Goal: Task Accomplishment & Management: Manage account settings

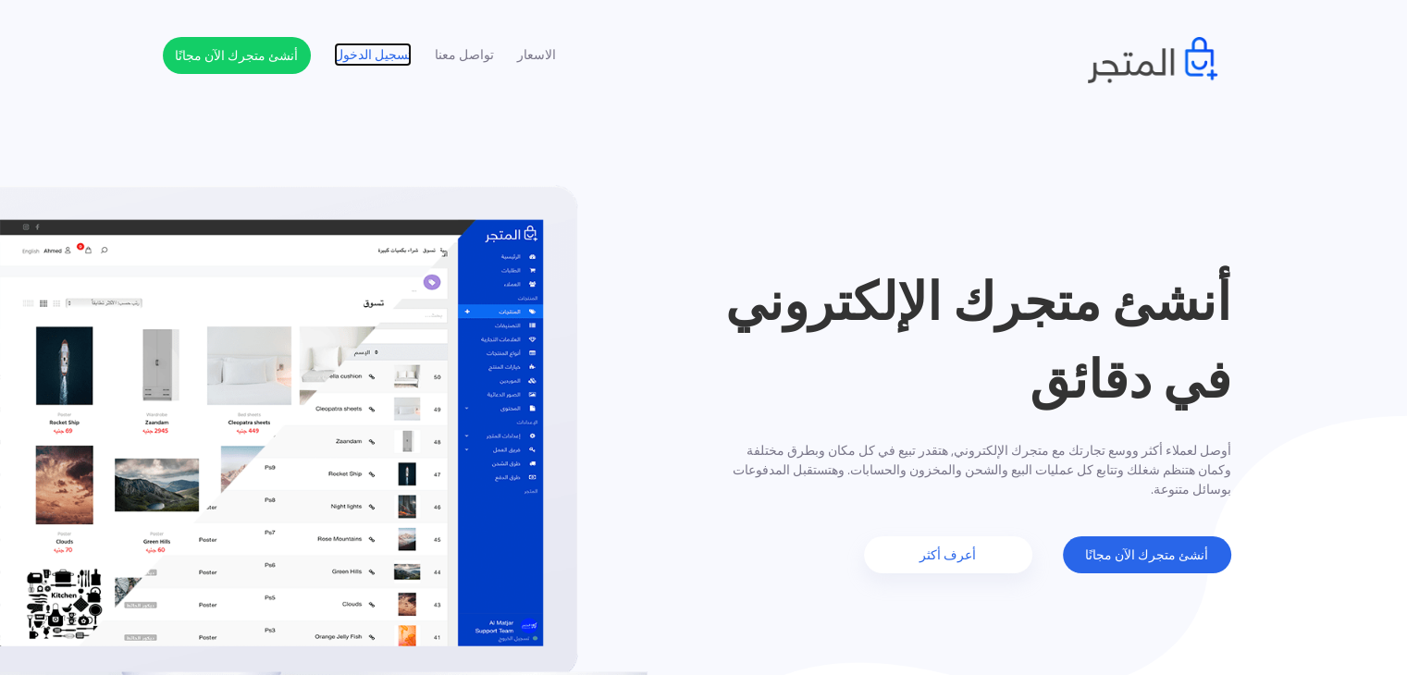
click at [388, 49] on link "تسجيل الدخول" at bounding box center [373, 54] width 78 height 19
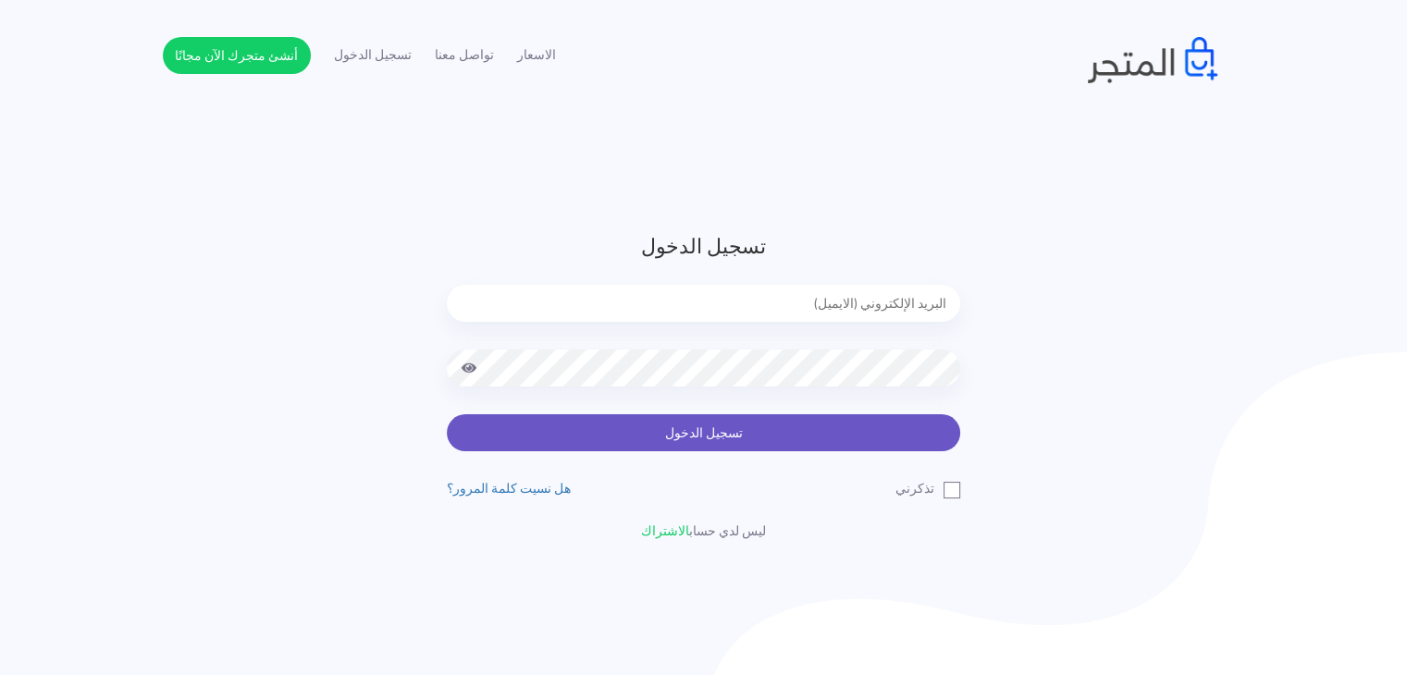
type input "[EMAIL_ADDRESS][DOMAIN_NAME]"
drag, startPoint x: 765, startPoint y: 436, endPoint x: 779, endPoint y: 441, distance: 14.9
click at [779, 441] on button "تسجيل الدخول" at bounding box center [703, 432] width 513 height 37
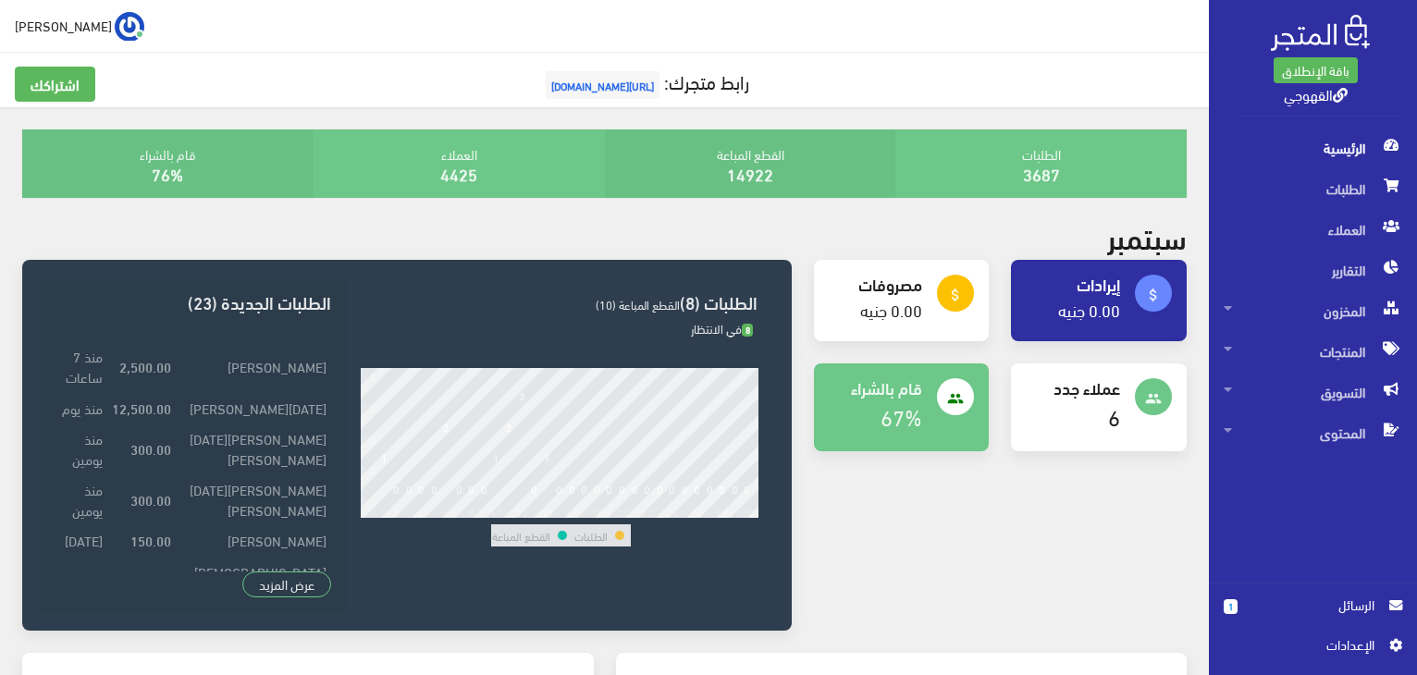
click at [1295, 604] on span "الرسائل" at bounding box center [1313, 605] width 122 height 20
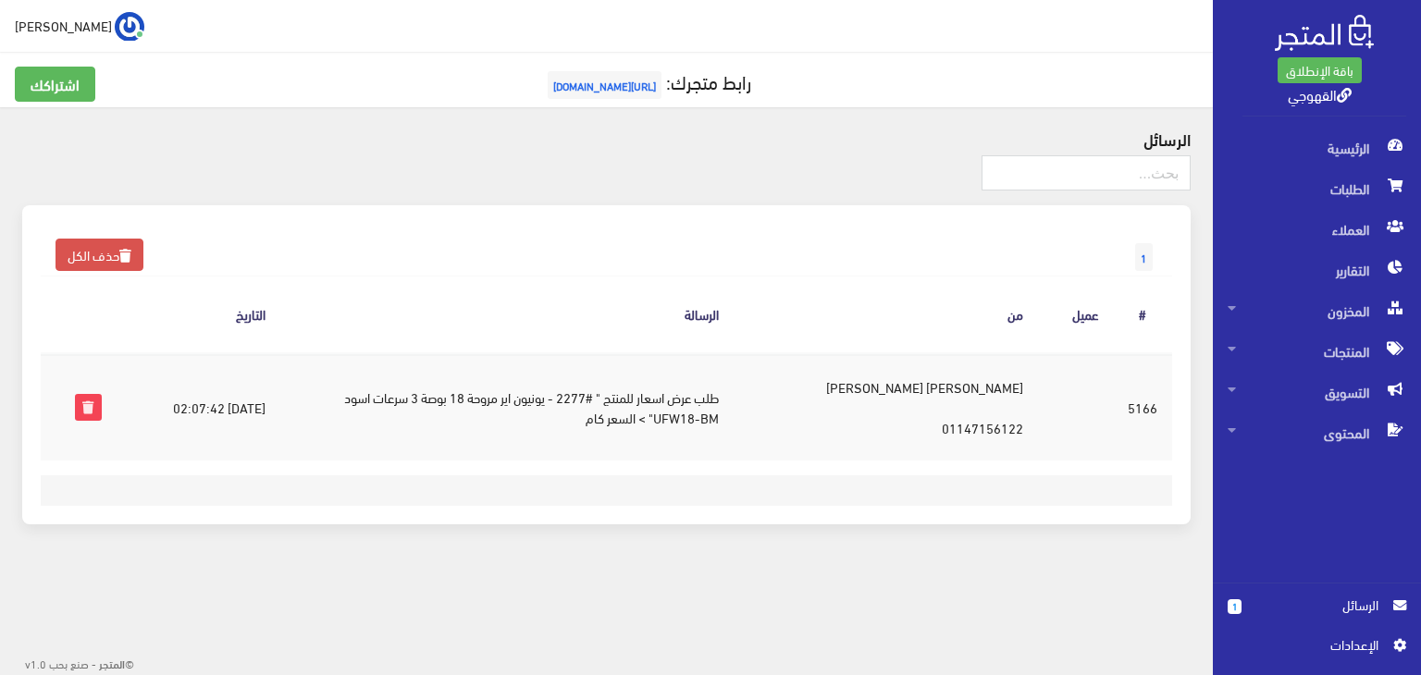
click at [600, 398] on td "طلب عرض اسعار للمنتج " #2277 - يونيون اير مروحة 18 بوصة 3 سرعات اسود UFW18-BM" …" at bounding box center [506, 406] width 452 height 107
drag, startPoint x: 620, startPoint y: 411, endPoint x: 596, endPoint y: 402, distance: 25.4
click at [596, 402] on td "طلب عرض اسعار للمنتج " #2277 - يونيون اير مروحة 18 بوصة 3 سرعات اسود UFW18-BM" …" at bounding box center [506, 406] width 452 height 107
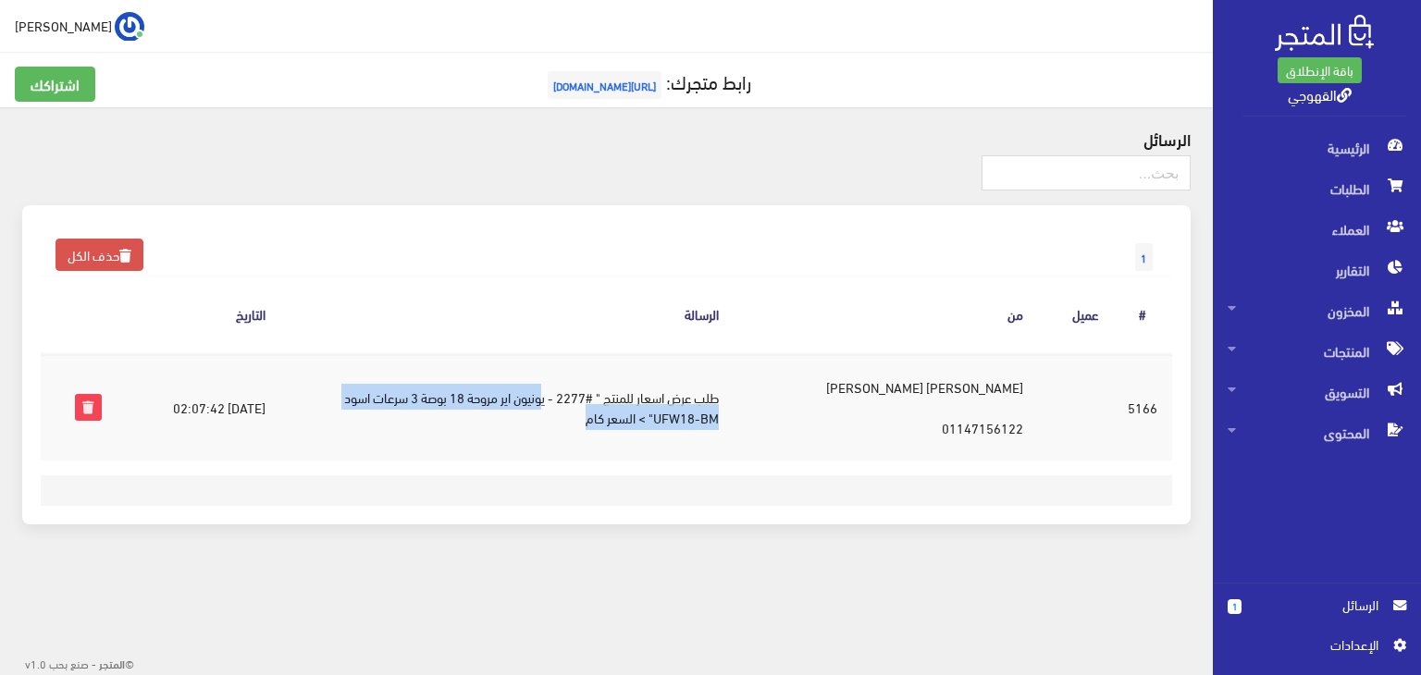
click at [596, 402] on td "طلب عرض اسعار للمنتج " #2277 - يونيون اير مروحة 18 بوصة 3 سرعات اسود UFW18-BM" …" at bounding box center [506, 406] width 452 height 107
drag, startPoint x: 606, startPoint y: 404, endPoint x: 777, endPoint y: 421, distance: 171.9
click at [732, 421] on td "طلب عرض اسعار للمنتج " #2277 - يونيون اير مروحة 18 بوصة 3 سرعات اسود UFW18-BM" …" at bounding box center [506, 406] width 452 height 107
copy td "يونيون اير مروحة 18 بوصة 3 سرعات اسود"
click at [435, 300] on th "الرسالة" at bounding box center [506, 315] width 452 height 77
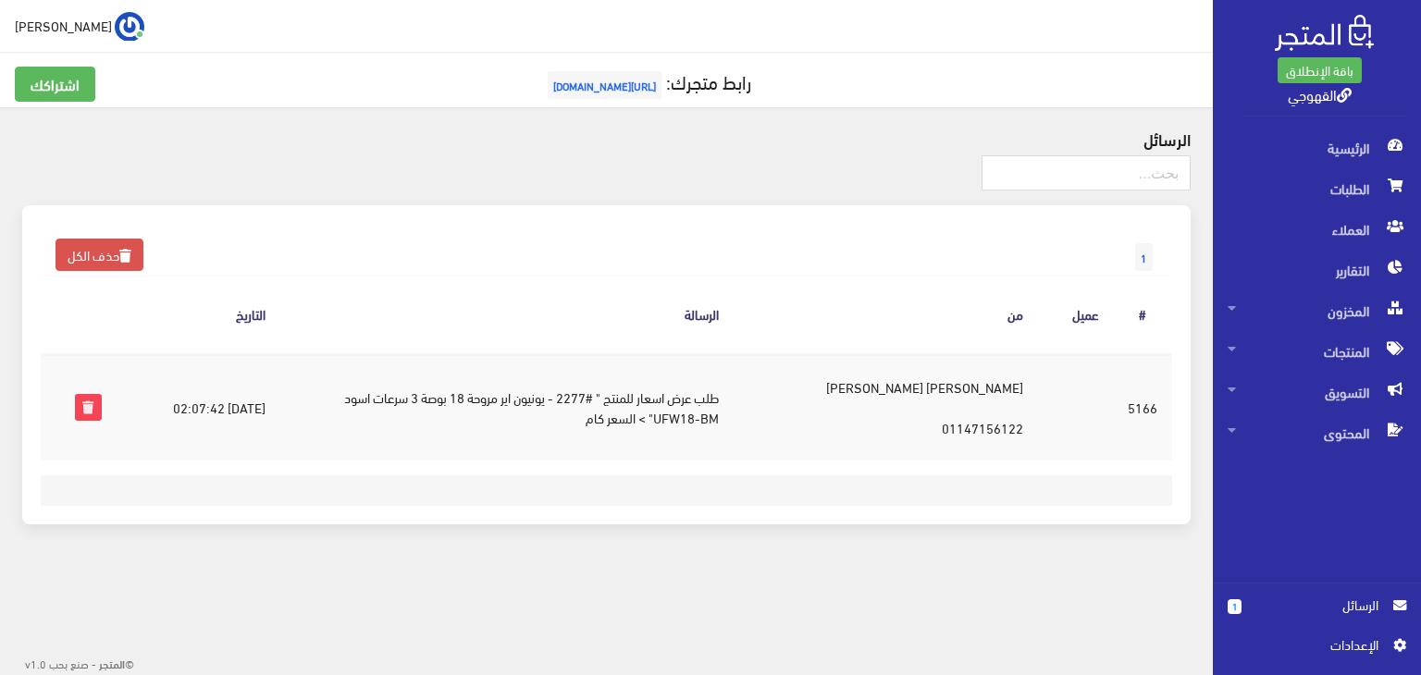
click at [962, 426] on td "هيثم نجاح عبد العزيز شلبي 01147156122" at bounding box center [885, 406] width 305 height 107
click at [949, 391] on td "هيثم نجاح عبد العزيز شلبي 01147156122" at bounding box center [885, 406] width 305 height 107
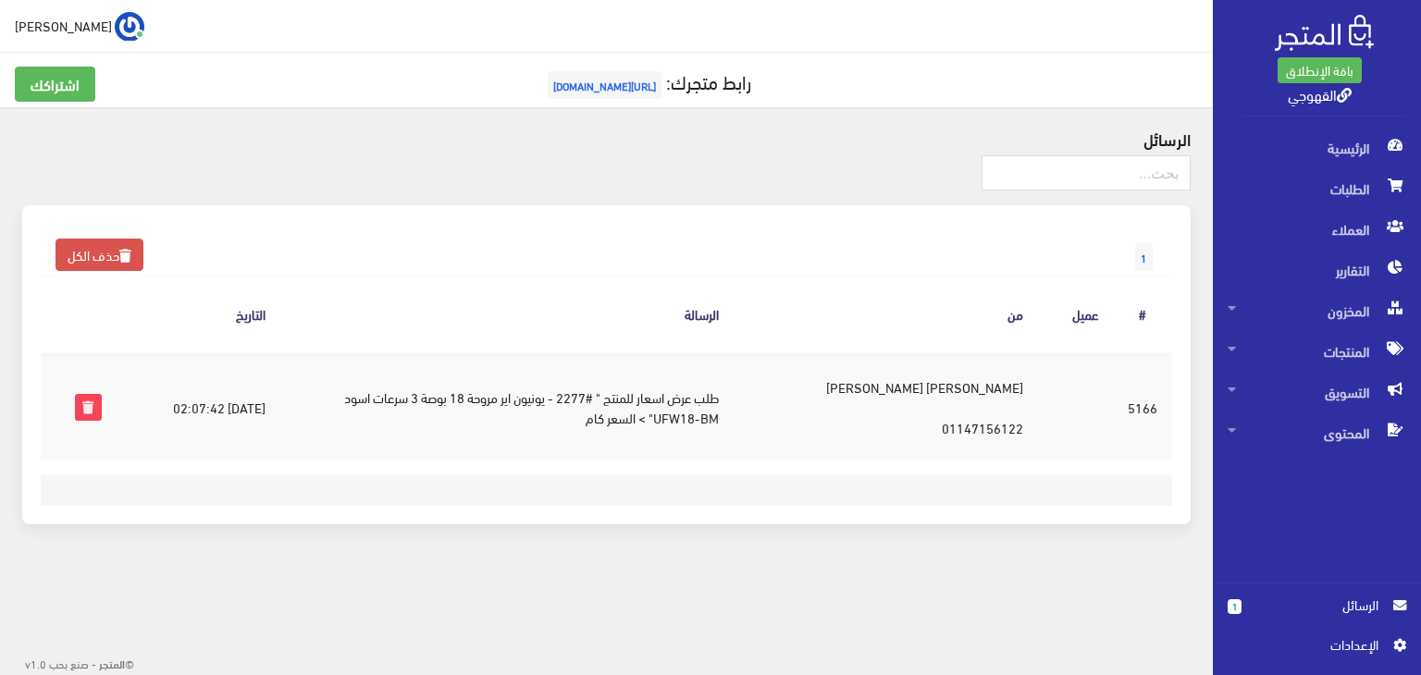
click at [949, 391] on td "هيثم نجاح عبد العزيز شلبي 01147156122" at bounding box center [885, 406] width 305 height 107
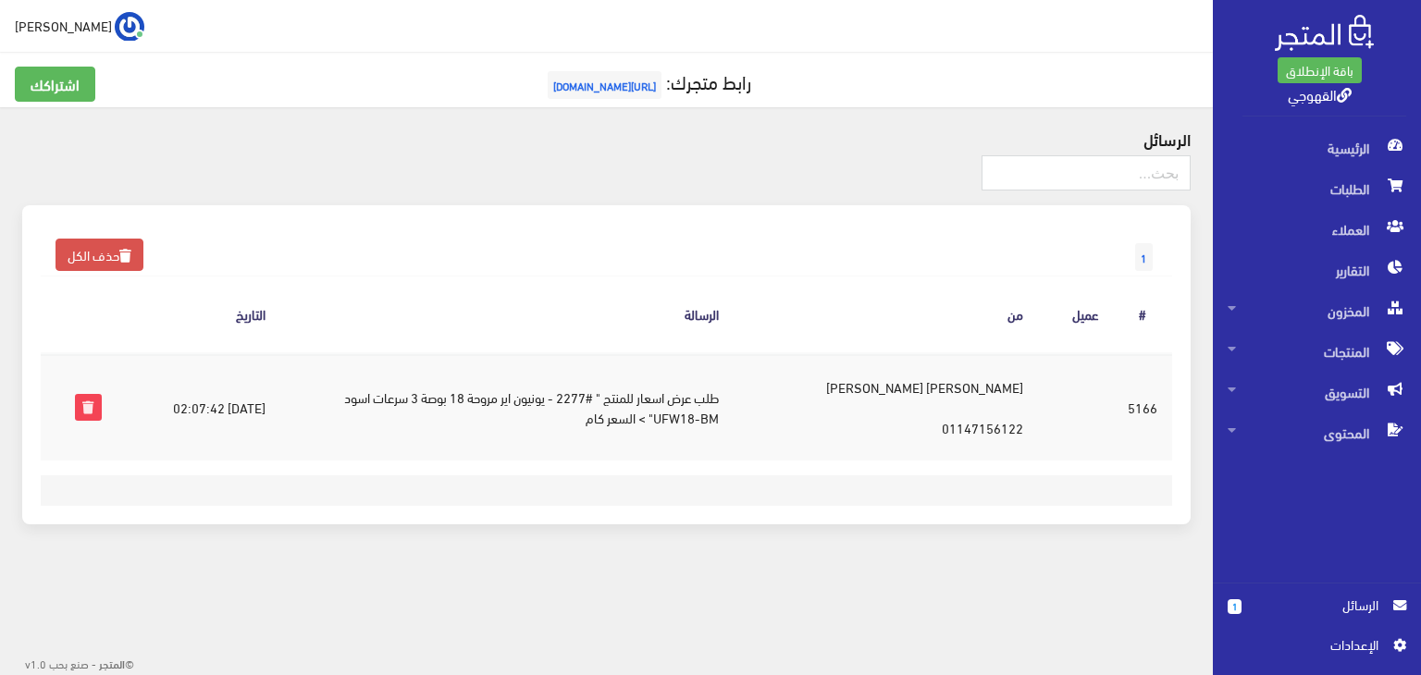
click at [949, 392] on td "هيثم نجاح عبد العزيز شلبي 01147156122" at bounding box center [885, 406] width 305 height 107
click at [950, 392] on td "هيثم نجاح عبد العزيز شلبي 01147156122" at bounding box center [885, 406] width 305 height 107
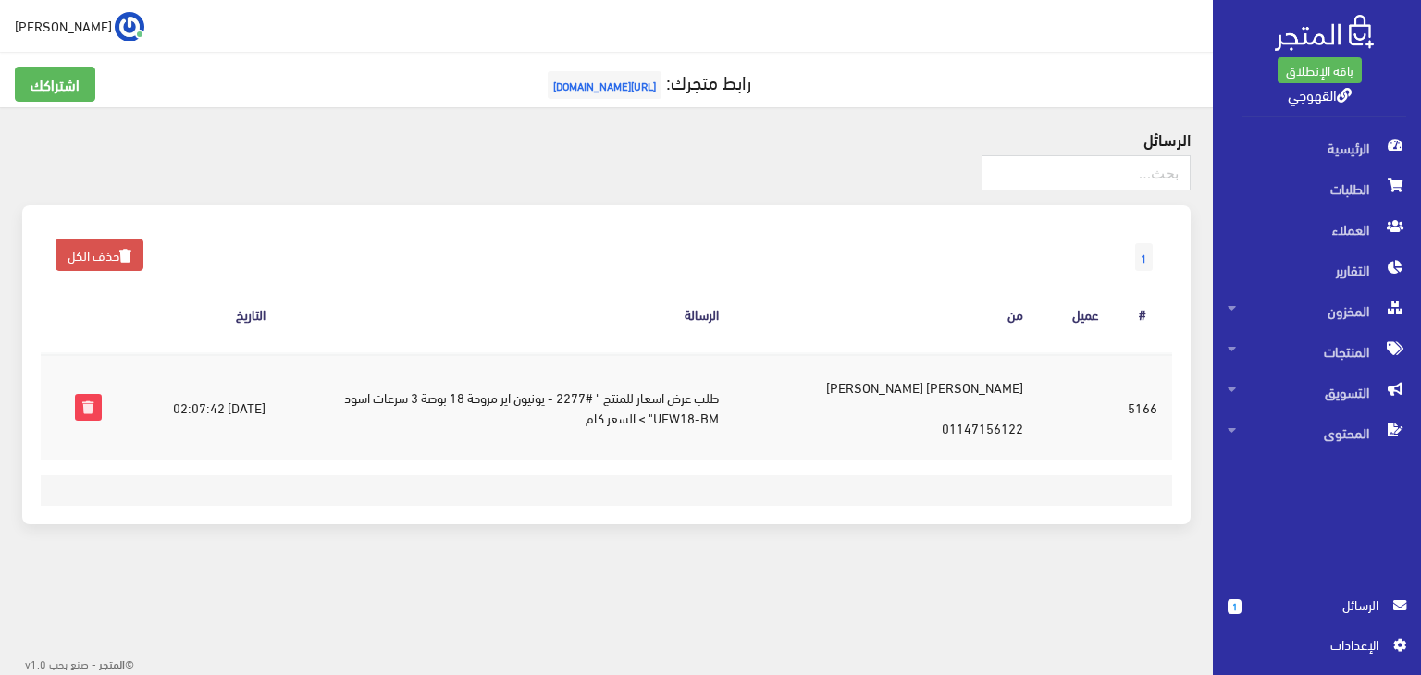
click at [950, 392] on td "هيثم نجاح عبد العزيز شلبي 01147156122" at bounding box center [885, 406] width 305 height 107
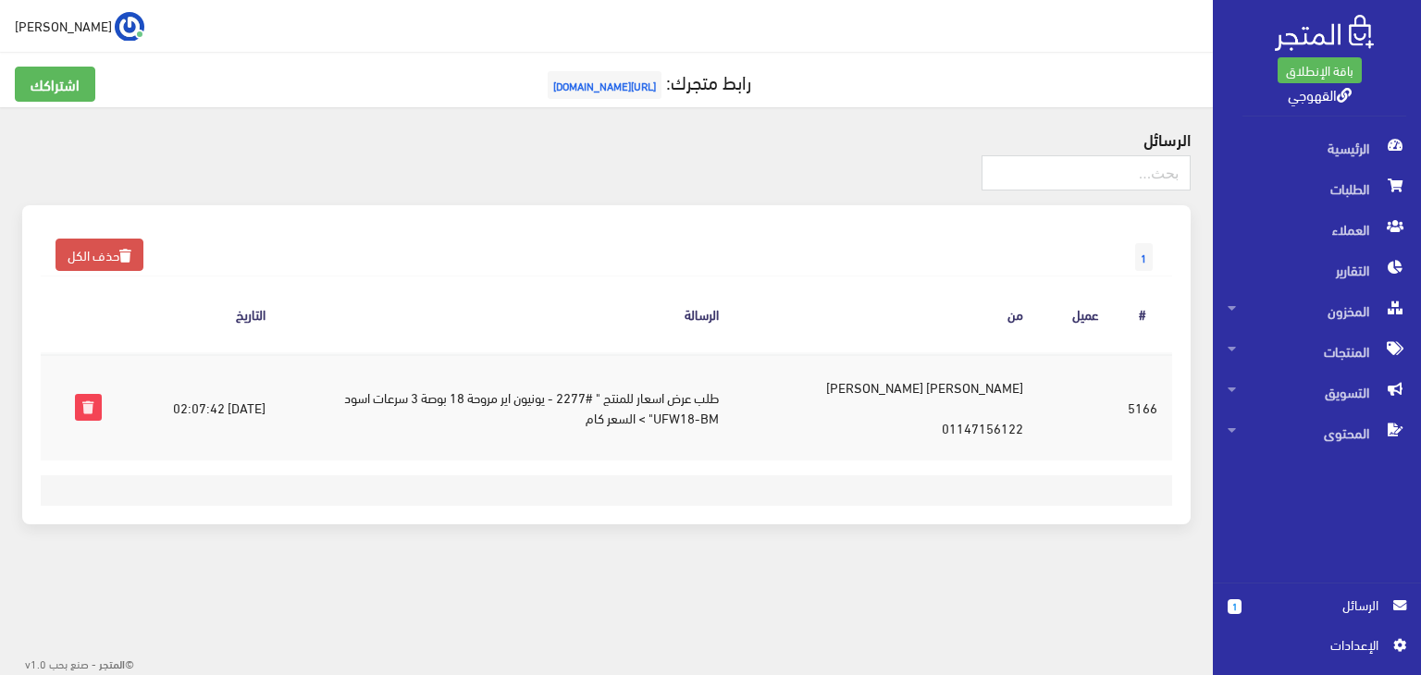
click at [950, 392] on td "هيثم نجاح عبد العزيز شلبي 01147156122" at bounding box center [885, 406] width 305 height 107
click at [948, 415] on td "هيثم نجاح عبد العزيز شلبي 01147156122" at bounding box center [885, 406] width 305 height 107
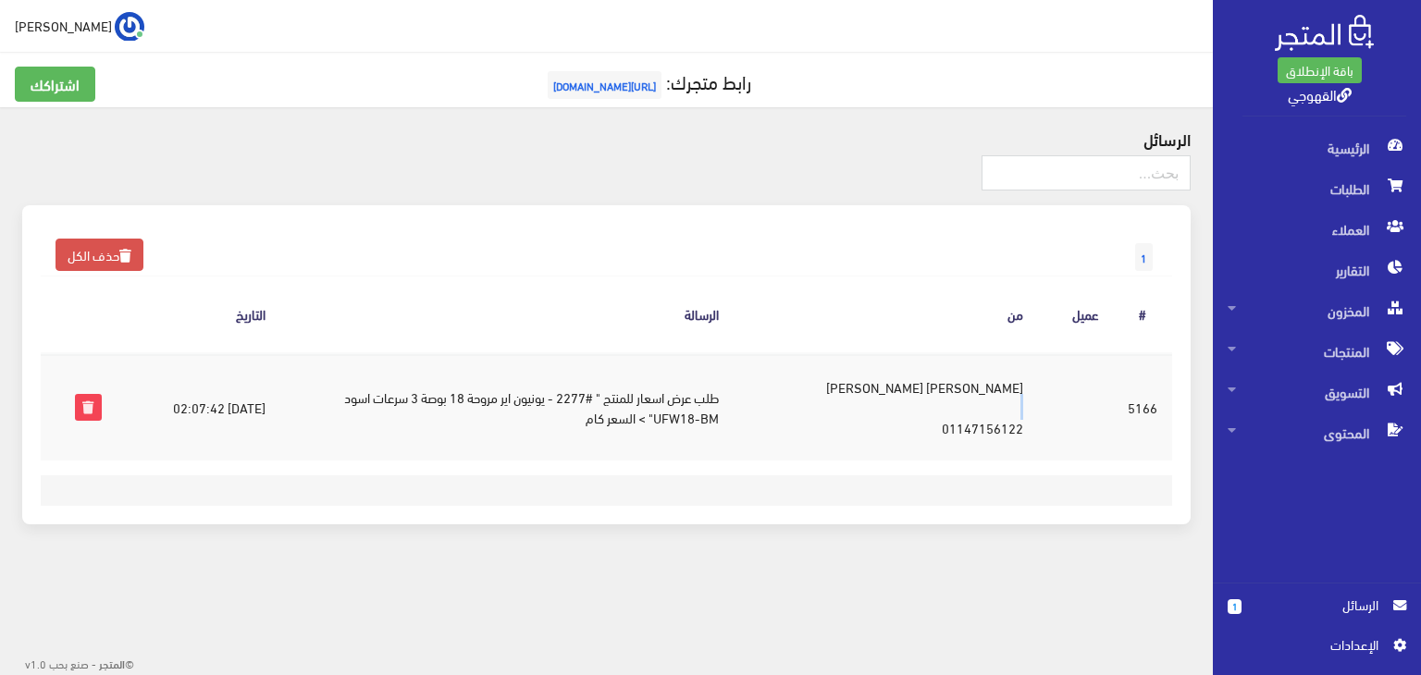
click at [948, 415] on td "هيثم نجاح عبد العزيز شلبي 01147156122" at bounding box center [885, 406] width 305 height 107
click at [954, 423] on td "هيثم نجاح عبد العزيز شلبي 01147156122" at bounding box center [885, 406] width 305 height 107
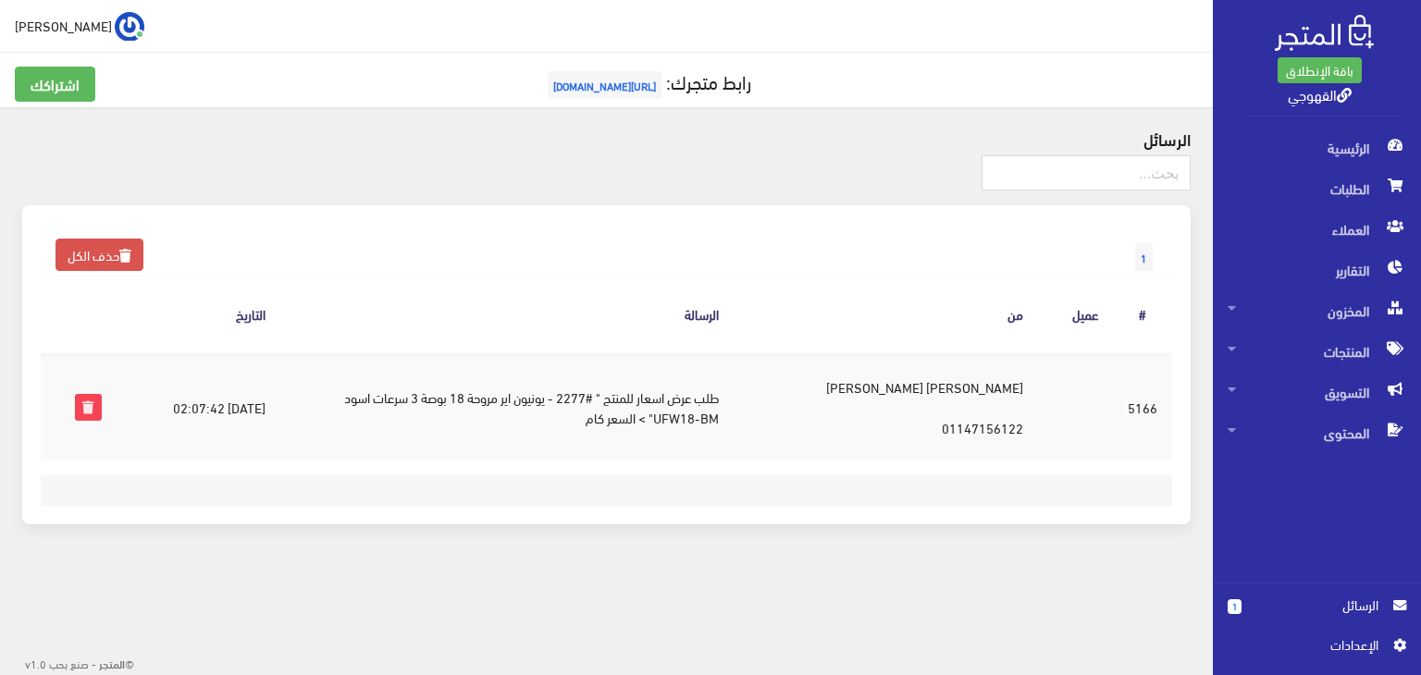
click at [954, 423] on td "هيثم نجاح عبد العزيز شلبي 01147156122" at bounding box center [885, 406] width 305 height 107
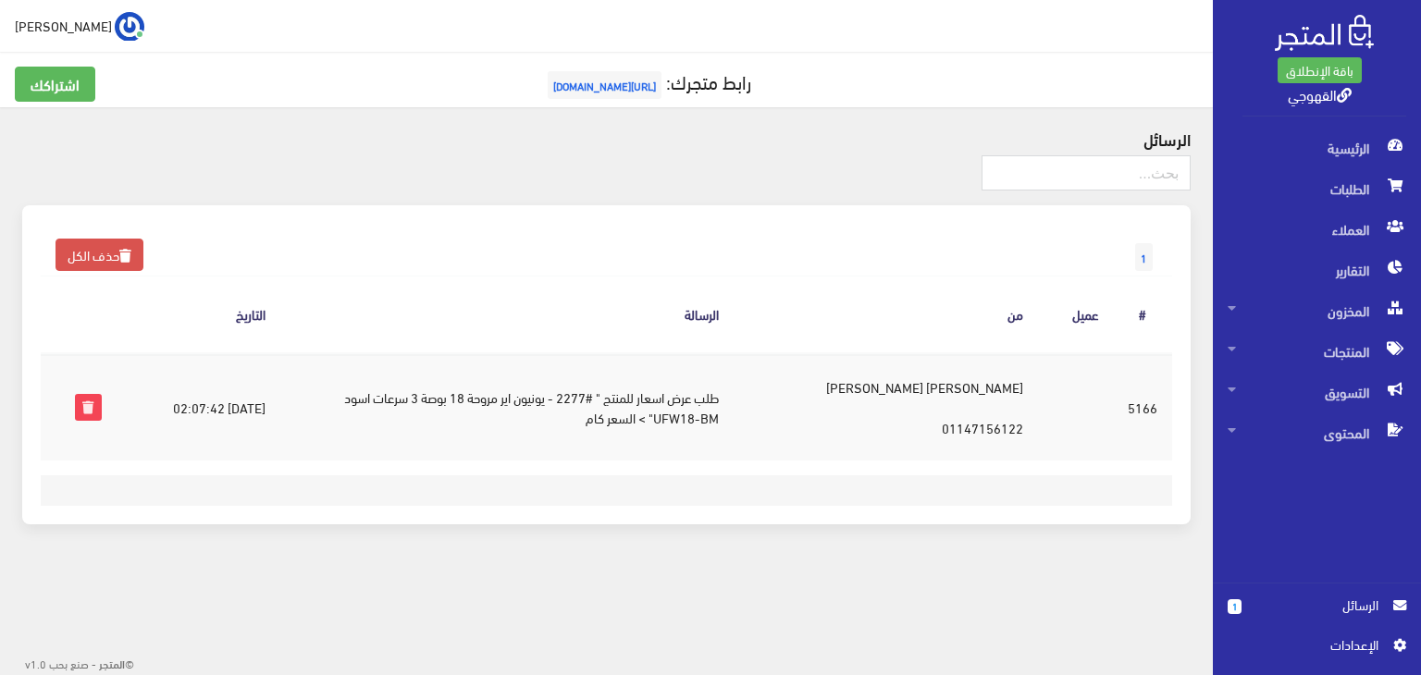
click at [954, 423] on td "هيثم نجاح عبد العزيز شلبي 01147156122" at bounding box center [885, 406] width 305 height 107
click at [1328, 192] on span "الطلبات" at bounding box center [1316, 188] width 178 height 41
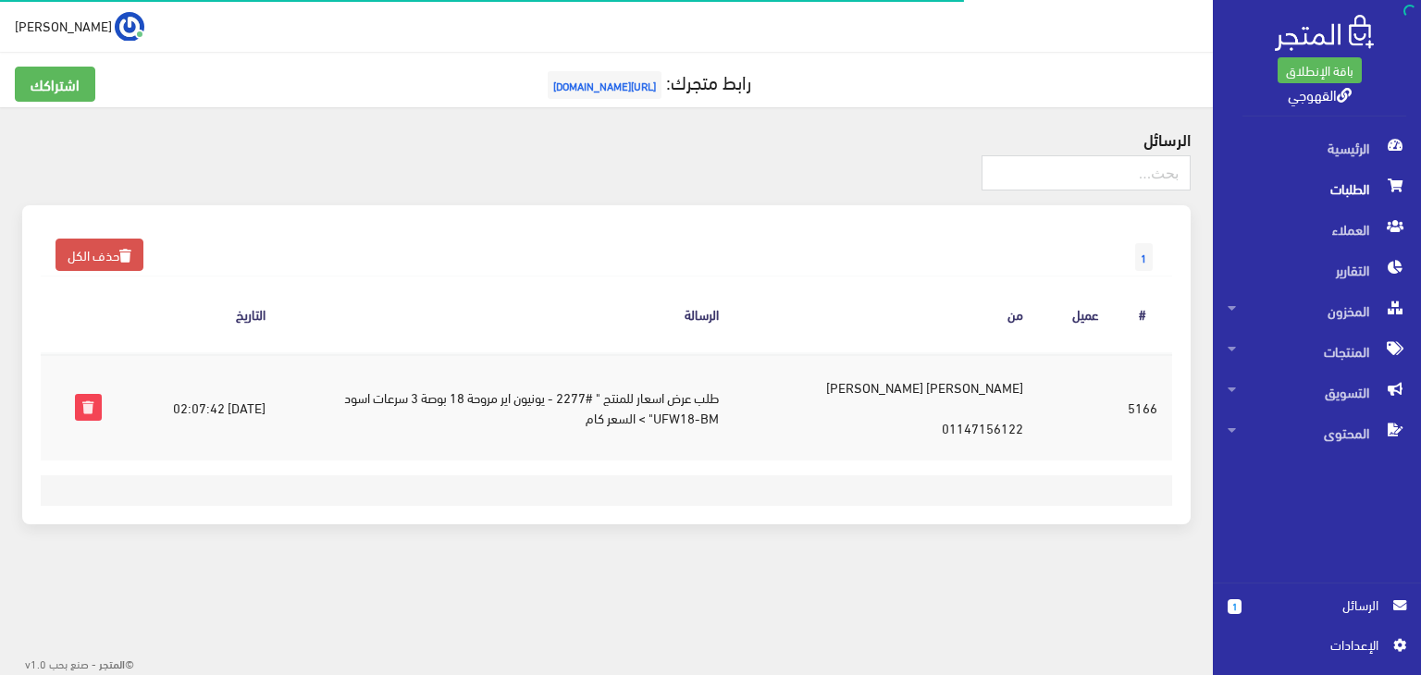
click at [1328, 192] on span "الطلبات" at bounding box center [1316, 188] width 178 height 41
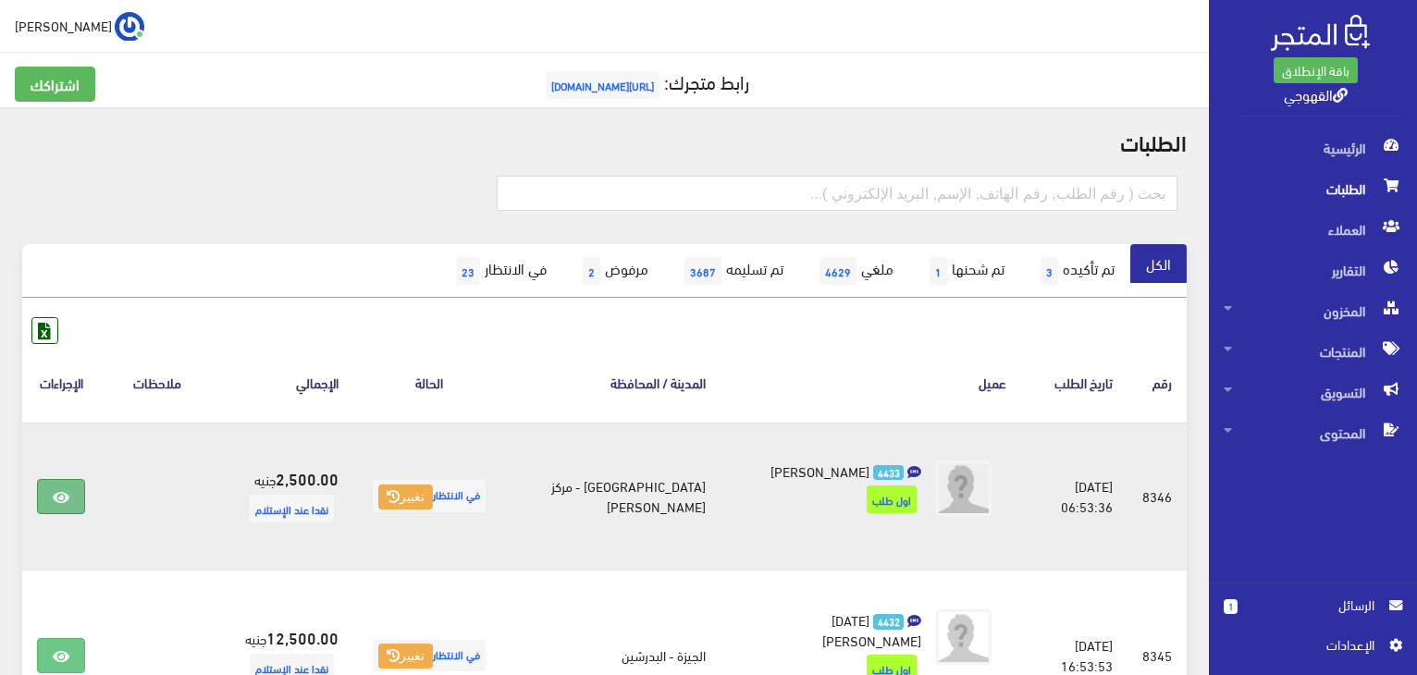
click at [66, 492] on icon at bounding box center [61, 497] width 17 height 15
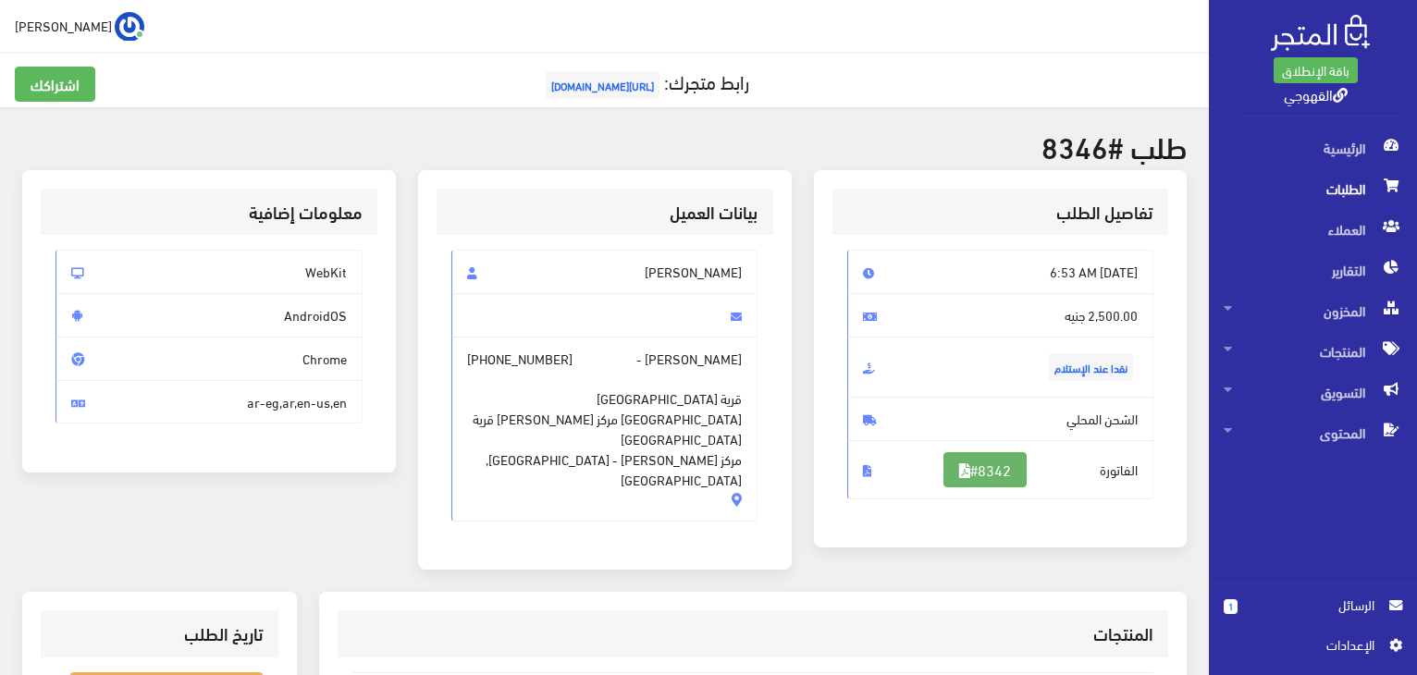
click at [1006, 467] on link "#8342" at bounding box center [984, 469] width 83 height 35
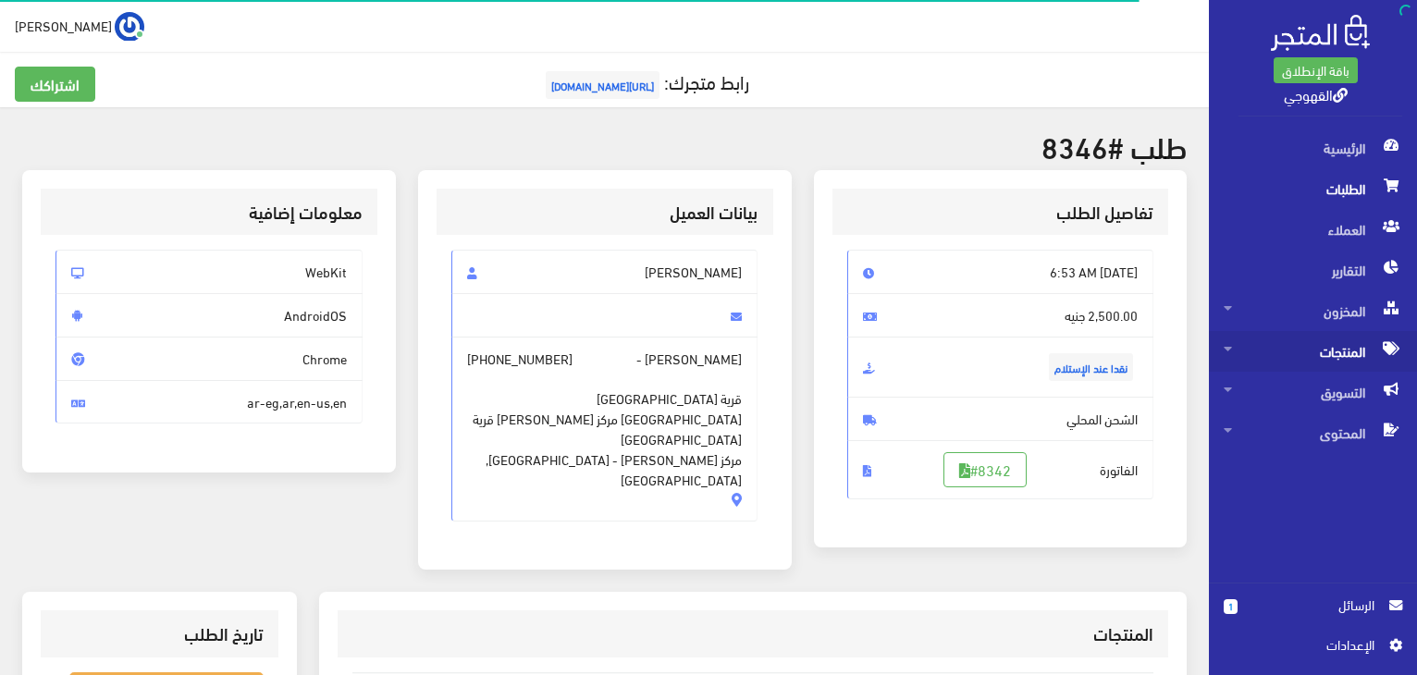
click at [1315, 354] on span "المنتجات" at bounding box center [1313, 351] width 178 height 41
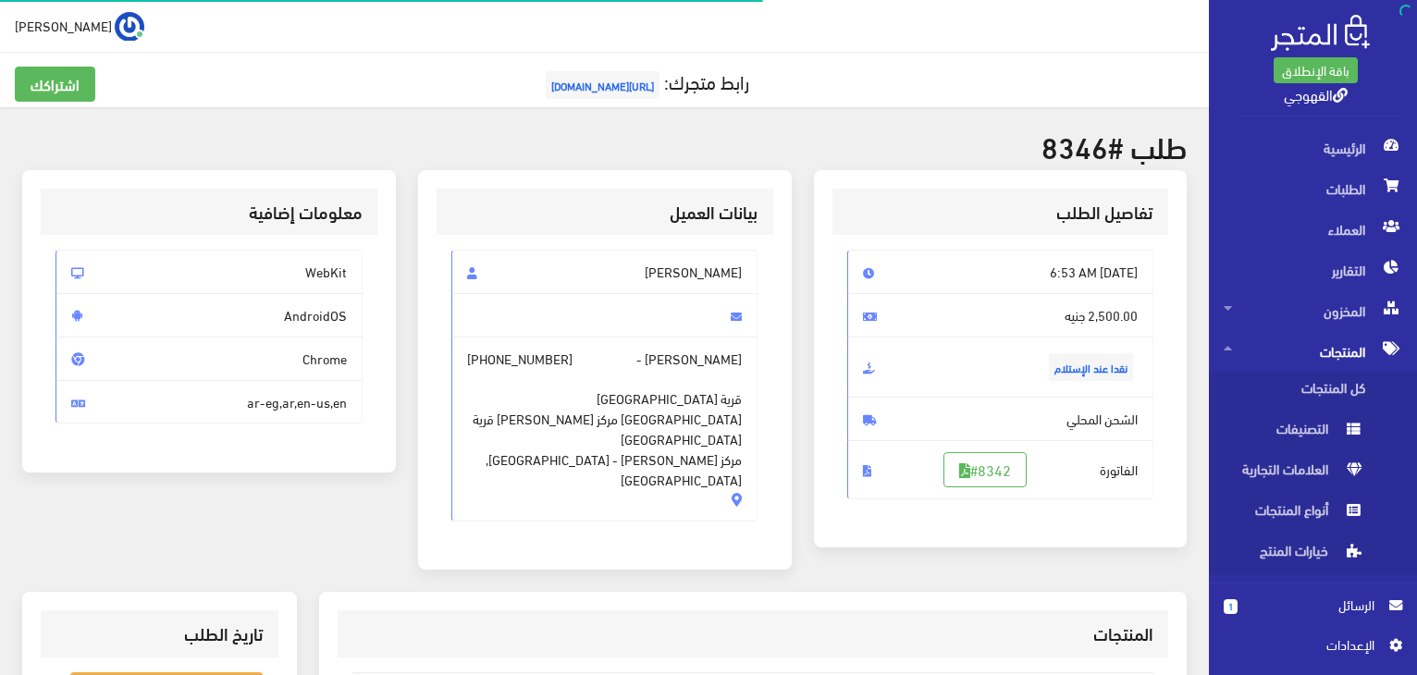
click at [1315, 354] on span "المنتجات" at bounding box center [1313, 351] width 178 height 41
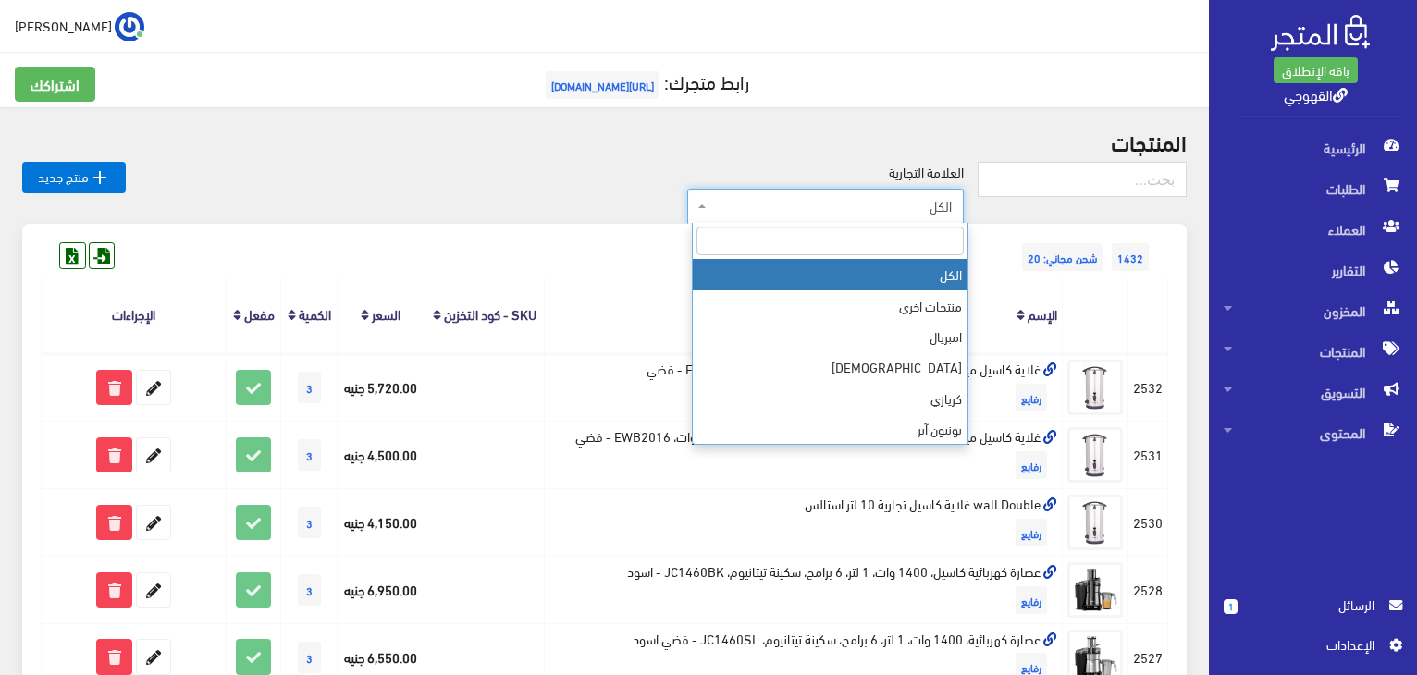
click at [856, 194] on span "الكل" at bounding box center [825, 206] width 277 height 35
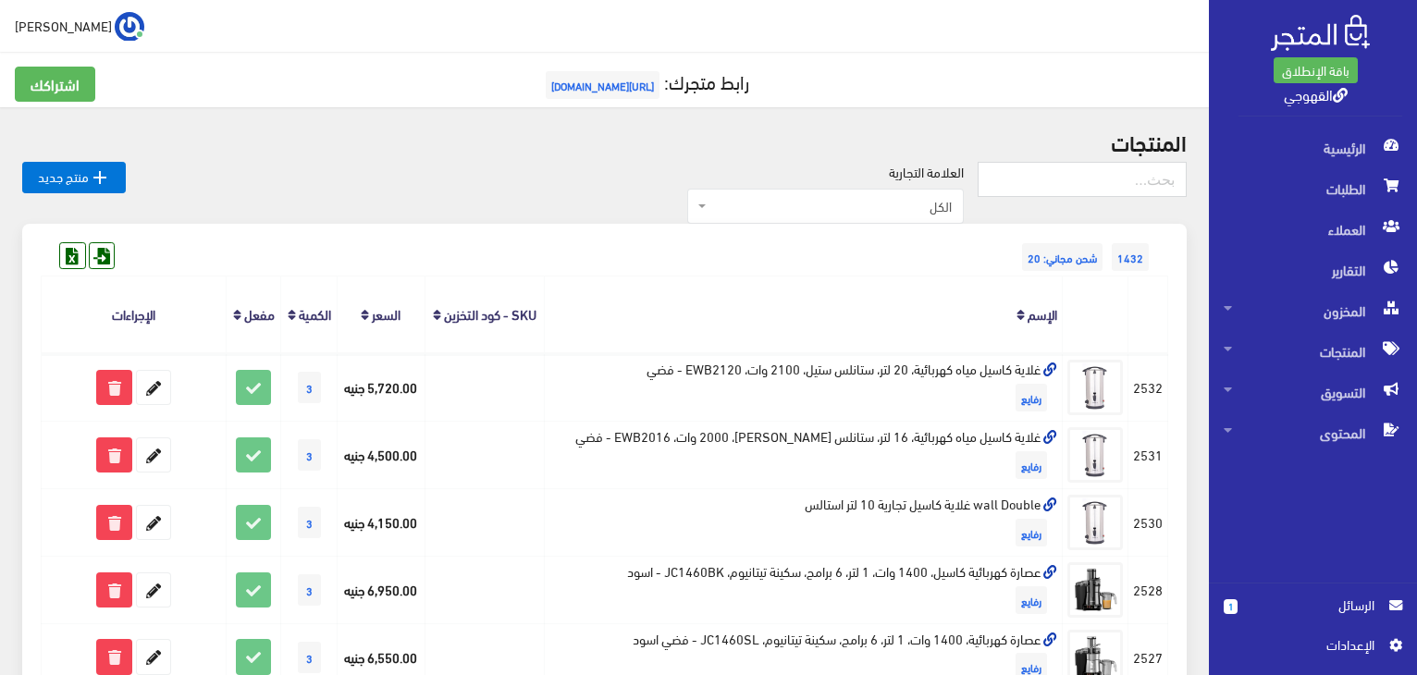
click at [856, 220] on span "الكل" at bounding box center [825, 206] width 277 height 35
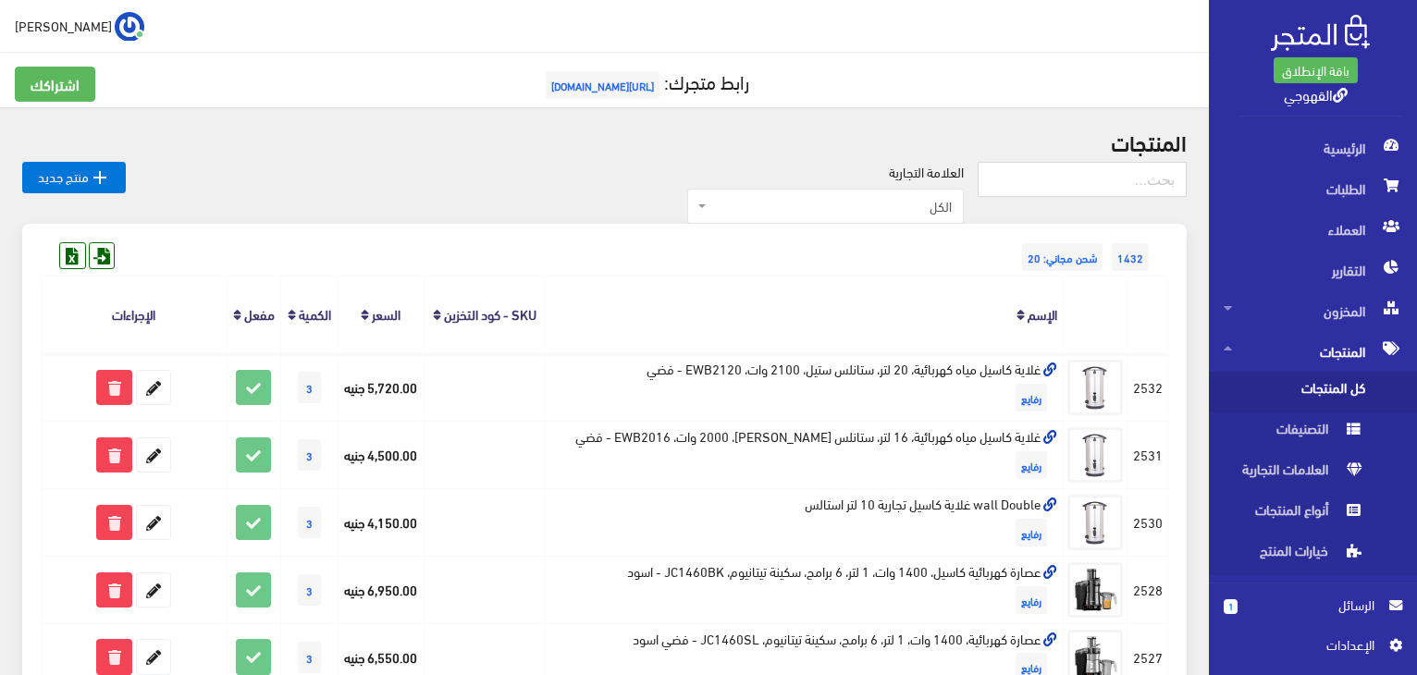
click at [1327, 611] on span "الرسائل" at bounding box center [1313, 605] width 122 height 20
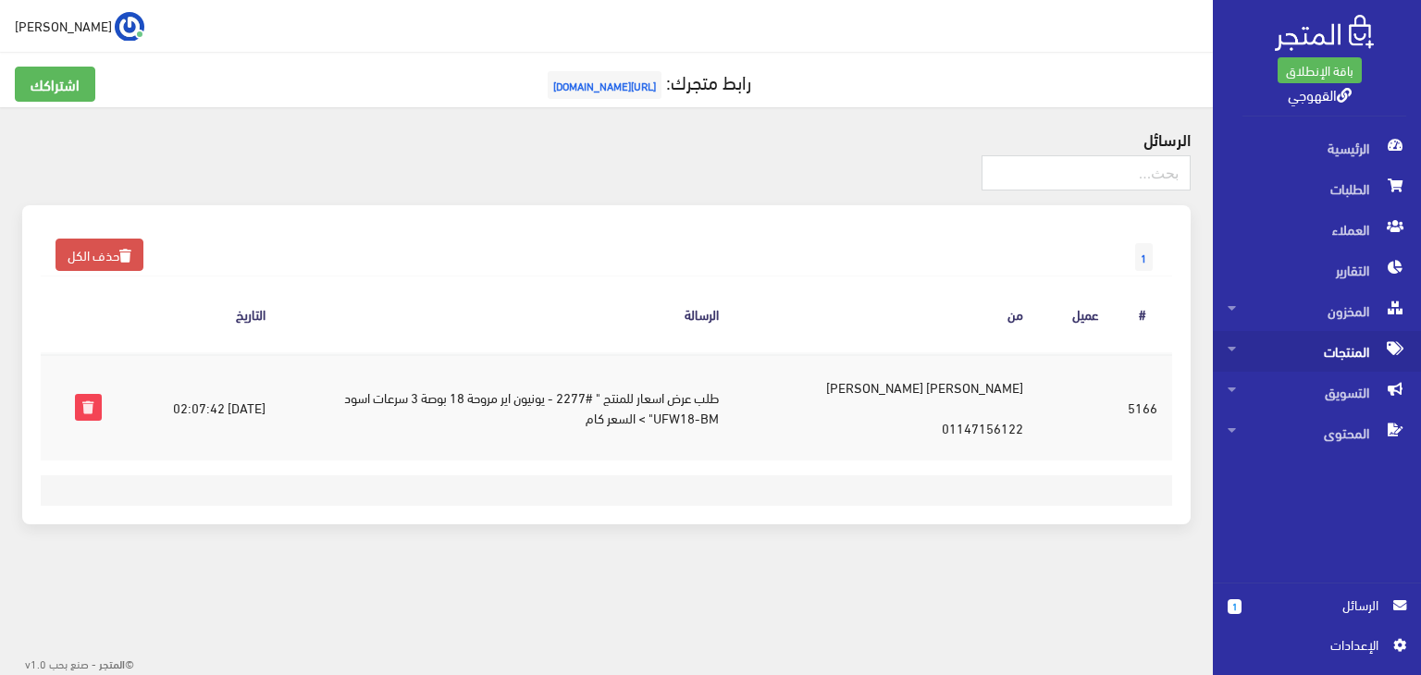
click at [1322, 341] on span "المنتجات" at bounding box center [1316, 351] width 178 height 41
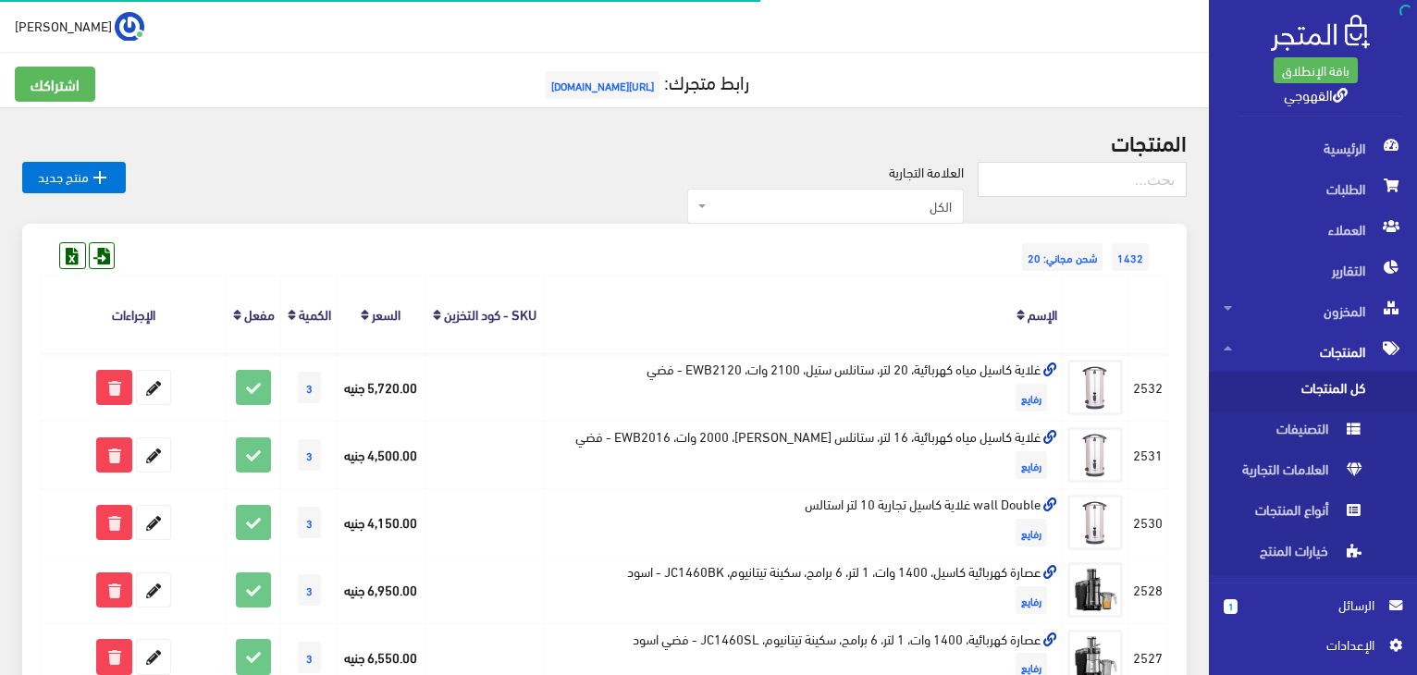
click at [1308, 399] on span "كل المنتجات" at bounding box center [1294, 392] width 141 height 41
click at [902, 215] on span "الكل" at bounding box center [825, 206] width 277 height 35
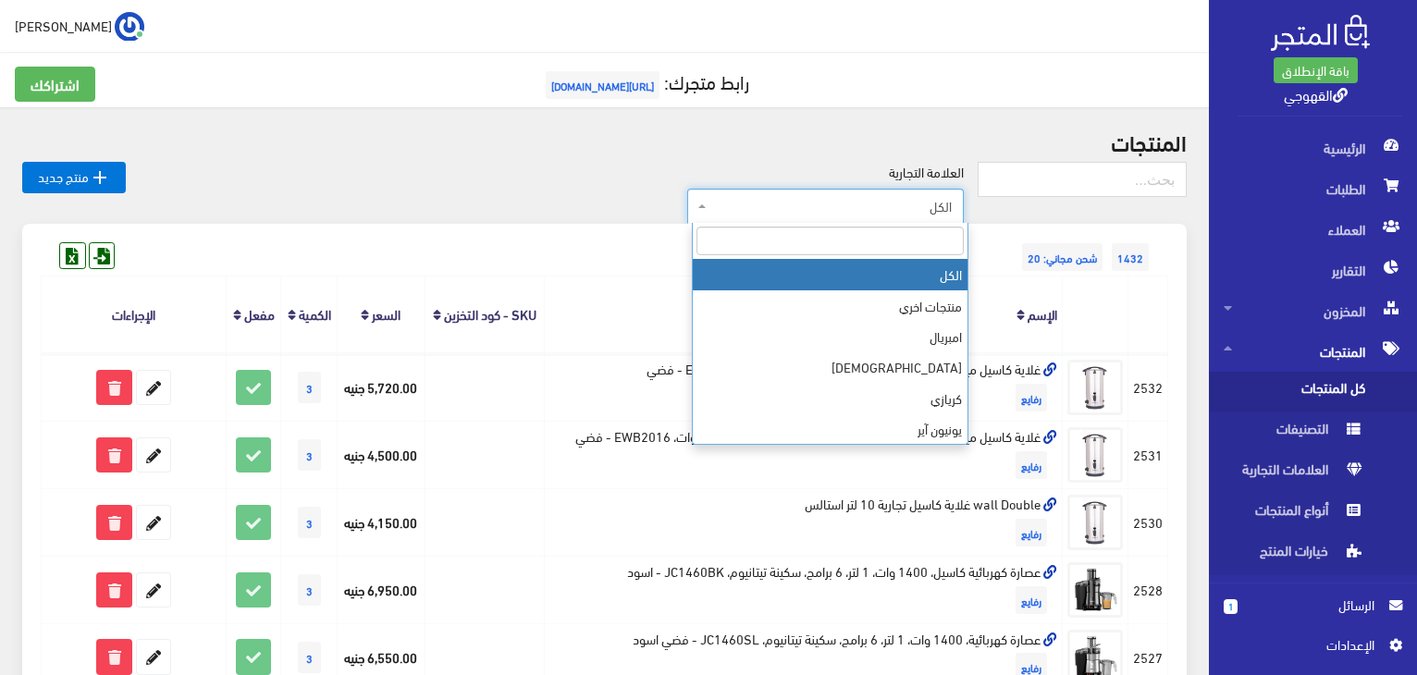
click at [906, 238] on input "search" at bounding box center [829, 241] width 267 height 29
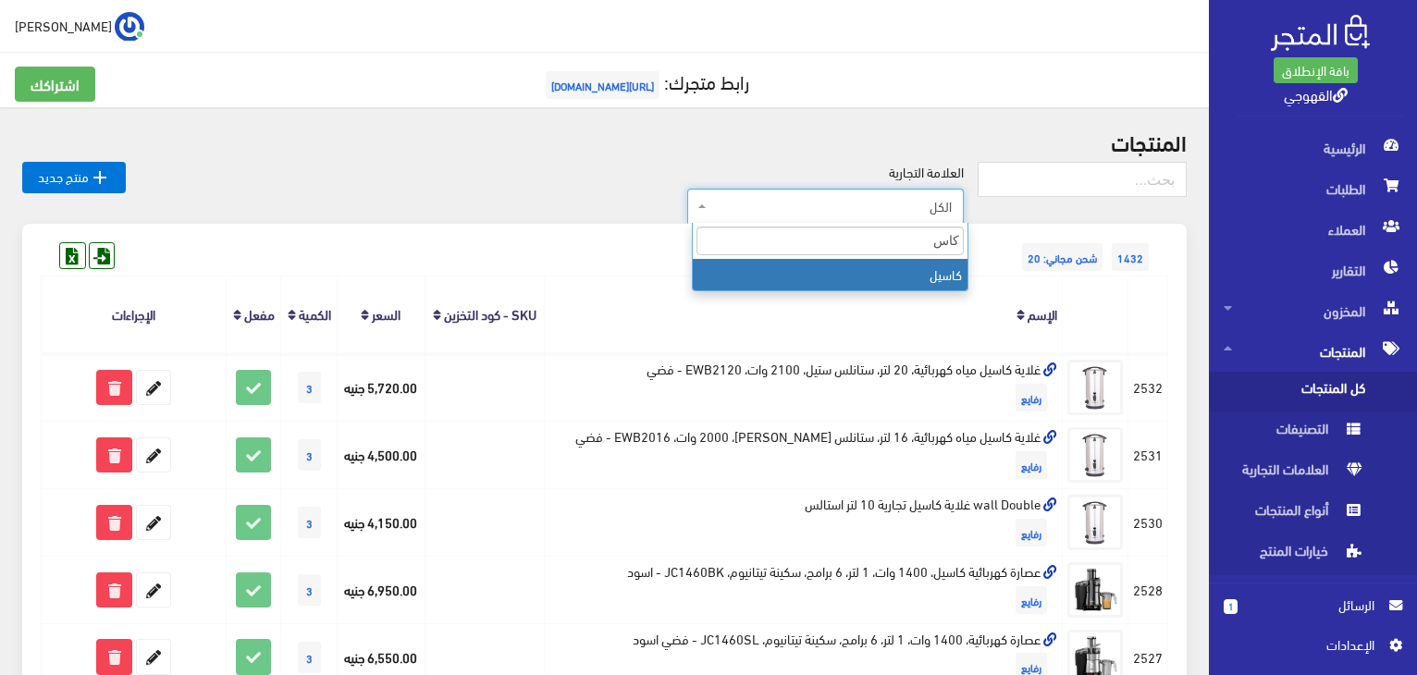
type input "كاسي"
select select "https://account.almatjar.store/products?brand=85"
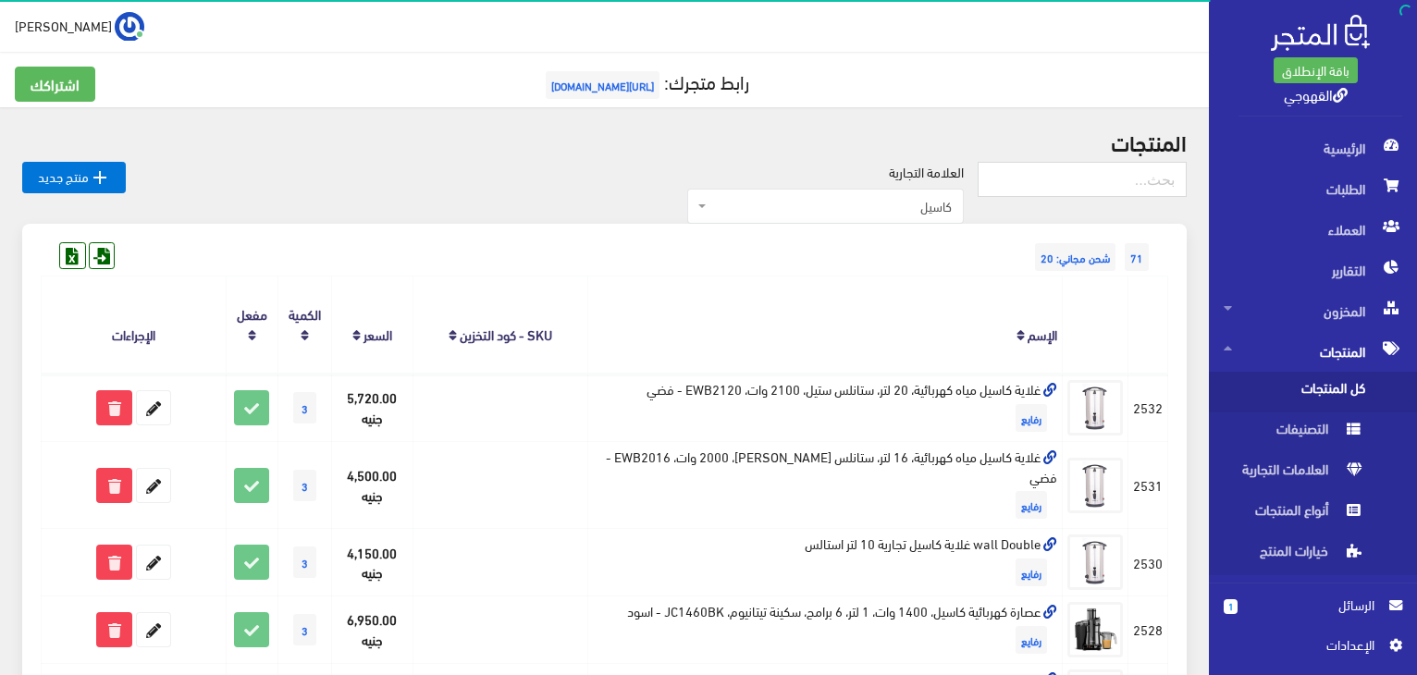
click at [914, 297] on th "الإسم" at bounding box center [824, 325] width 475 height 97
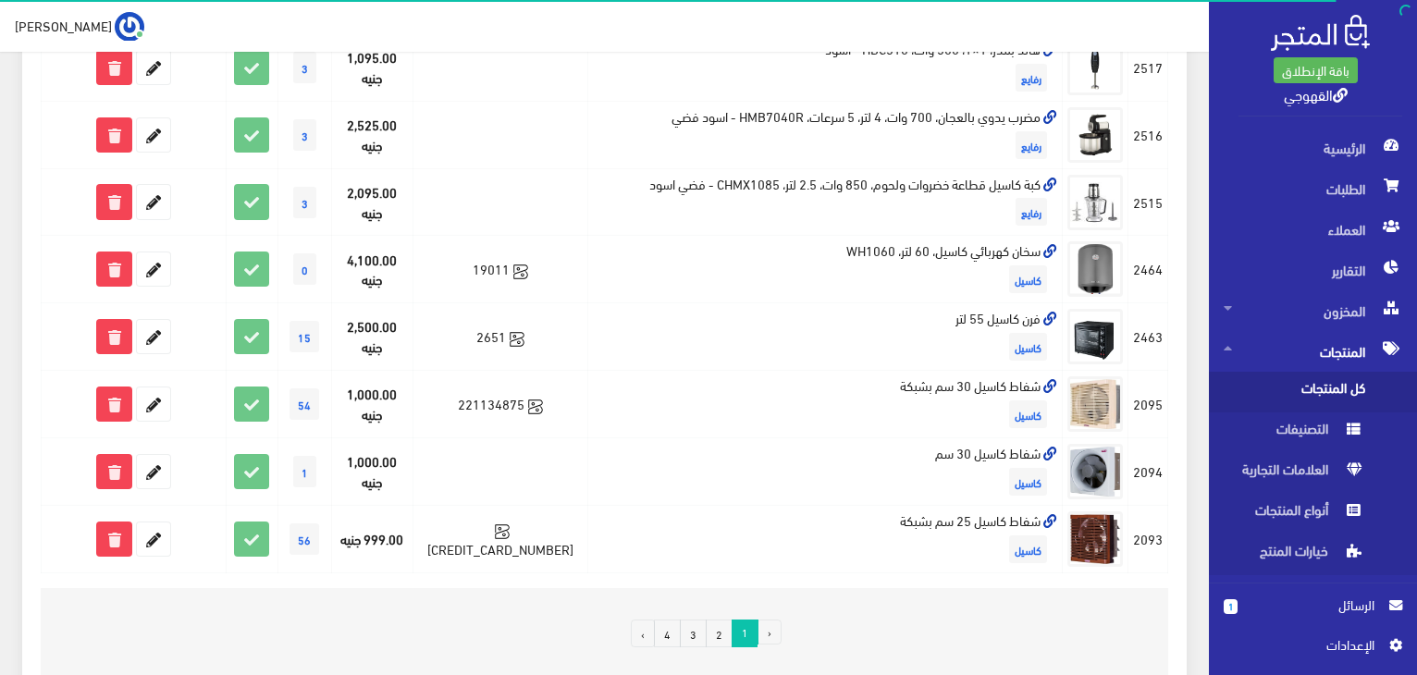
scroll to position [1249, 0]
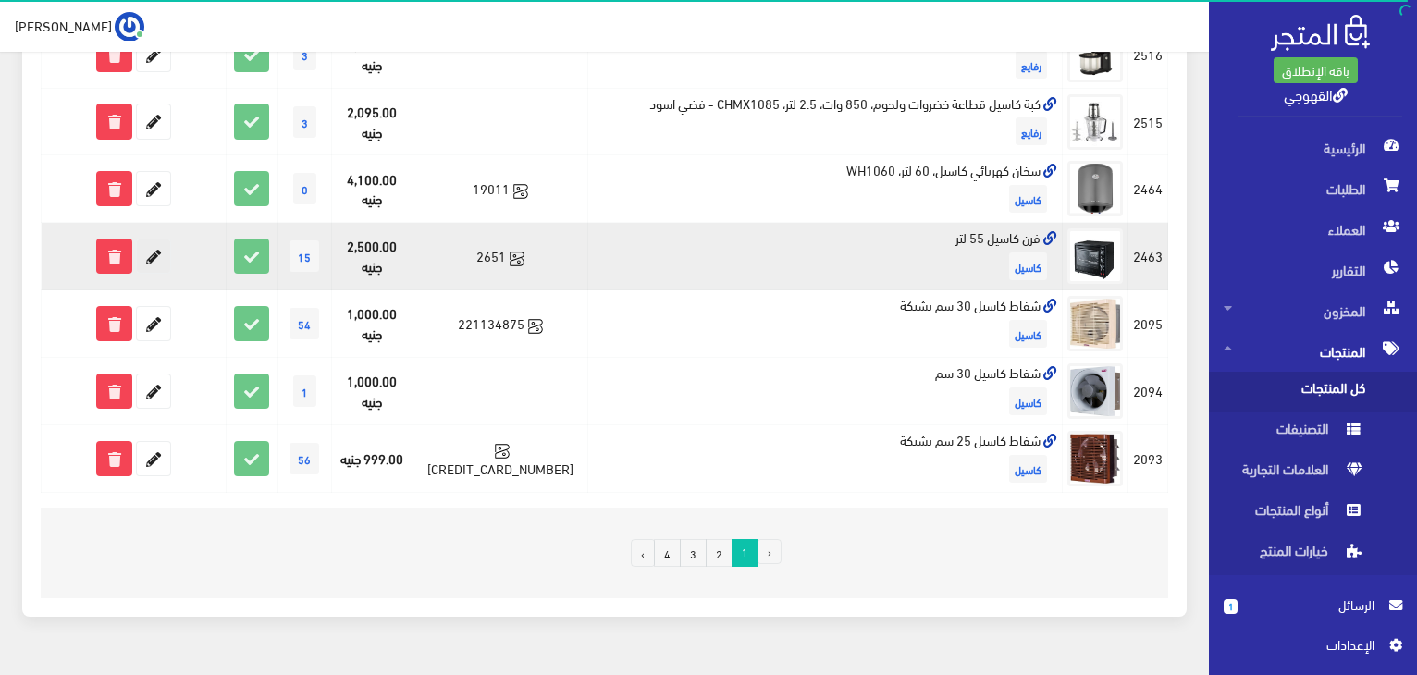
click at [156, 240] on icon at bounding box center [153, 256] width 33 height 33
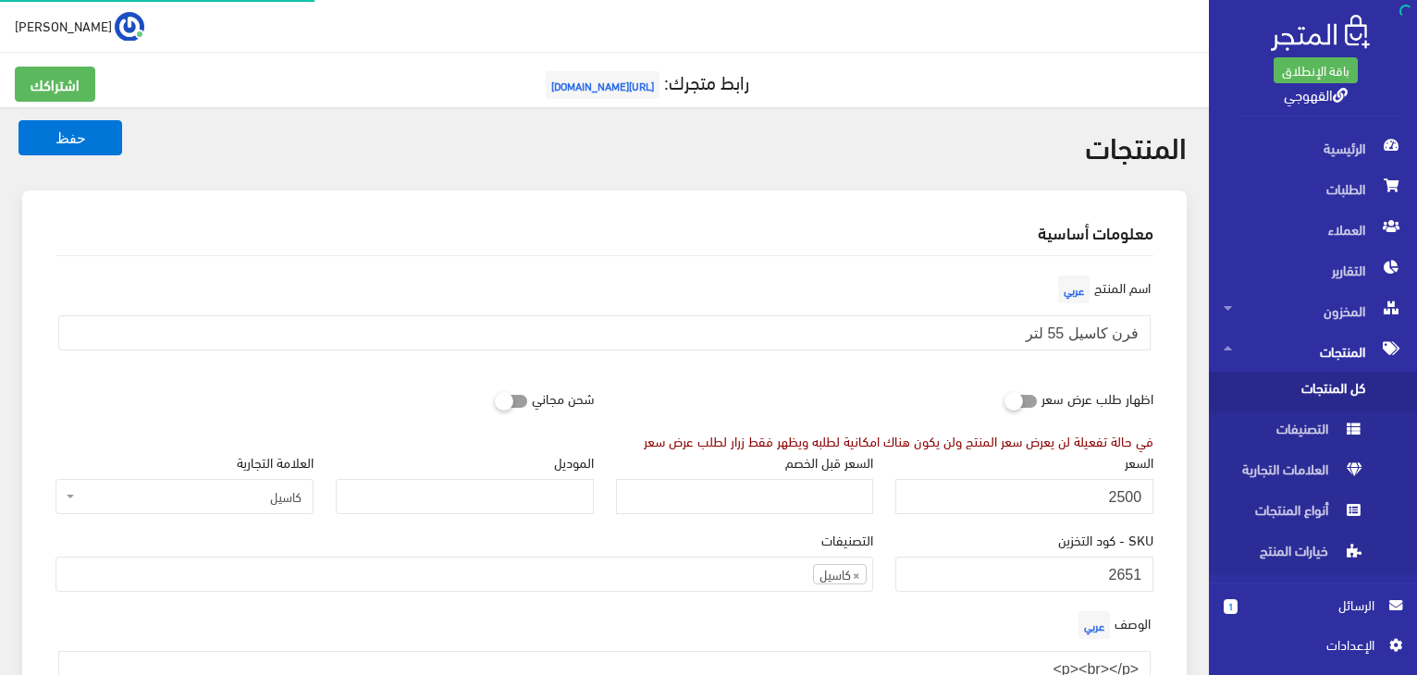
scroll to position [1066, 0]
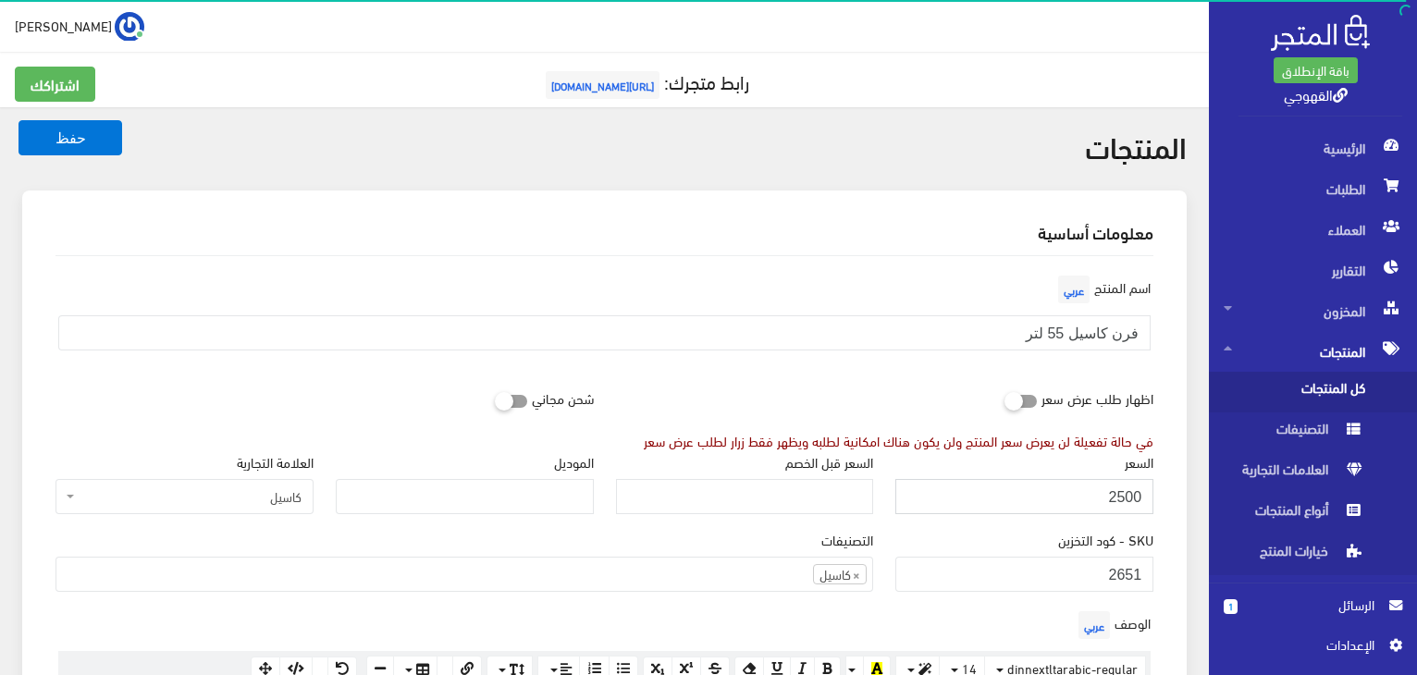
click at [1064, 485] on input "2500" at bounding box center [1024, 496] width 258 height 35
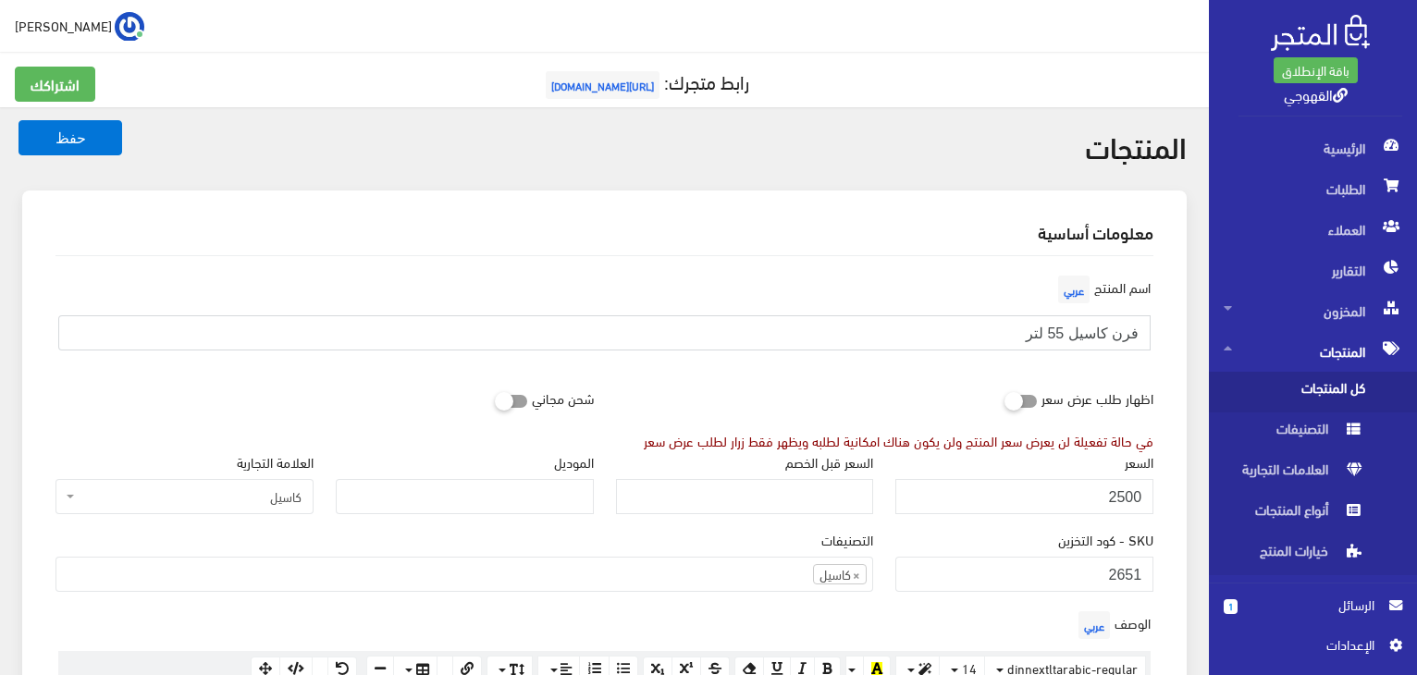
click at [1103, 323] on input "فرن كاسيل 55 لتر" at bounding box center [604, 332] width 1092 height 35
click at [1080, 495] on input "2500" at bounding box center [1024, 496] width 258 height 35
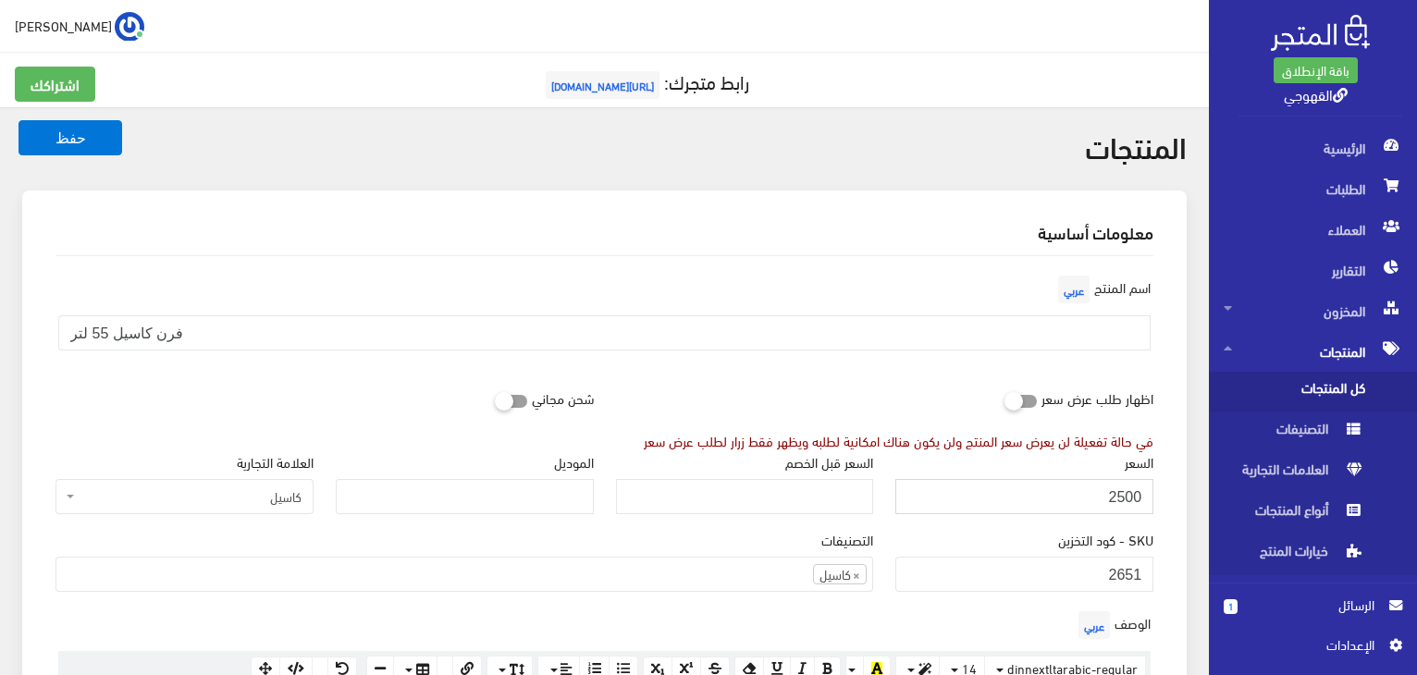
click at [1080, 495] on input "2500" at bounding box center [1024, 496] width 258 height 35
type input "3600"
click at [110, 136] on button "حفظ" at bounding box center [70, 137] width 104 height 35
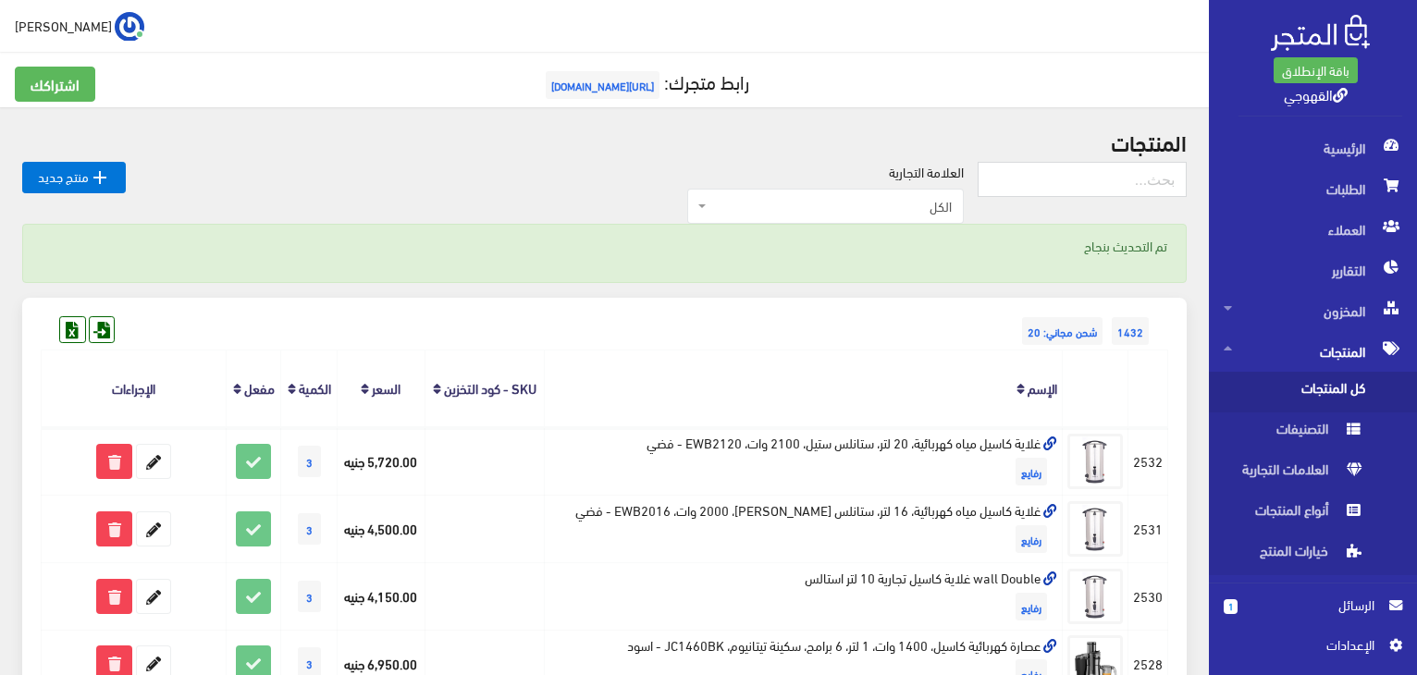
click at [1280, 600] on span "الرسائل" at bounding box center [1313, 605] width 122 height 20
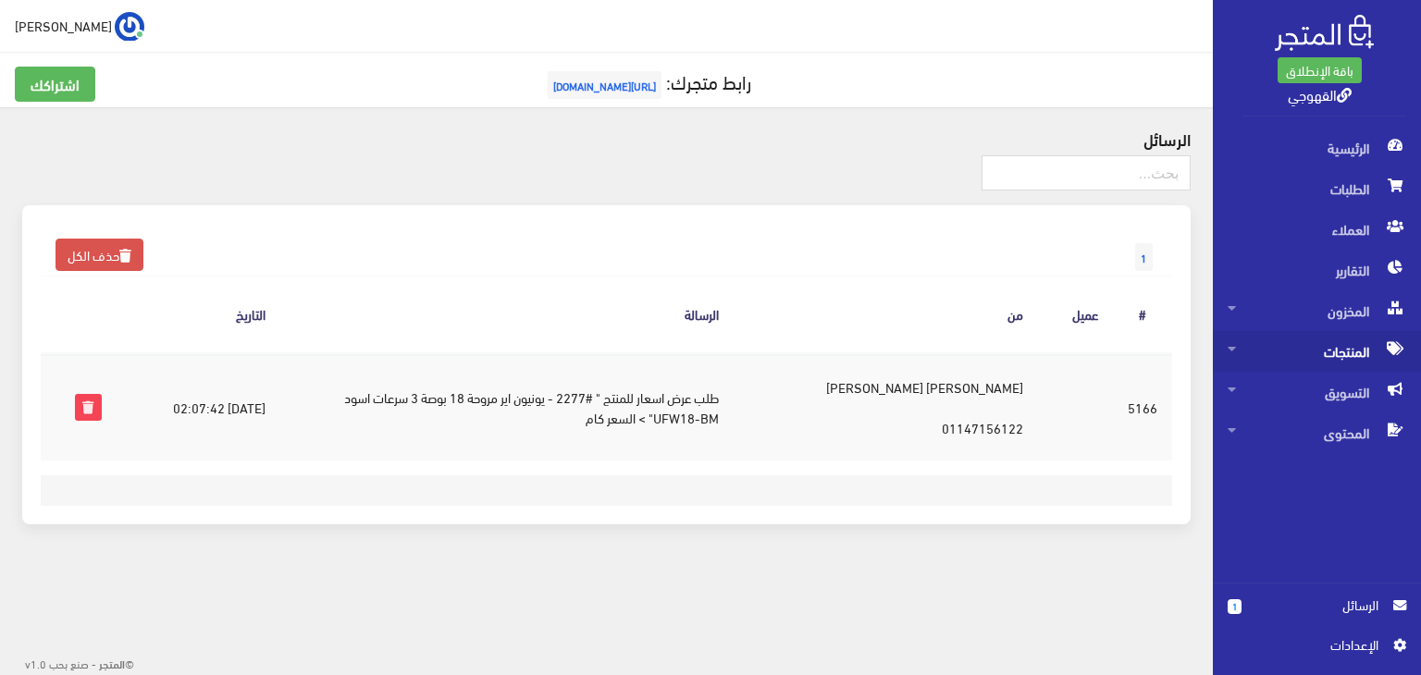
click at [1308, 357] on span "المنتجات" at bounding box center [1316, 351] width 178 height 41
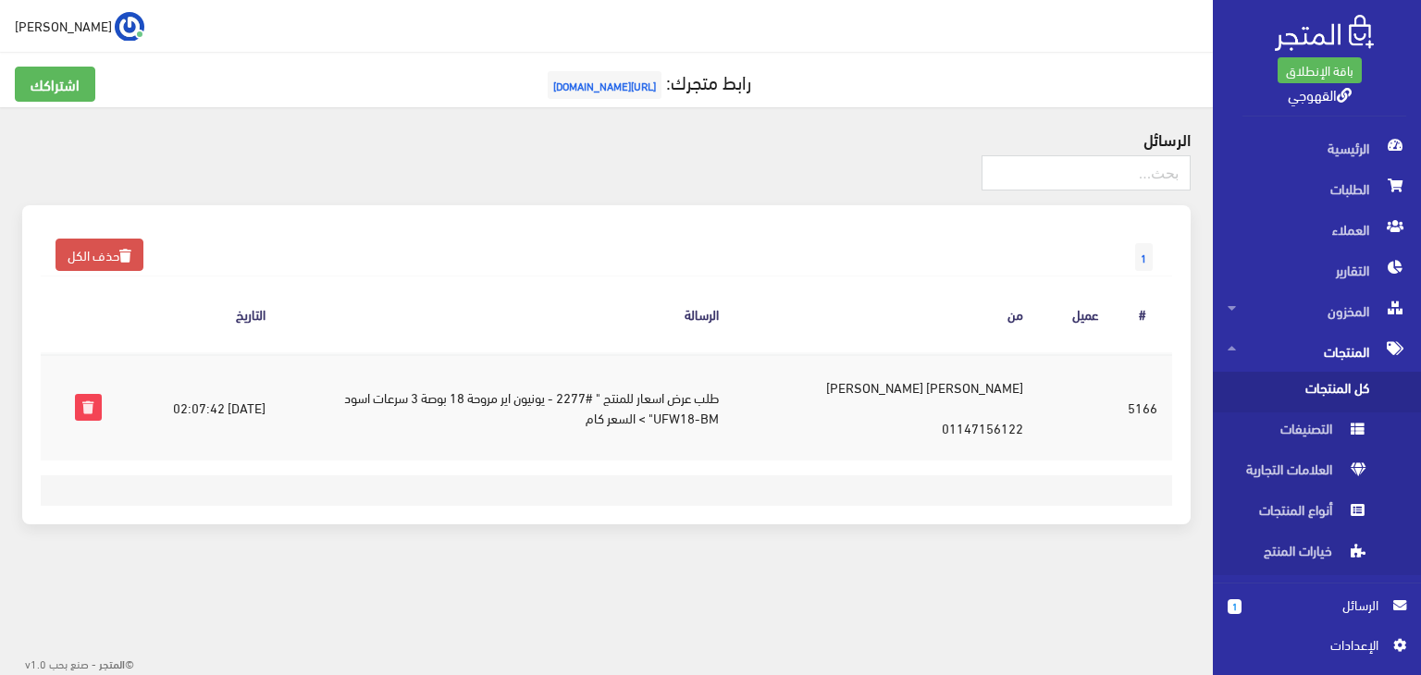
click at [1306, 408] on span "كل المنتجات" at bounding box center [1297, 392] width 141 height 41
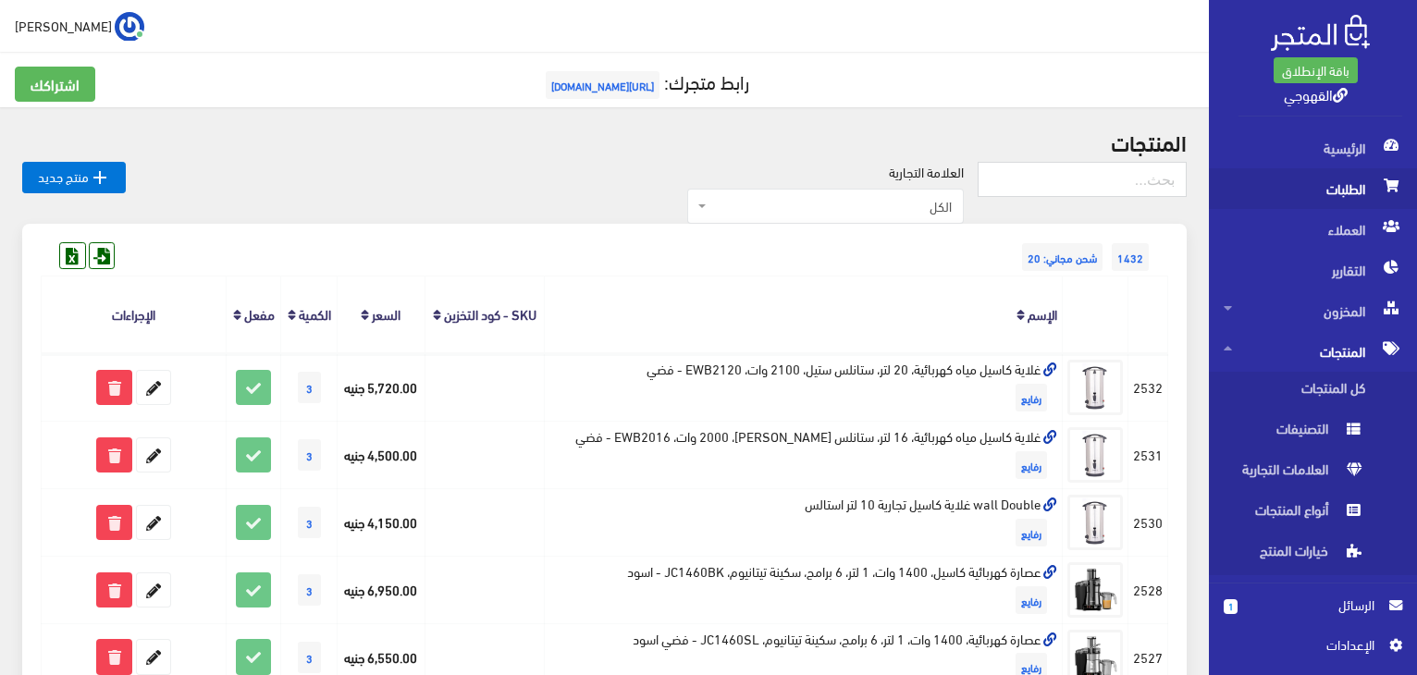
click at [1339, 183] on span "الطلبات" at bounding box center [1313, 188] width 178 height 41
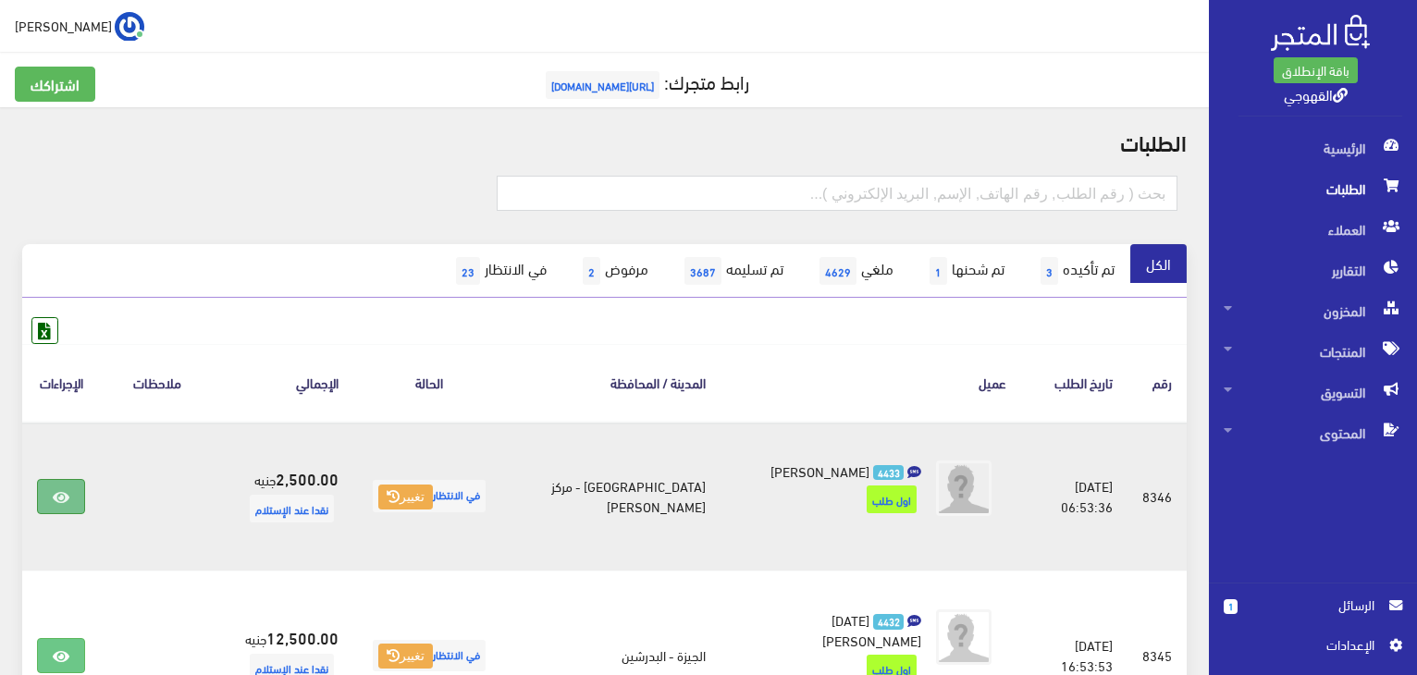
click at [78, 491] on link at bounding box center [61, 496] width 48 height 35
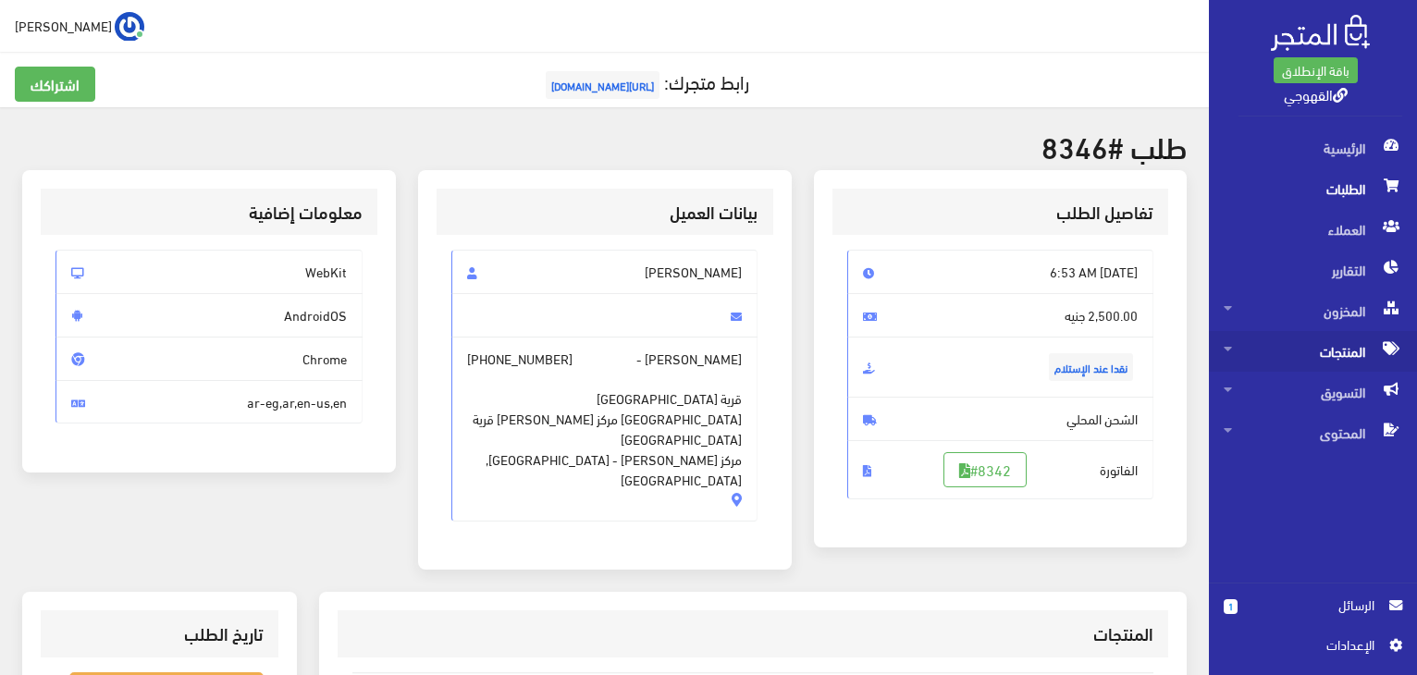
click at [1284, 348] on span "المنتجات" at bounding box center [1313, 351] width 178 height 41
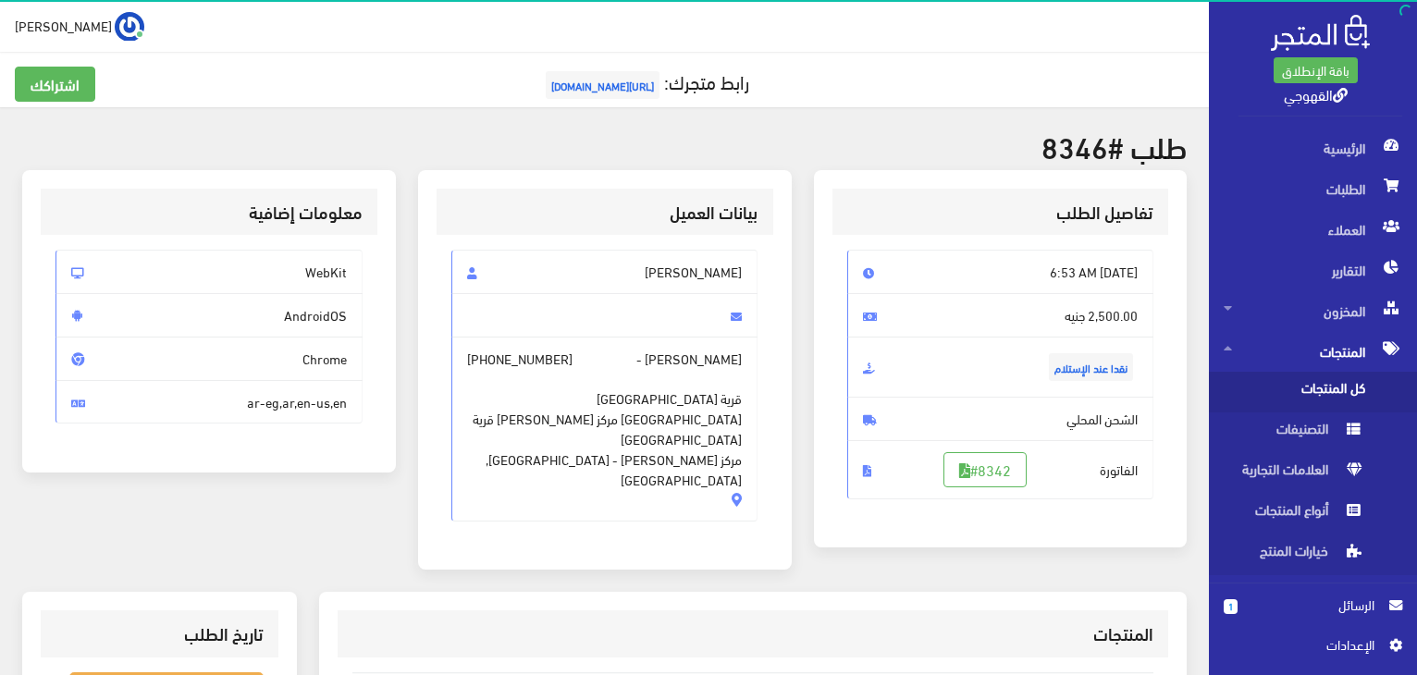
click at [1266, 400] on span "كل المنتجات" at bounding box center [1294, 392] width 141 height 41
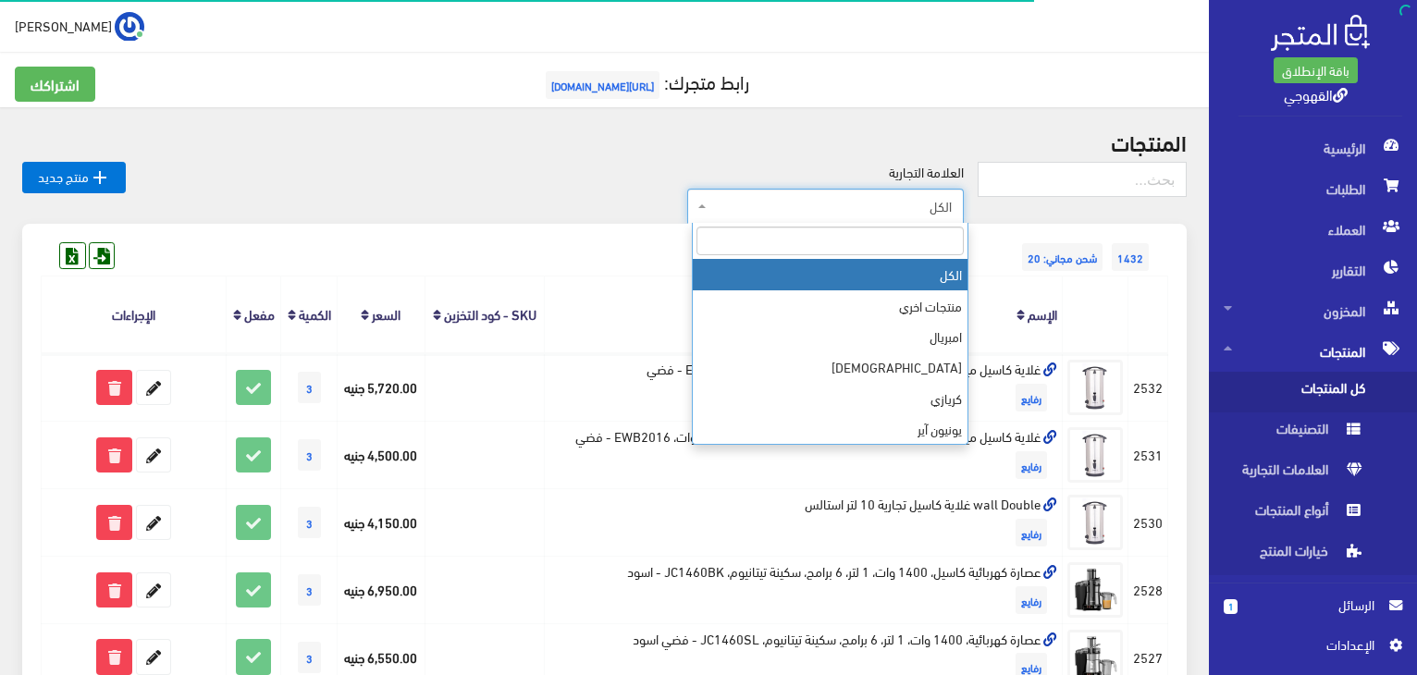
click at [879, 217] on span "الكل" at bounding box center [825, 206] width 277 height 35
click at [892, 246] on input "search" at bounding box center [829, 241] width 267 height 29
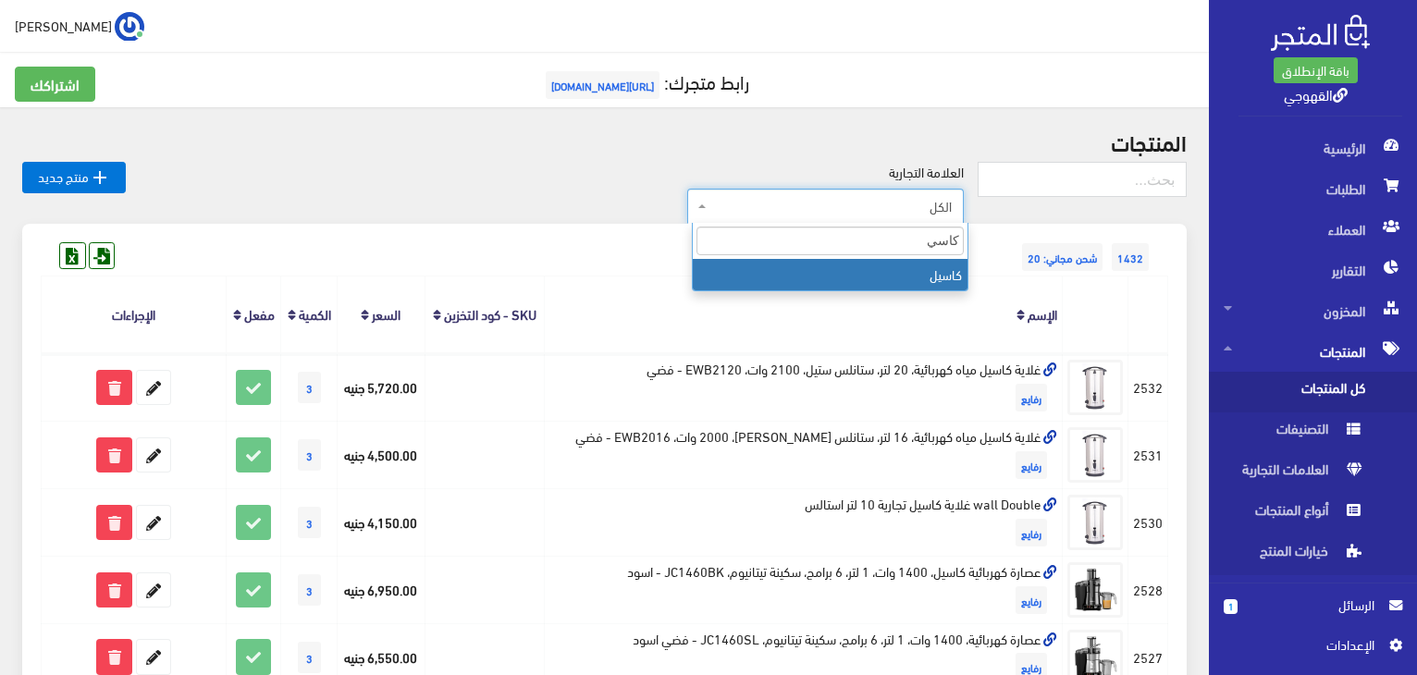
type input "كاسيل"
select select "[URL][DOMAIN_NAME]"
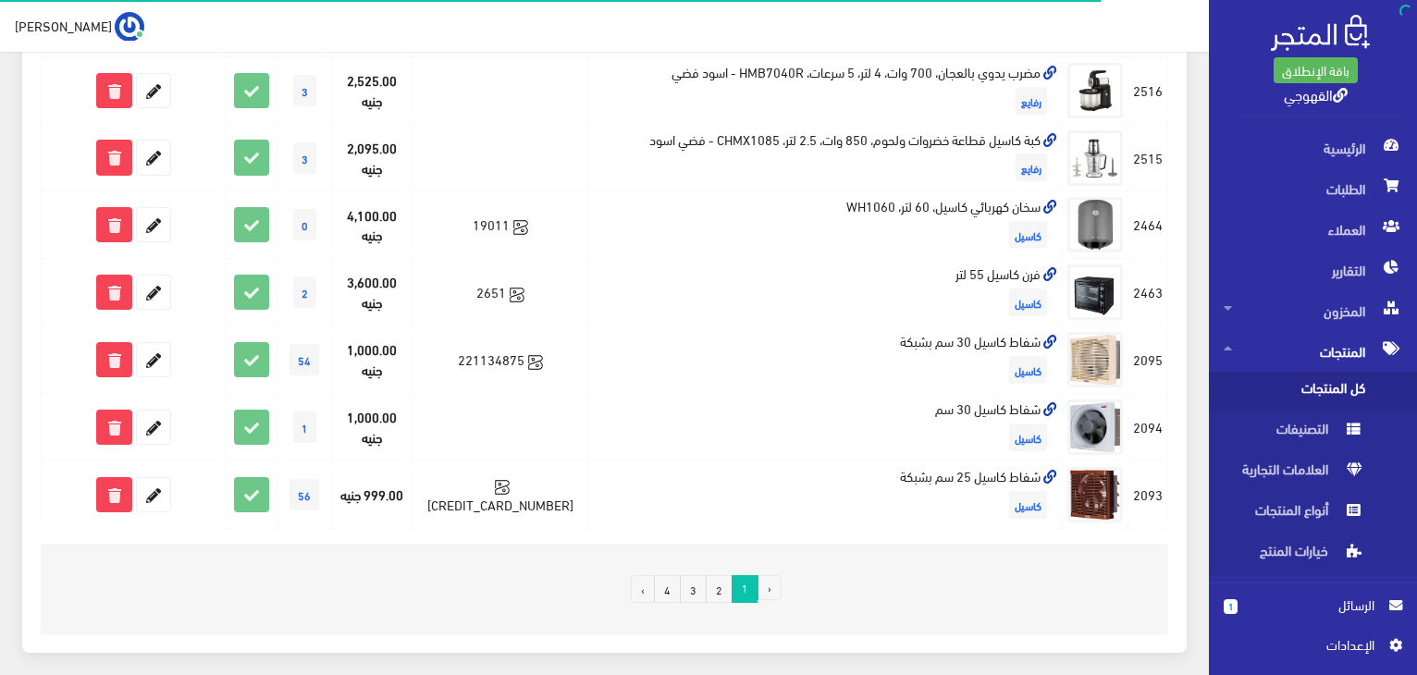
scroll to position [1249, 0]
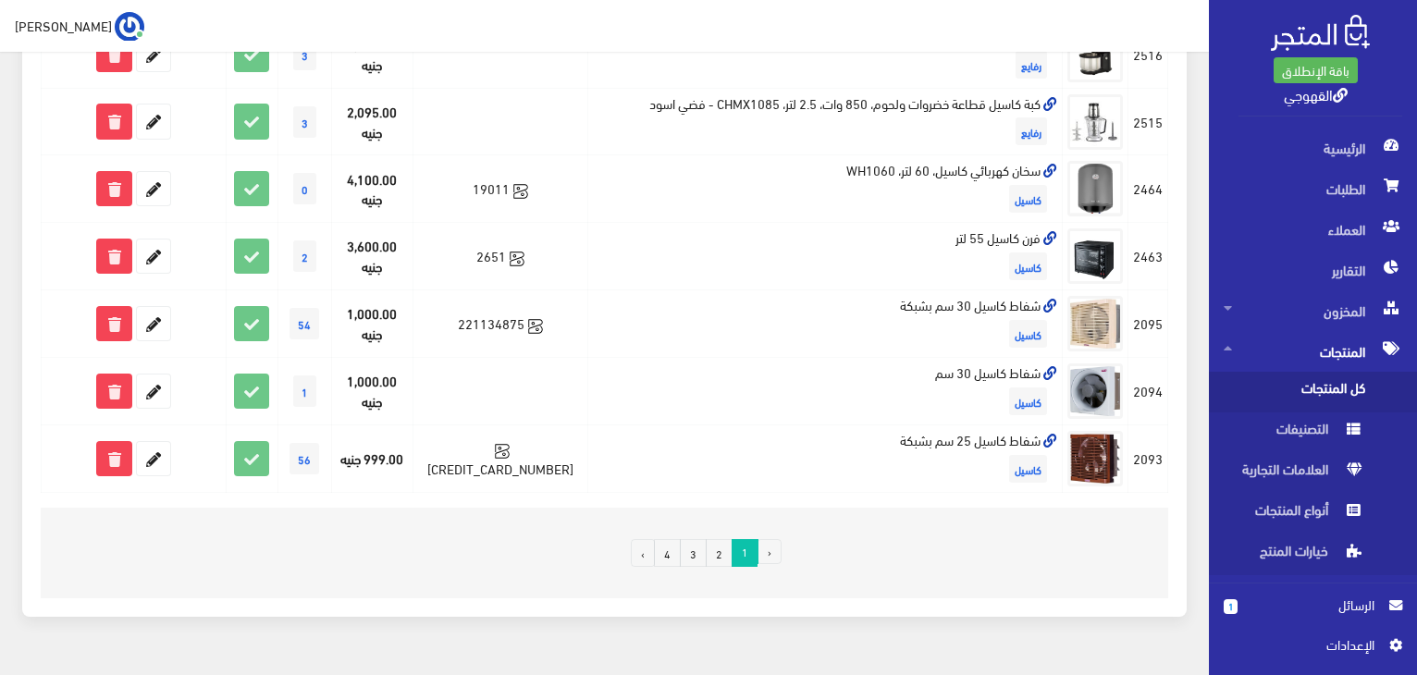
click at [716, 539] on link "2" at bounding box center [719, 553] width 27 height 28
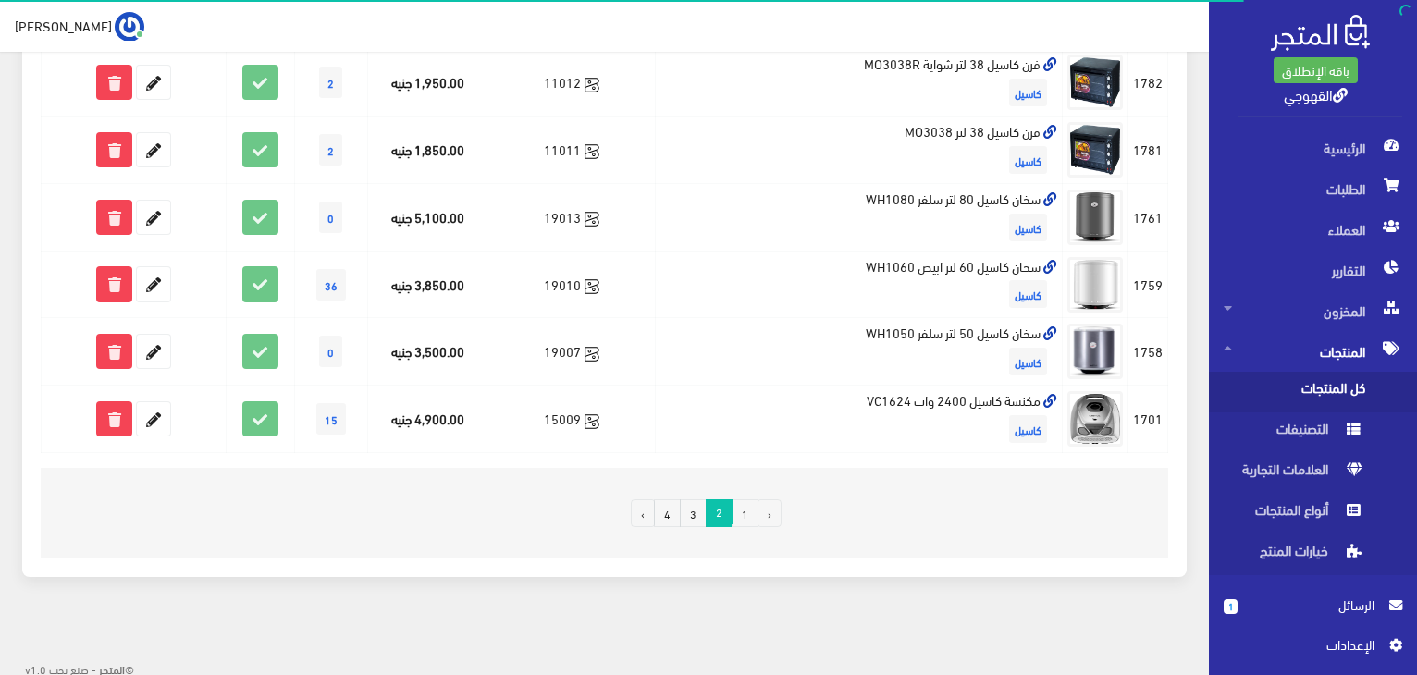
scroll to position [1249, 0]
click at [744, 511] on link "1" at bounding box center [745, 512] width 27 height 28
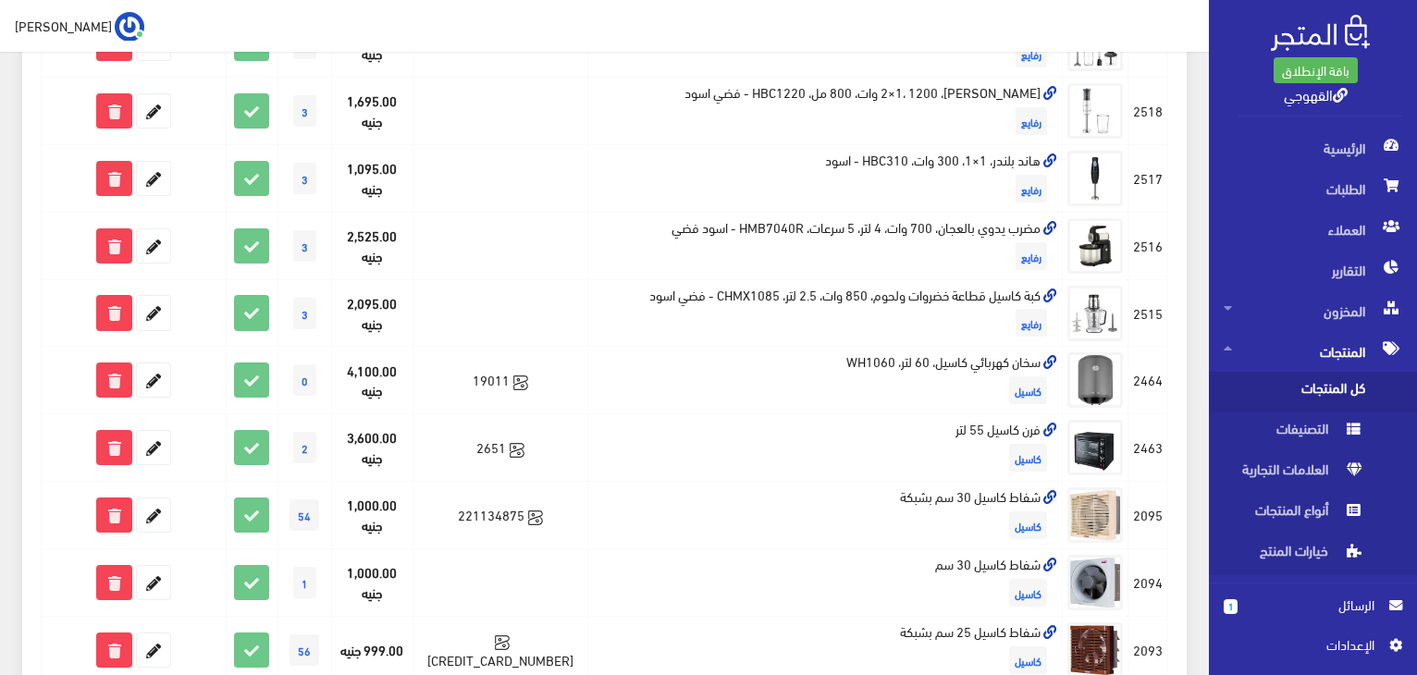
scroll to position [1110, 0]
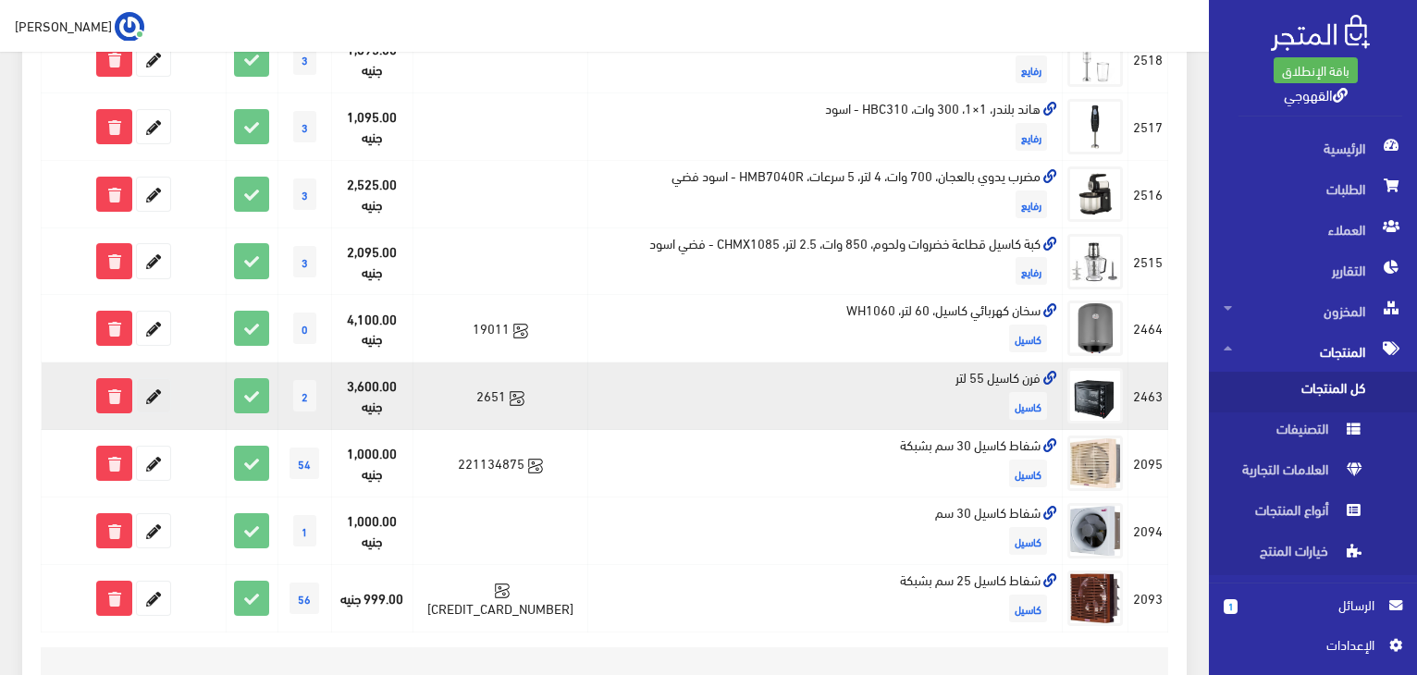
click at [142, 379] on icon at bounding box center [153, 395] width 33 height 33
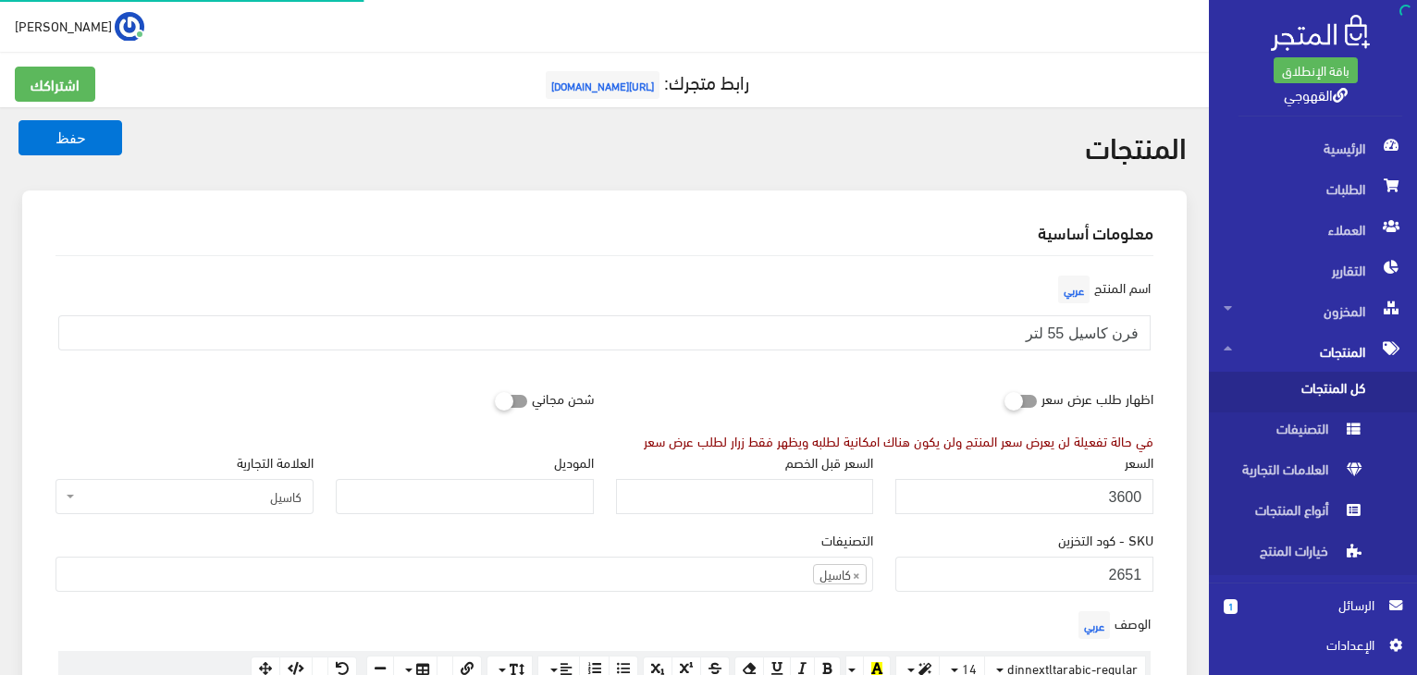
scroll to position [1066, 0]
click at [104, 127] on button "حفظ" at bounding box center [70, 137] width 104 height 35
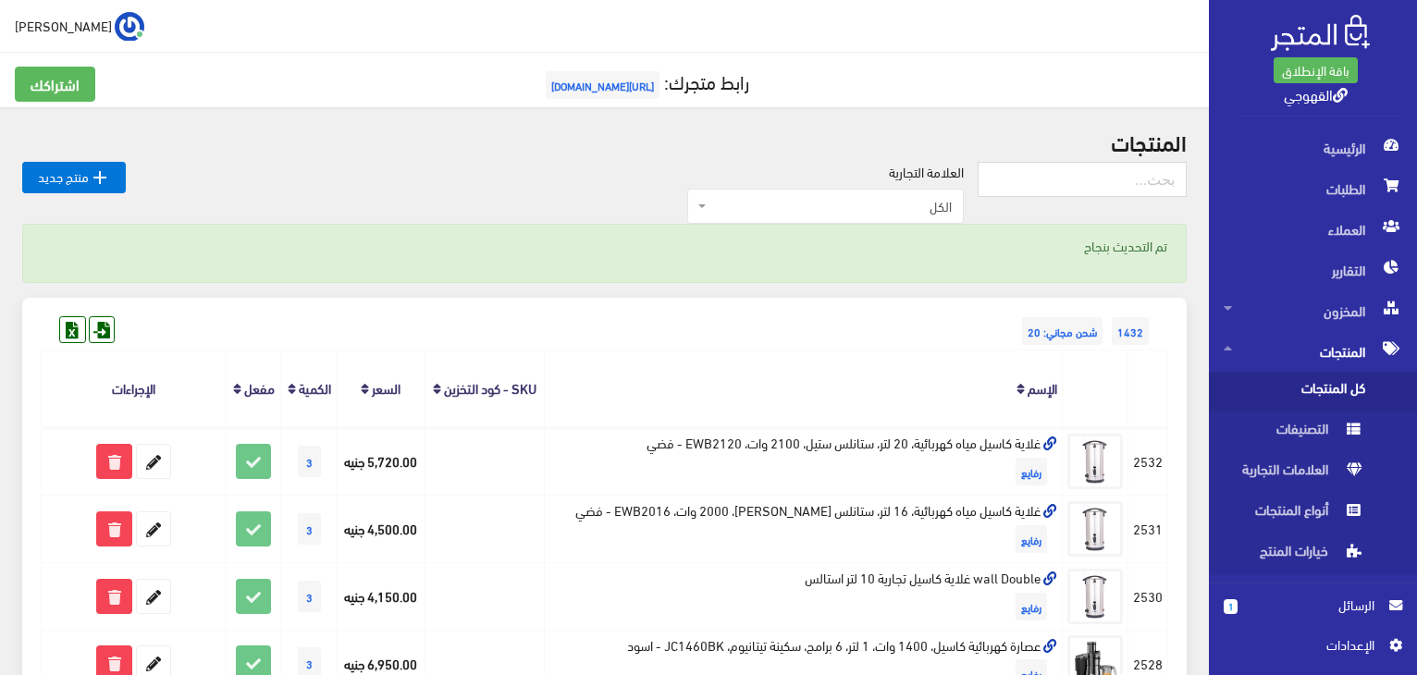
click at [695, 387] on th "الإسم" at bounding box center [804, 389] width 518 height 77
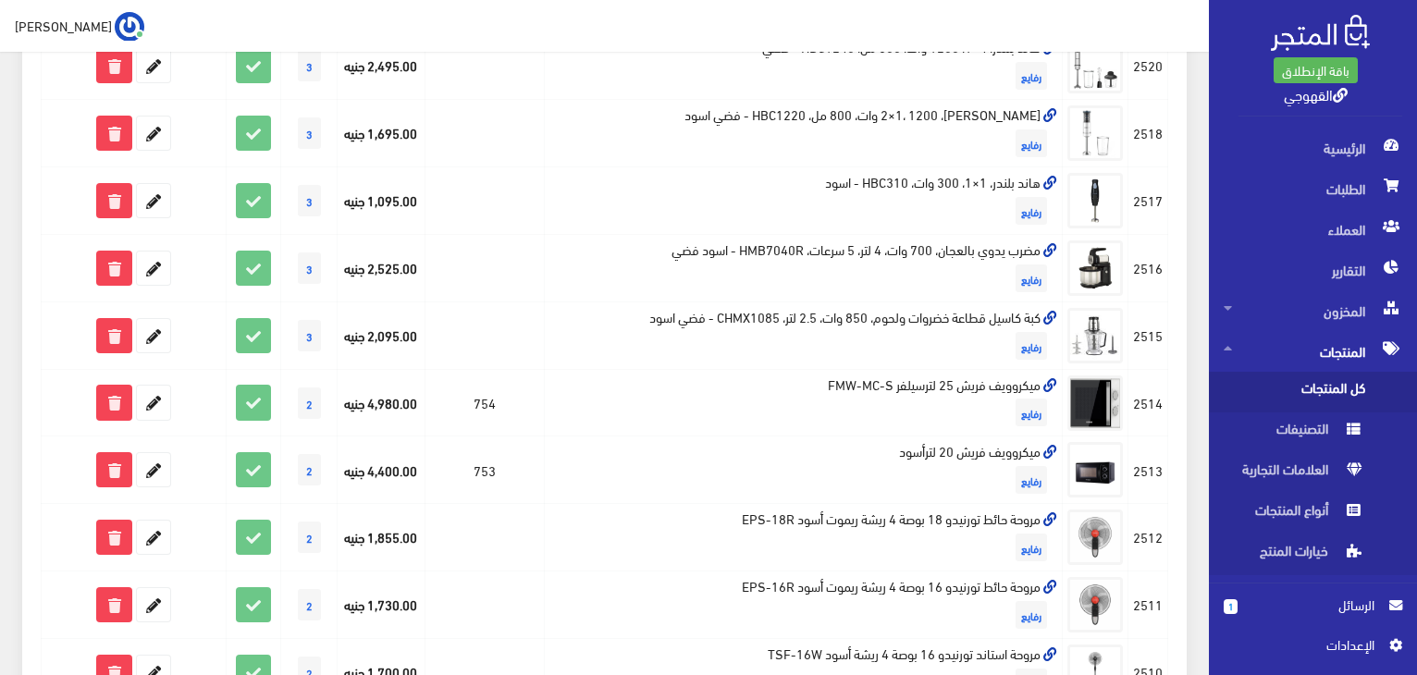
scroll to position [1073, 0]
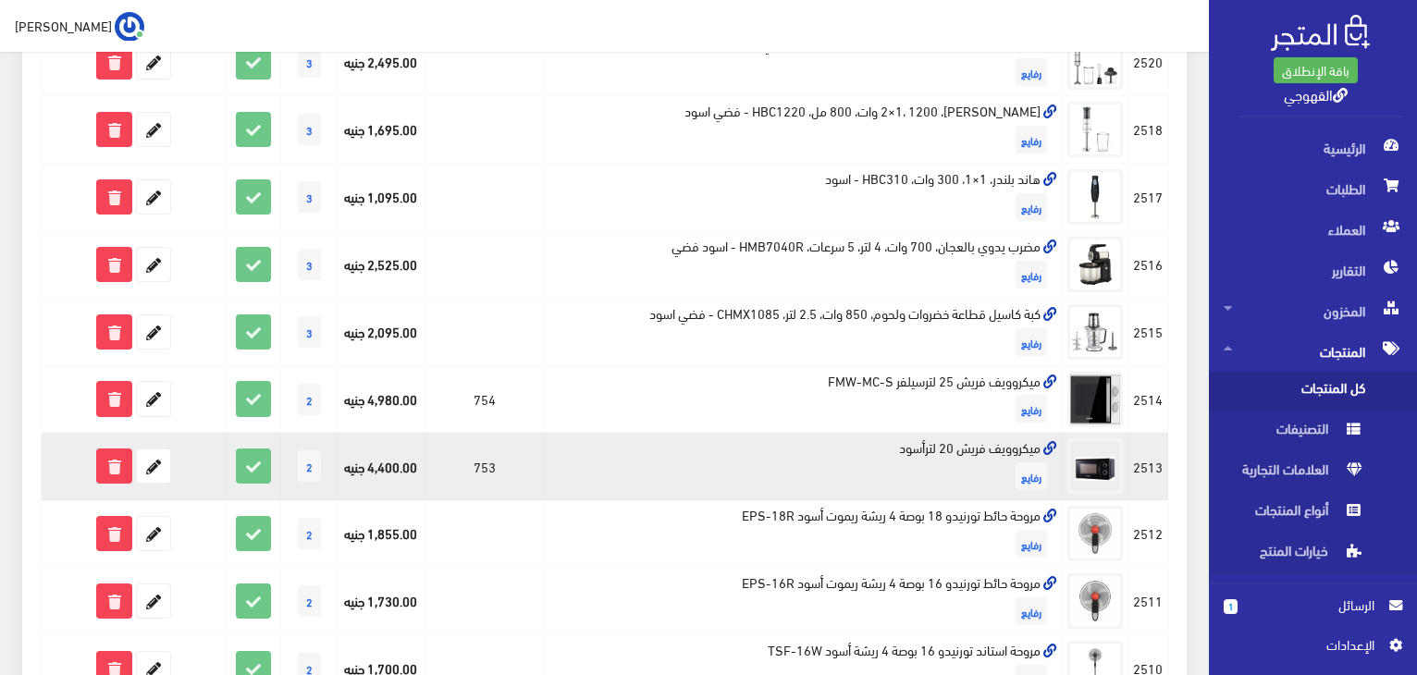
click at [966, 462] on td "ميكروويف فريش 20 لترأسود رفايع" at bounding box center [804, 467] width 518 height 68
click at [962, 445] on td "ميكروويف فريش 20 لترأسود رفايع" at bounding box center [804, 467] width 518 height 68
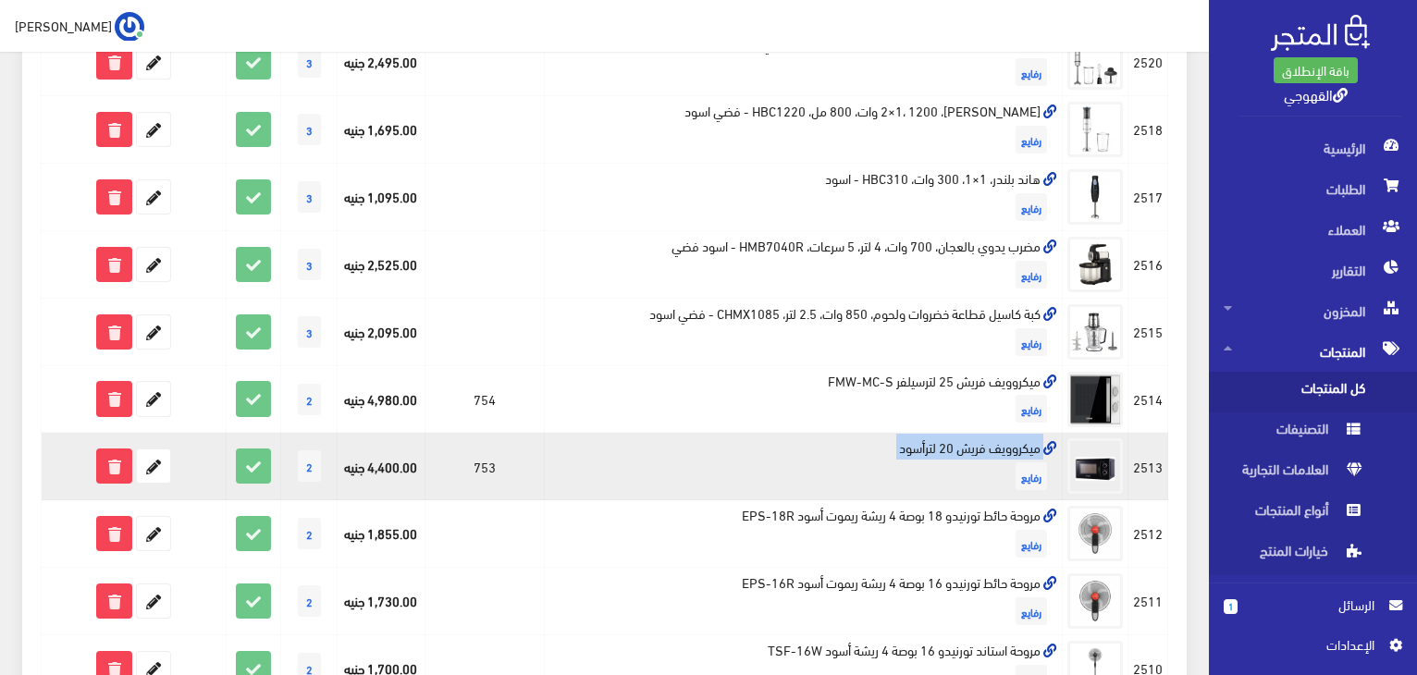
click at [962, 445] on td "ميكروويف فريش 20 لترأسود رفايع" at bounding box center [804, 467] width 518 height 68
copy td "ميكروويف فريش 20 لترأسود"
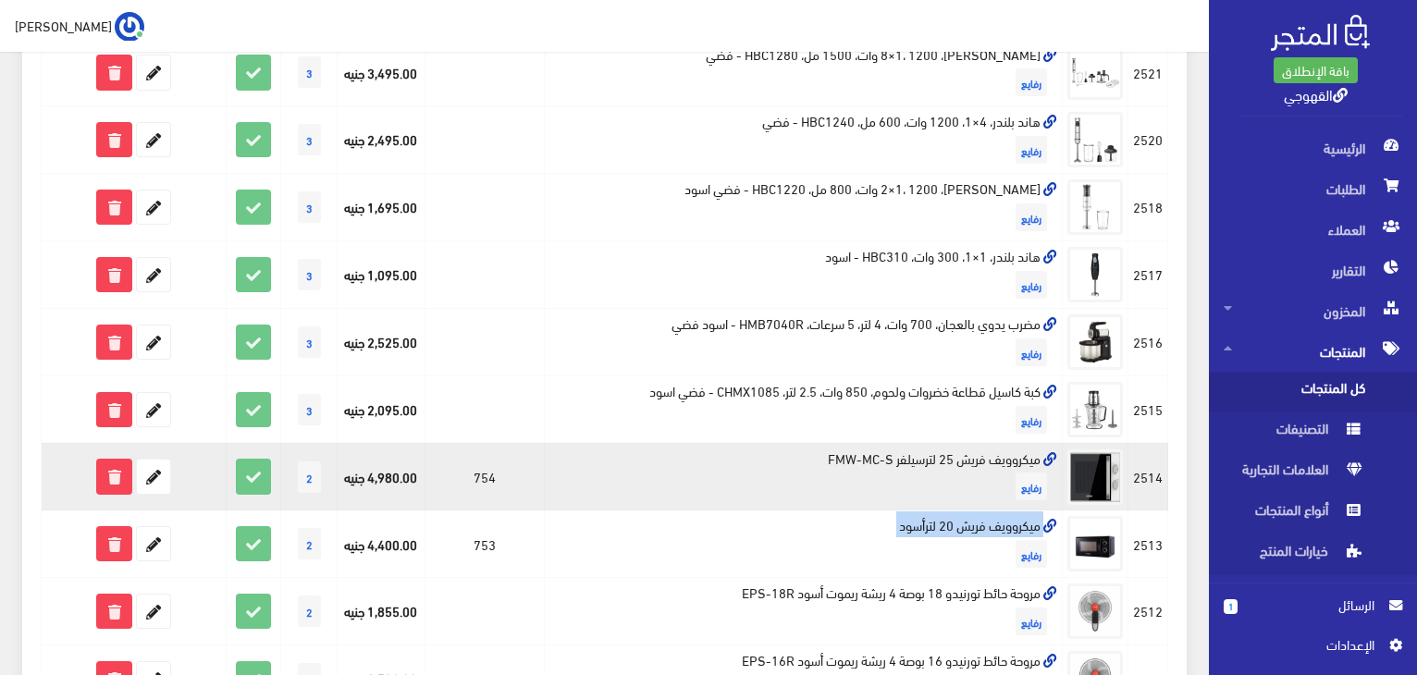
scroll to position [995, 0]
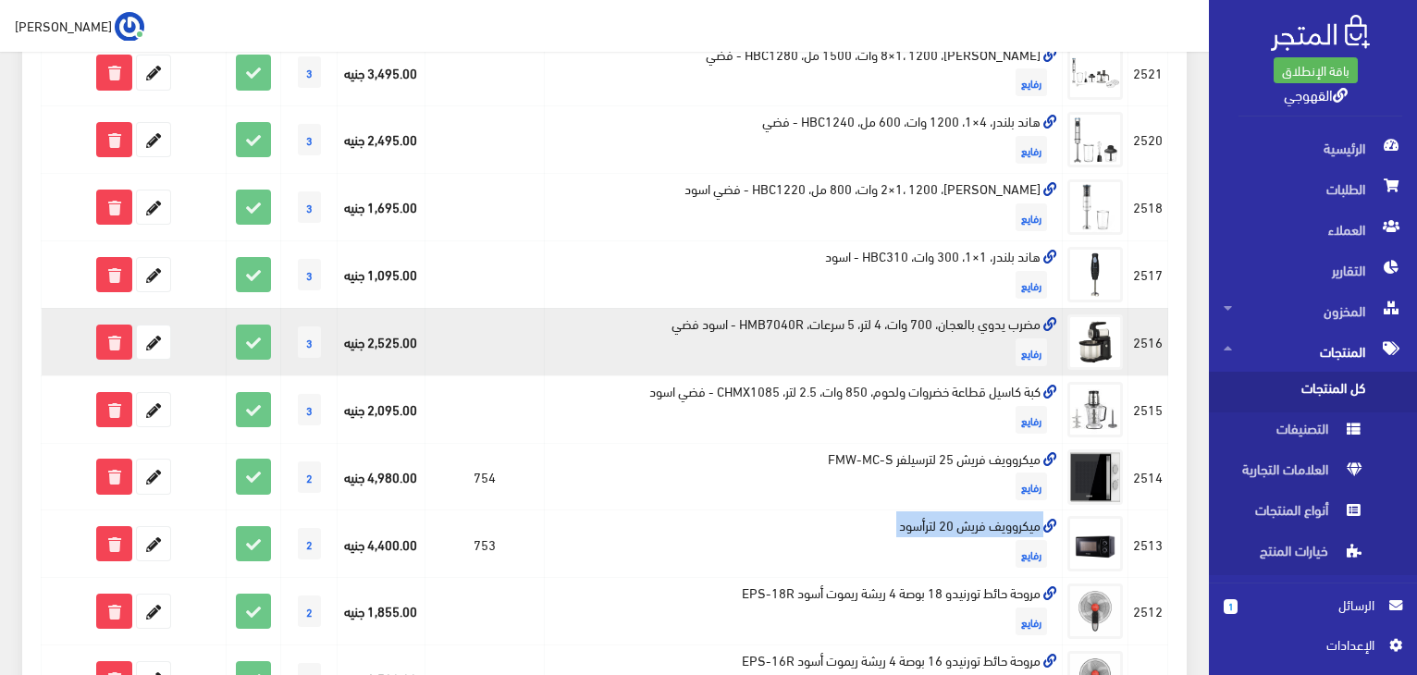
drag, startPoint x: 435, startPoint y: 282, endPoint x: 350, endPoint y: 346, distance: 106.4
click at [350, 346] on tbody "#2532 رفايع رفايع 3" at bounding box center [605, 105] width 1126 height 1347
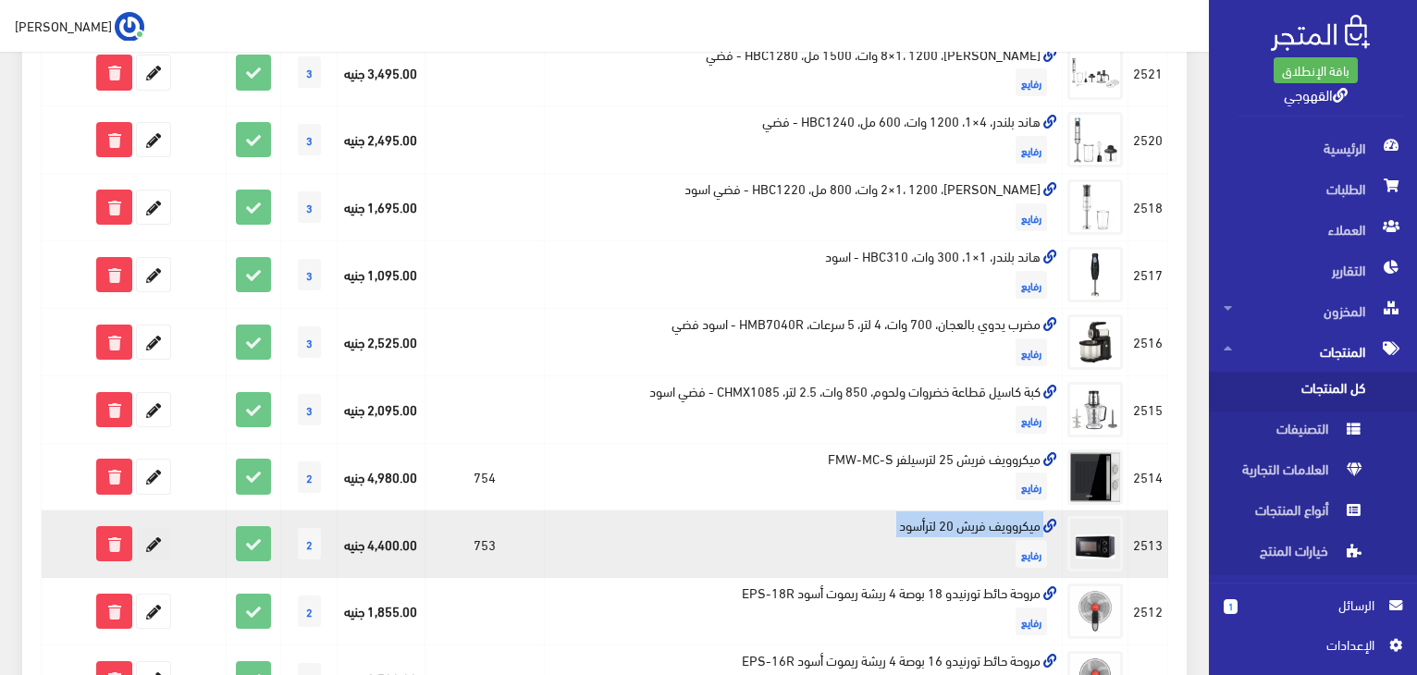
click at [152, 547] on icon at bounding box center [153, 543] width 33 height 33
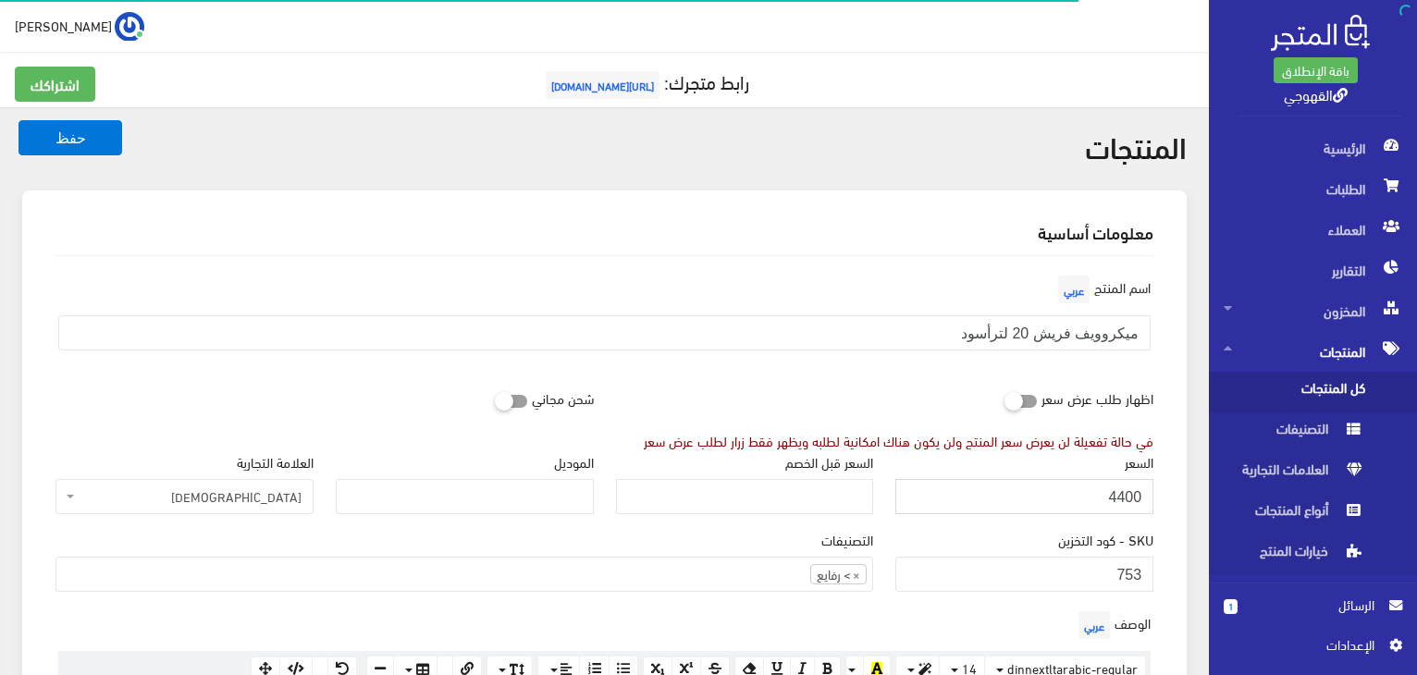
drag, startPoint x: 0, startPoint y: 0, endPoint x: 1040, endPoint y: 499, distance: 1153.3
click at [1040, 499] on input "4400" at bounding box center [1024, 496] width 258 height 35
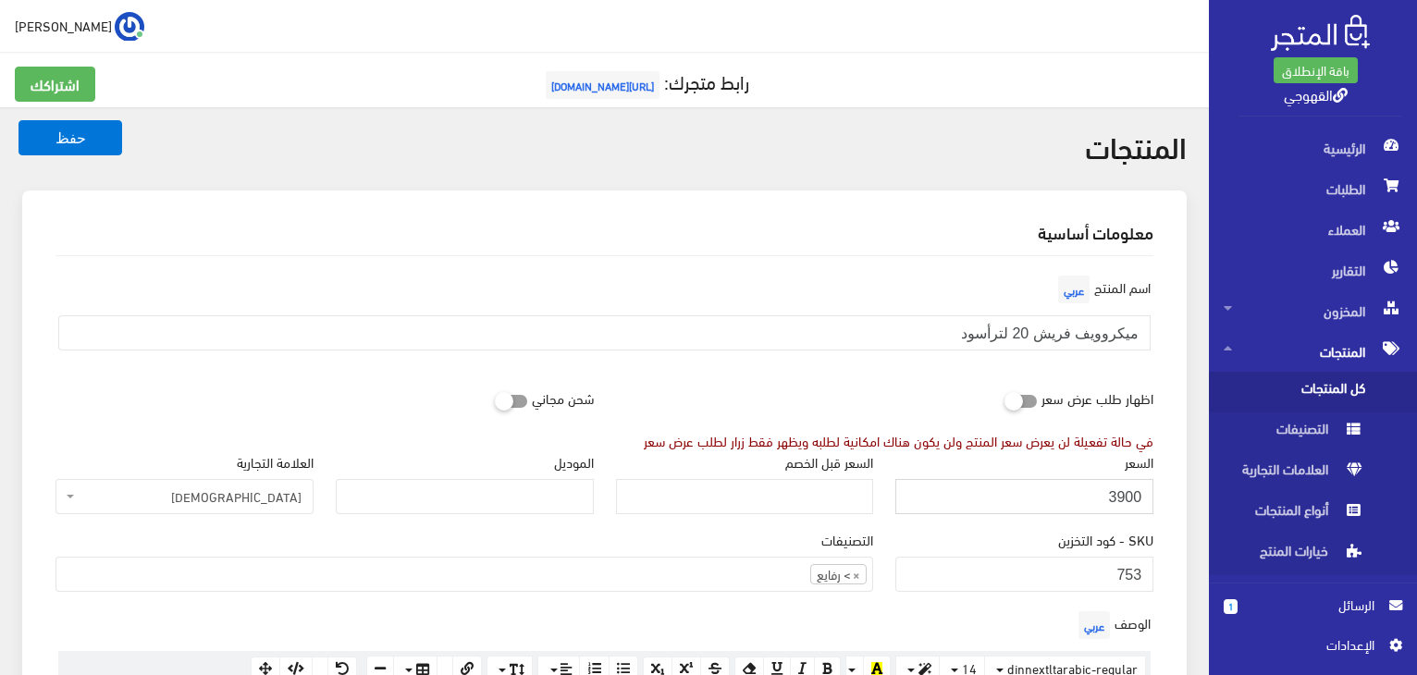
type input "3900"
click at [18, 120] on button "حفظ" at bounding box center [70, 137] width 104 height 35
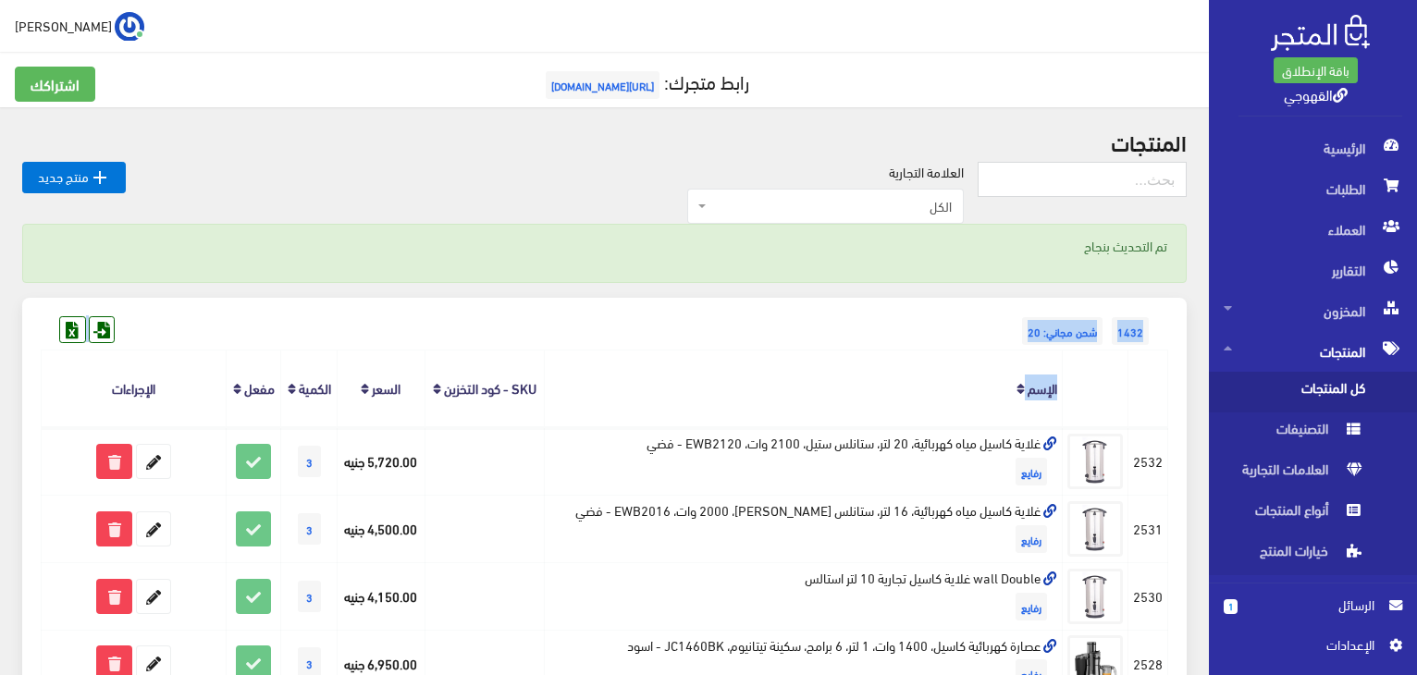
drag, startPoint x: 845, startPoint y: 286, endPoint x: 843, endPoint y: 360, distance: 74.0
click at [843, 360] on th "الإسم" at bounding box center [804, 389] width 518 height 77
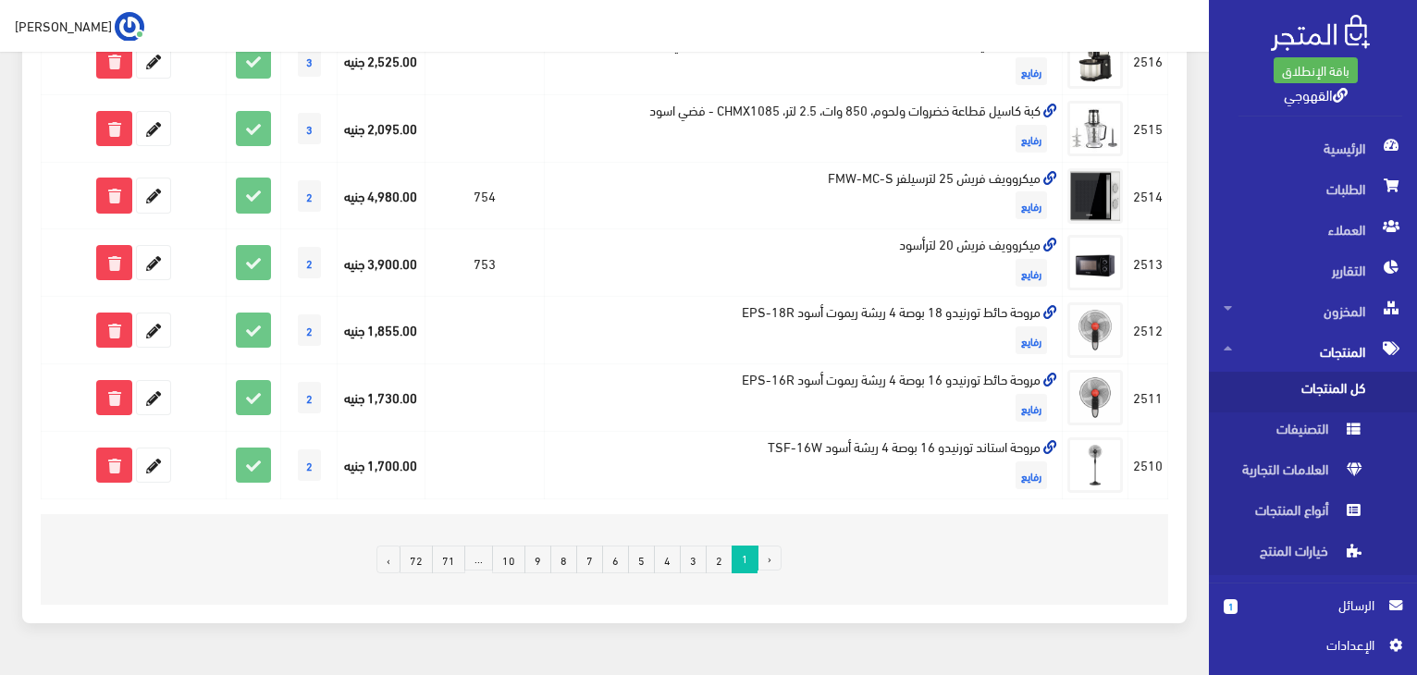
scroll to position [1323, 0]
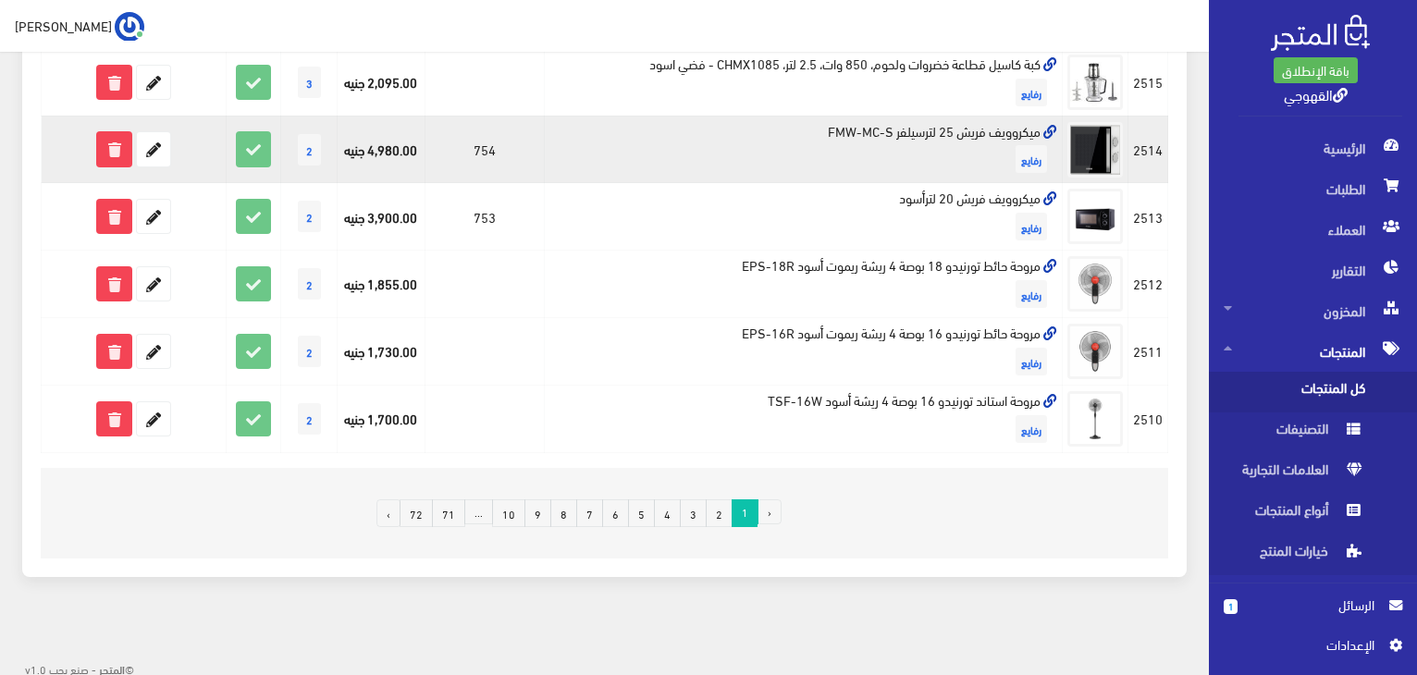
click at [951, 121] on td "ميكروويف فريش 25 لترسيلفر FMW-MC-S رفايع" at bounding box center [804, 150] width 518 height 68
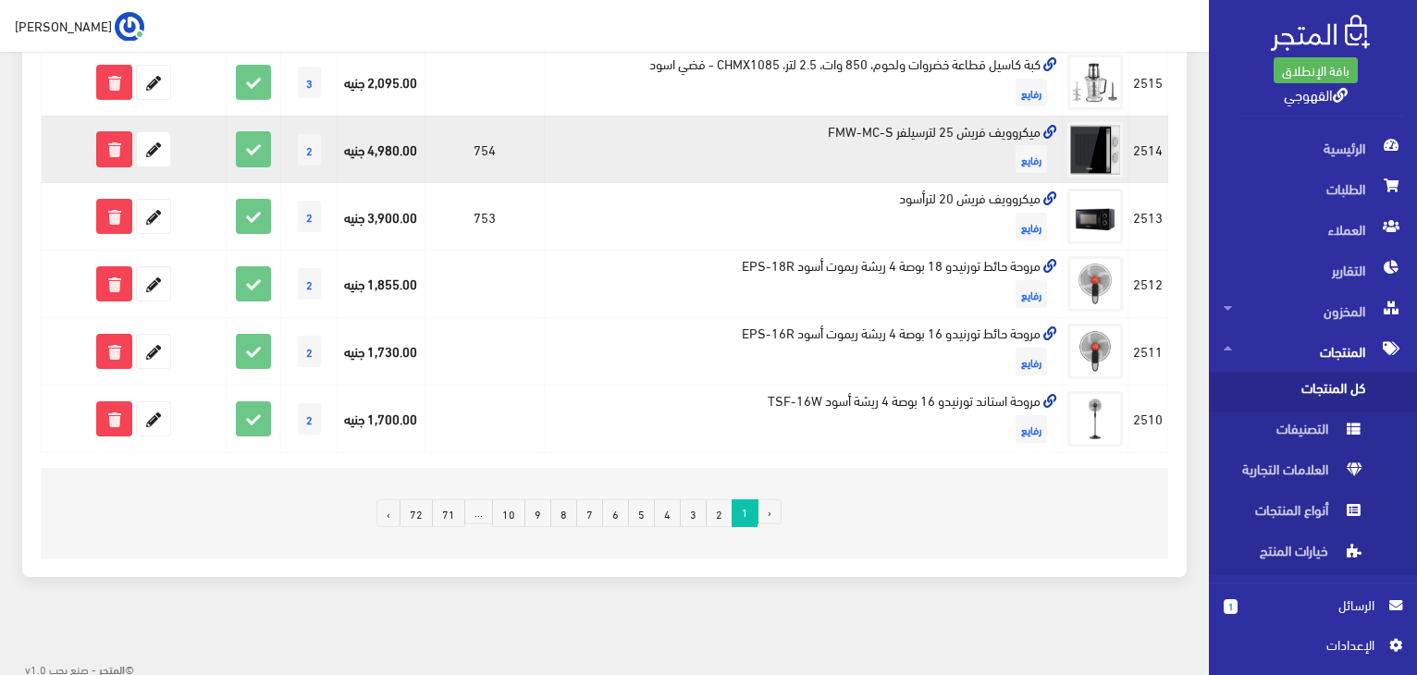
click at [951, 121] on td "ميكروويف فريش 25 لترسيلفر FMW-MC-S رفايع" at bounding box center [804, 150] width 518 height 68
copy td "ميكروويف فريش 25 لترسيلفر FMW-MC-S"
click at [159, 156] on icon at bounding box center [153, 148] width 33 height 33
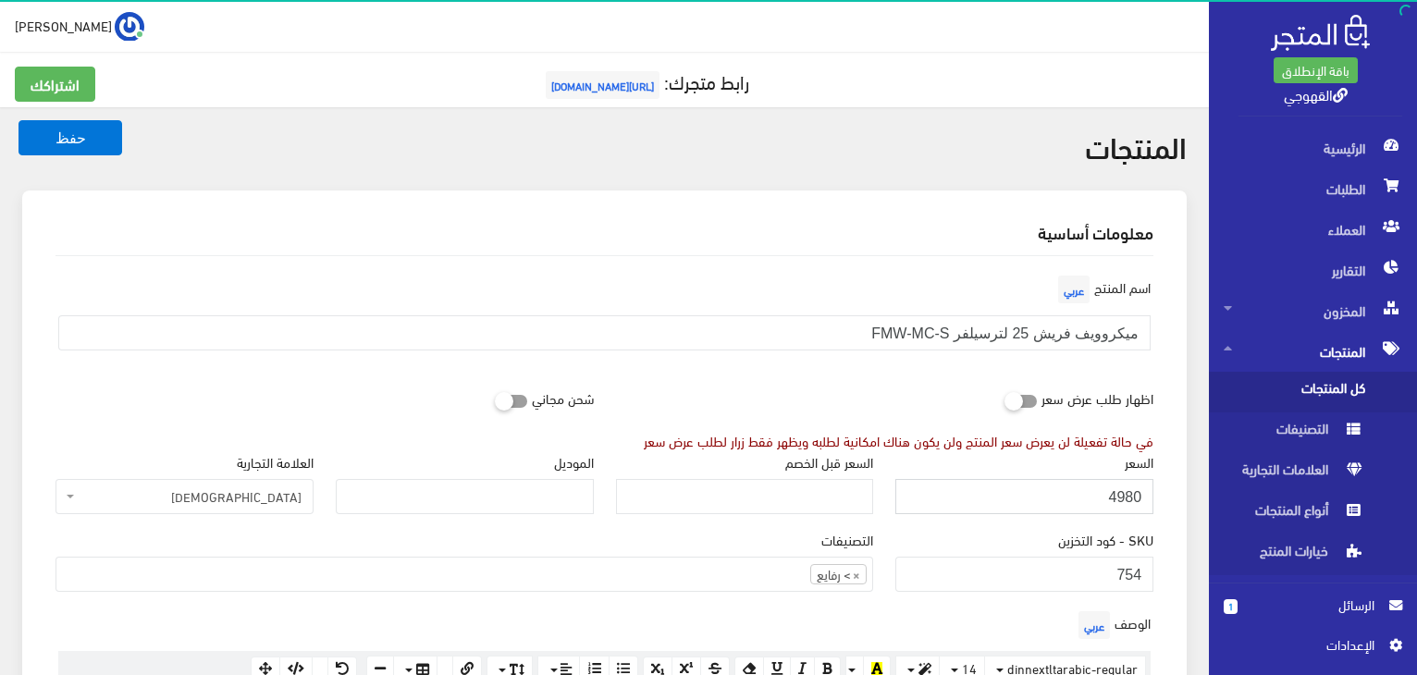
click at [1058, 484] on input "4980" at bounding box center [1024, 496] width 258 height 35
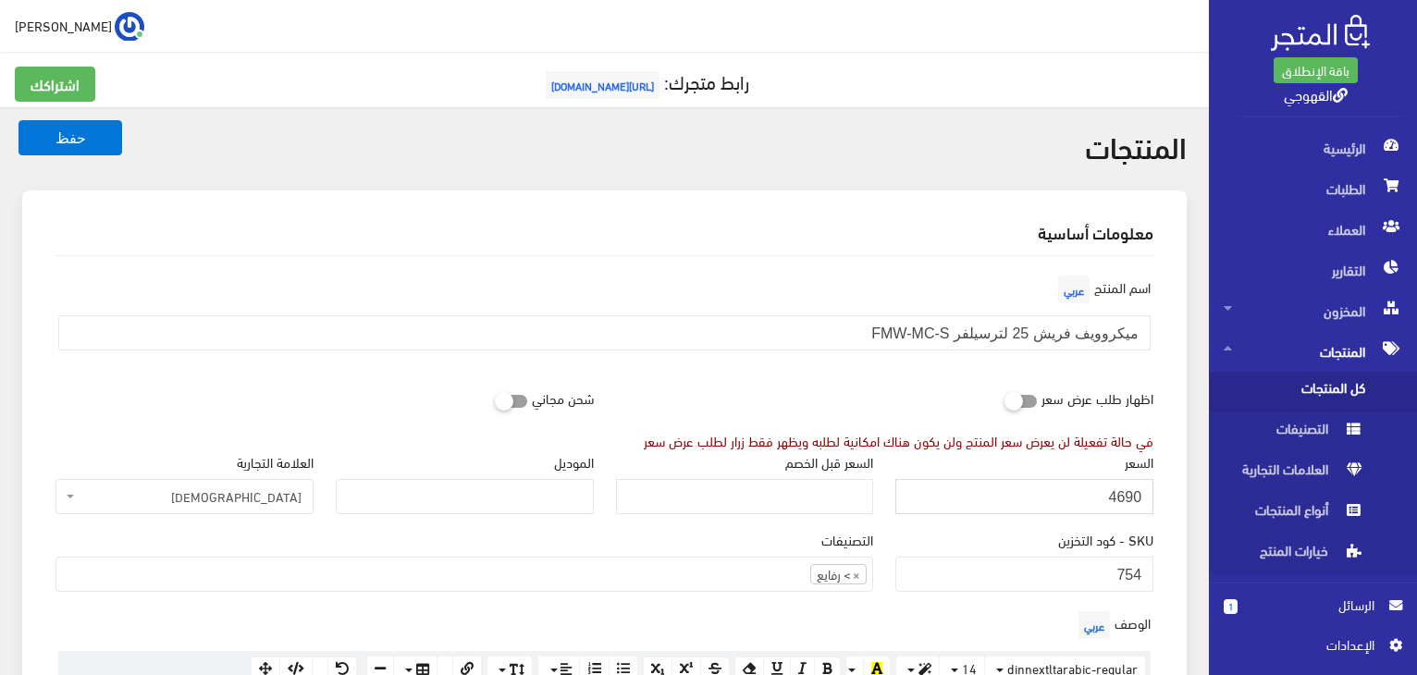
type input "4690"
click at [49, 156] on h2 "المنتجات" at bounding box center [604, 145] width 1164 height 32
click at [52, 154] on button "حفظ" at bounding box center [70, 137] width 104 height 35
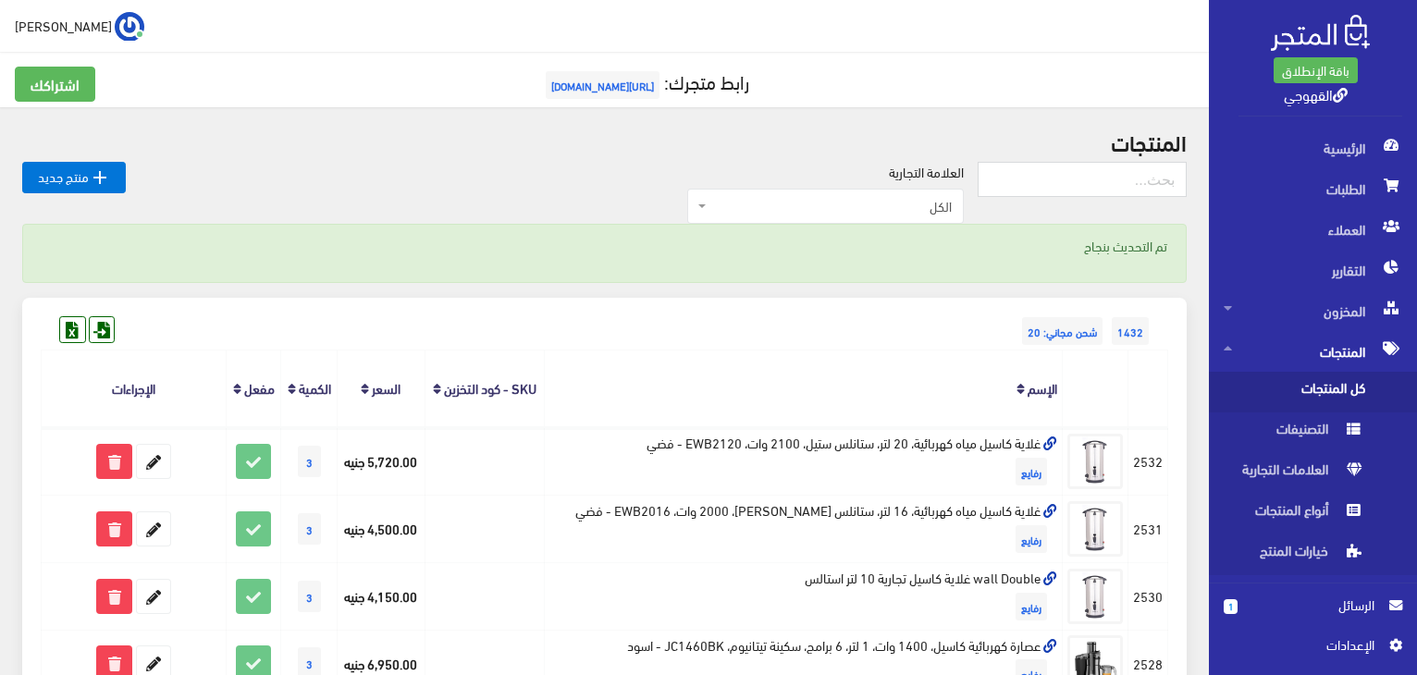
click at [255, 138] on h2 "المنتجات" at bounding box center [604, 141] width 1164 height 24
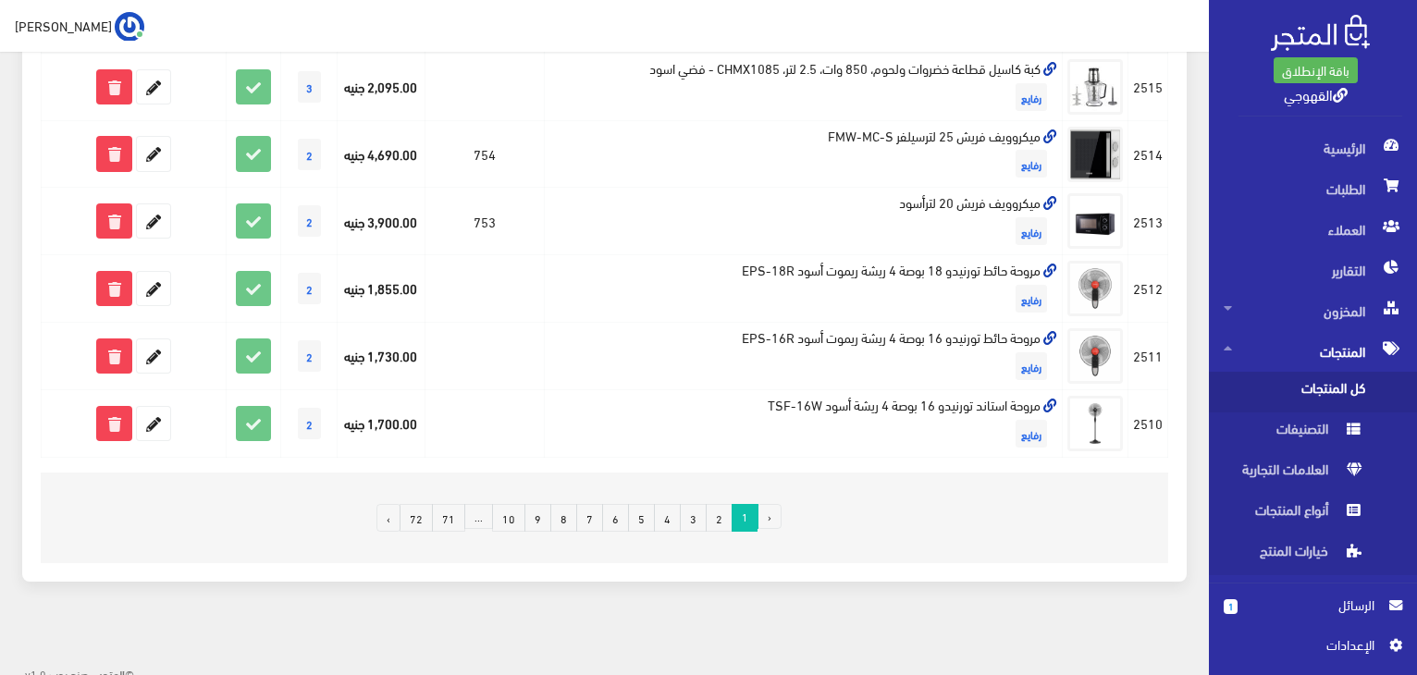
scroll to position [1323, 0]
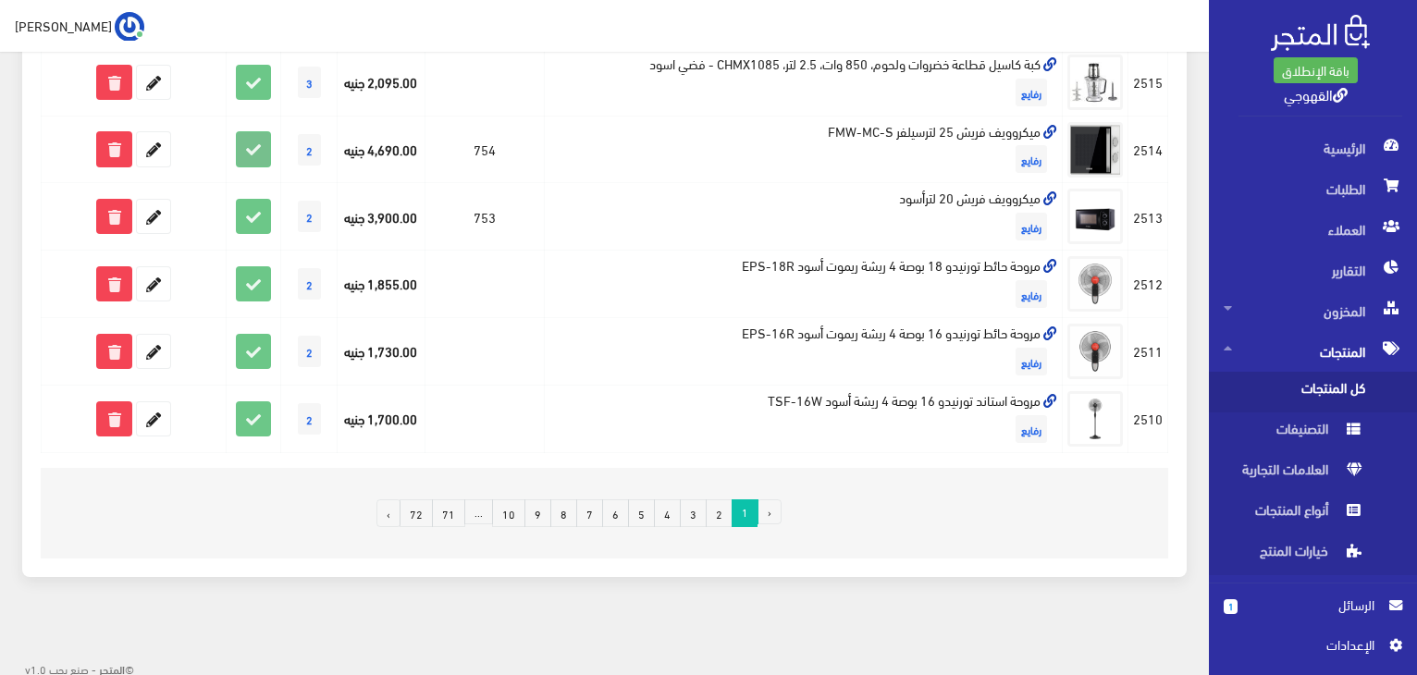
click at [255, 138] on icon at bounding box center [253, 148] width 33 height 33
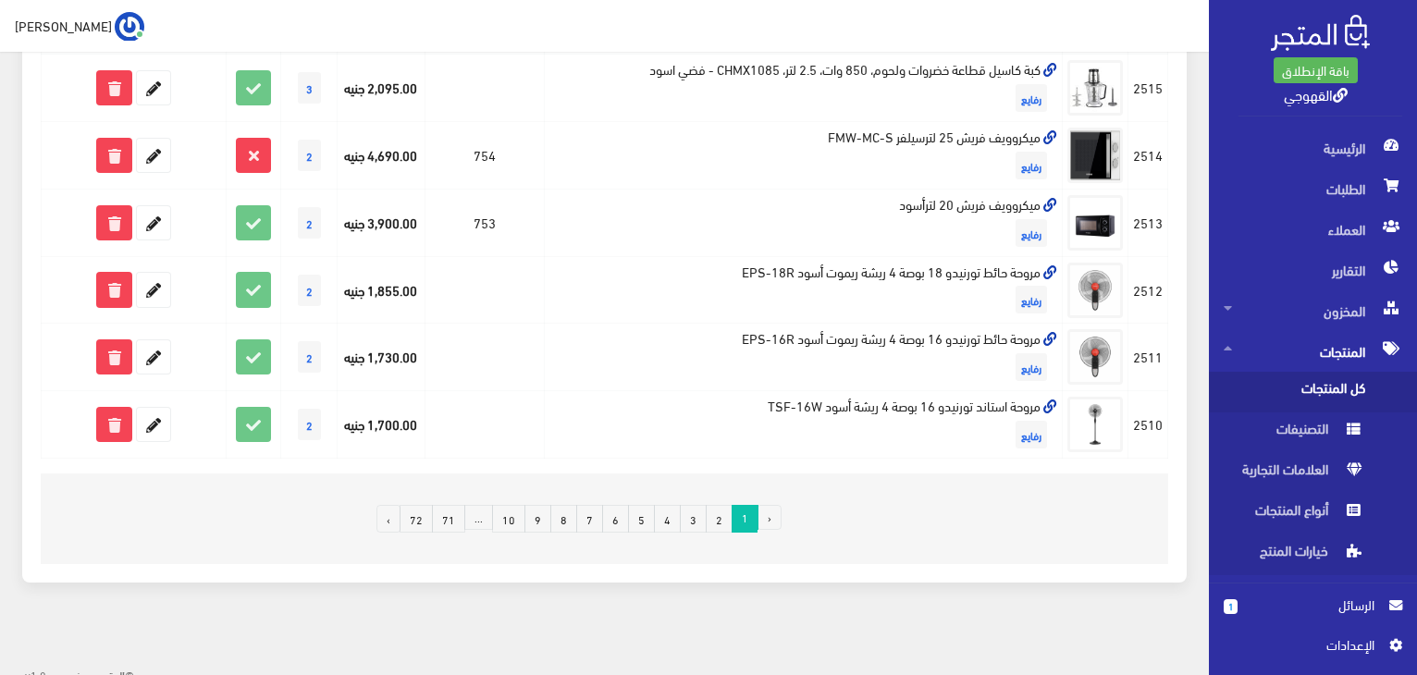
scroll to position [1249, 0]
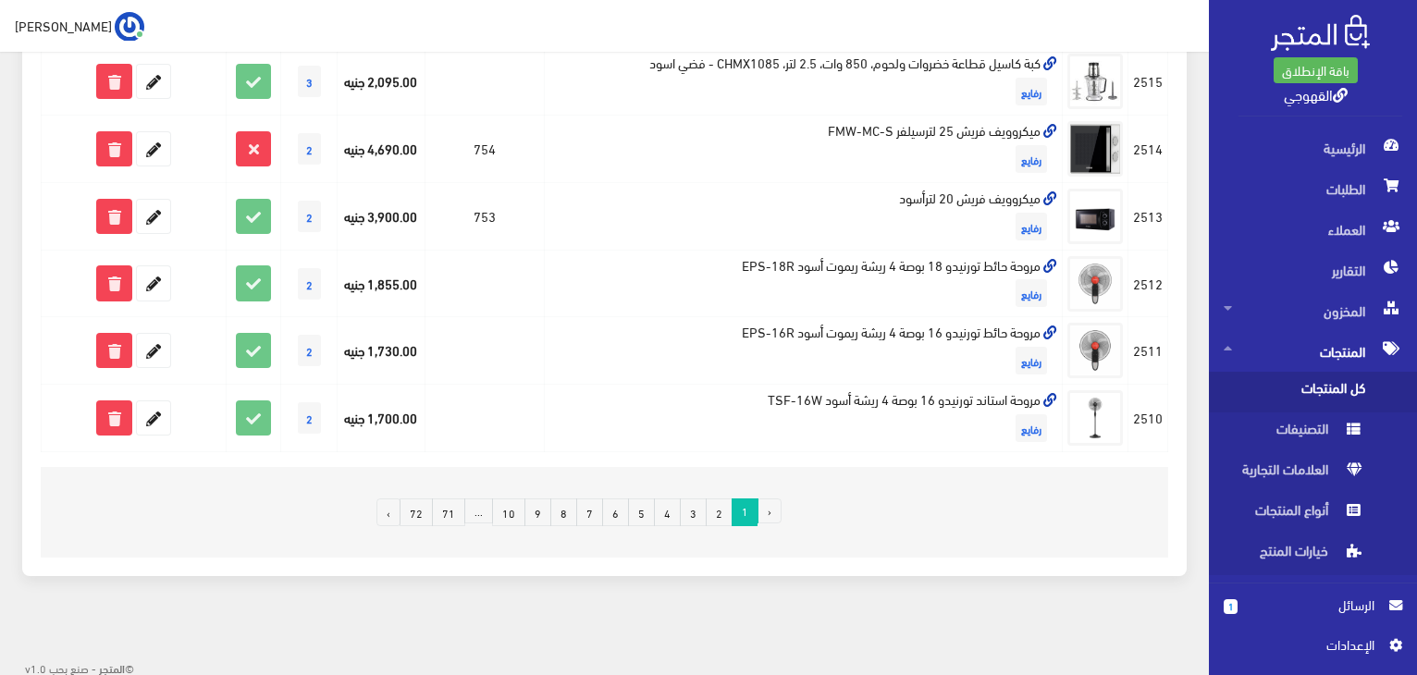
click at [718, 509] on link "2" at bounding box center [719, 512] width 27 height 28
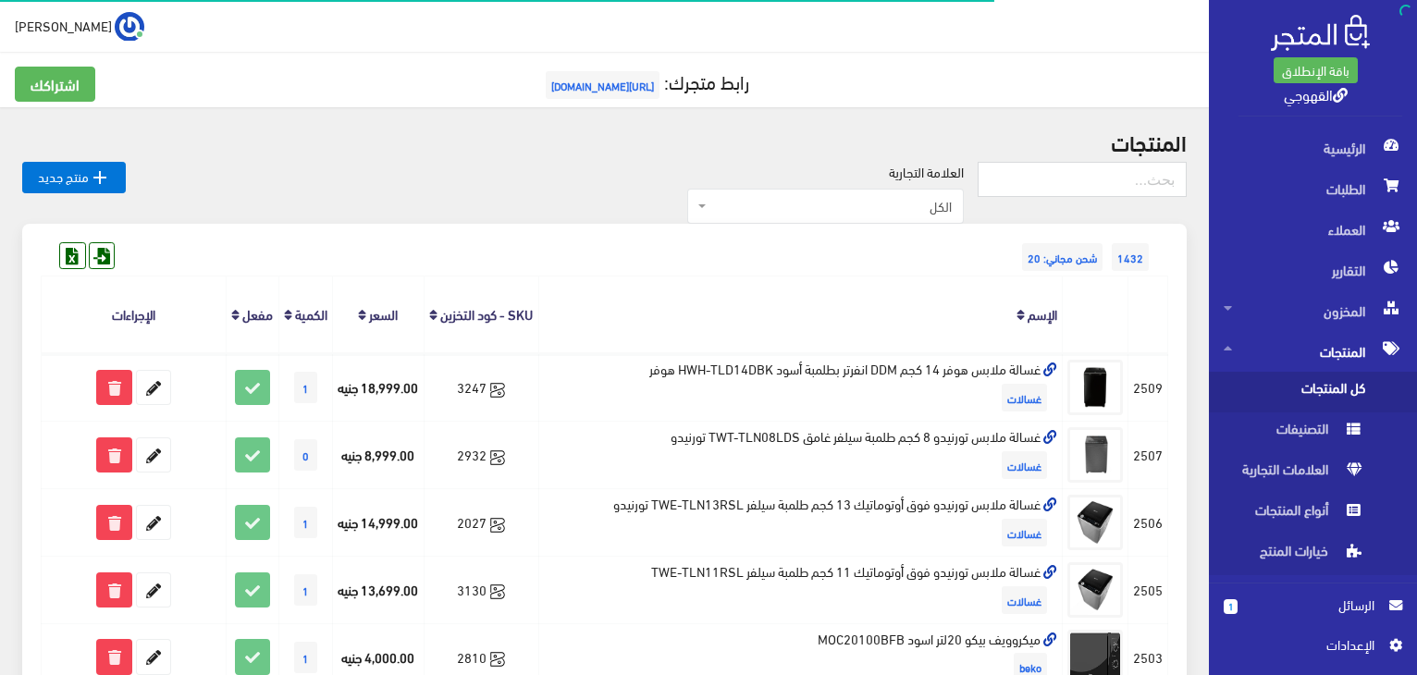
click at [943, 177] on label "العلامة التجارية" at bounding box center [926, 172] width 75 height 20
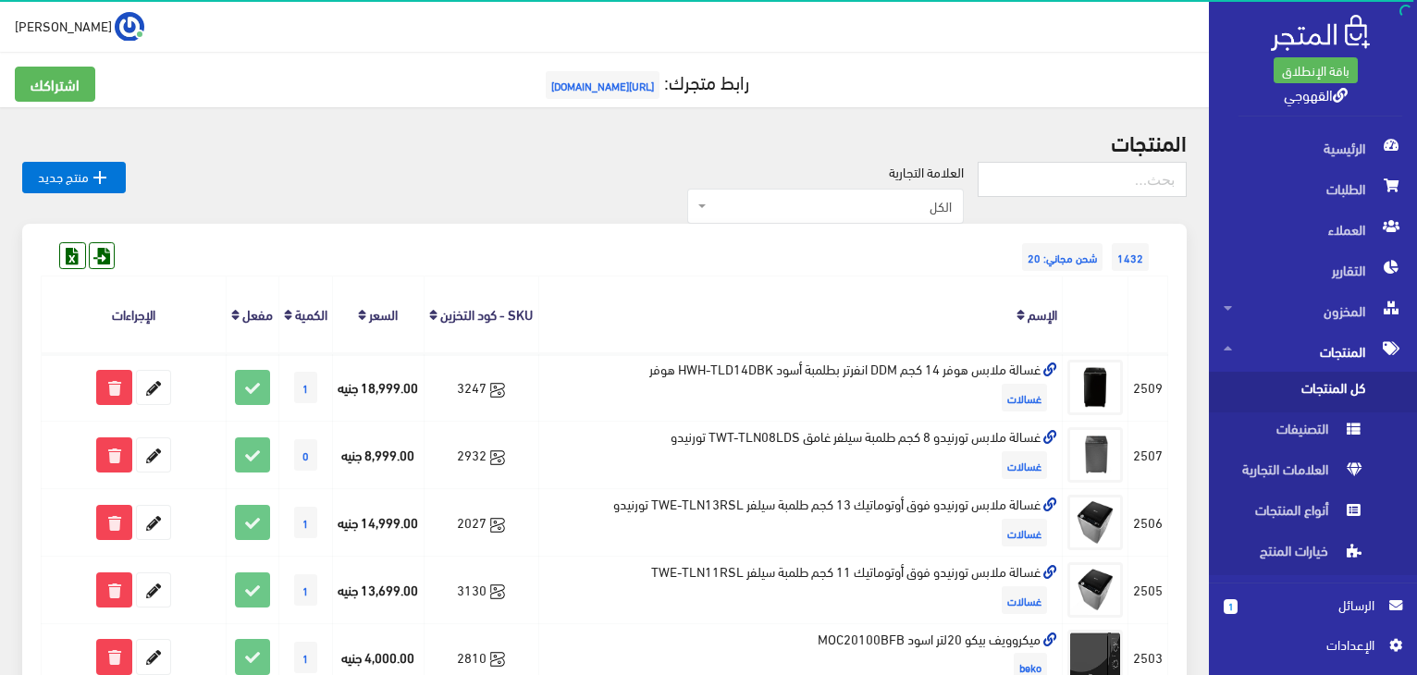
click at [1158, 145] on h2 "المنتجات" at bounding box center [604, 141] width 1164 height 24
drag, startPoint x: 1158, startPoint y: 145, endPoint x: 932, endPoint y: 170, distance: 227.0
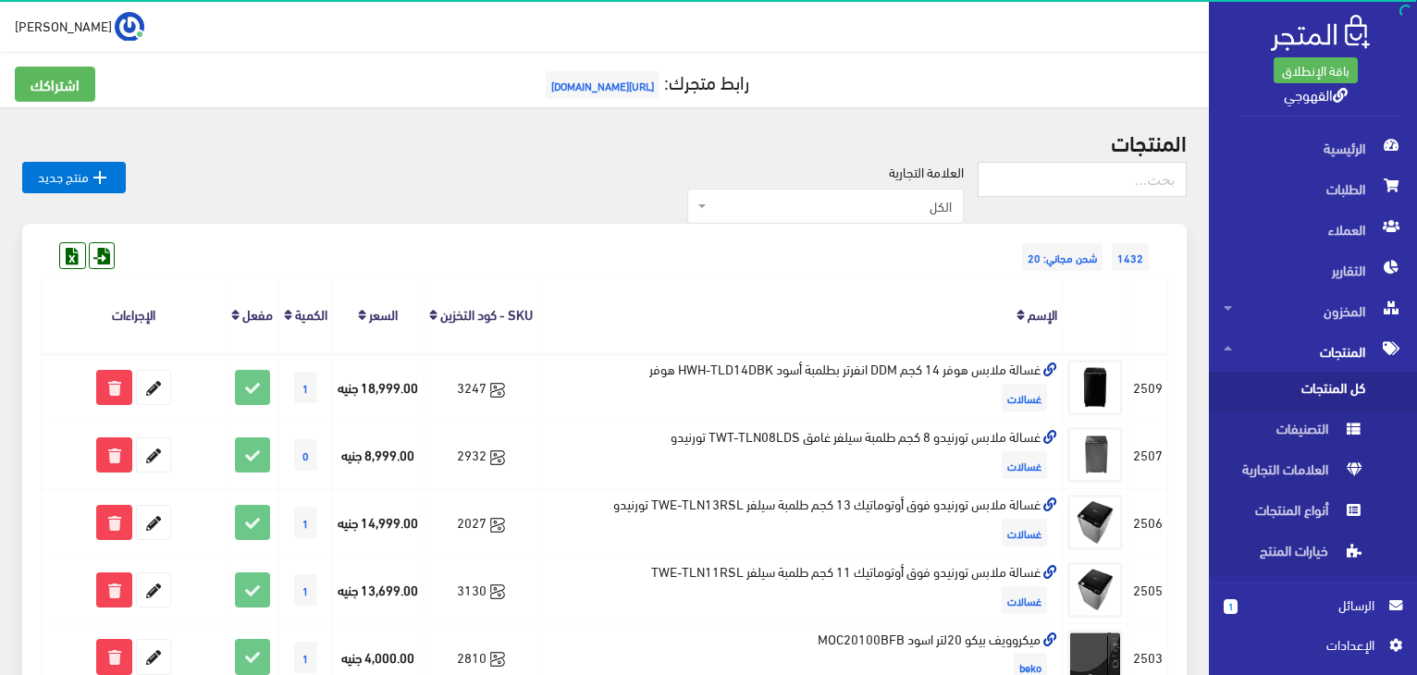
click at [932, 170] on label "العلامة التجارية" at bounding box center [926, 172] width 75 height 20
drag, startPoint x: 932, startPoint y: 170, endPoint x: 1155, endPoint y: 131, distance: 226.2
click at [1010, 353] on th "الإسم" at bounding box center [800, 315] width 524 height 77
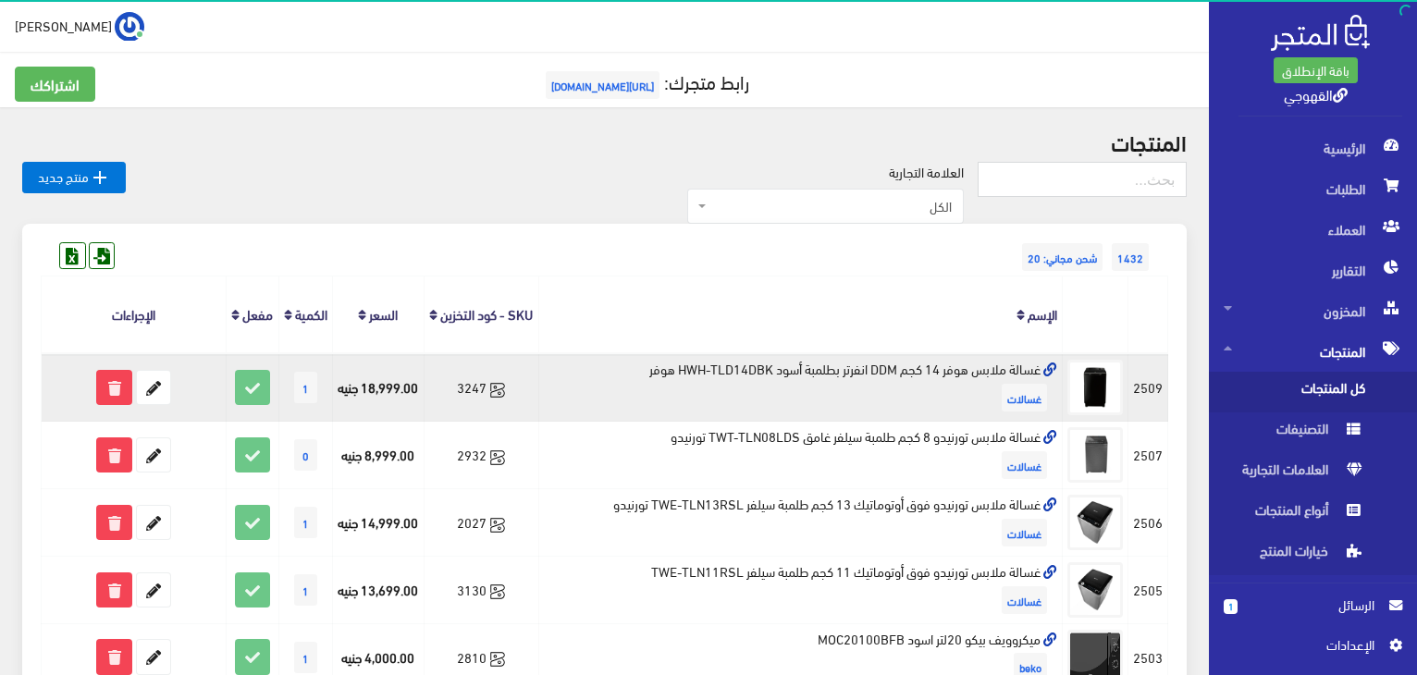
click at [1010, 393] on td "غسالة ملابس هوفر 14 كجم DDM انفرتر بطلمبة أسود HWH-TLD14DBK هوفر غسالات" at bounding box center [800, 387] width 524 height 68
copy td "غسالة ملابس هوفر 14 كجم DDM انفرتر بطلمبة أسود HWH-TLD14DBK هوفر"
click at [1010, 393] on td "غسالة ملابس هوفر 14 كجم DDM انفرتر بطلمبة أسود HWH-TLD14DBK هوفر غسالات" at bounding box center [800, 387] width 524 height 68
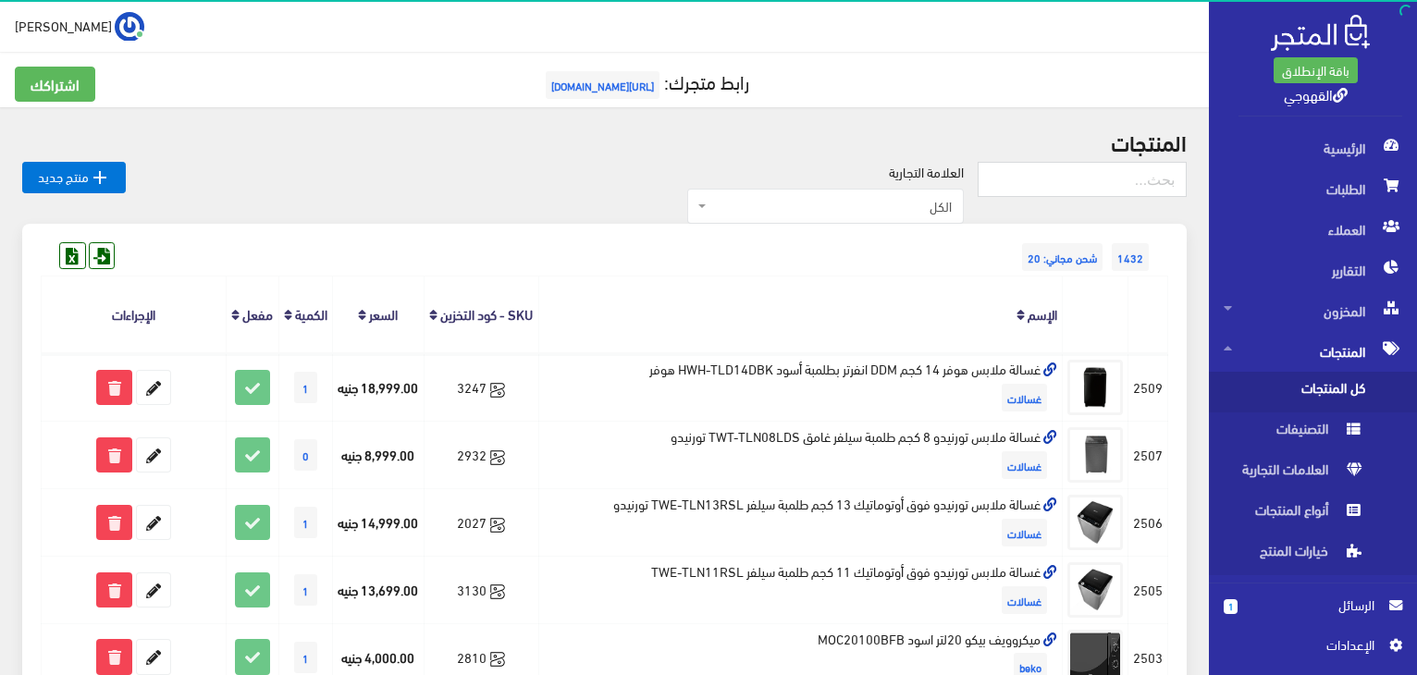
click at [1116, 91] on h5 "رابط متجرك: https://www.alqahwaji.com" at bounding box center [604, 85] width 1179 height 37
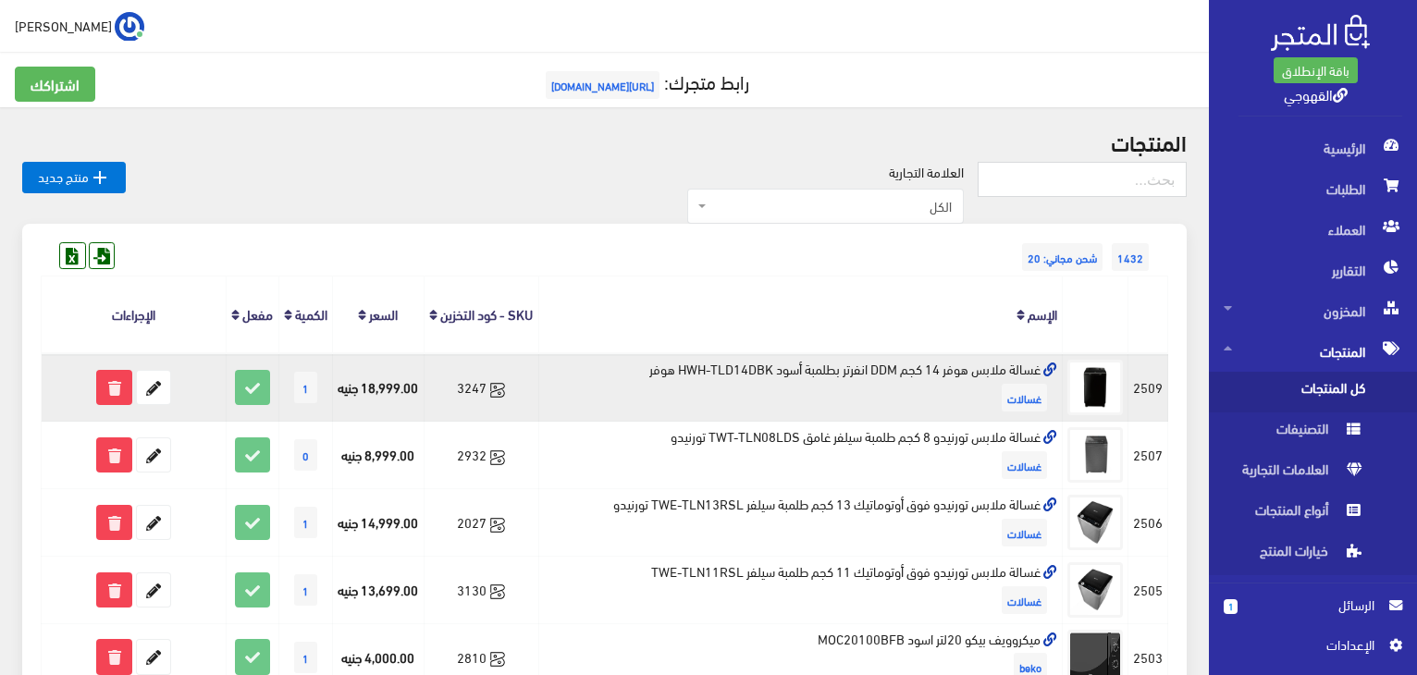
click at [892, 386] on td "غسالة ملابس هوفر 14 كجم DDM انفرتر بطلمبة أسود HWH-TLD14DBK هوفر غسالات" at bounding box center [800, 387] width 524 height 68
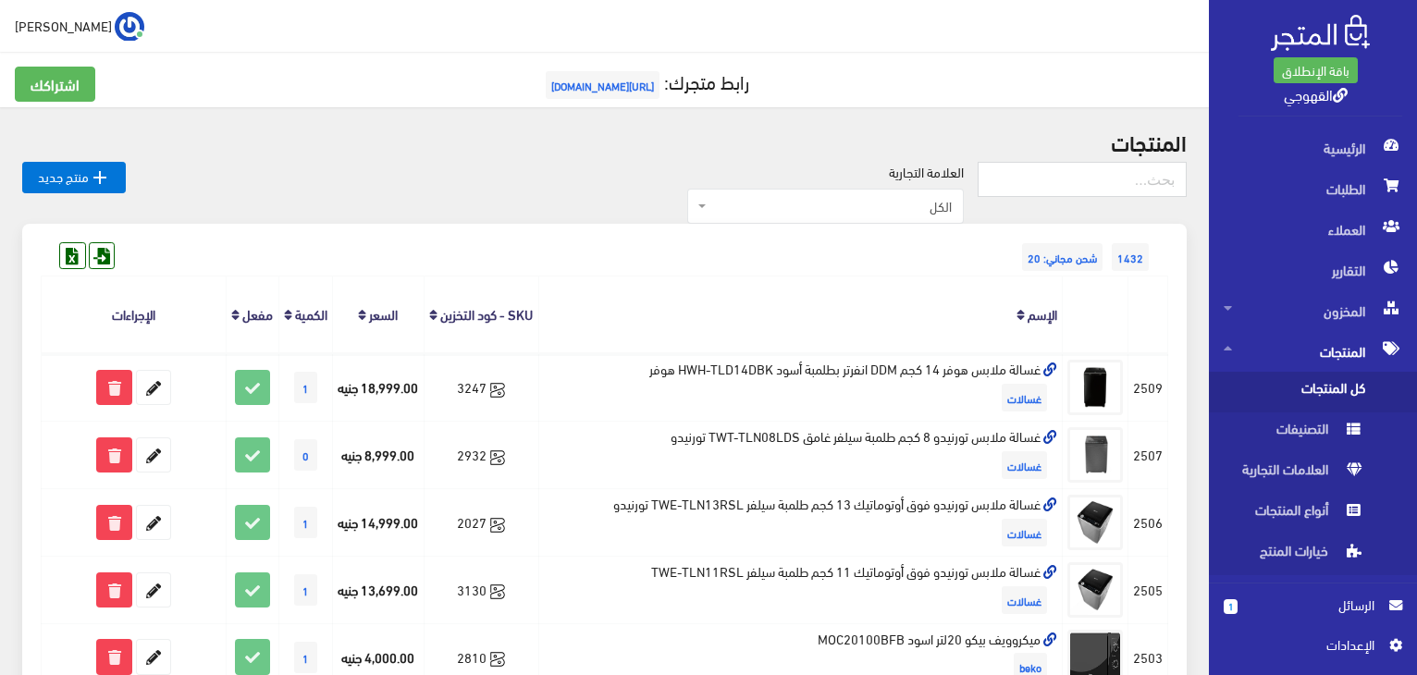
click at [856, 289] on th "الإسم" at bounding box center [800, 315] width 524 height 77
click at [1263, 279] on span "التقارير" at bounding box center [1313, 270] width 178 height 41
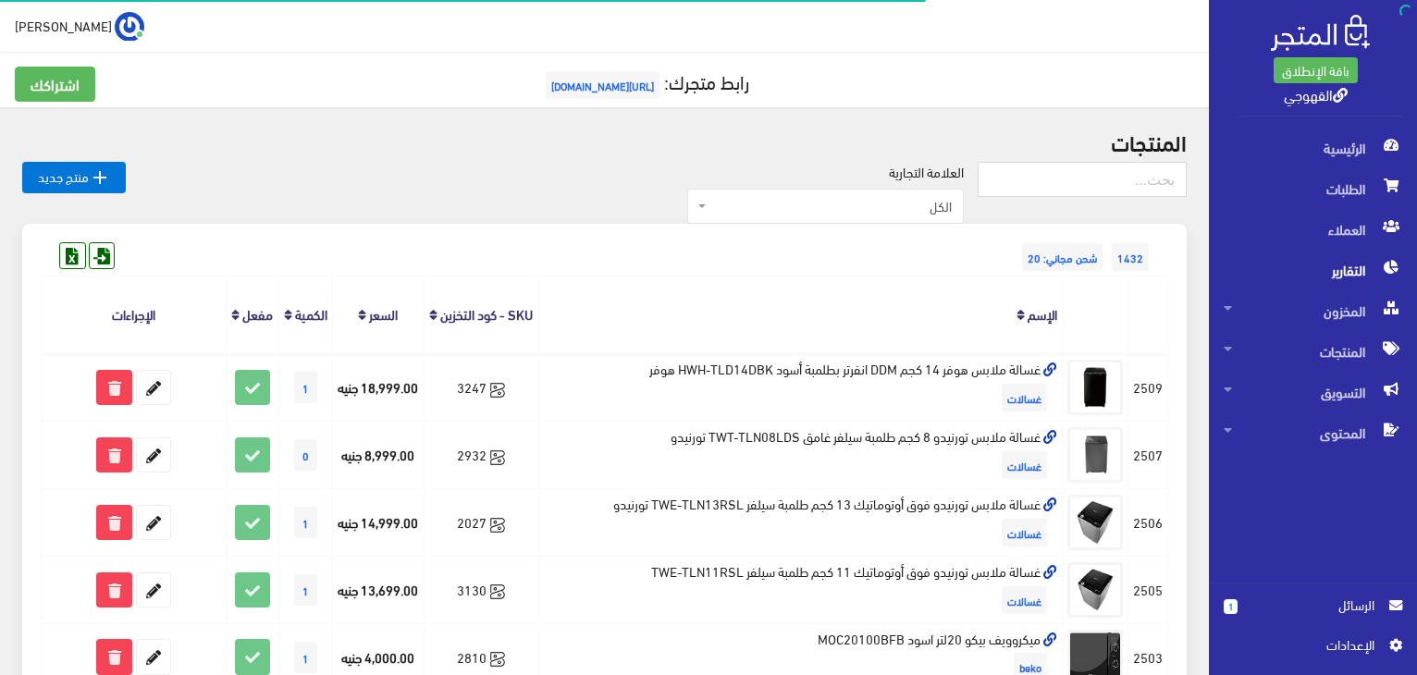
click at [1263, 279] on span "التقارير" at bounding box center [1313, 270] width 178 height 41
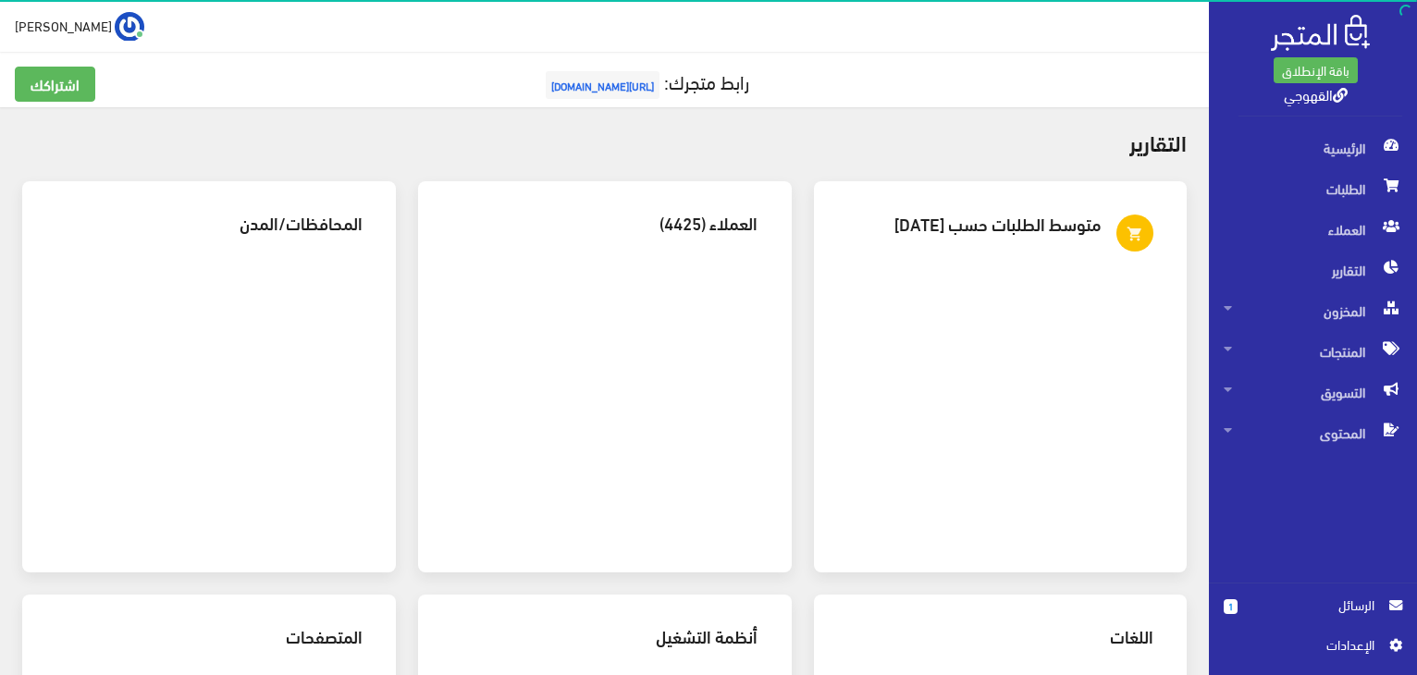
click at [498, 142] on h2 "التقارير" at bounding box center [604, 141] width 1164 height 24
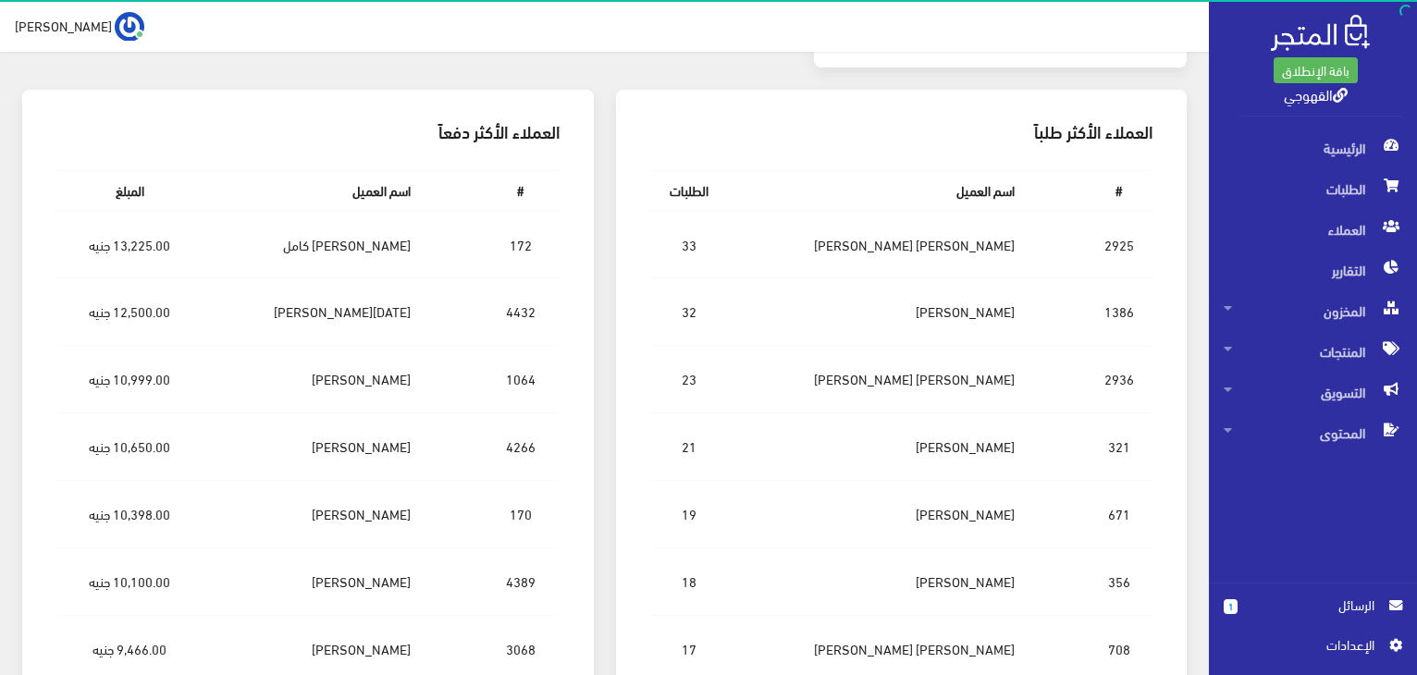
scroll to position [1295, 0]
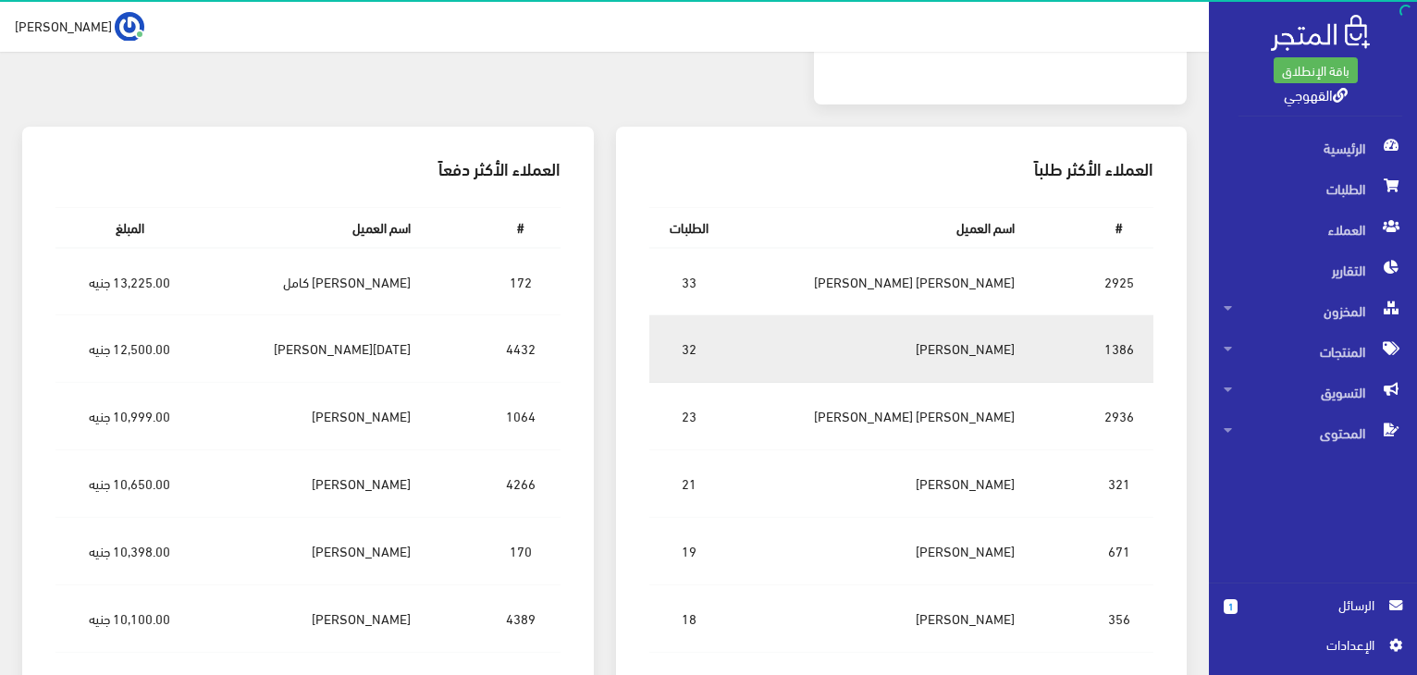
click at [788, 338] on td "ساره محمد طه" at bounding box center [878, 349] width 301 height 68
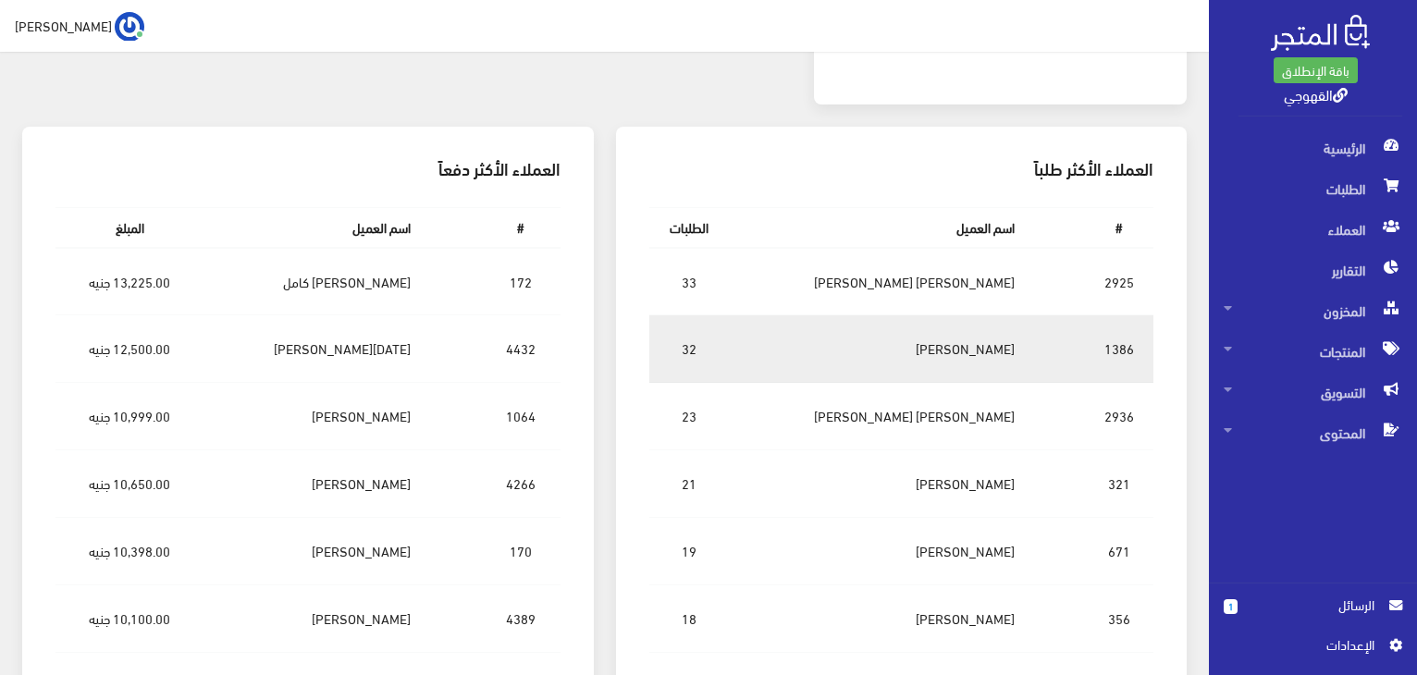
click at [788, 338] on td "ساره محمد طه" at bounding box center [878, 349] width 301 height 68
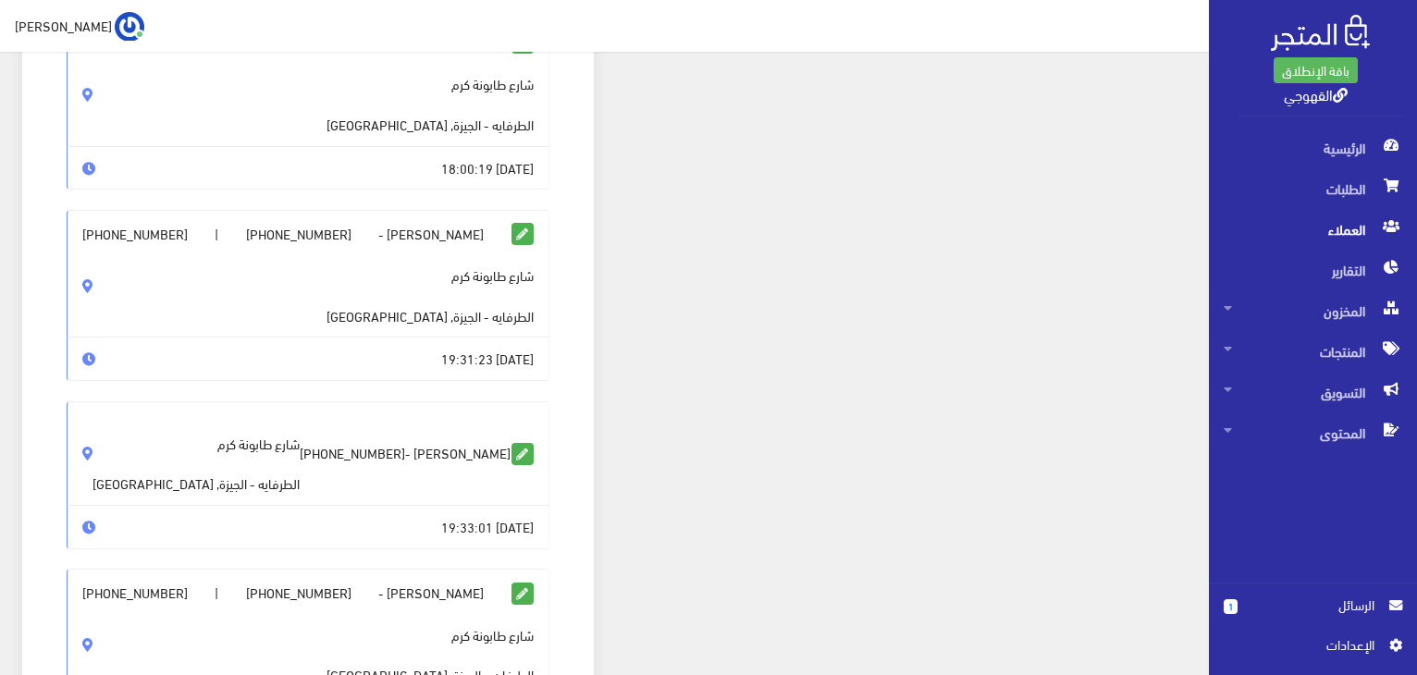
scroll to position [1776, 0]
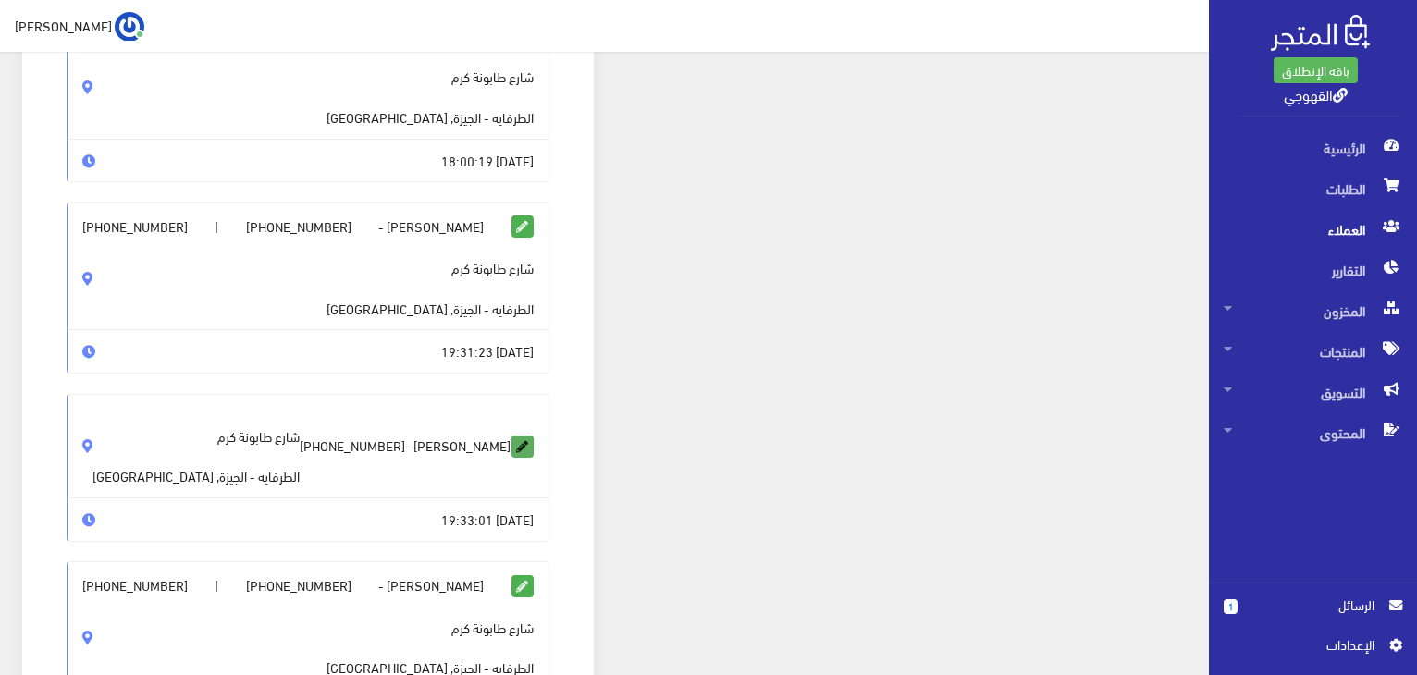
click at [521, 437] on icon at bounding box center [522, 447] width 20 height 20
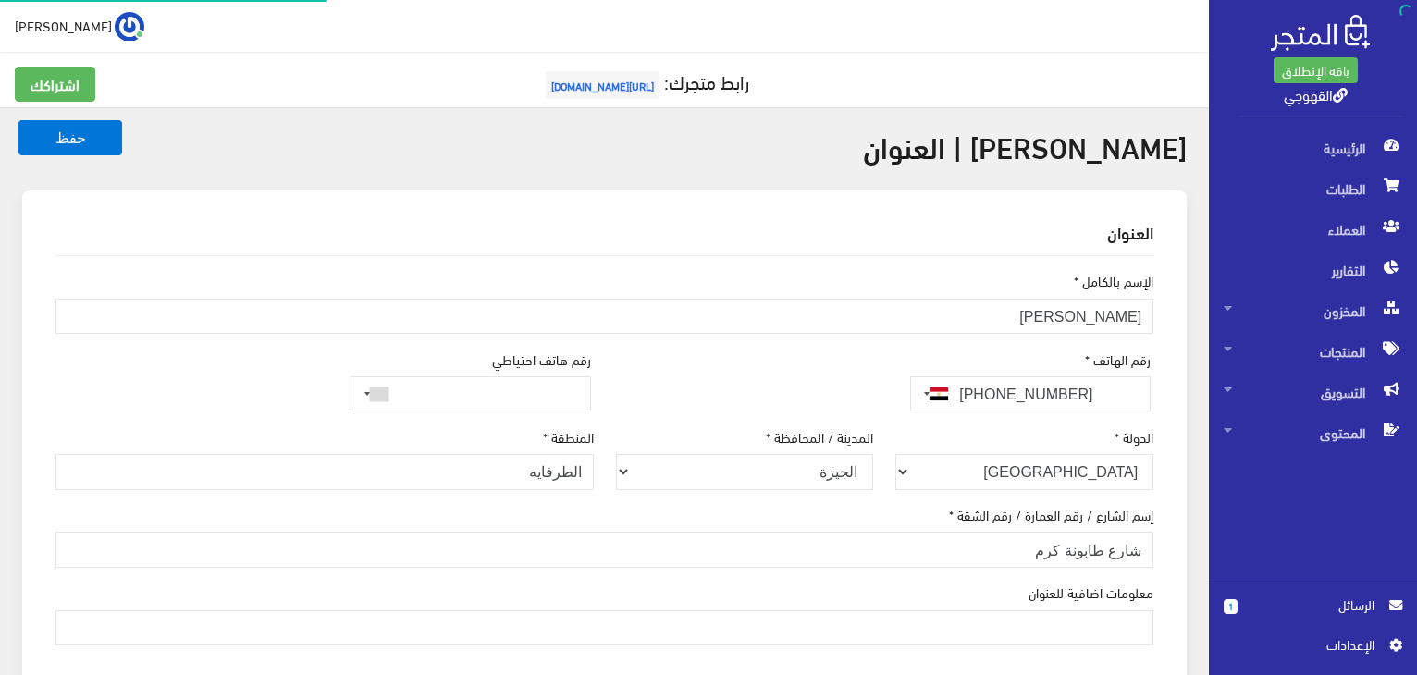
click at [521, 218] on div "العنوان" at bounding box center [604, 232] width 1127 height 46
click at [920, 226] on h2 "العنوان" at bounding box center [604, 232] width 1098 height 17
type input "0127 372 2580"
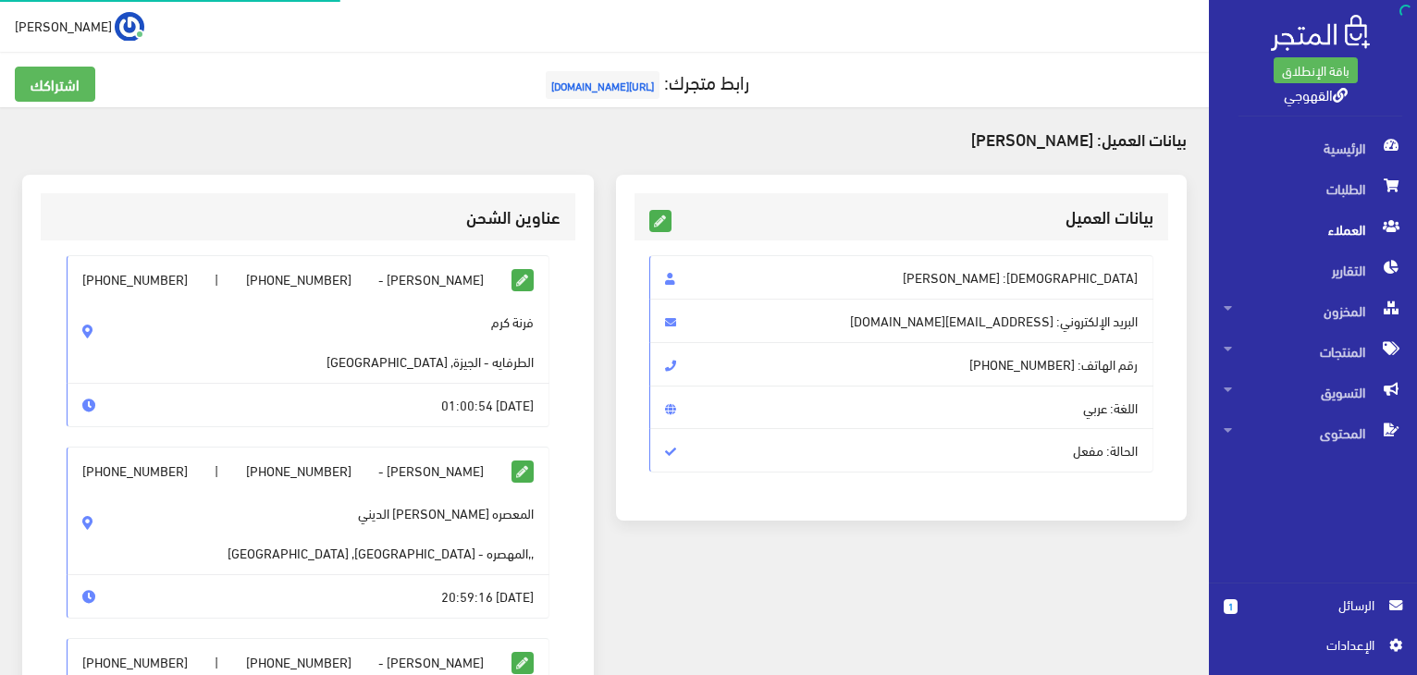
scroll to position [1776, 0]
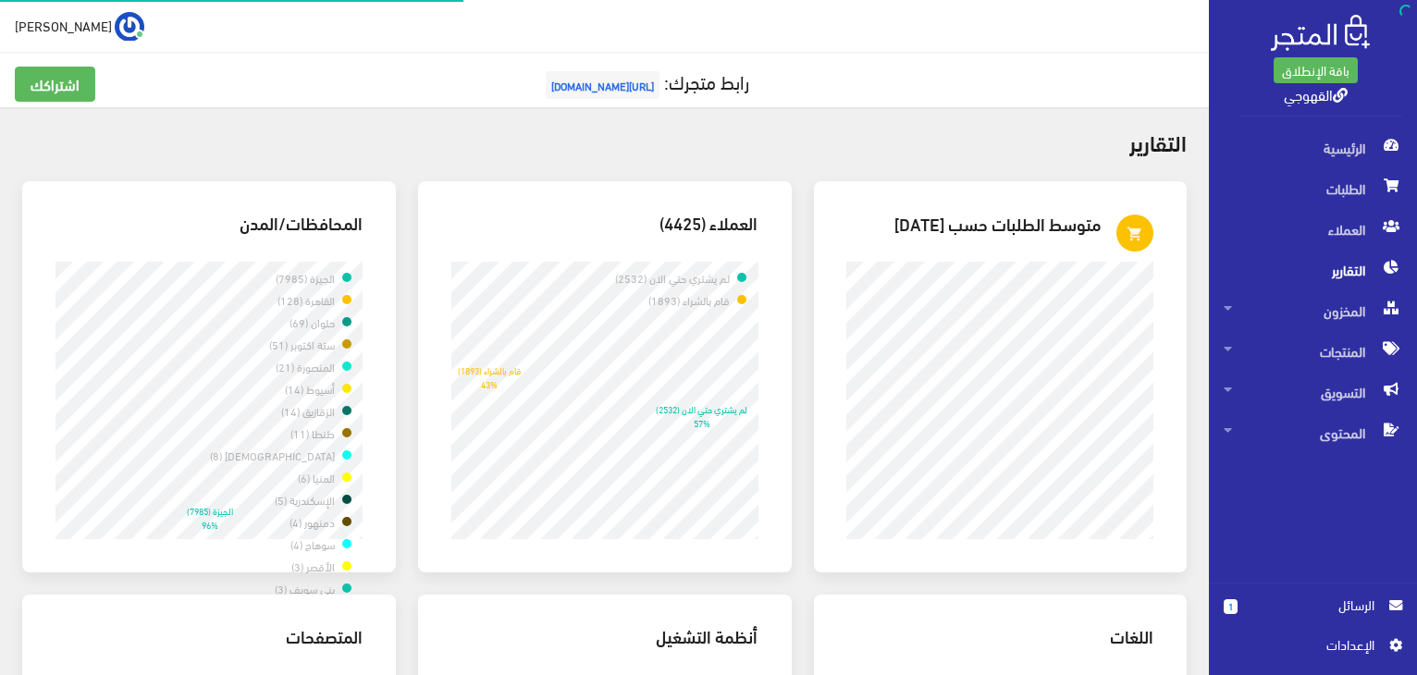
scroll to position [1295, 0]
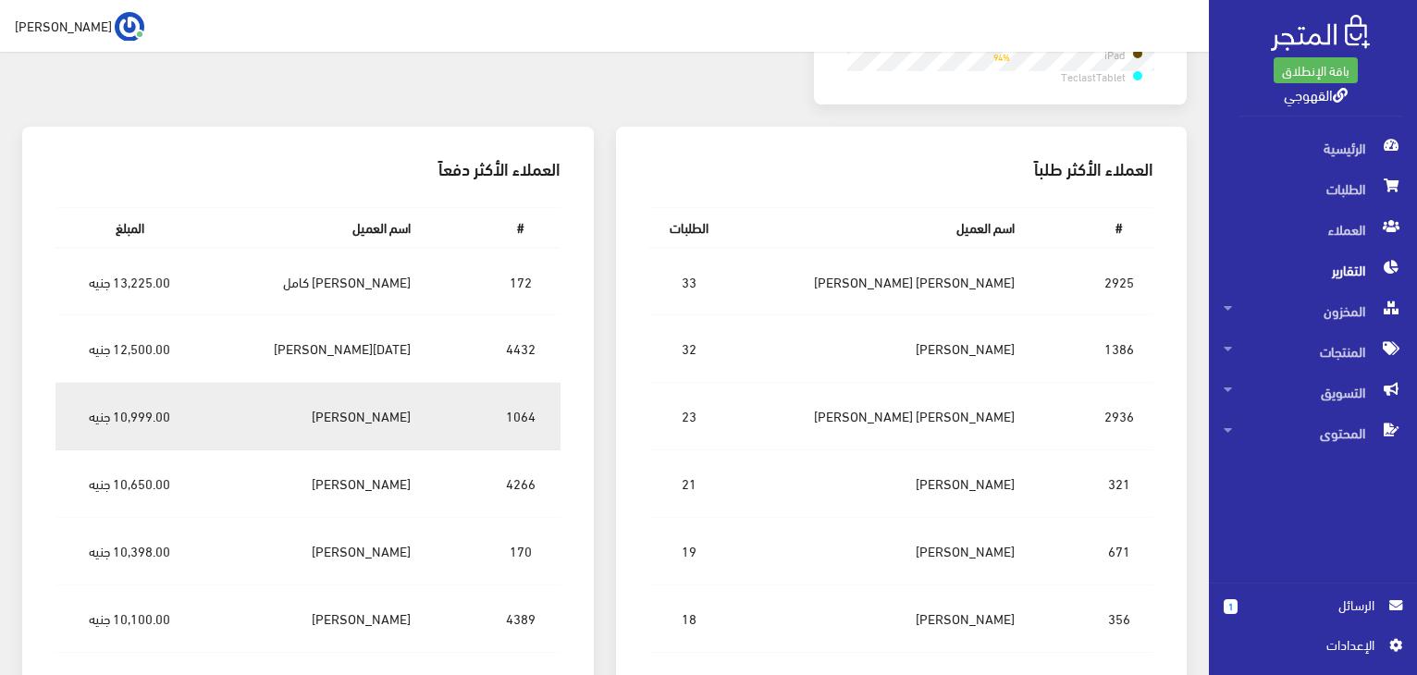
click at [474, 424] on td at bounding box center [452, 417] width 55 height 68
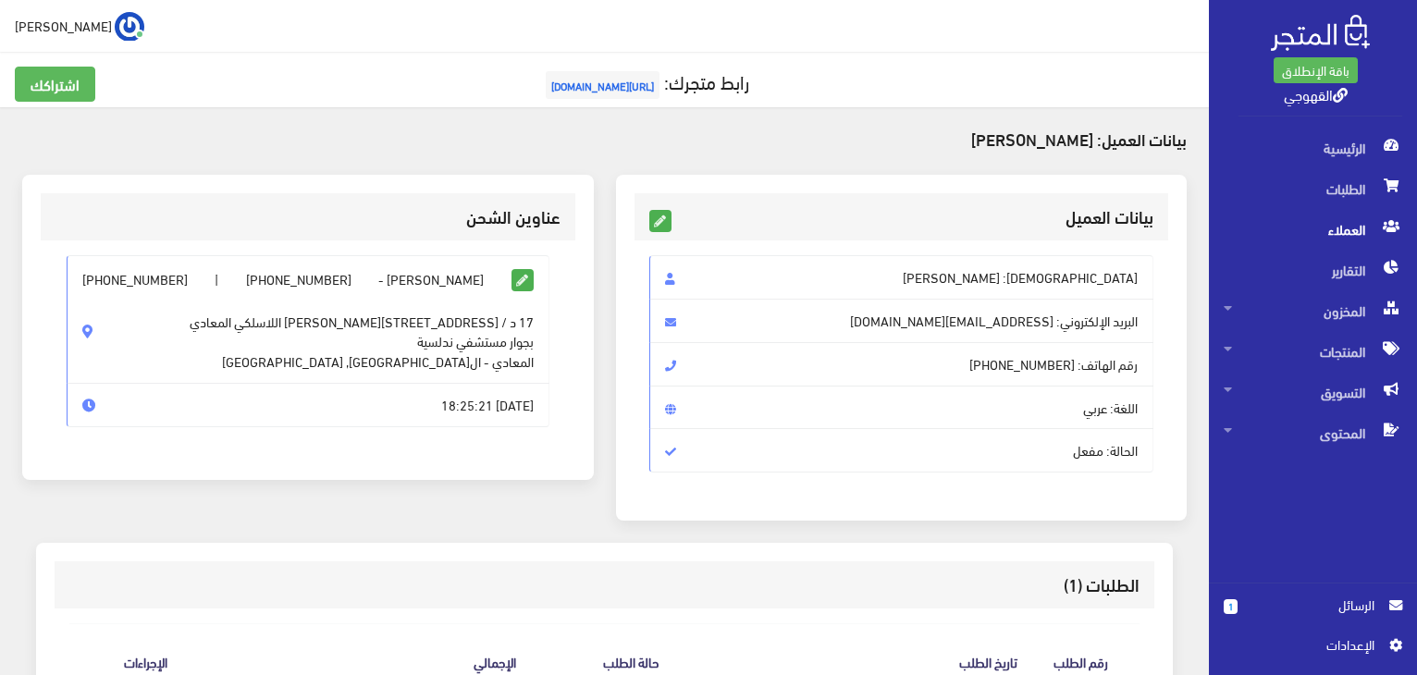
click at [574, 321] on div "[PERSON_NAME] - [PHONE_NUMBER] | [PHONE_NUMBER] [STREET_ADDRESS] اللاسلكي المعا…" at bounding box center [308, 350] width 535 height 221
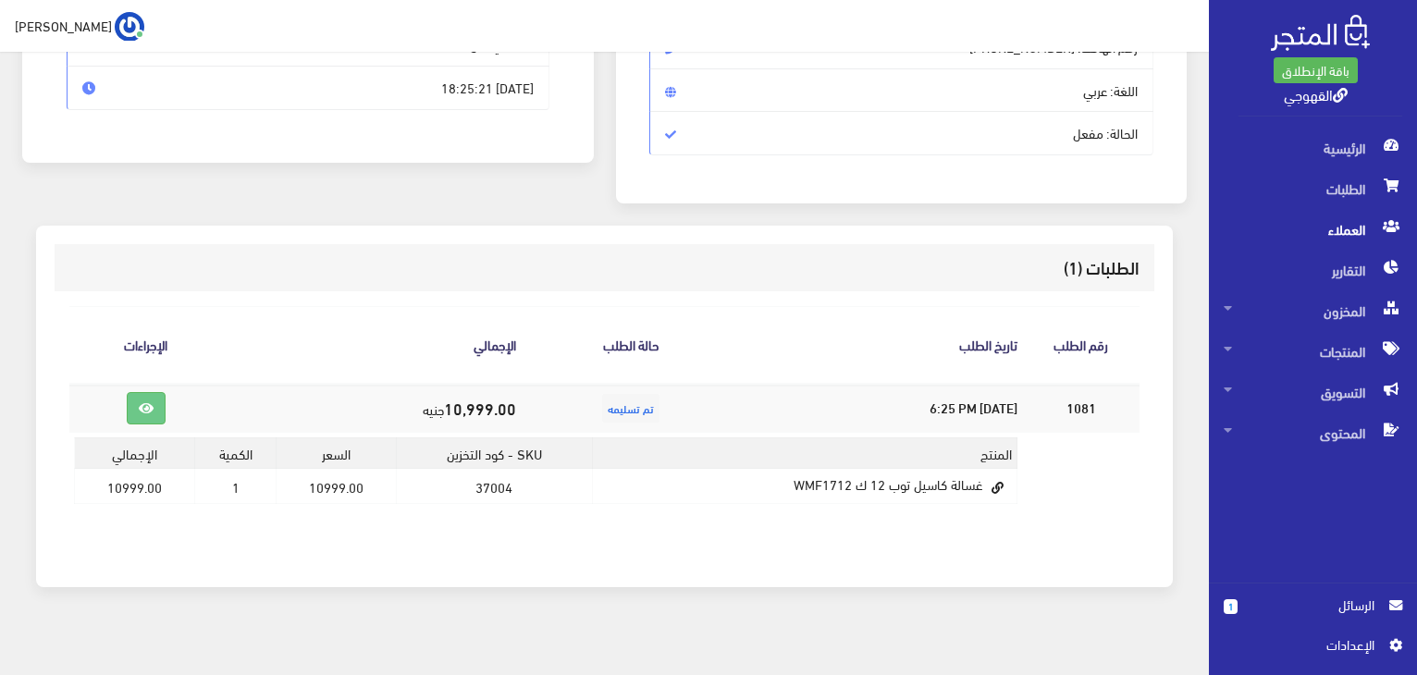
scroll to position [327, 0]
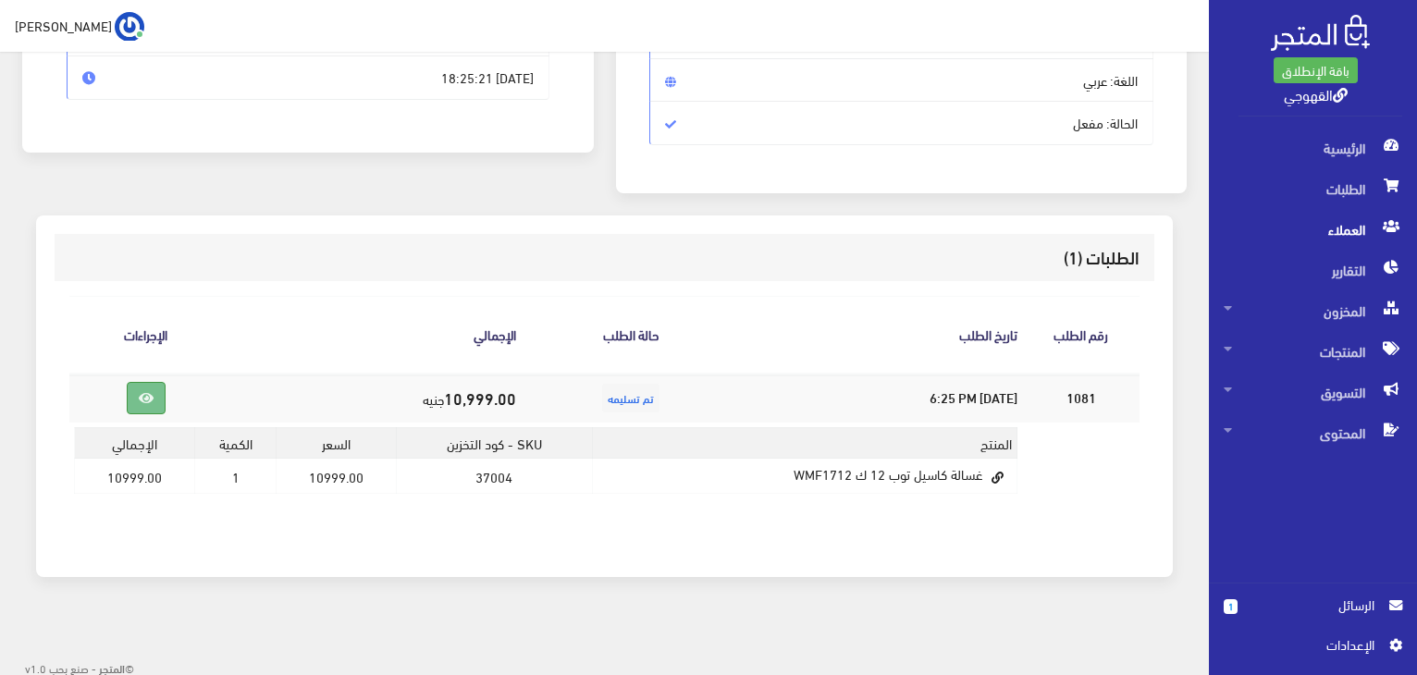
click at [140, 408] on link at bounding box center [146, 398] width 39 height 32
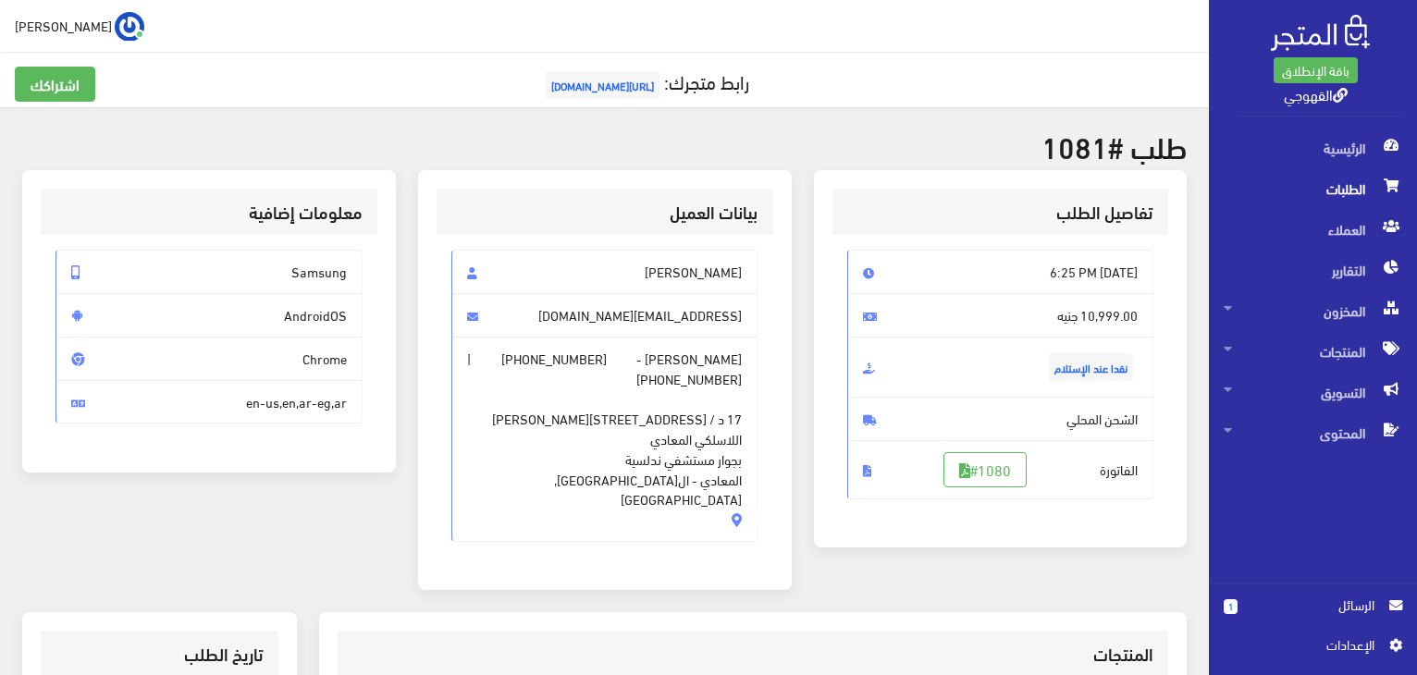
click at [1066, 327] on span "10,999.00 جنيه" at bounding box center [1000, 315] width 307 height 44
click at [995, 482] on link "#1080" at bounding box center [984, 469] width 83 height 35
click at [1415, 53] on div "باقة الإنطلاق القهوجي" at bounding box center [1313, 64] width 208 height 128
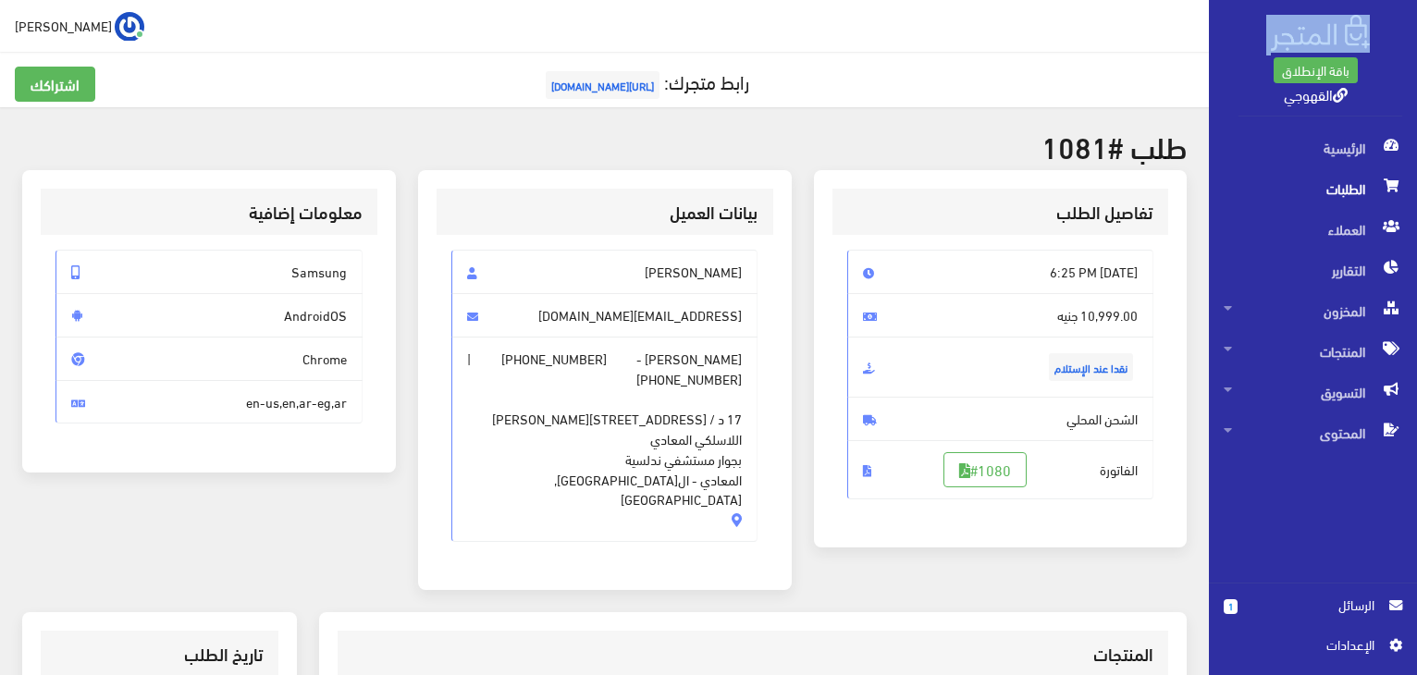
click at [1415, 53] on div "باقة الإنطلاق القهوجي" at bounding box center [1313, 64] width 208 height 128
click at [1175, 60] on div "اشتراكك رابط متجرك: https://www.alqahwaji.com" at bounding box center [604, 79] width 1209 height 55
click at [1172, 58] on div "اشتراكك رابط متجرك: https://www.alqahwaji.com" at bounding box center [604, 79] width 1209 height 55
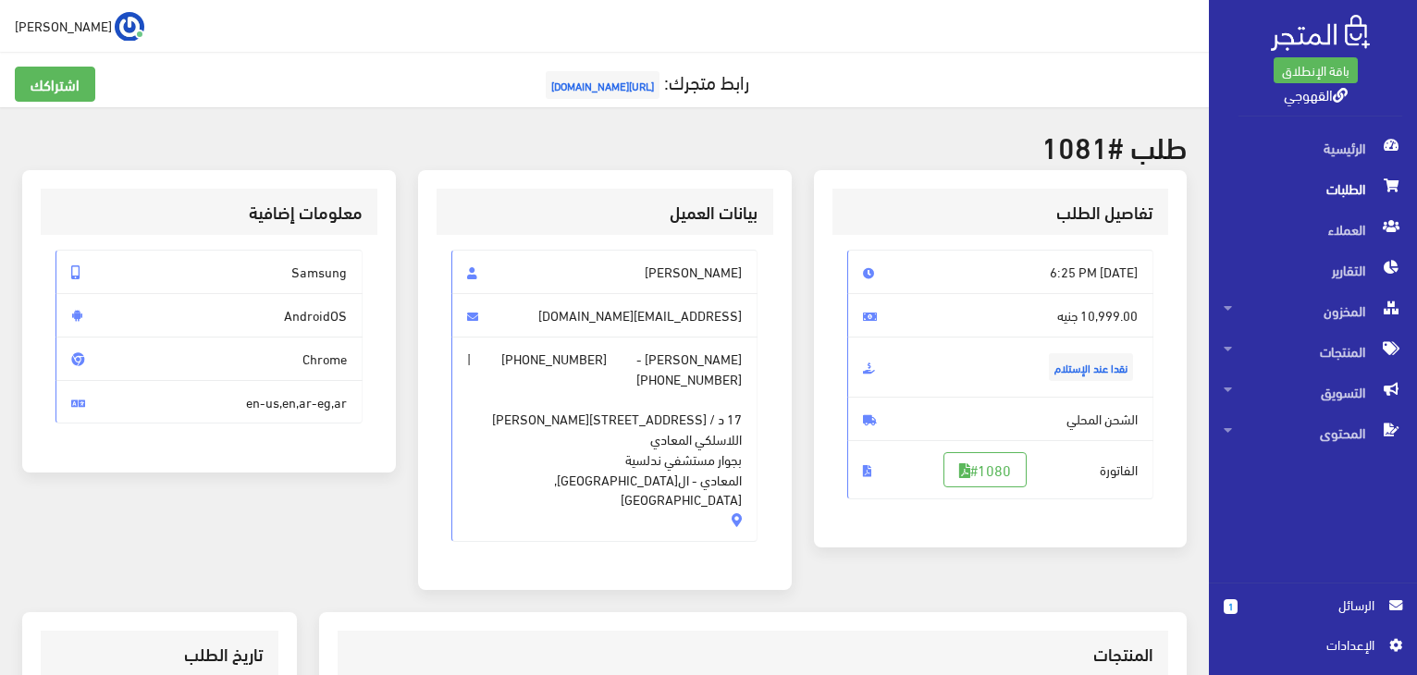
click at [1172, 58] on div "اشتراكك رابط متجرك: https://www.alqahwaji.com" at bounding box center [604, 79] width 1209 height 55
click at [1342, 151] on span "الرئيسية" at bounding box center [1313, 148] width 178 height 41
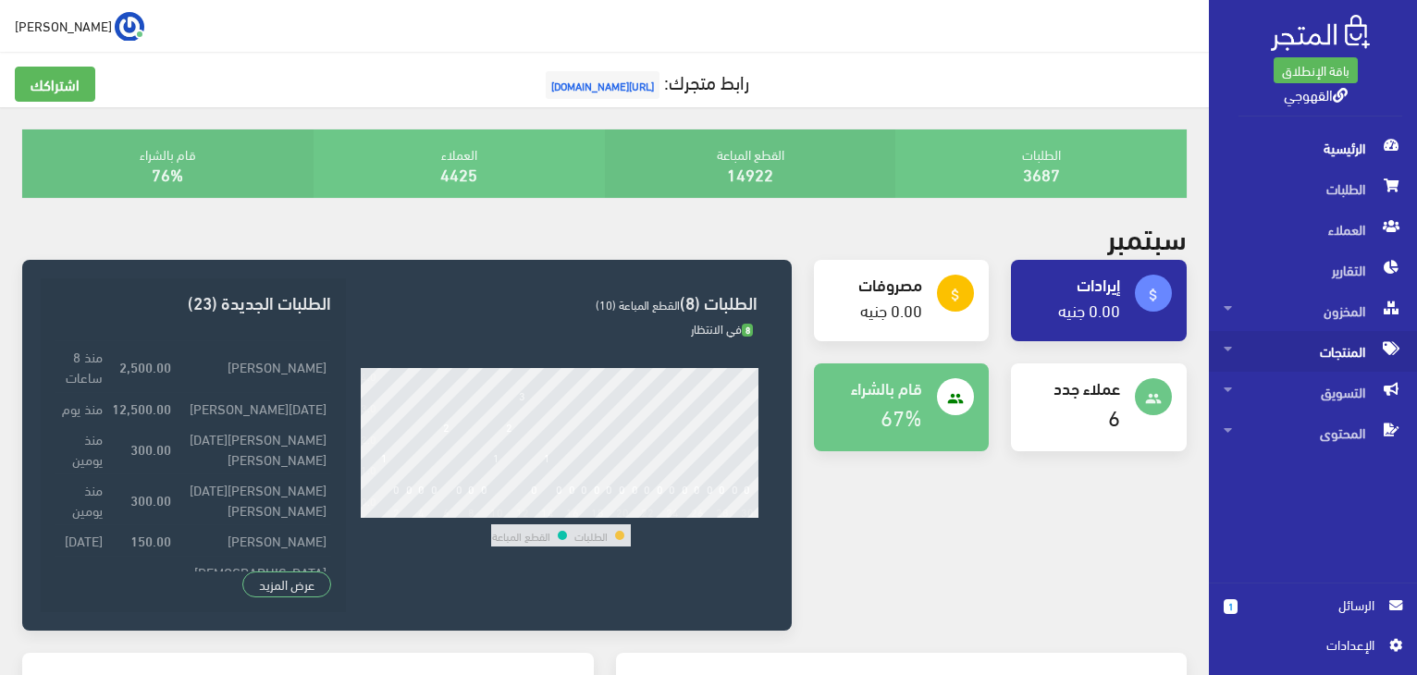
click at [1301, 366] on span "المنتجات" at bounding box center [1313, 351] width 178 height 41
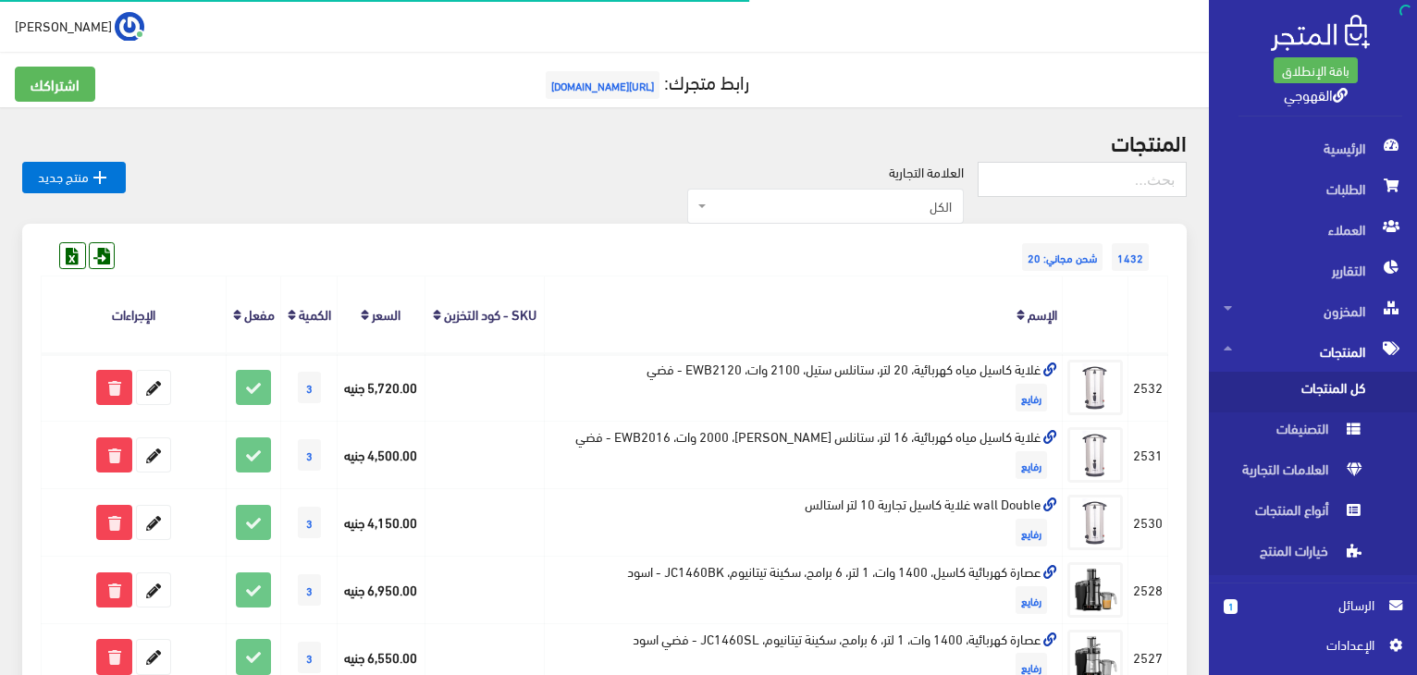
click at [1298, 400] on span "كل المنتجات" at bounding box center [1294, 392] width 141 height 41
click at [1125, 182] on input "text" at bounding box center [1082, 179] width 209 height 35
paste input "غسالة كاسيل توب 12 ك 1712W"
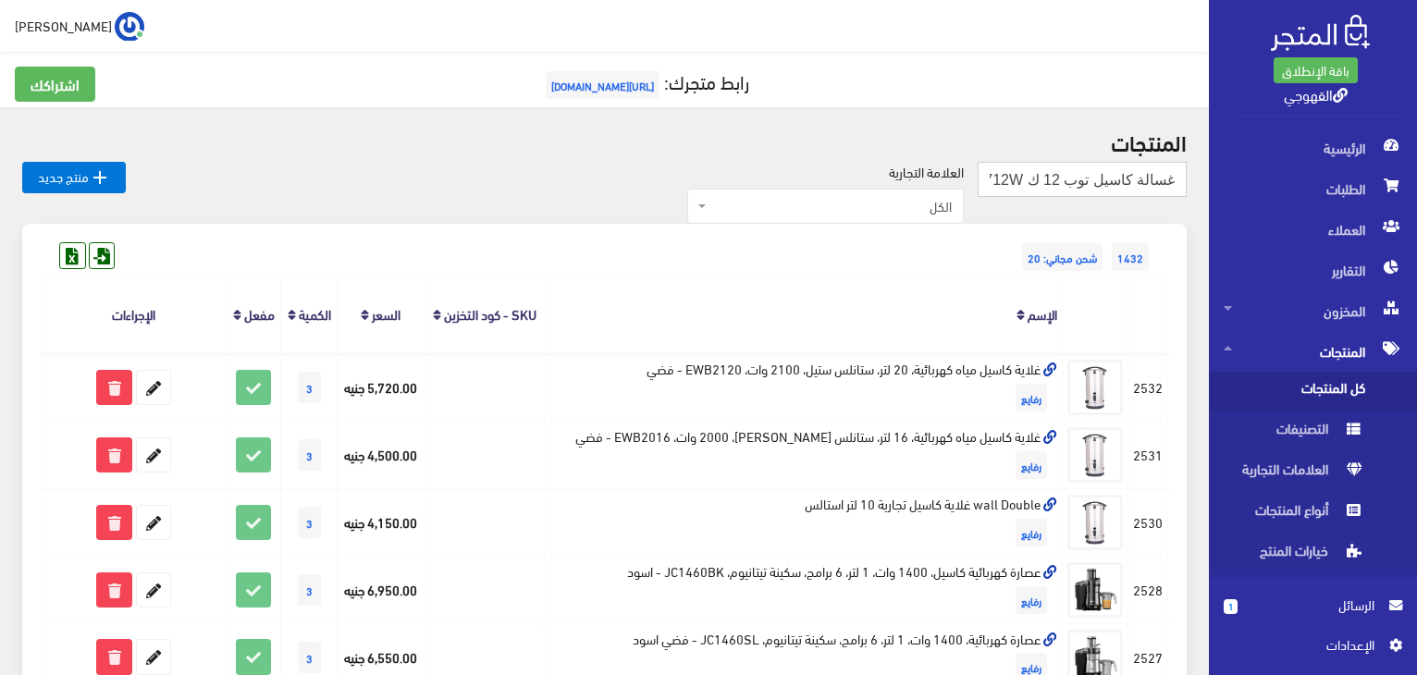
type input "غسالة كاسيل توب 12 ك 1712W"
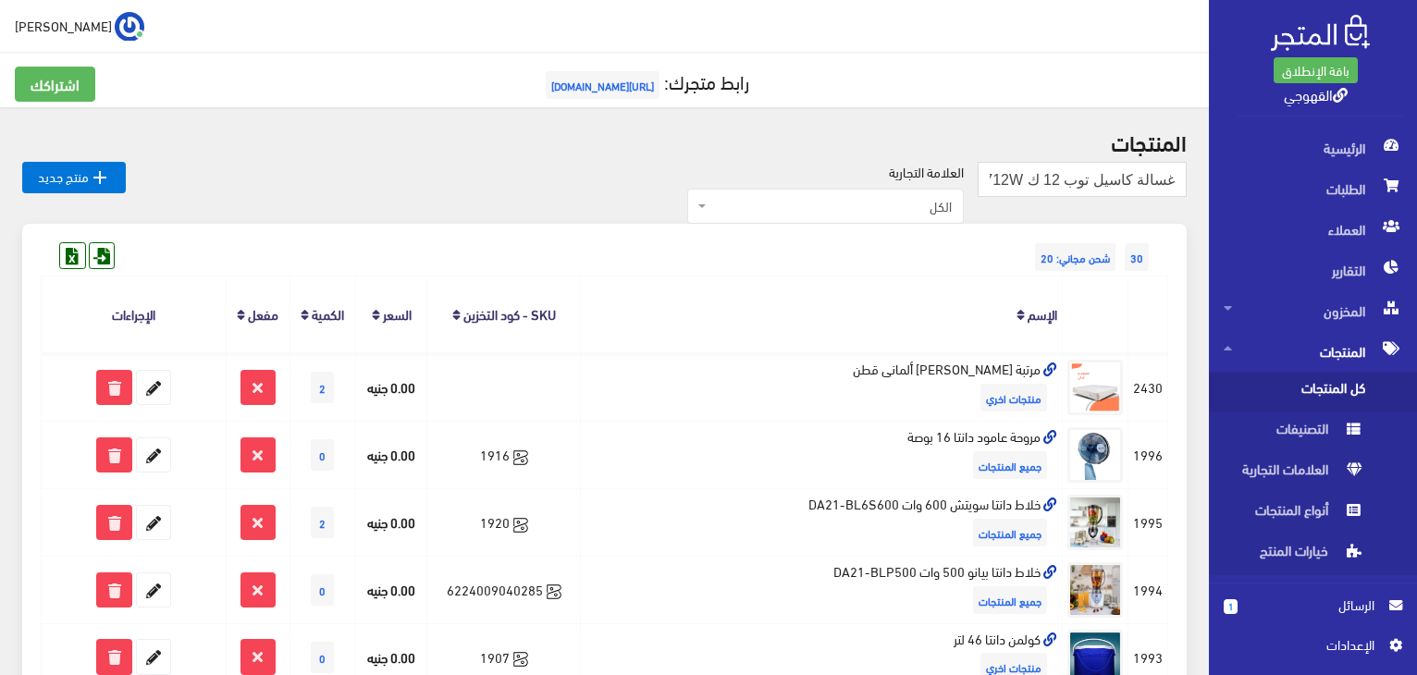
click at [976, 243] on div "30 شحن مجاني: 20" at bounding box center [604, 239] width 1127 height 30
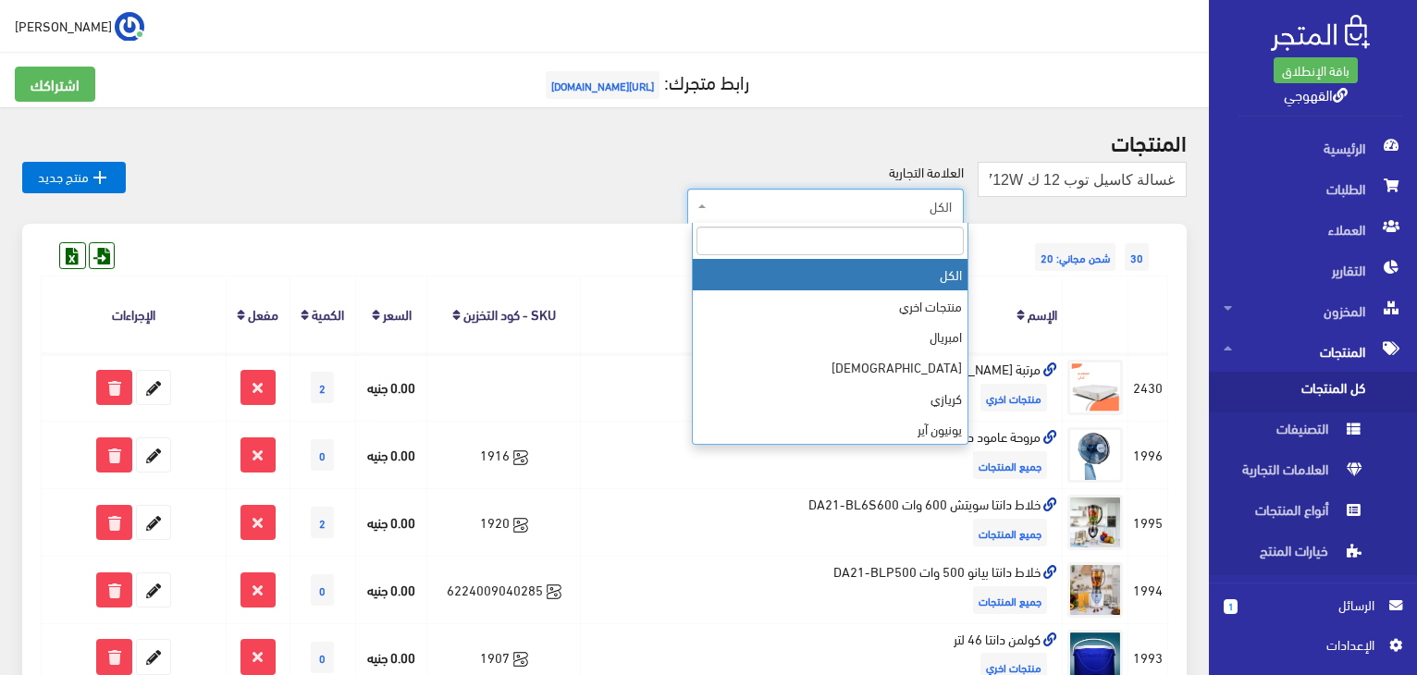
click at [942, 219] on span "الكل" at bounding box center [825, 206] width 277 height 35
click at [907, 239] on input "search" at bounding box center [829, 241] width 267 height 29
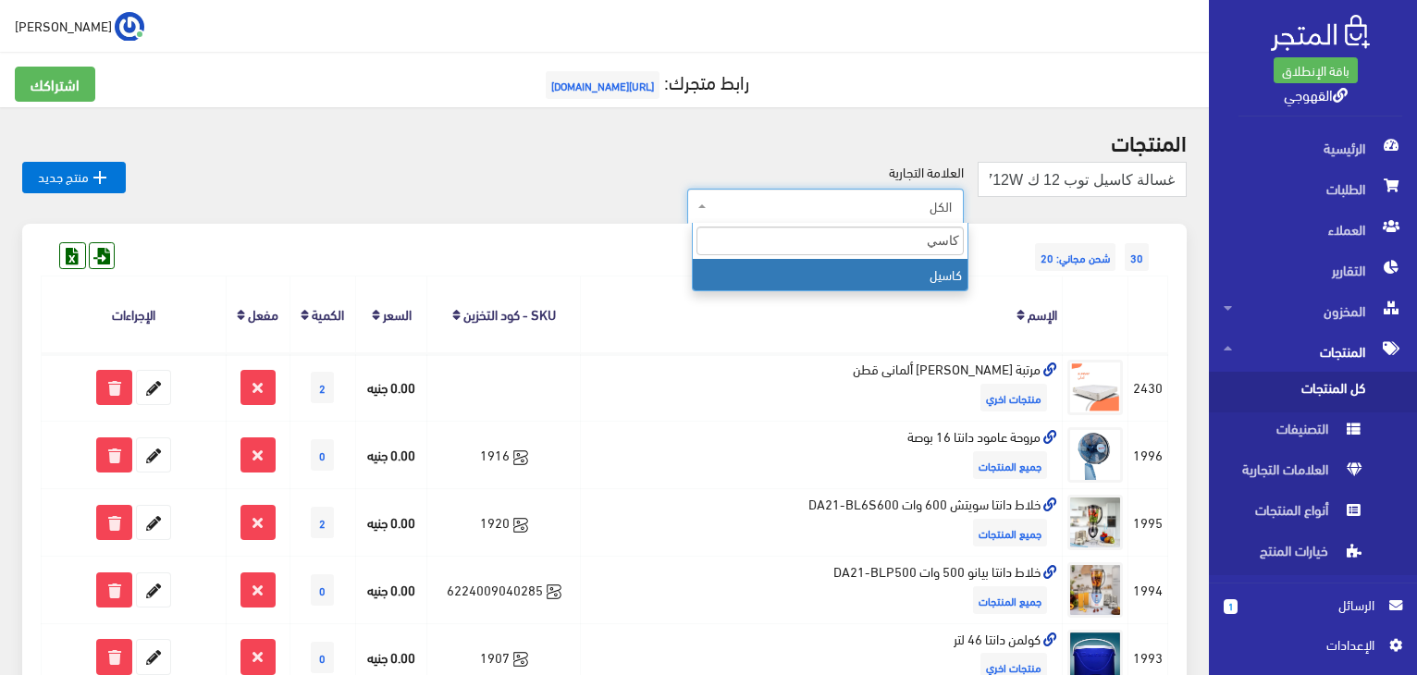
type input "كاسيل"
select select "https://account.almatjar.store/products?brand=85"
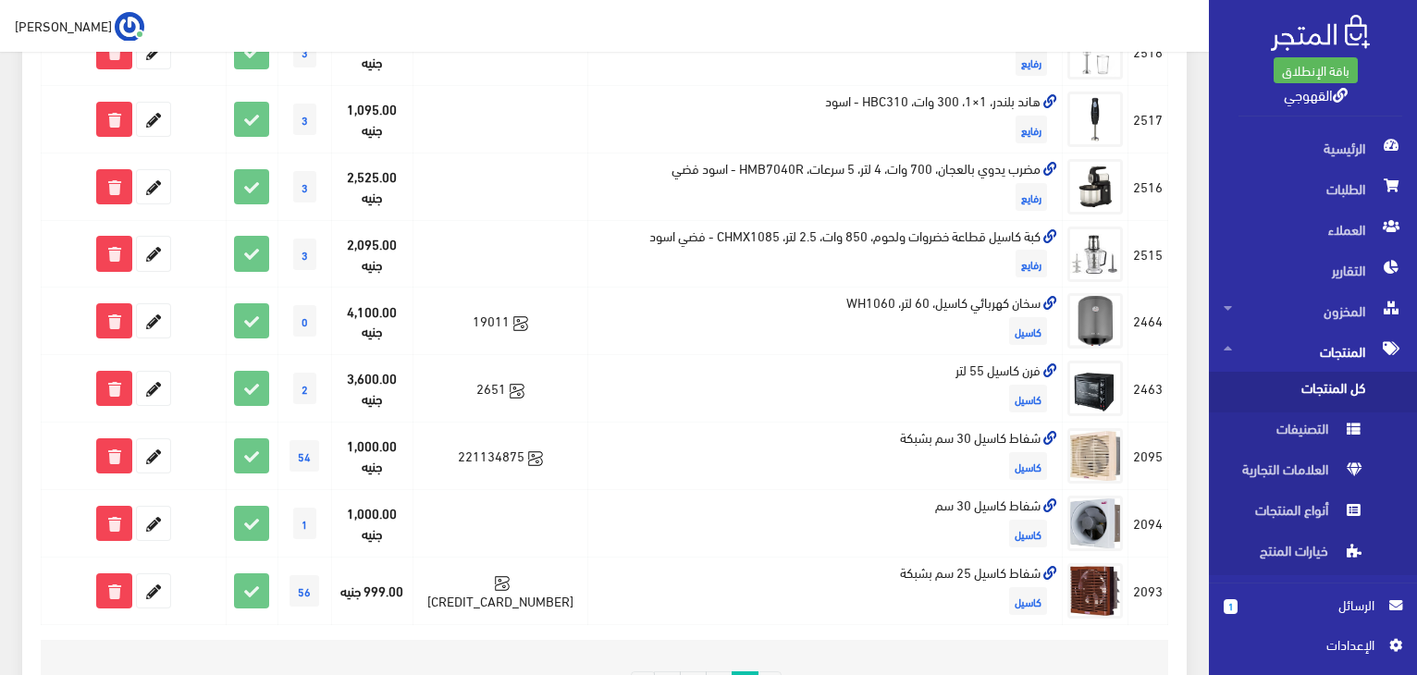
scroll to position [1249, 0]
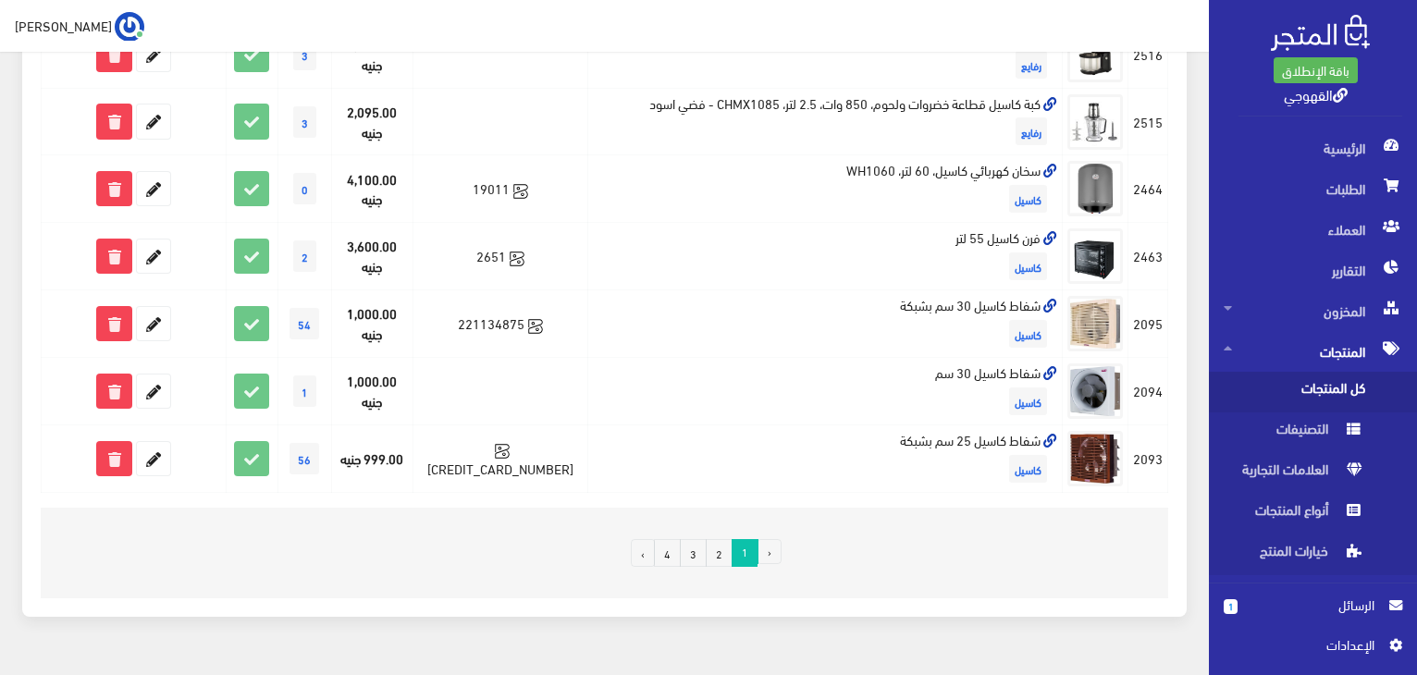
click at [726, 539] on link "2" at bounding box center [719, 553] width 27 height 28
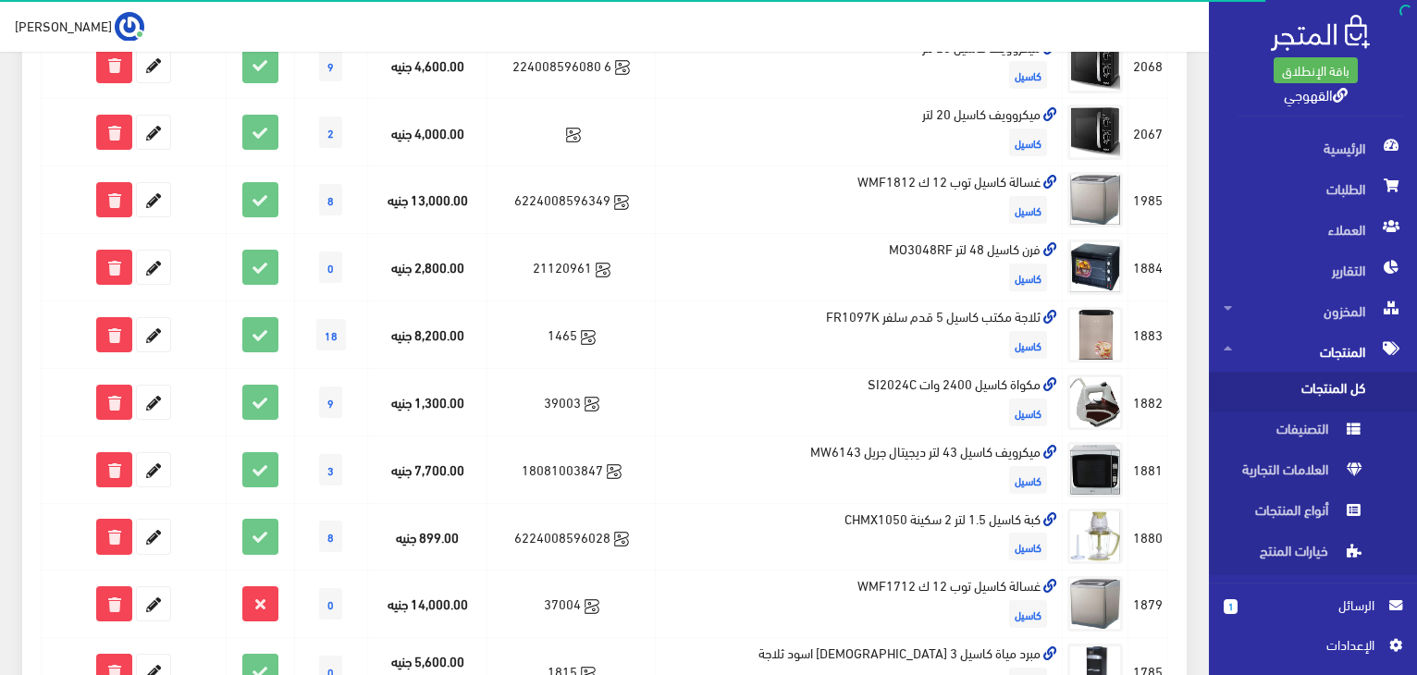
scroll to position [703, 0]
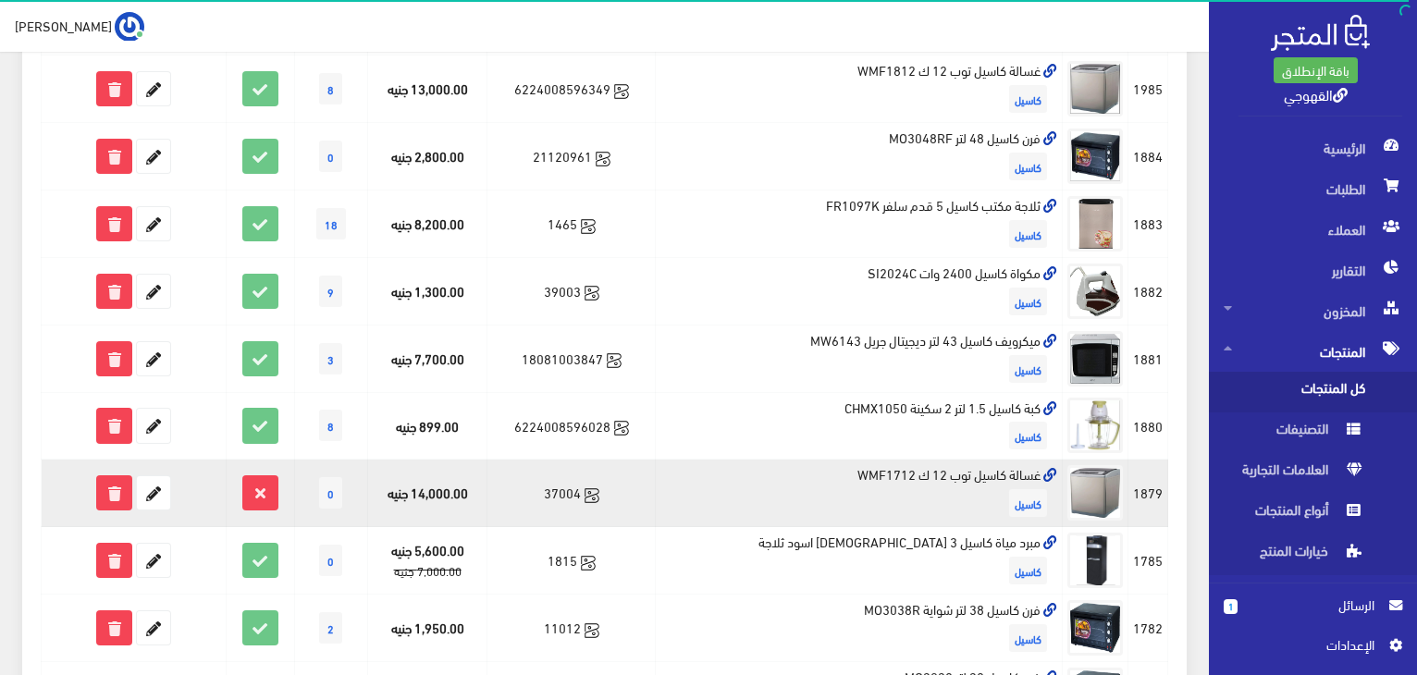
click at [594, 491] on td "37004" at bounding box center [571, 494] width 168 height 68
copy td "37004"
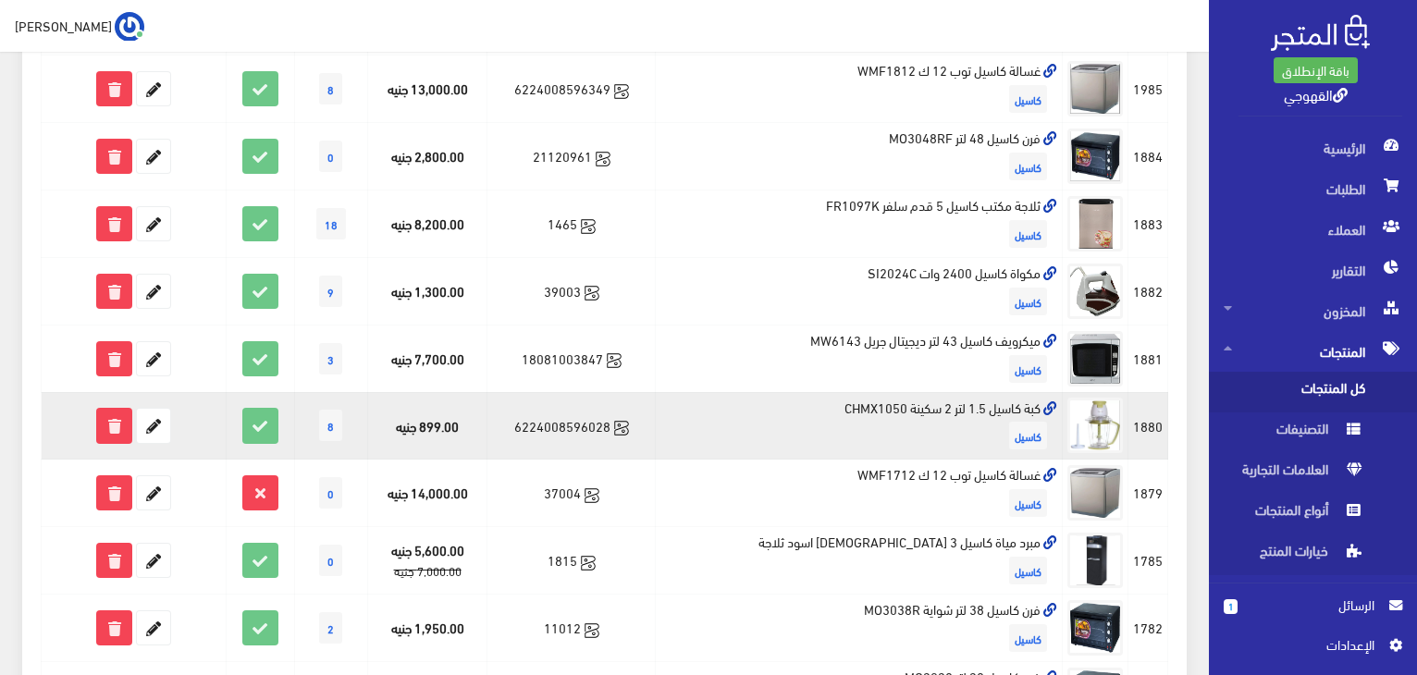
click at [894, 399] on td "كبة كاسيل 1.5 لتر 2 سكينة CHMX1050 كاسيل" at bounding box center [859, 426] width 407 height 68
copy td "كبة كاسيل 1.5 لتر 2 سكينة CHMX1050"
click at [566, 426] on td "6224008596028" at bounding box center [571, 426] width 168 height 68
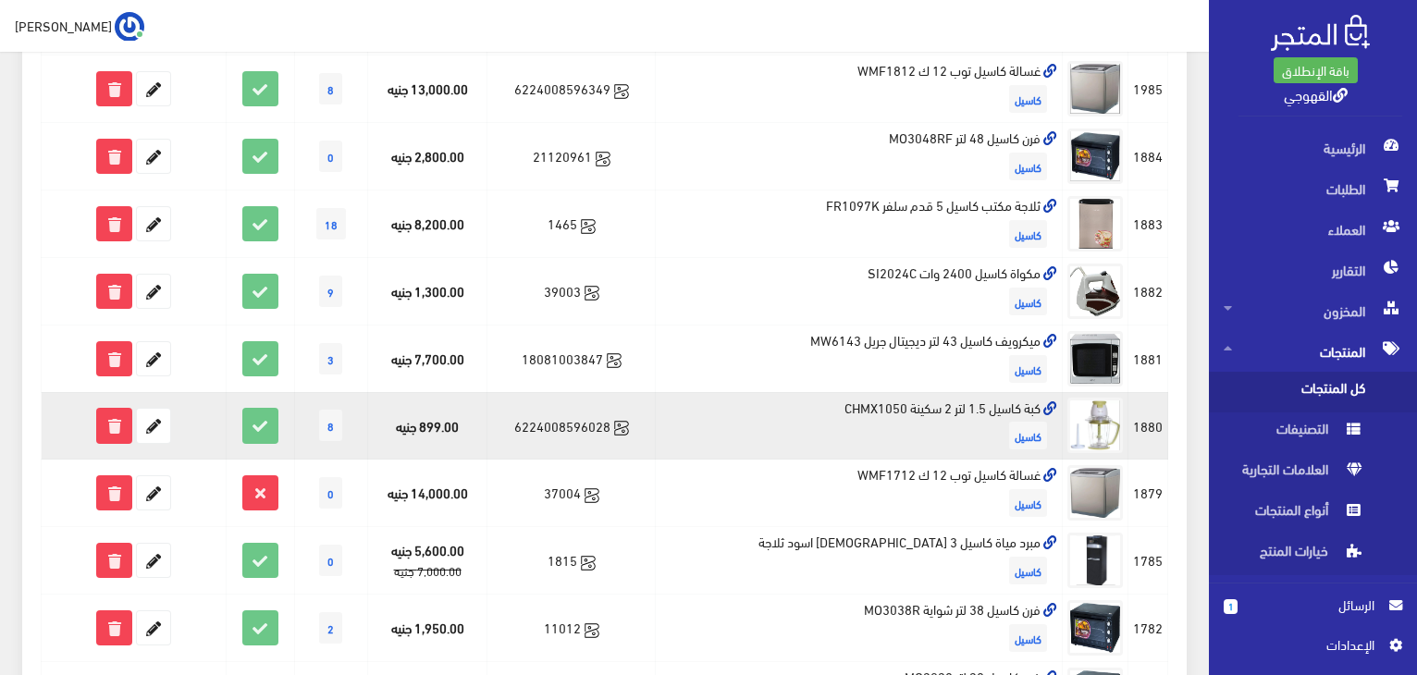
click at [566, 426] on td "6224008596028" at bounding box center [571, 426] width 168 height 68
copy td "6224008596028"
click at [910, 400] on td "كبة كاسيل 1.5 لتر 2 سكينة CHMX1050 كاسيل" at bounding box center [859, 426] width 407 height 68
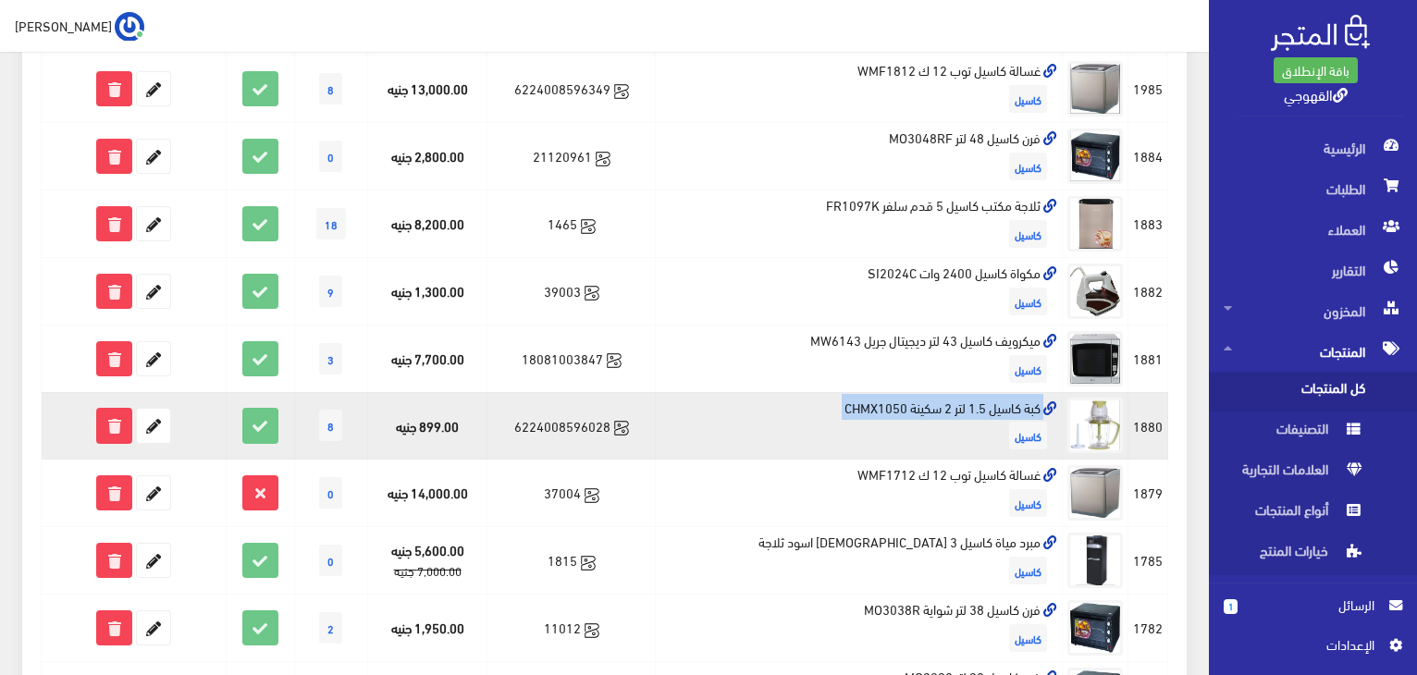
copy td "كبة كاسيل 1.5 لتر 2 سكينة CHMX1050"
click at [154, 413] on icon at bounding box center [153, 425] width 33 height 33
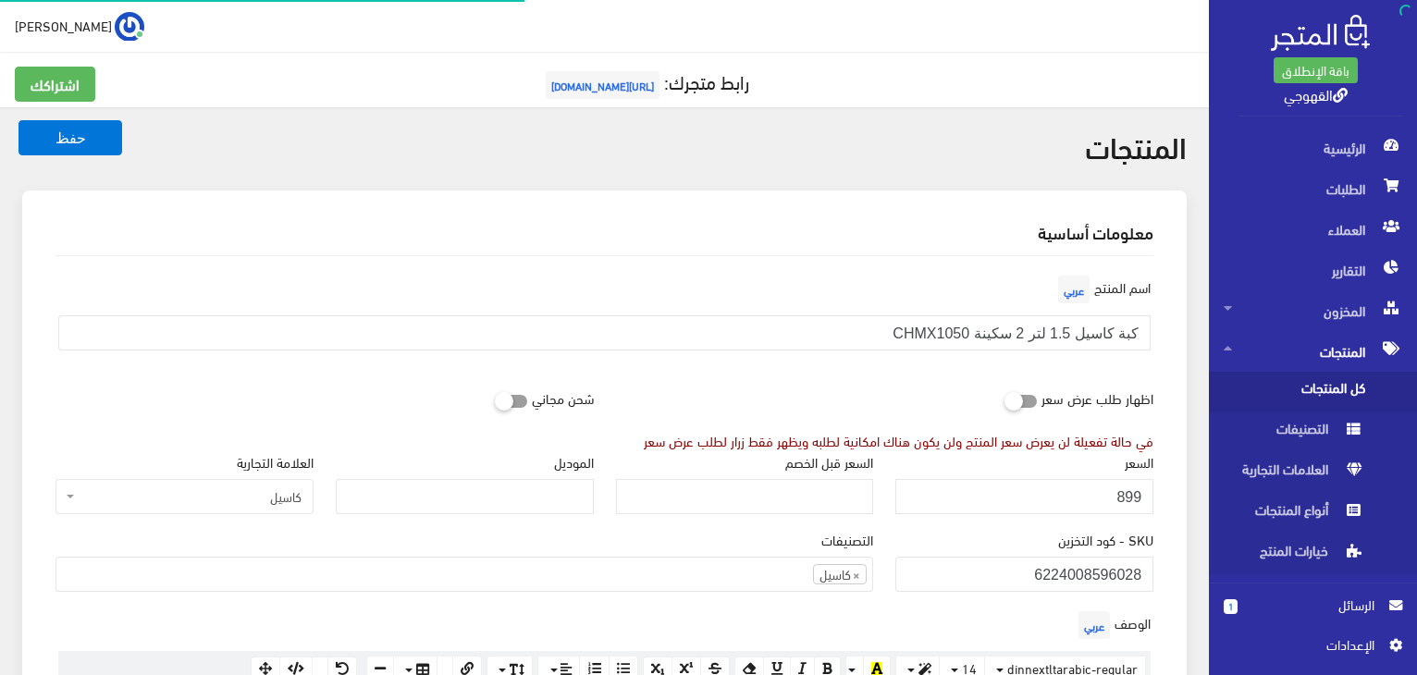
scroll to position [1064, 0]
click at [1088, 504] on input "899" at bounding box center [1024, 496] width 258 height 35
type input "1000"
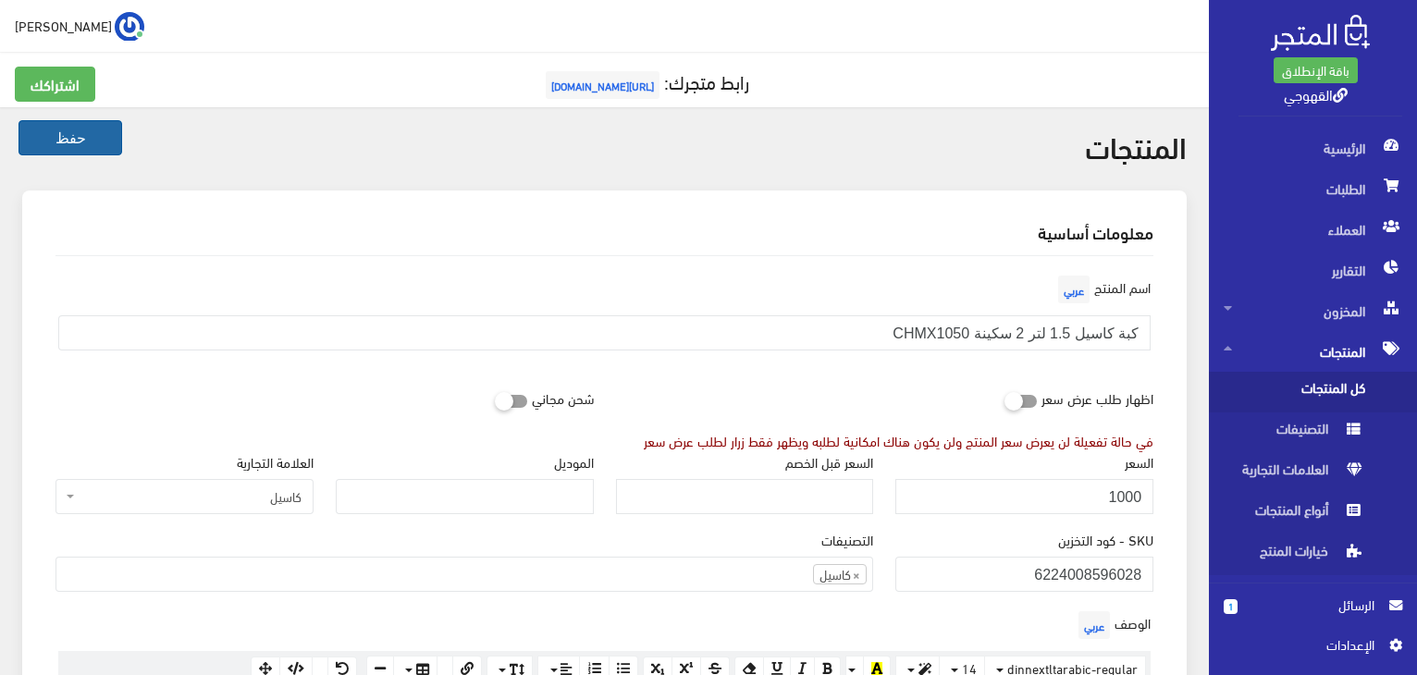
click at [104, 121] on button "حفظ" at bounding box center [70, 137] width 104 height 35
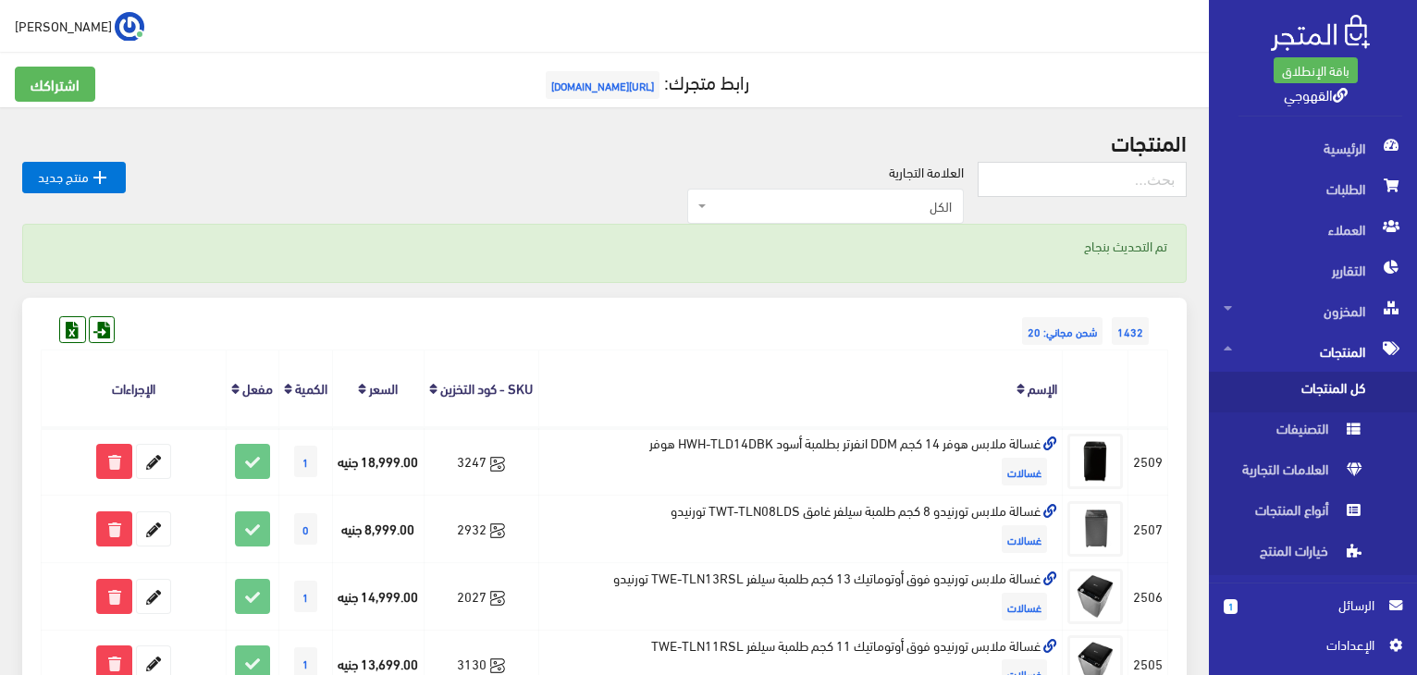
click at [104, 121] on div "اشتراكك رابط متجرك: [URL][DOMAIN_NAME]" at bounding box center [604, 95] width 1201 height 56
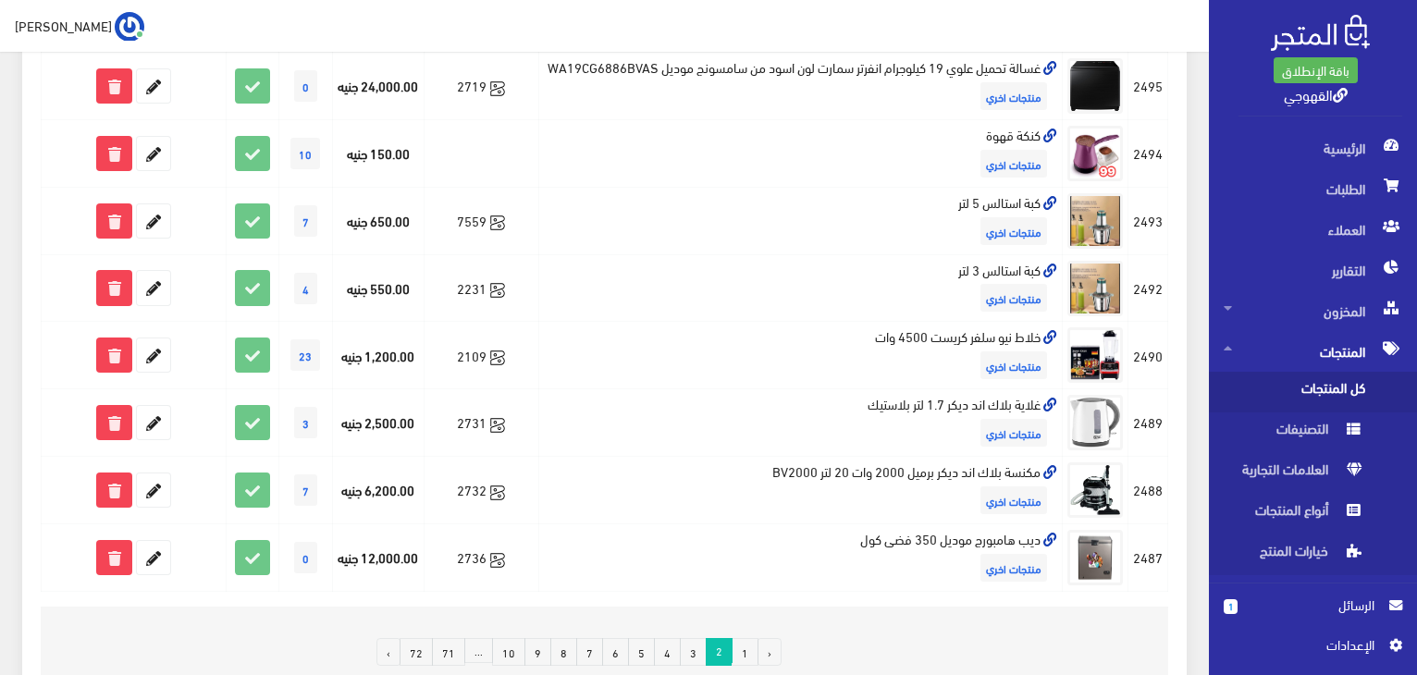
scroll to position [1221, 0]
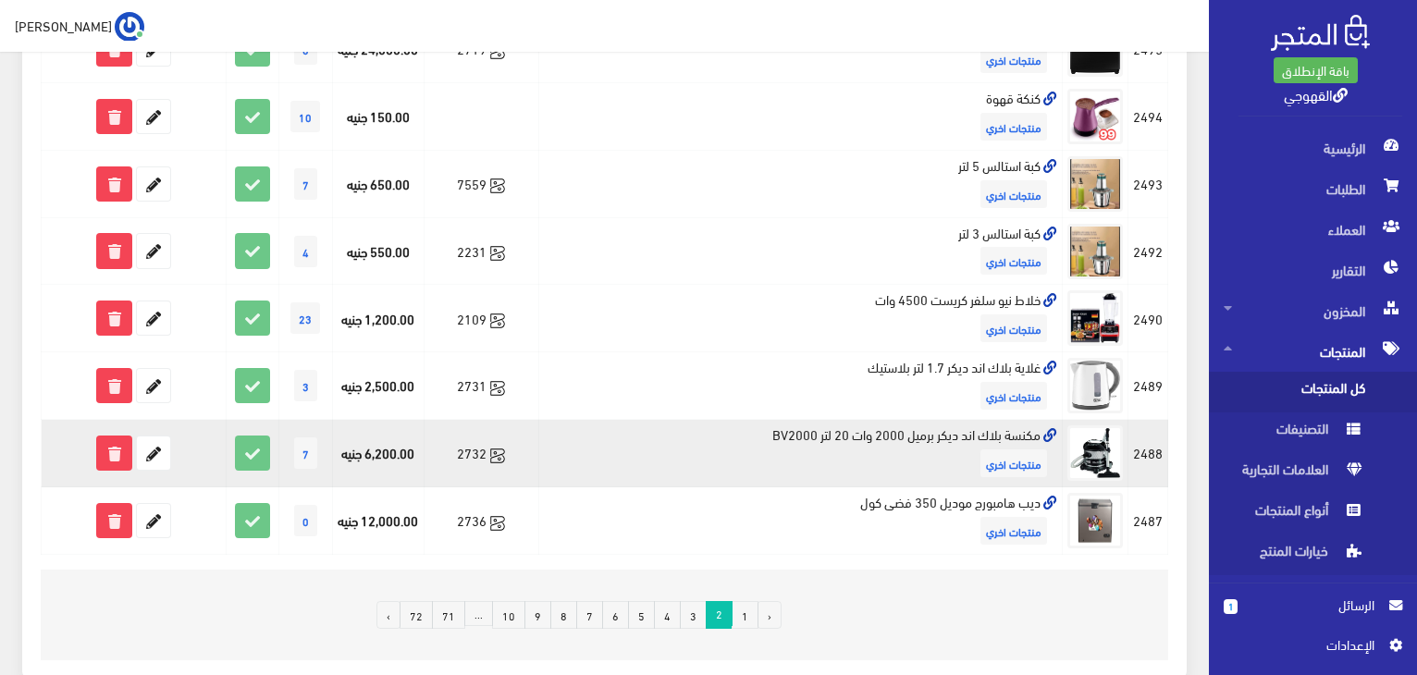
click at [789, 472] on td "مكنسة بلاك اند ديكر برميل 2000 وات 20 لتر BV2000 منتجات اخري" at bounding box center [800, 454] width 524 height 68
copy td "مكنسة بلاك اند ديكر برميل 2000 وات 20 لتر BV2000"
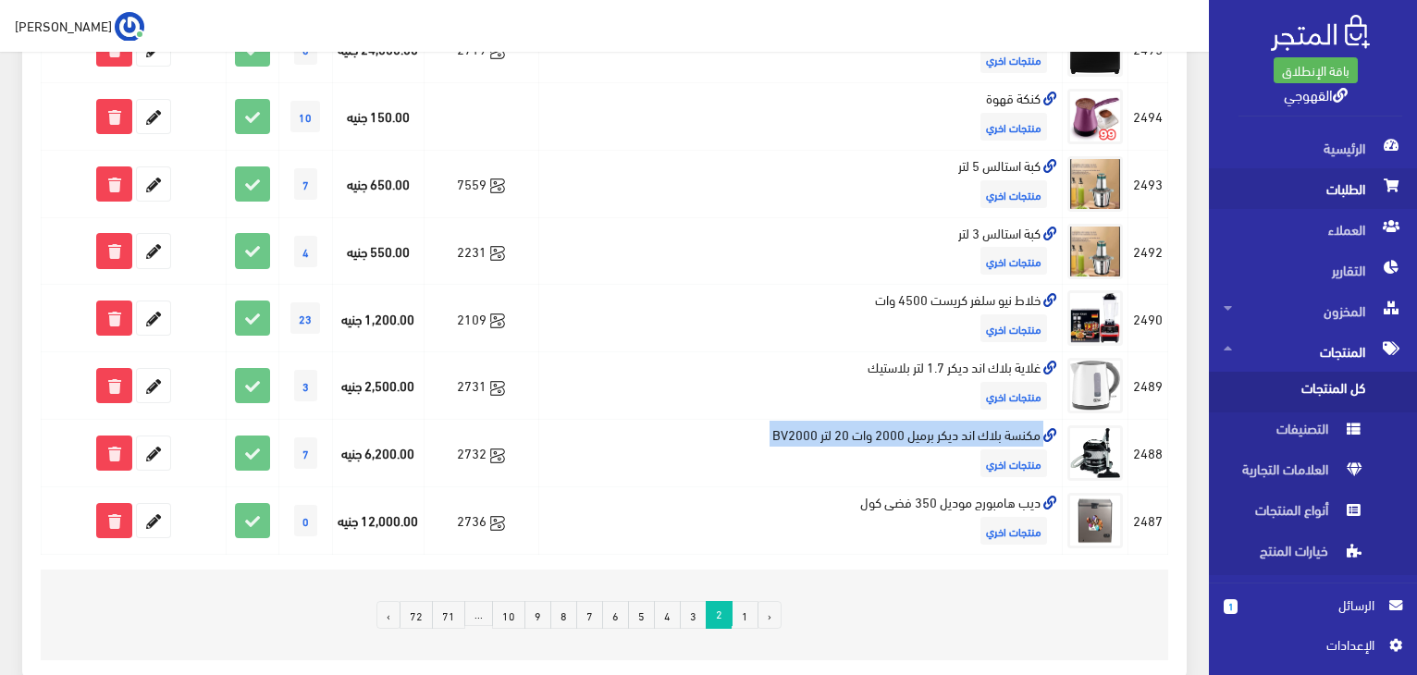
click at [1295, 187] on span "الطلبات" at bounding box center [1313, 188] width 178 height 41
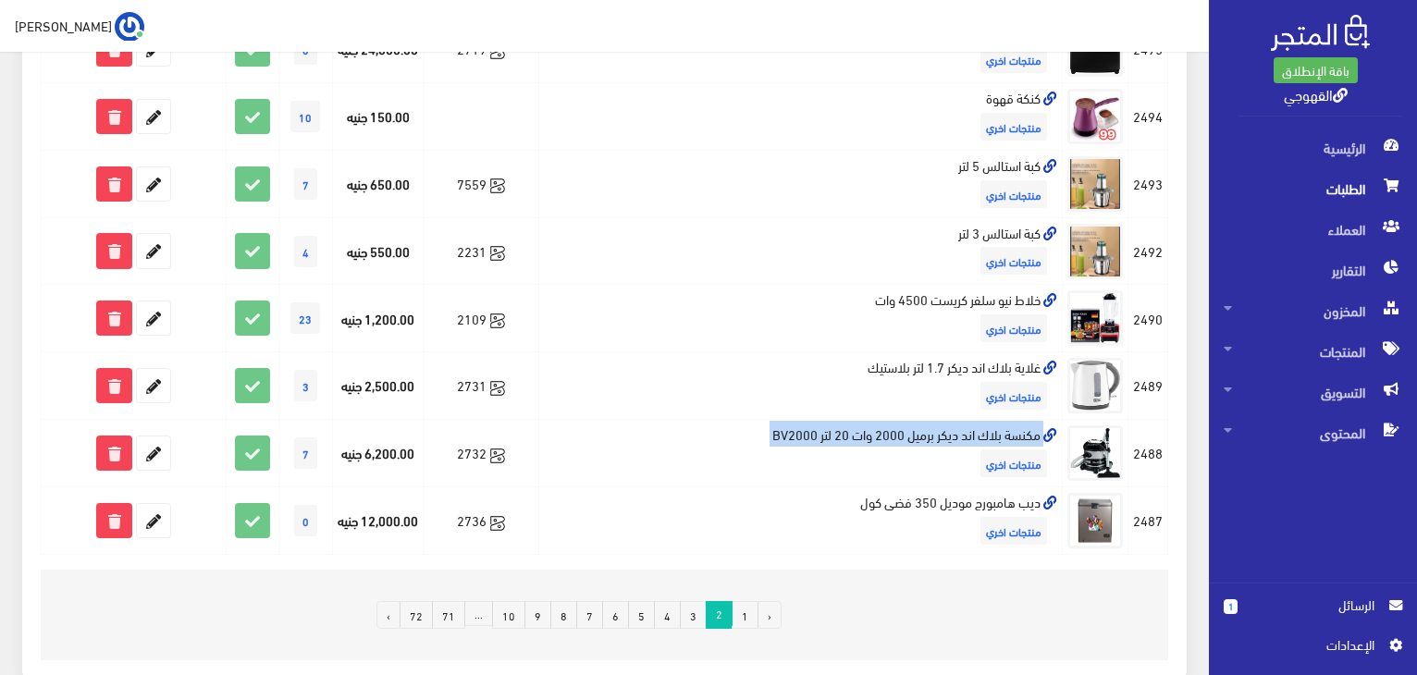
click at [1295, 187] on span "الطلبات" at bounding box center [1313, 188] width 178 height 41
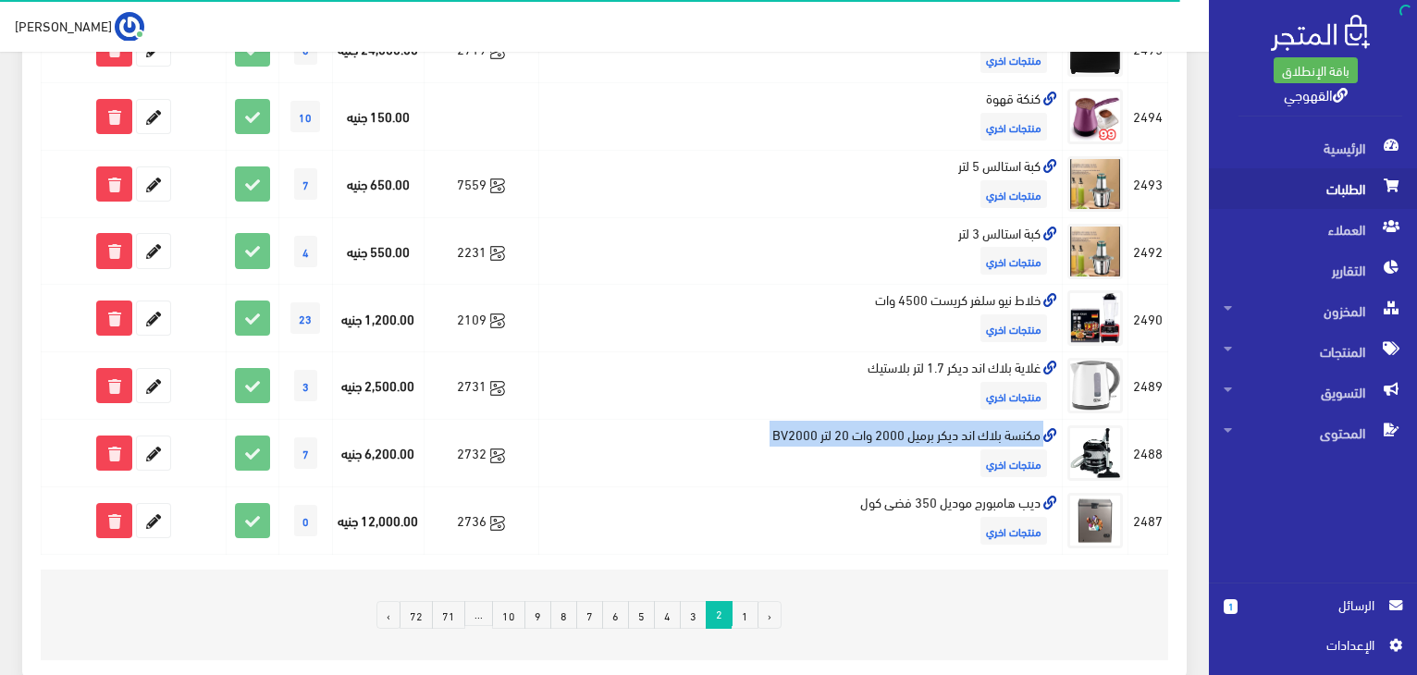
click at [1295, 187] on span "الطلبات" at bounding box center [1313, 188] width 178 height 41
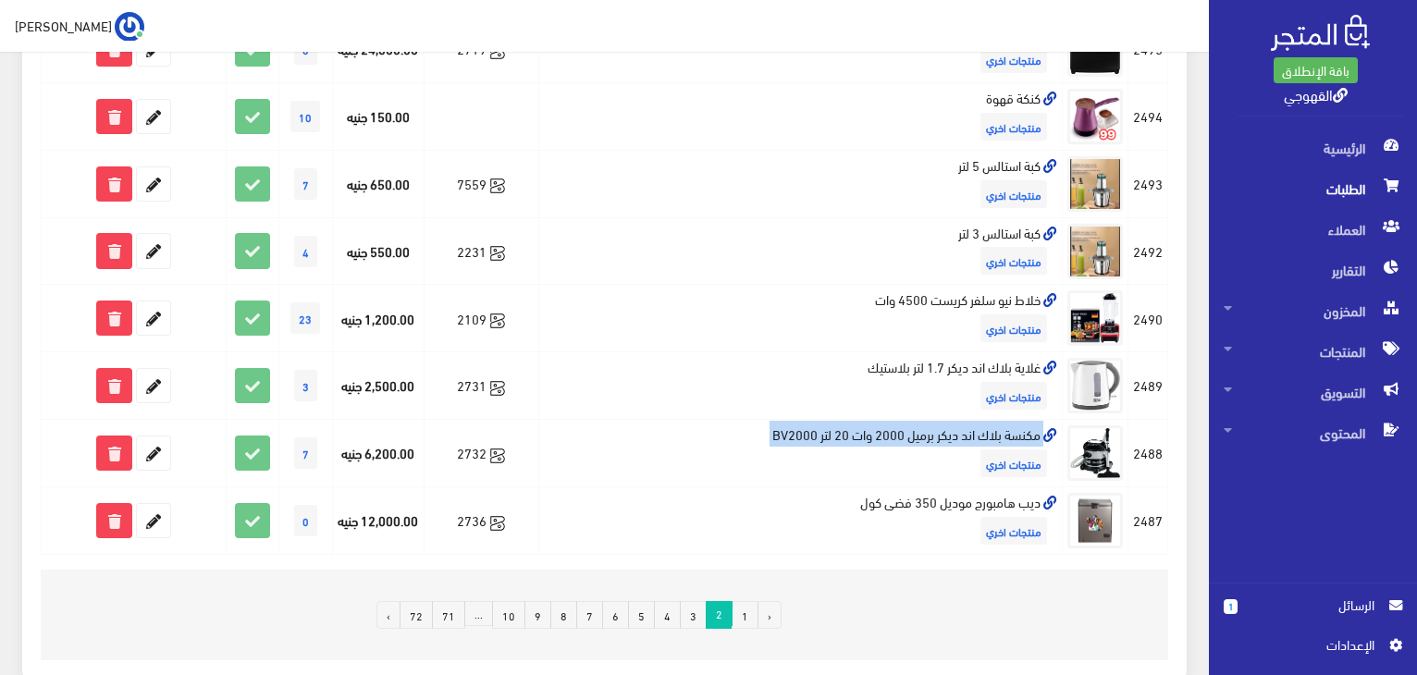
click at [1295, 187] on span "الطلبات" at bounding box center [1313, 188] width 178 height 41
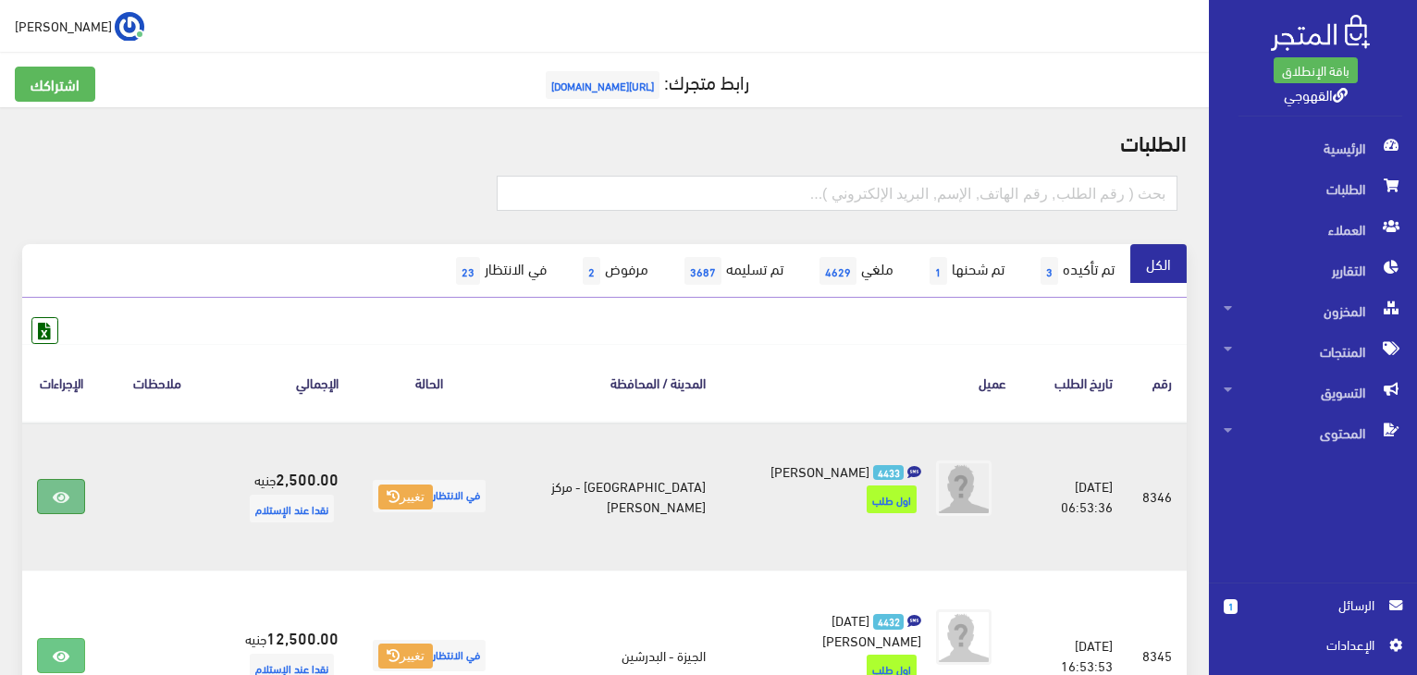
click at [70, 507] on link at bounding box center [61, 496] width 48 height 35
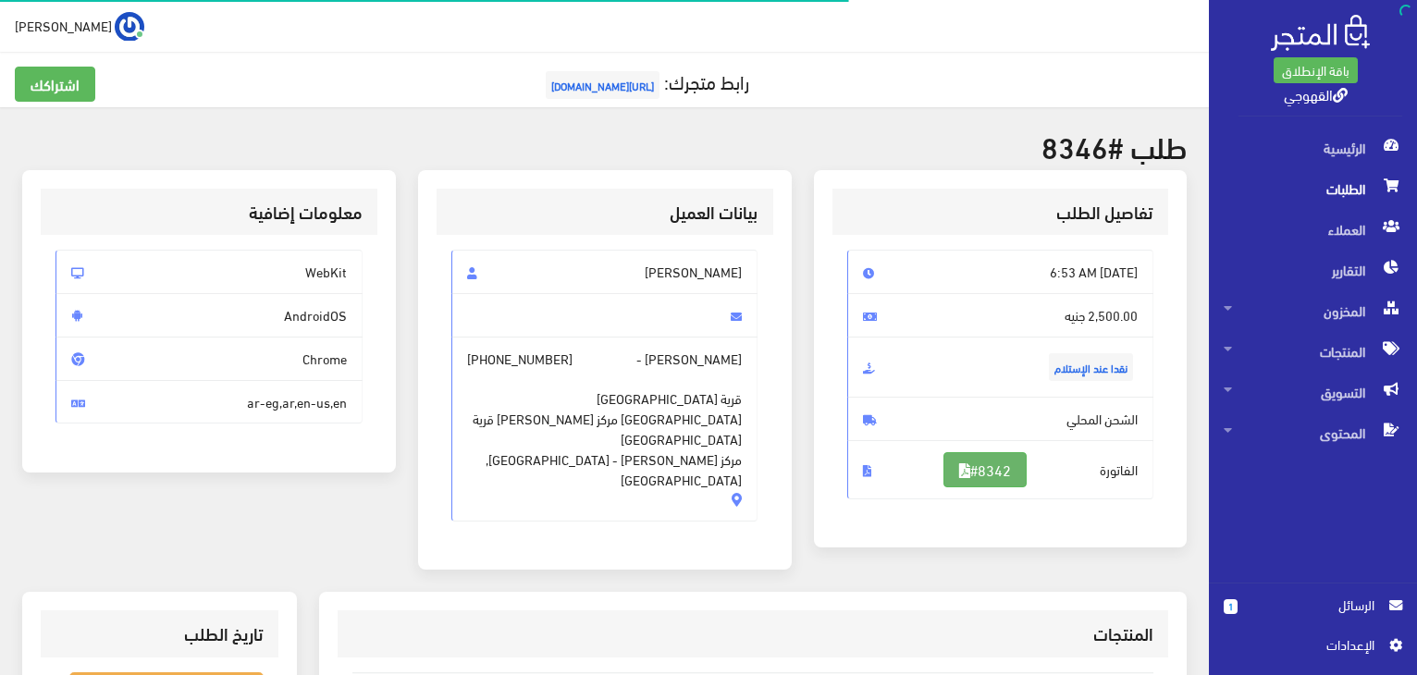
click at [1019, 465] on link "#8342" at bounding box center [984, 469] width 83 height 35
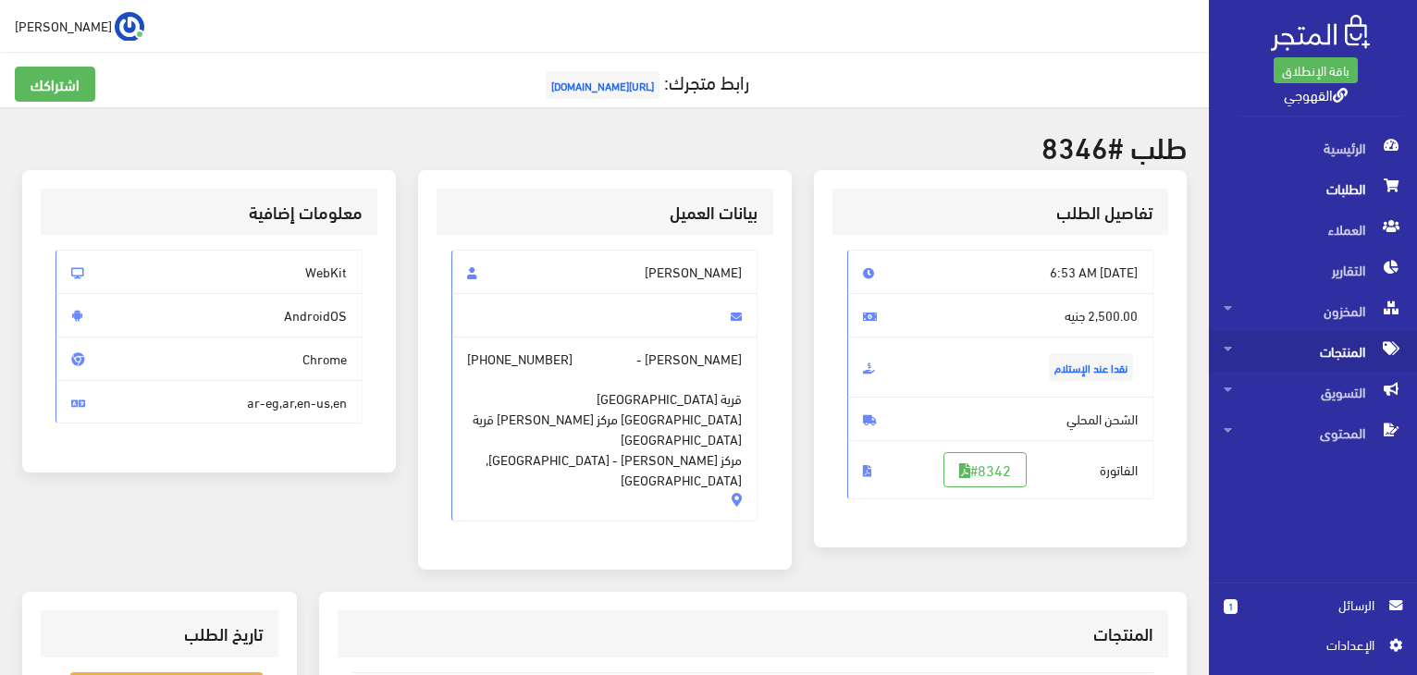
click at [1307, 342] on span "المنتجات" at bounding box center [1313, 351] width 178 height 41
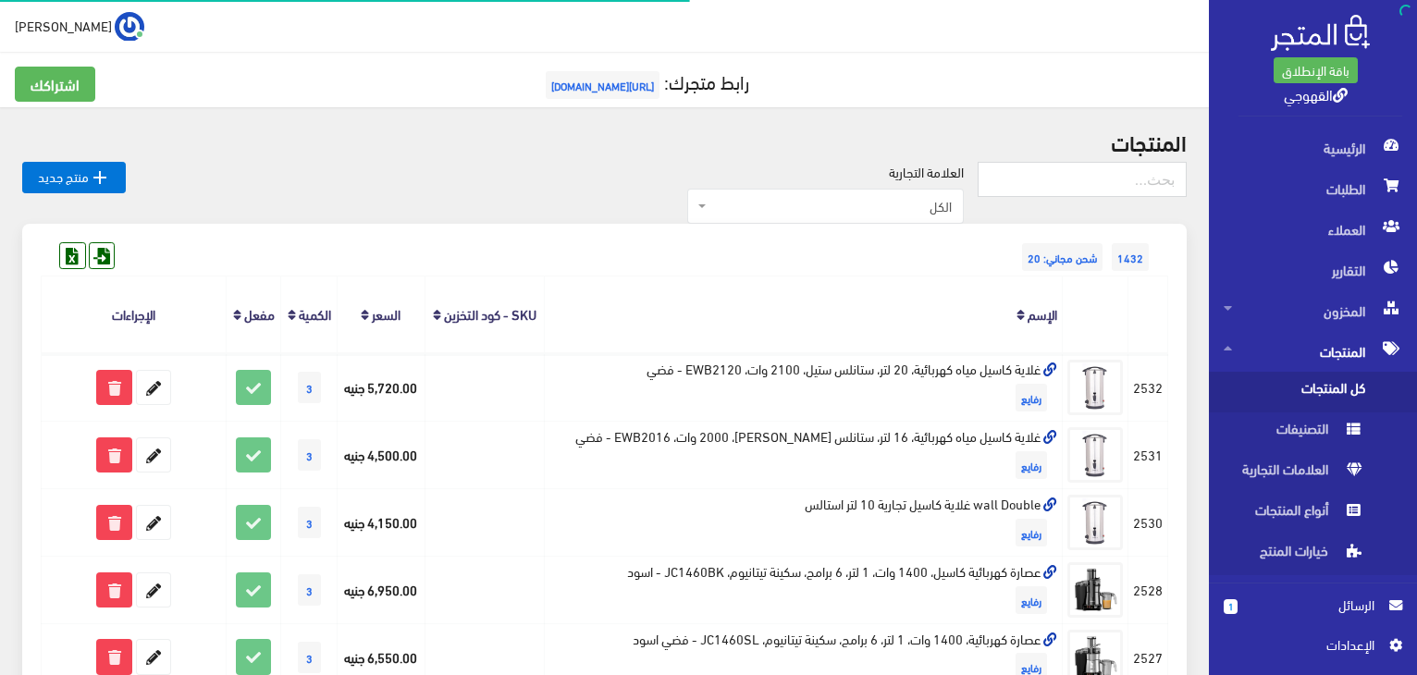
click at [1313, 386] on span "كل المنتجات" at bounding box center [1294, 392] width 141 height 41
click at [896, 221] on span "الكل" at bounding box center [825, 206] width 277 height 35
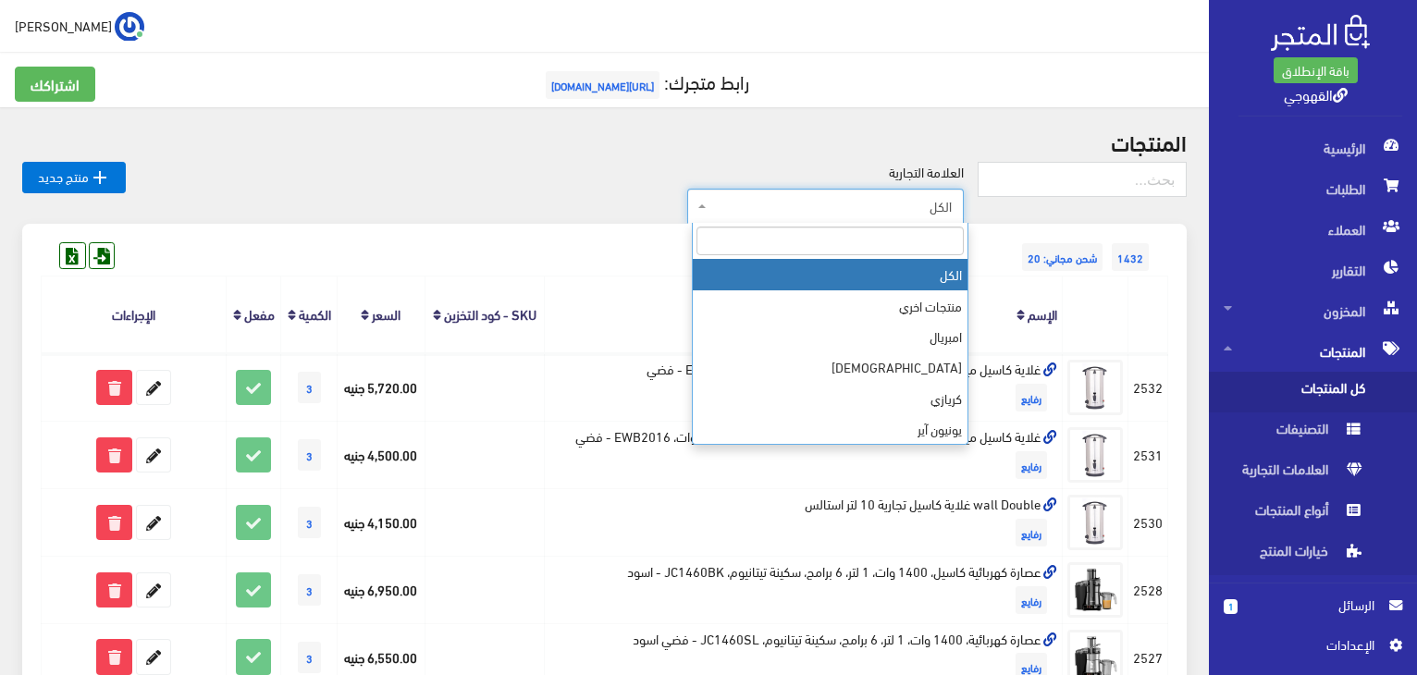
click at [884, 234] on input "search" at bounding box center [829, 241] width 267 height 29
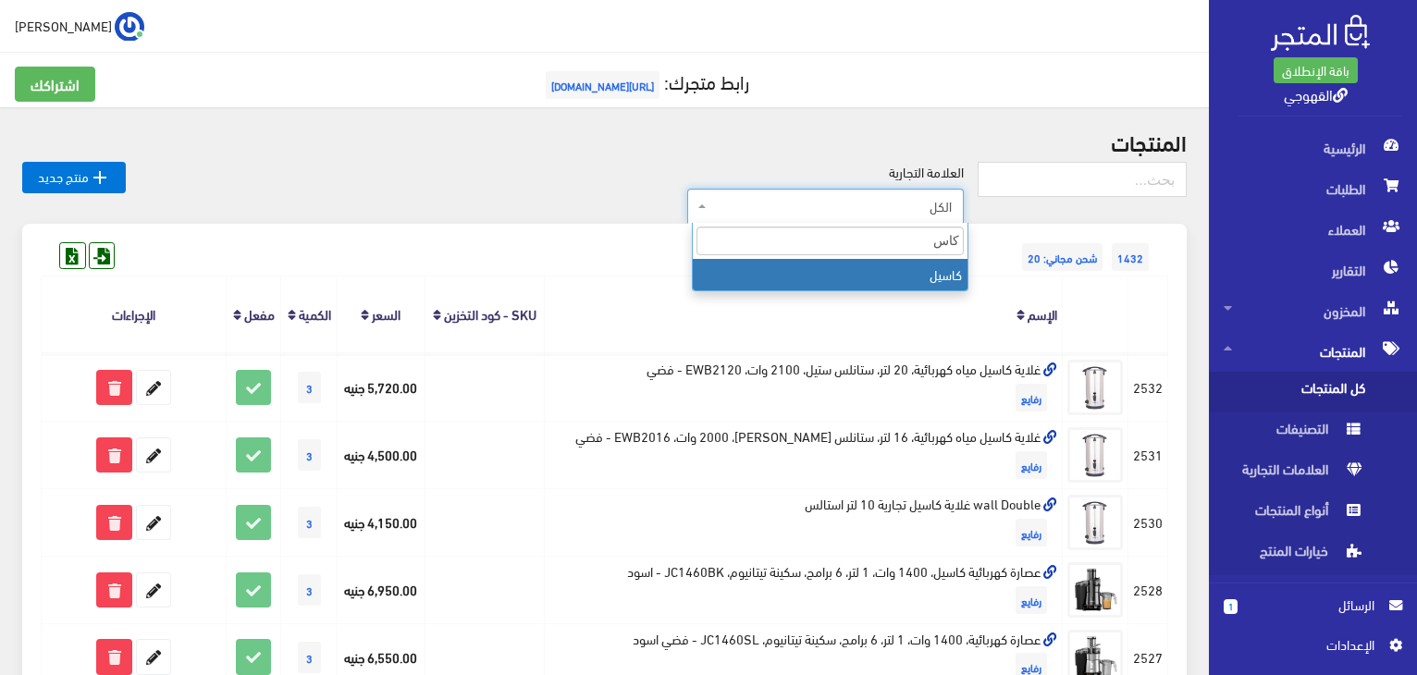
type input "كاسي"
select select "https://account.almatjar.store/products?brand=85"
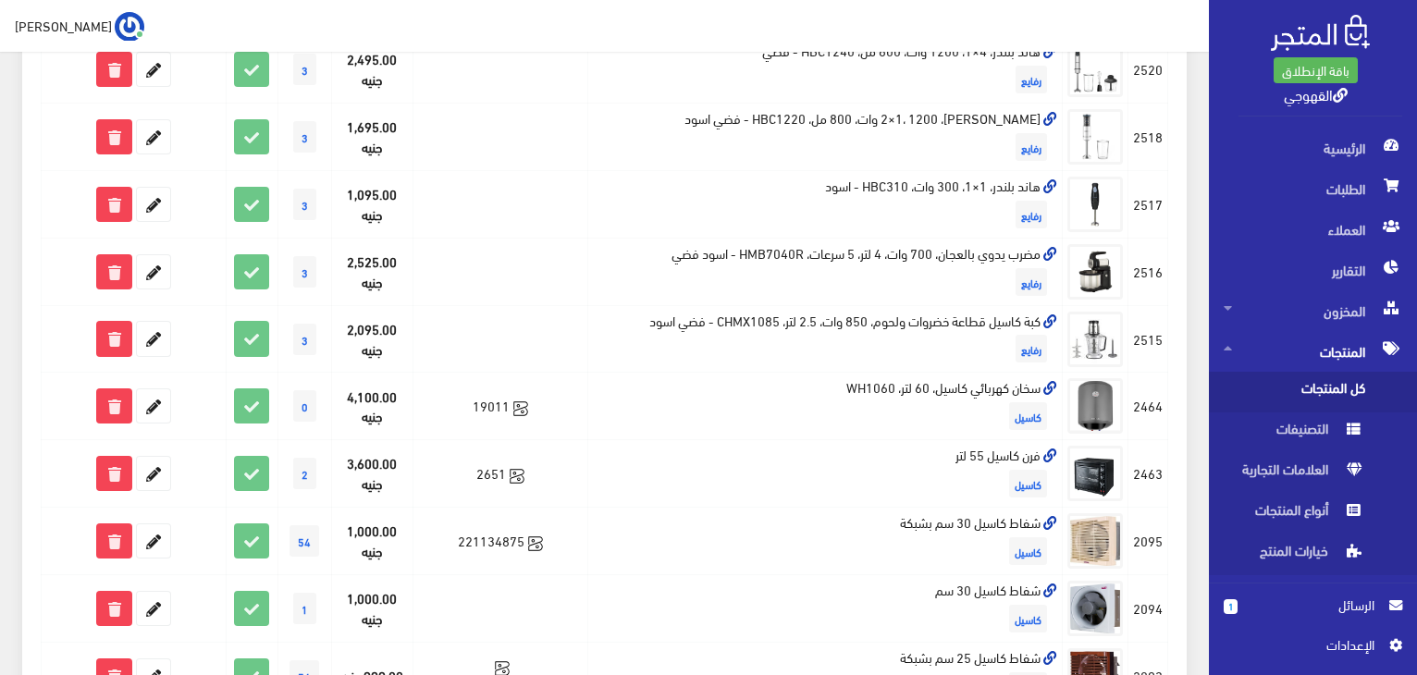
scroll to position [1036, 0]
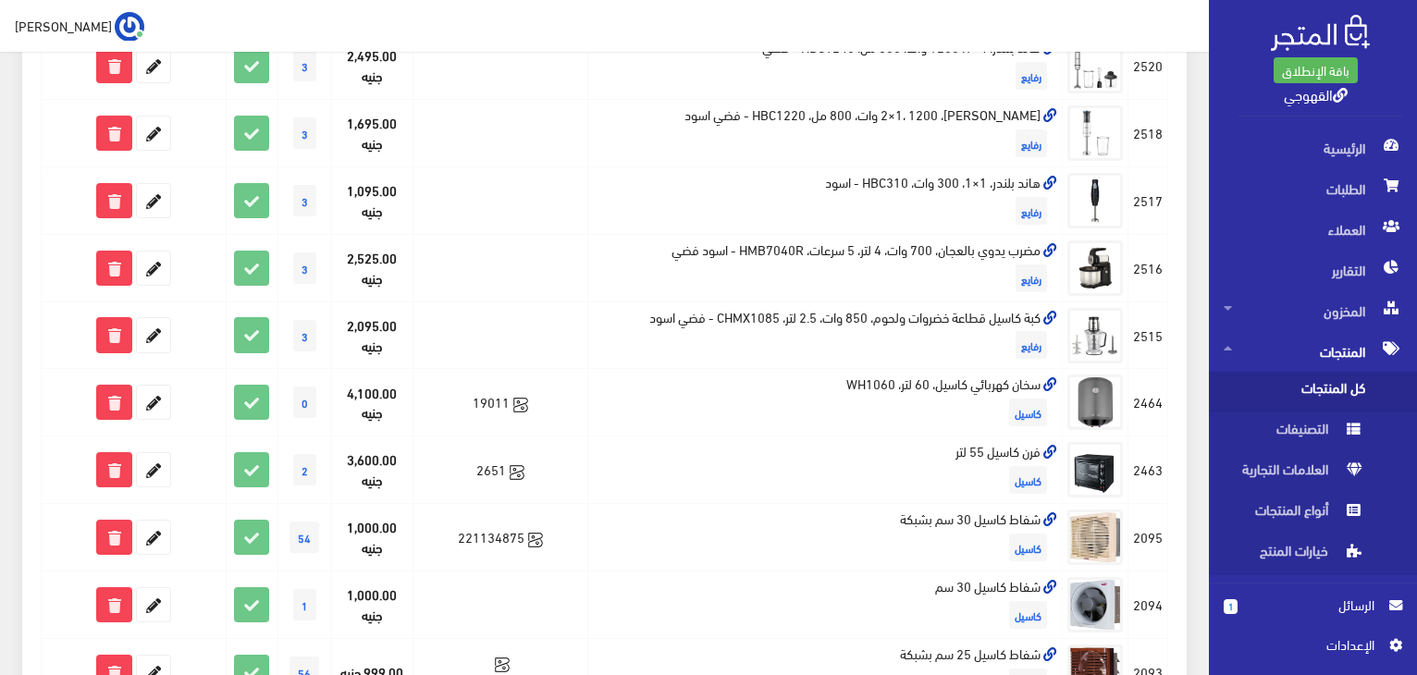
click at [1264, 386] on span "كل المنتجات" at bounding box center [1294, 392] width 141 height 41
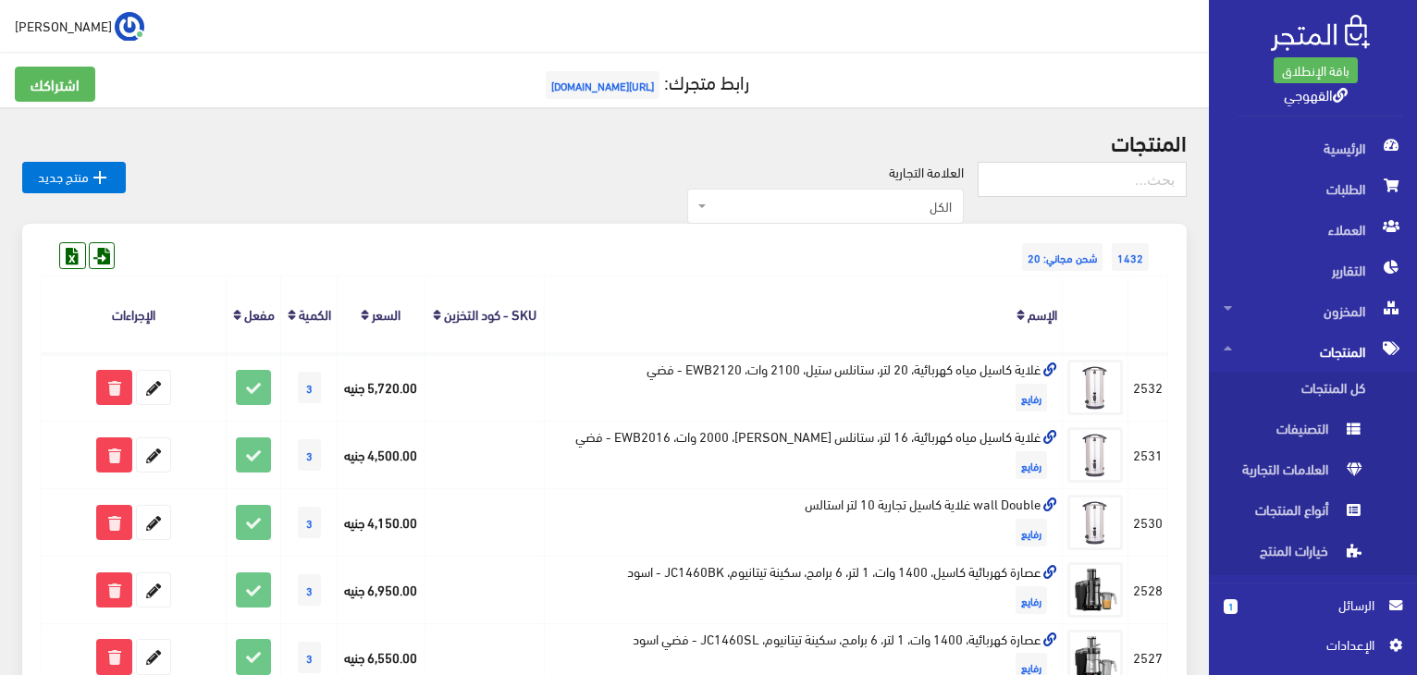
click at [854, 319] on th "الإسم" at bounding box center [804, 315] width 518 height 77
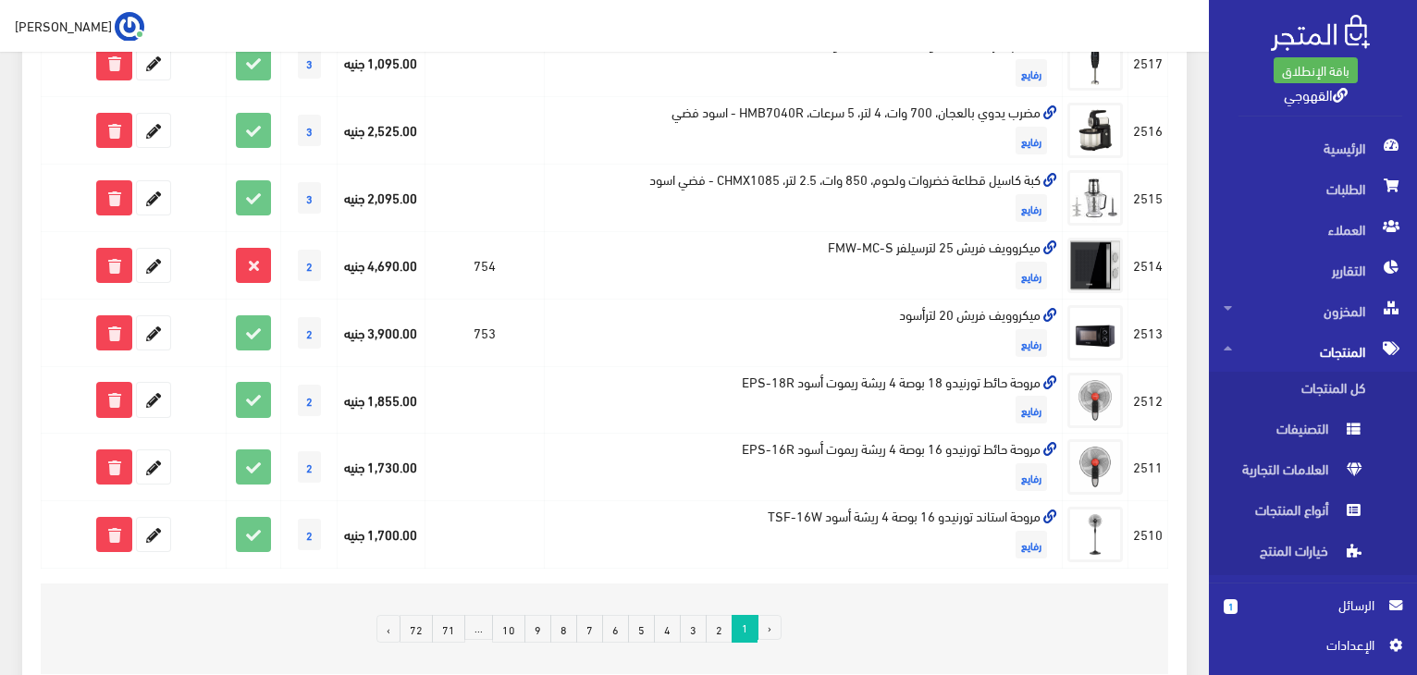
scroll to position [1249, 0]
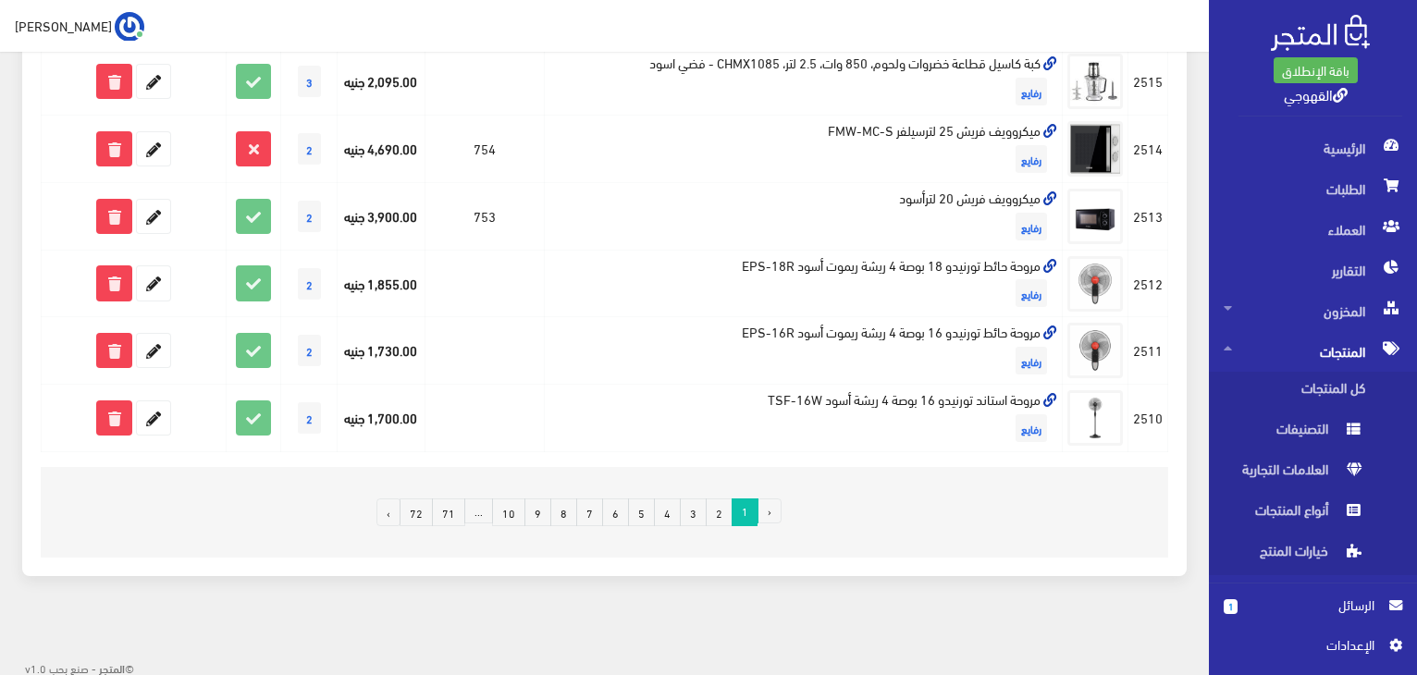
click at [712, 506] on link "2" at bounding box center [719, 512] width 27 height 28
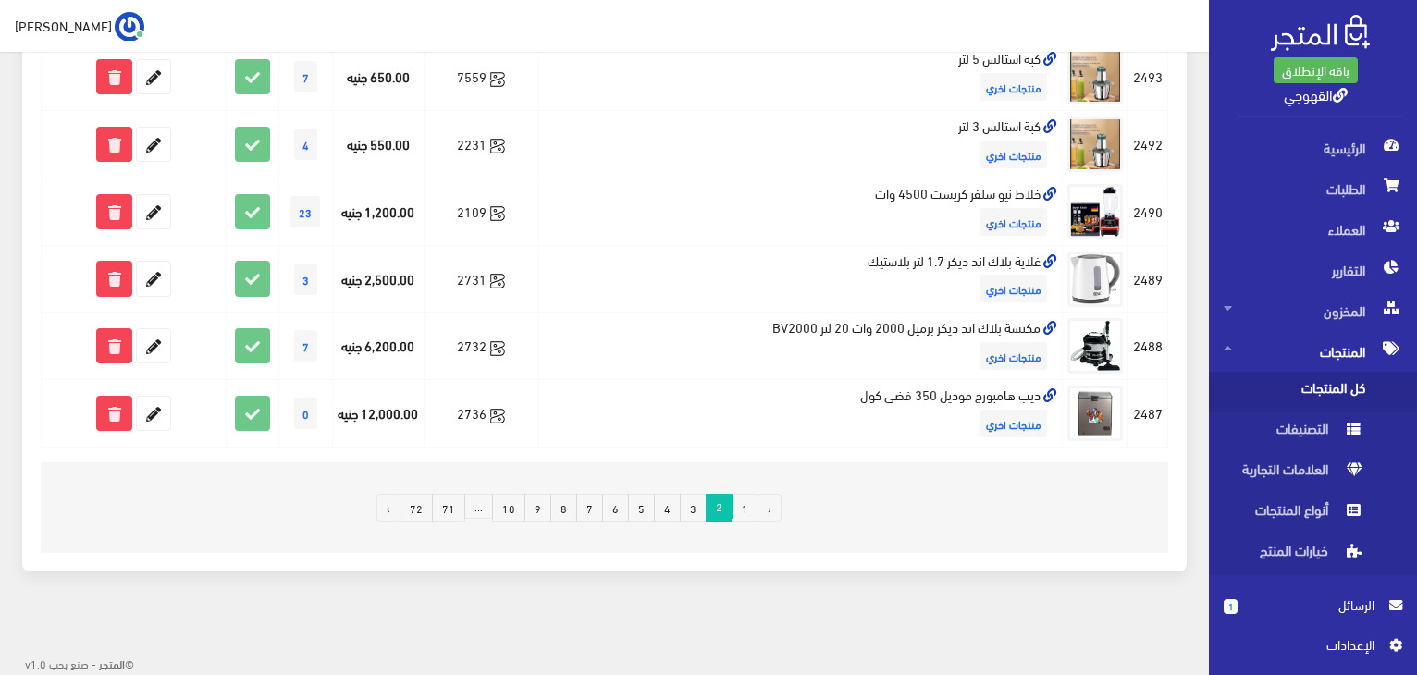
scroll to position [1289, 0]
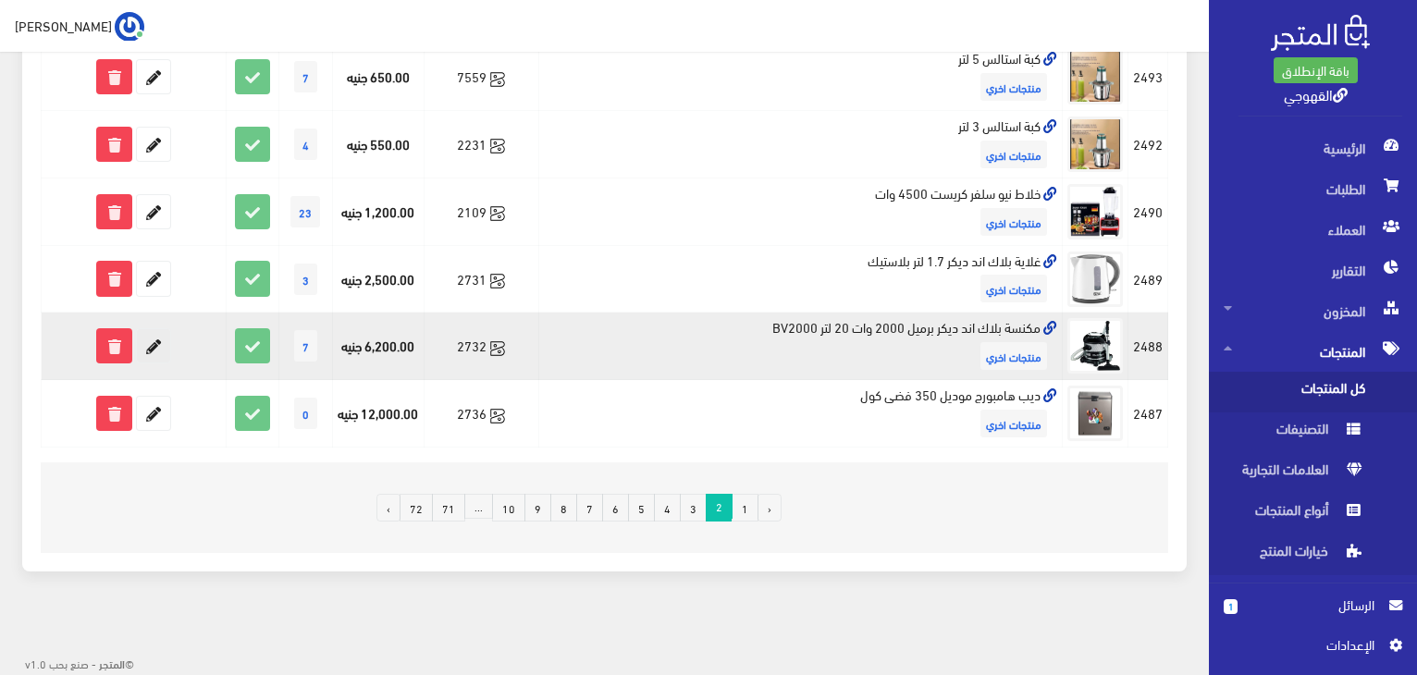
click at [152, 343] on icon at bounding box center [153, 345] width 33 height 33
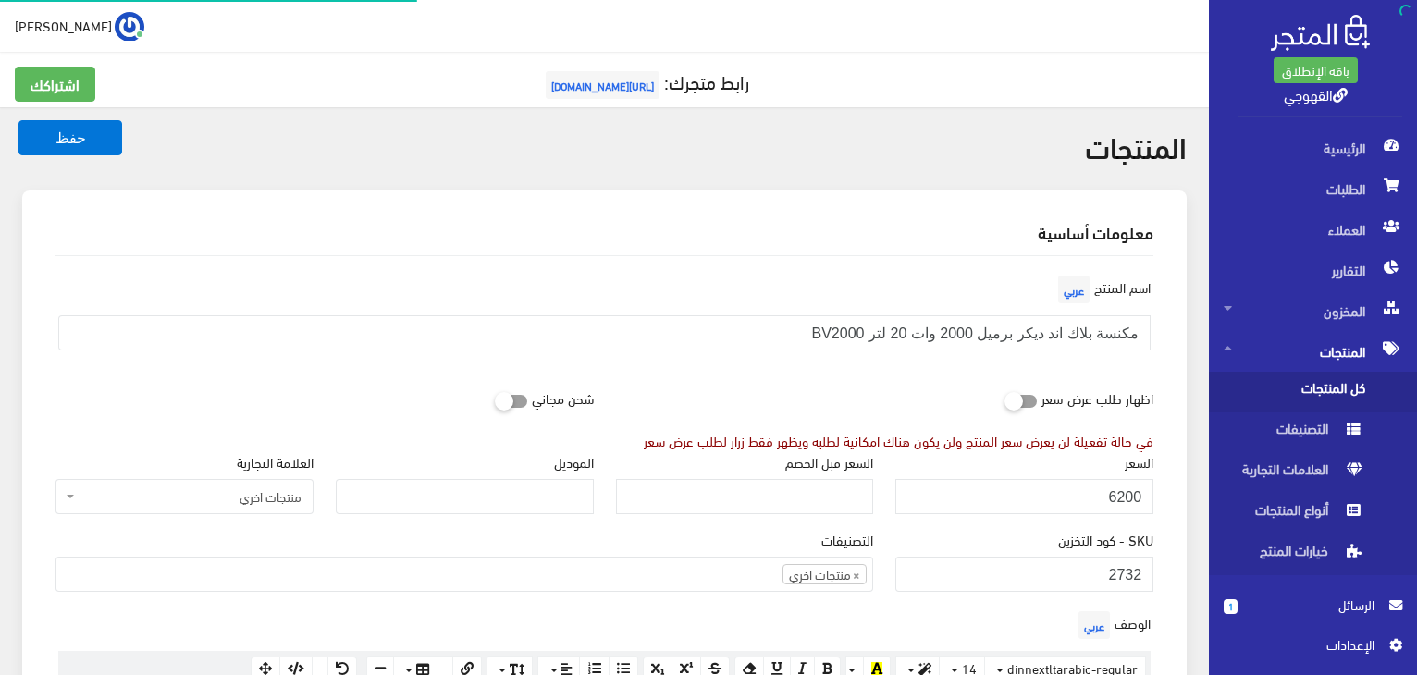
scroll to position [996, 0]
click at [1095, 488] on input "6200" at bounding box center [1024, 496] width 258 height 35
paste input "999"
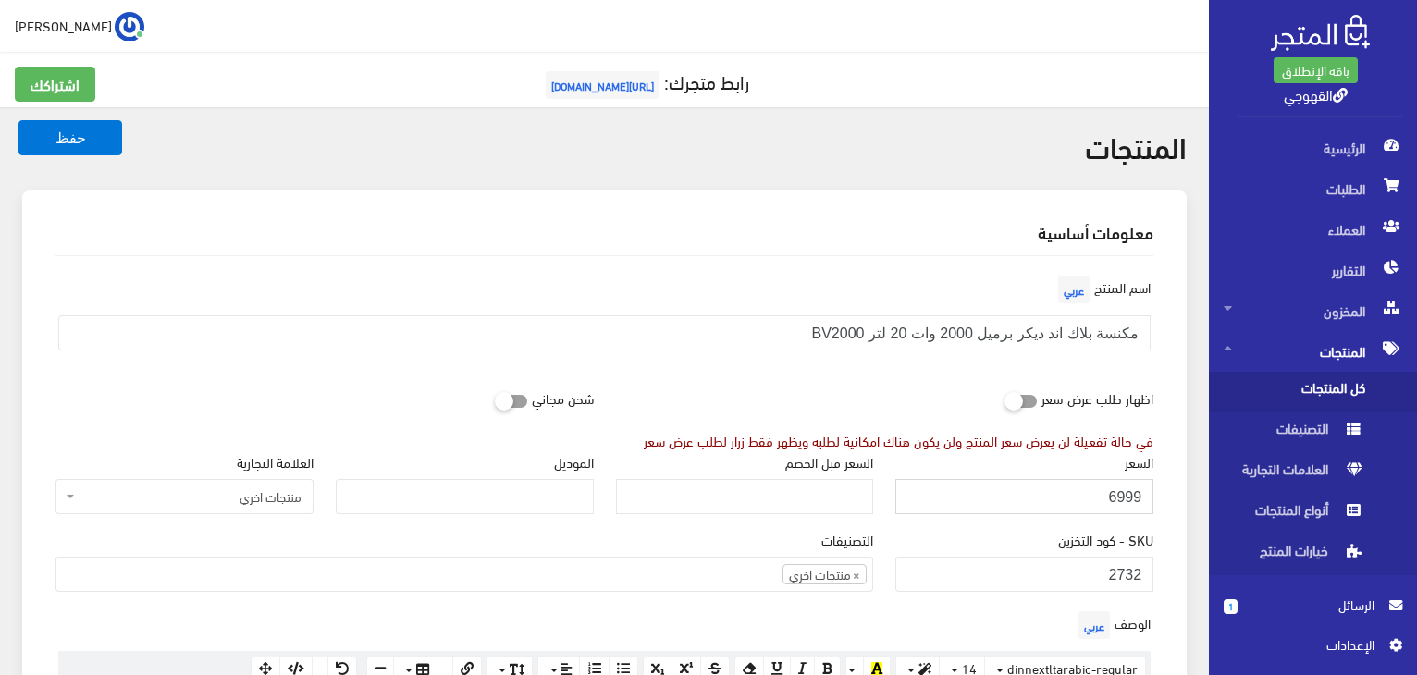
type input "6999"
click at [18, 120] on button "حفظ" at bounding box center [70, 137] width 104 height 35
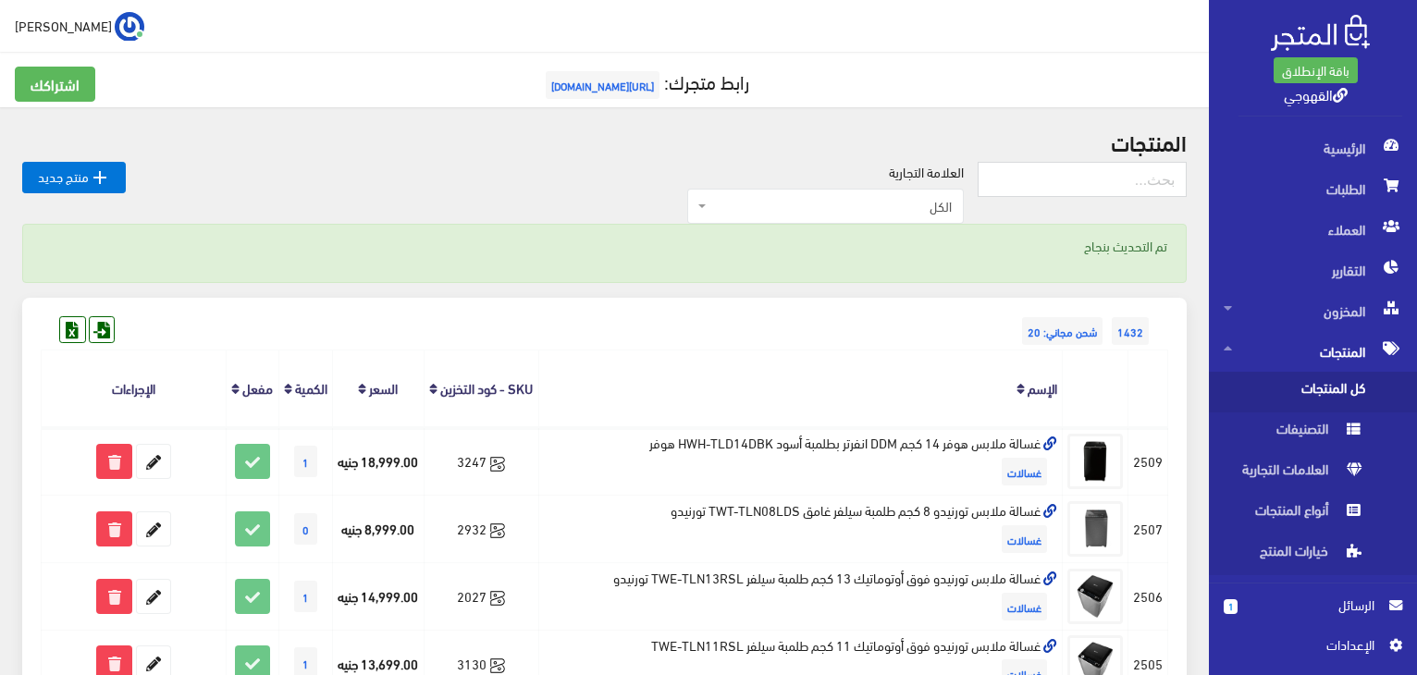
click at [888, 304] on div "1432 شحن مجاني: 20" at bounding box center [604, 313] width 1127 height 30
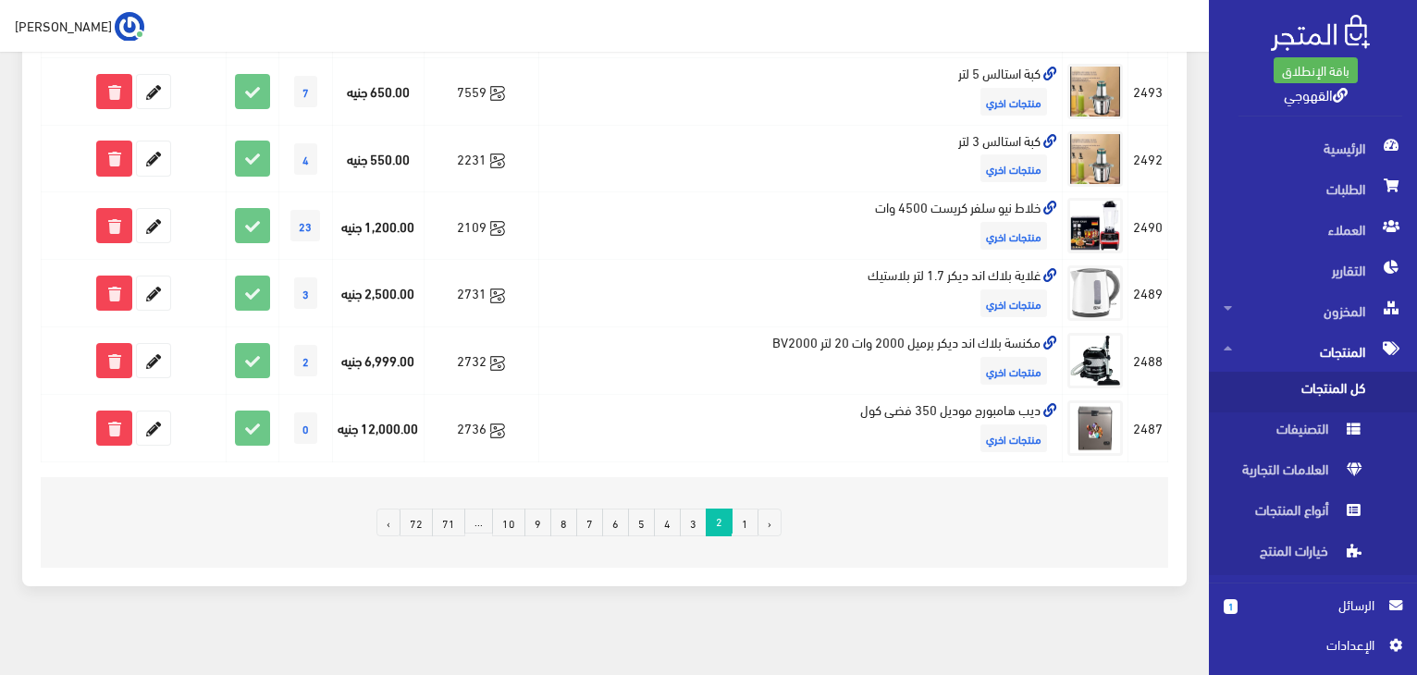
scroll to position [1362, 0]
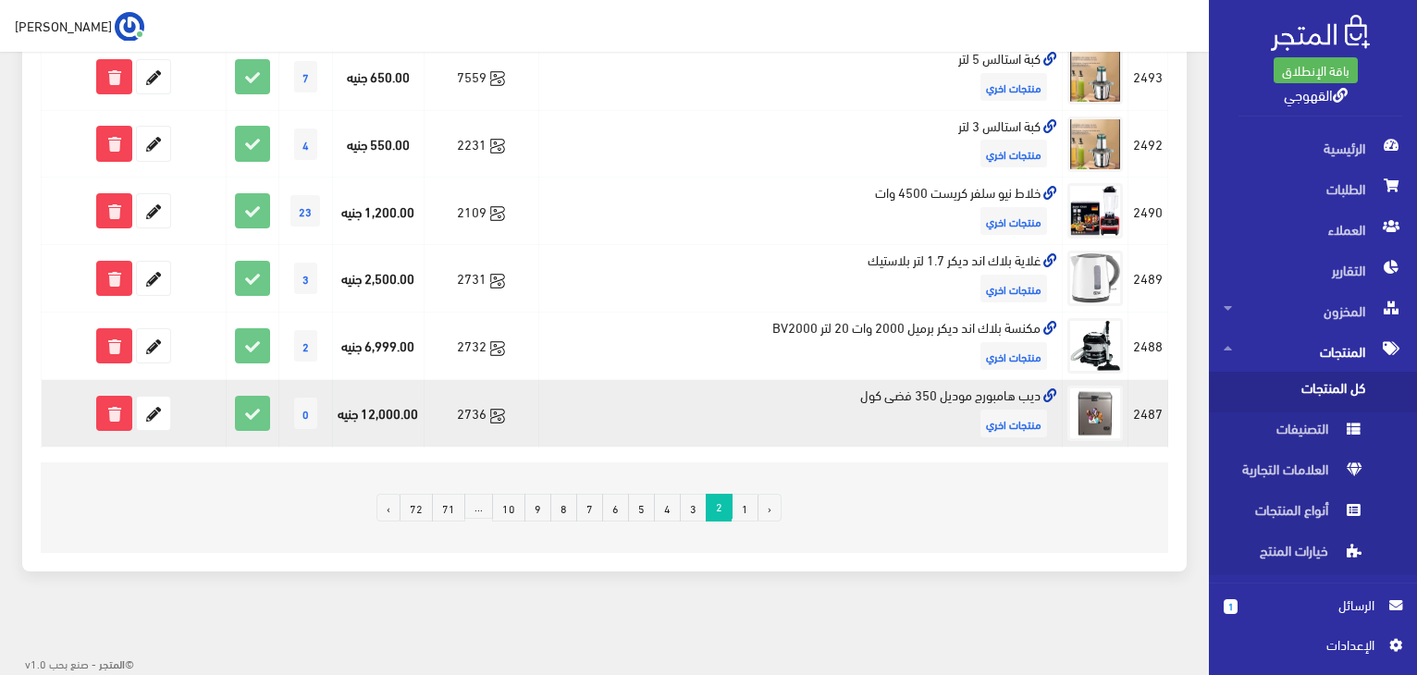
click at [987, 400] on td "ديب هامبورج موديل 350 فضى كول منتجات اخري" at bounding box center [800, 414] width 524 height 68
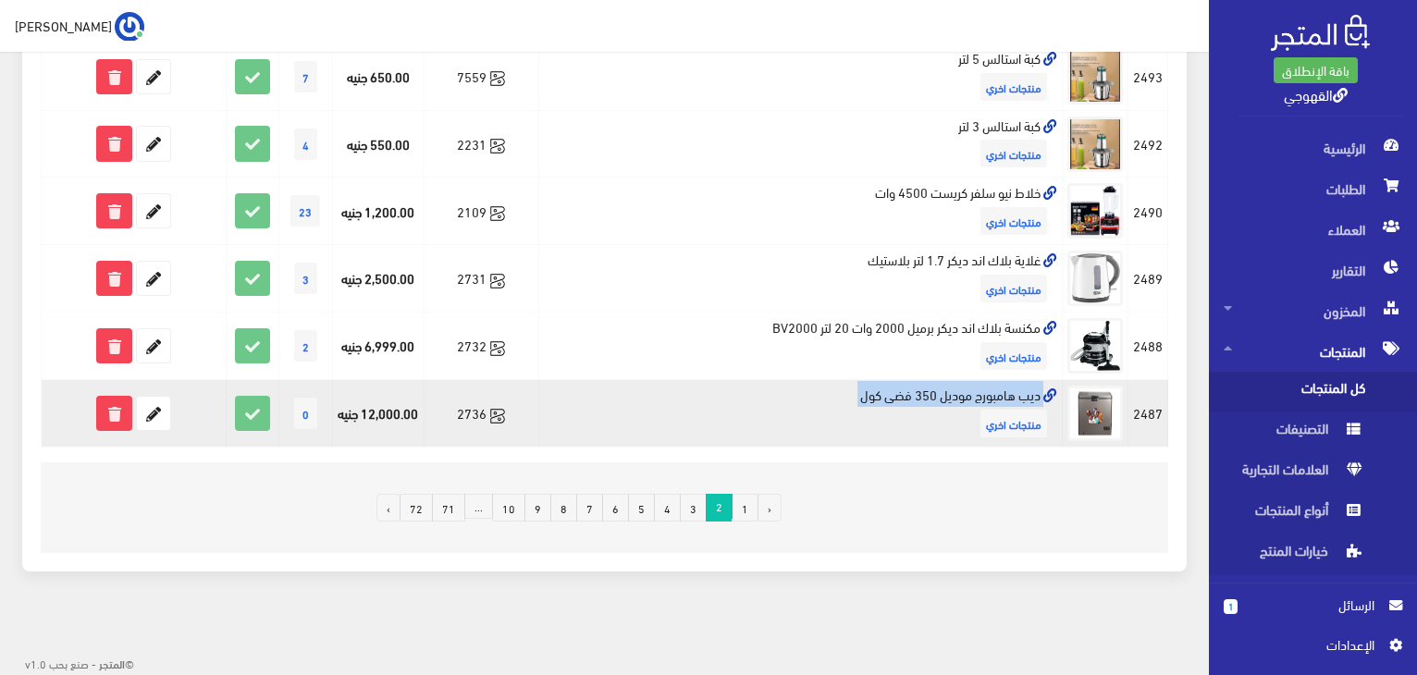
click at [987, 400] on td "ديب هامبورج موديل 350 فضى كول منتجات اخري" at bounding box center [800, 414] width 524 height 68
copy td "ديب هامبورج موديل 350 فضى كول"
click at [148, 412] on icon at bounding box center [153, 413] width 33 height 33
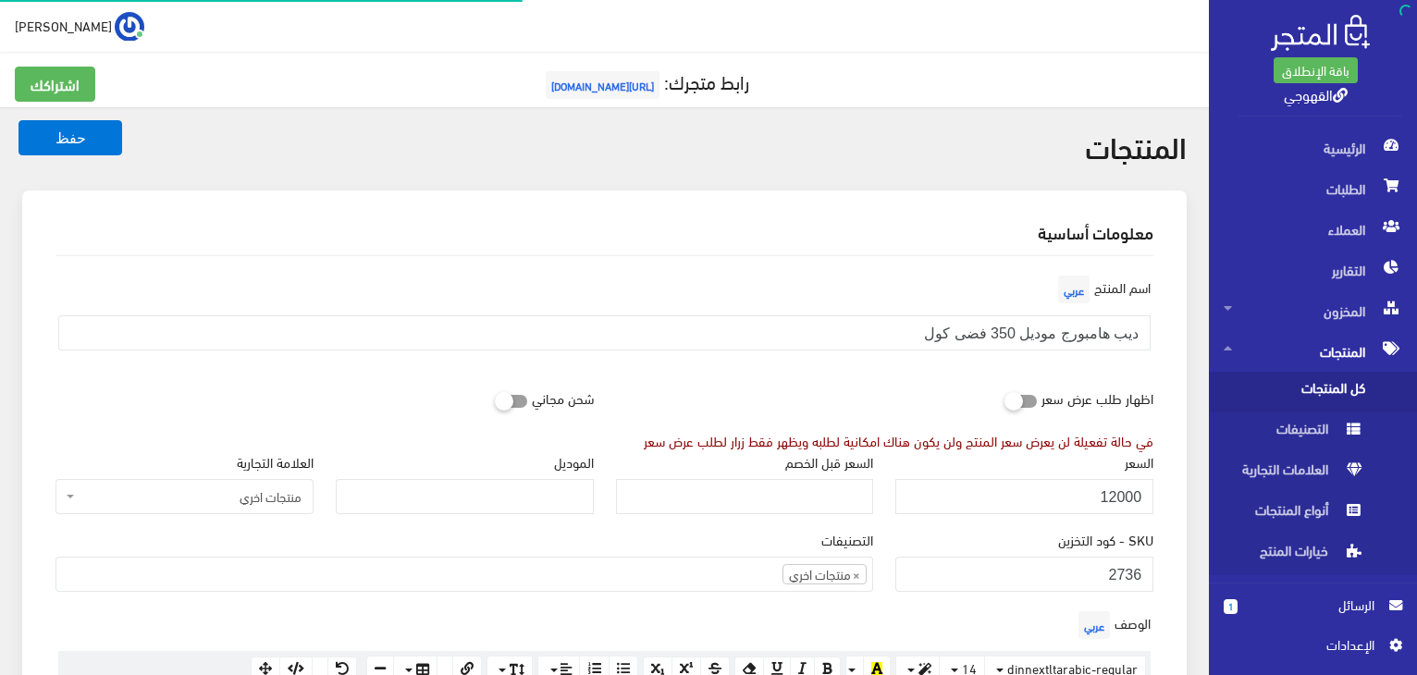
scroll to position [996, 0]
click at [984, 506] on input "12000" at bounding box center [1024, 496] width 258 height 35
type input "10900"
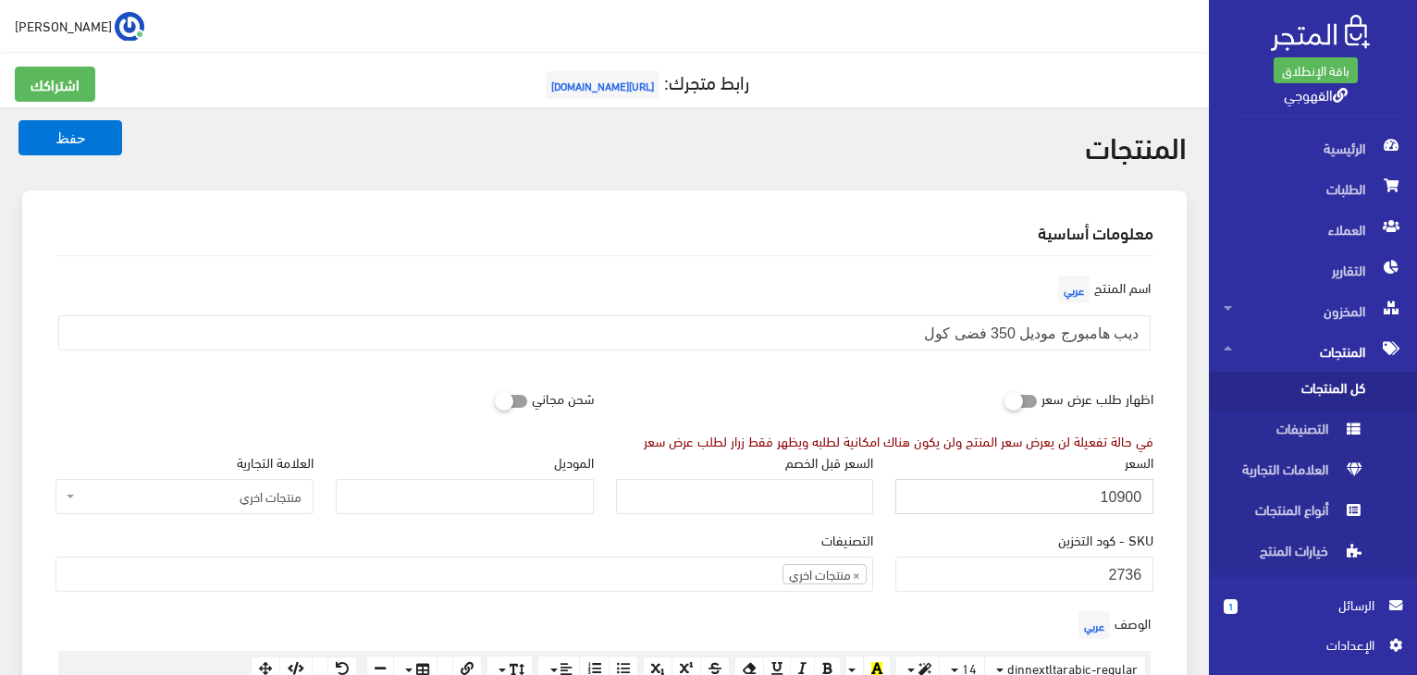
click at [18, 120] on button "حفظ" at bounding box center [70, 137] width 104 height 35
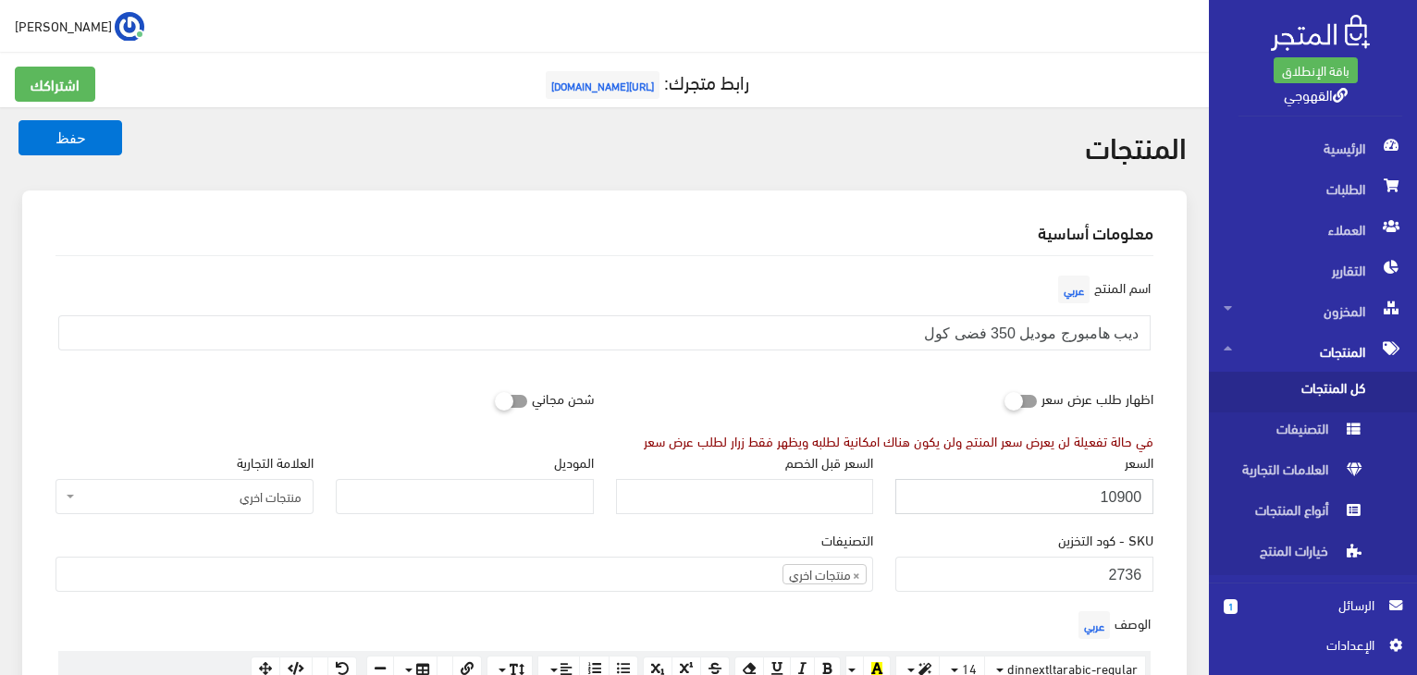
click at [18, 120] on button "حفظ" at bounding box center [70, 137] width 104 height 35
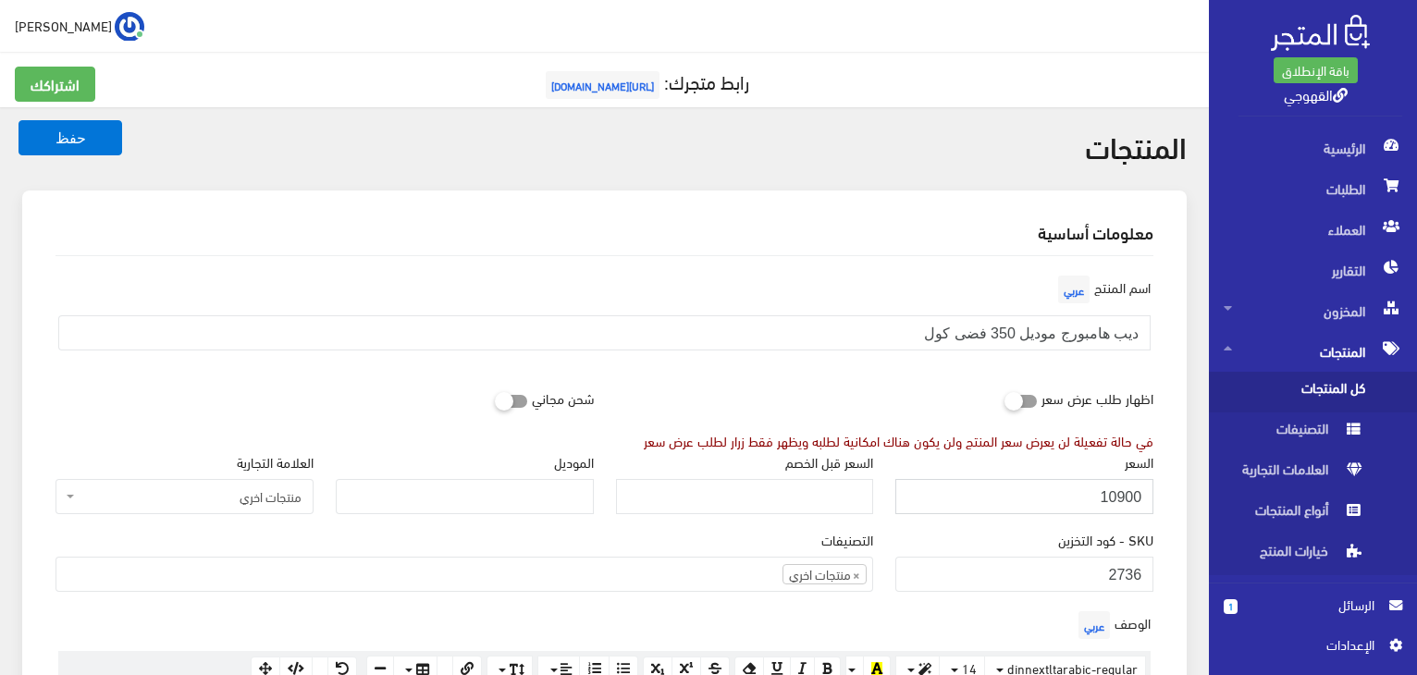
click at [18, 120] on button "حفظ" at bounding box center [70, 137] width 104 height 35
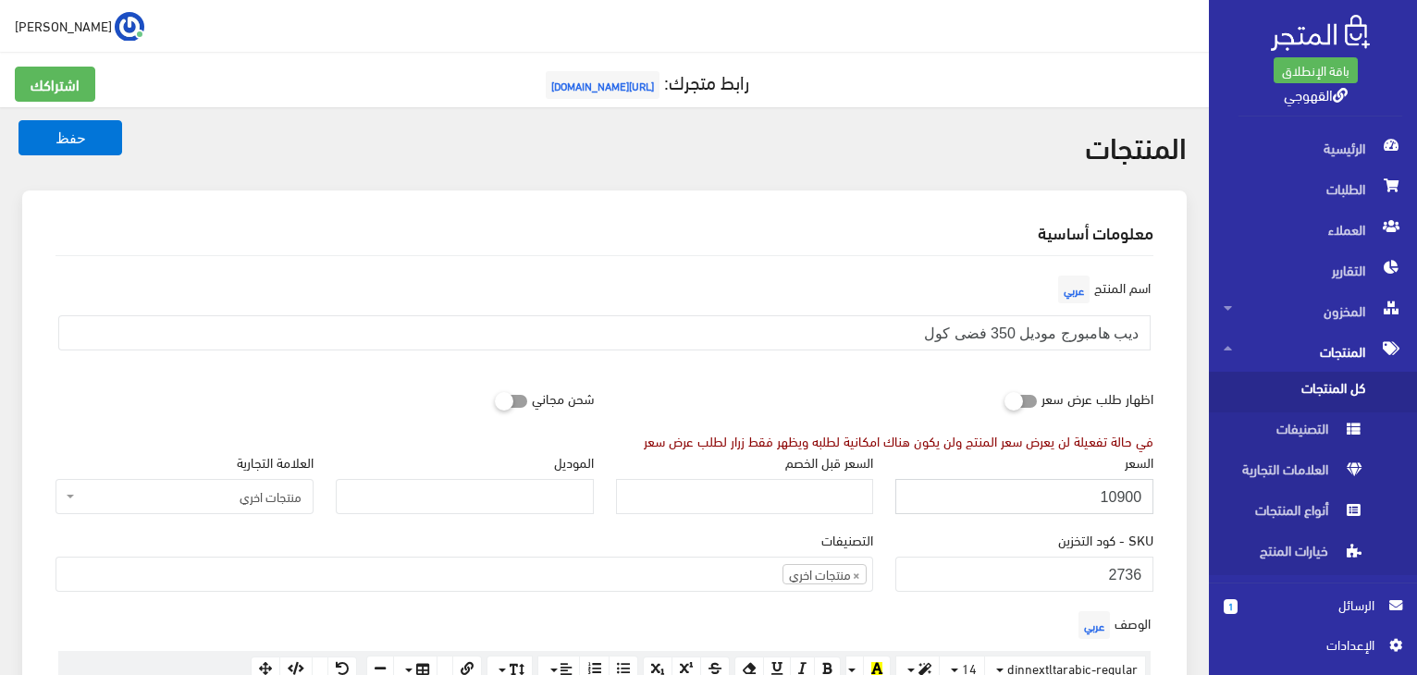
click at [18, 120] on button "حفظ" at bounding box center [70, 137] width 104 height 35
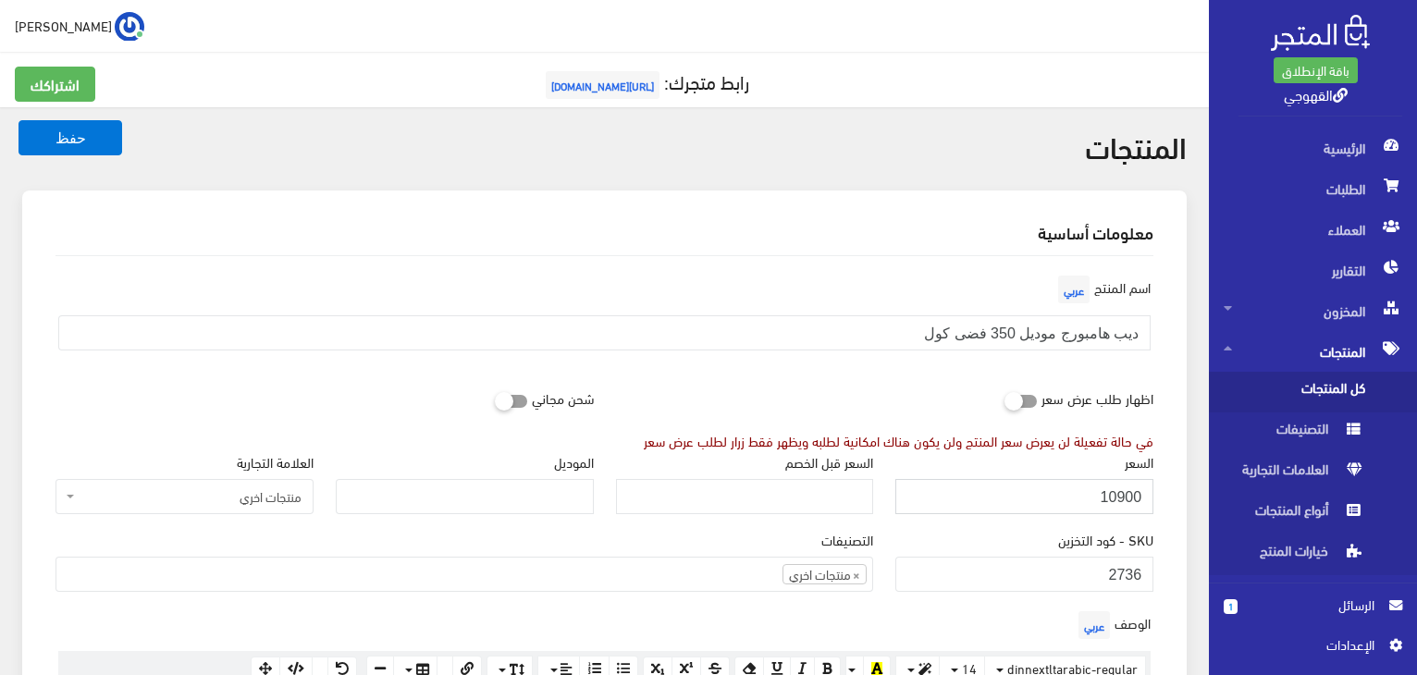
click at [18, 120] on button "حفظ" at bounding box center [70, 137] width 104 height 35
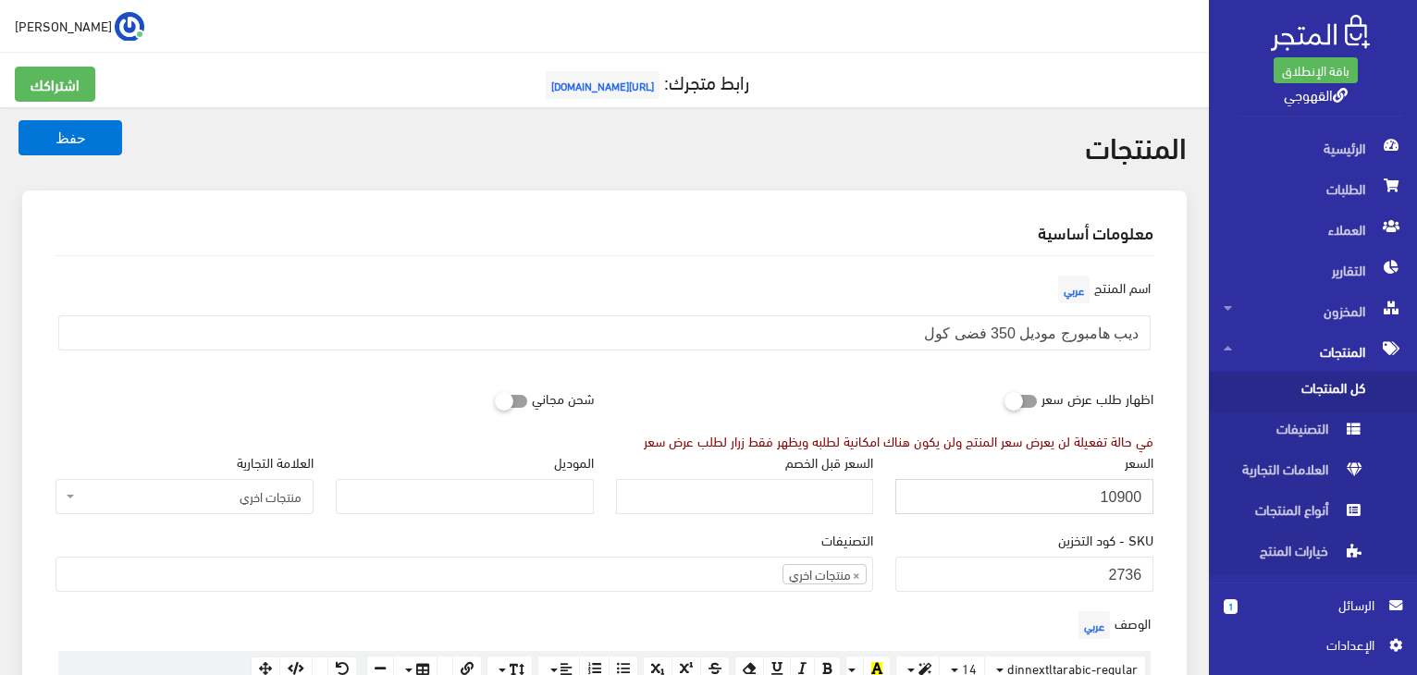
click at [18, 120] on button "حفظ" at bounding box center [70, 137] width 104 height 35
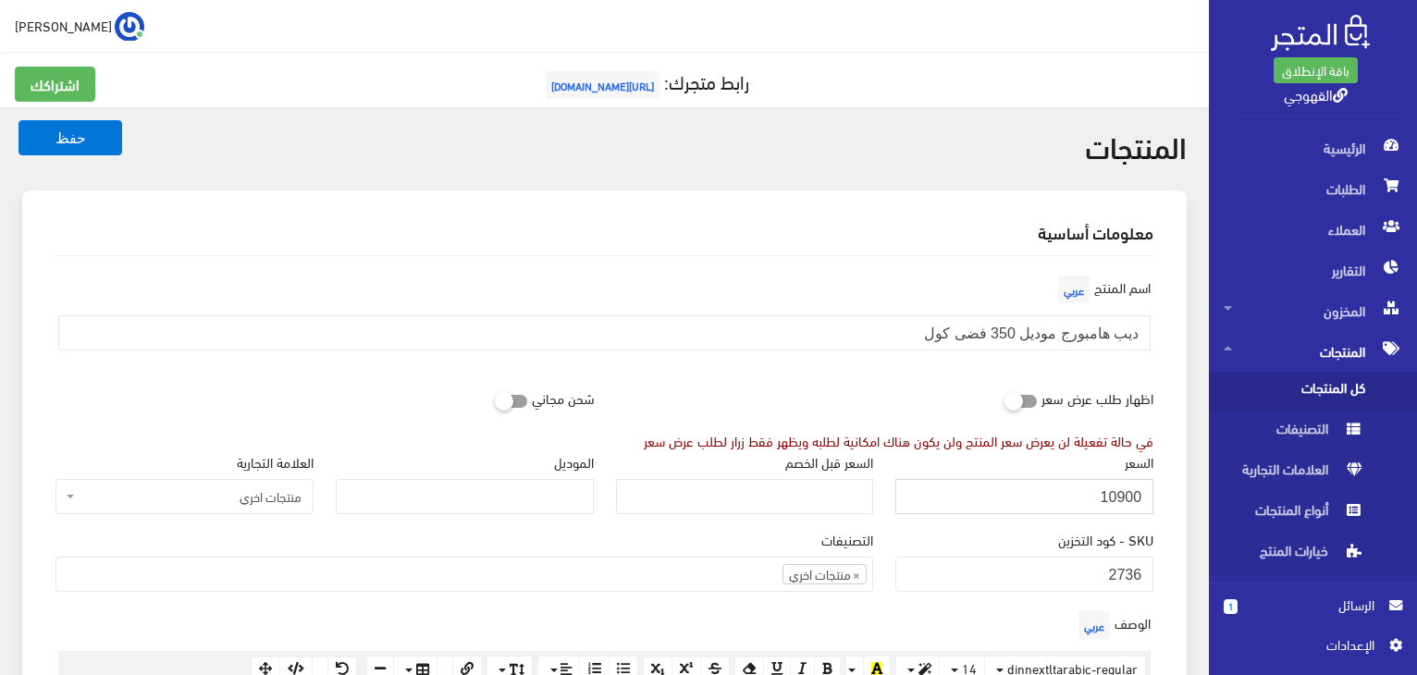
click at [18, 120] on button "حفظ" at bounding box center [70, 137] width 104 height 35
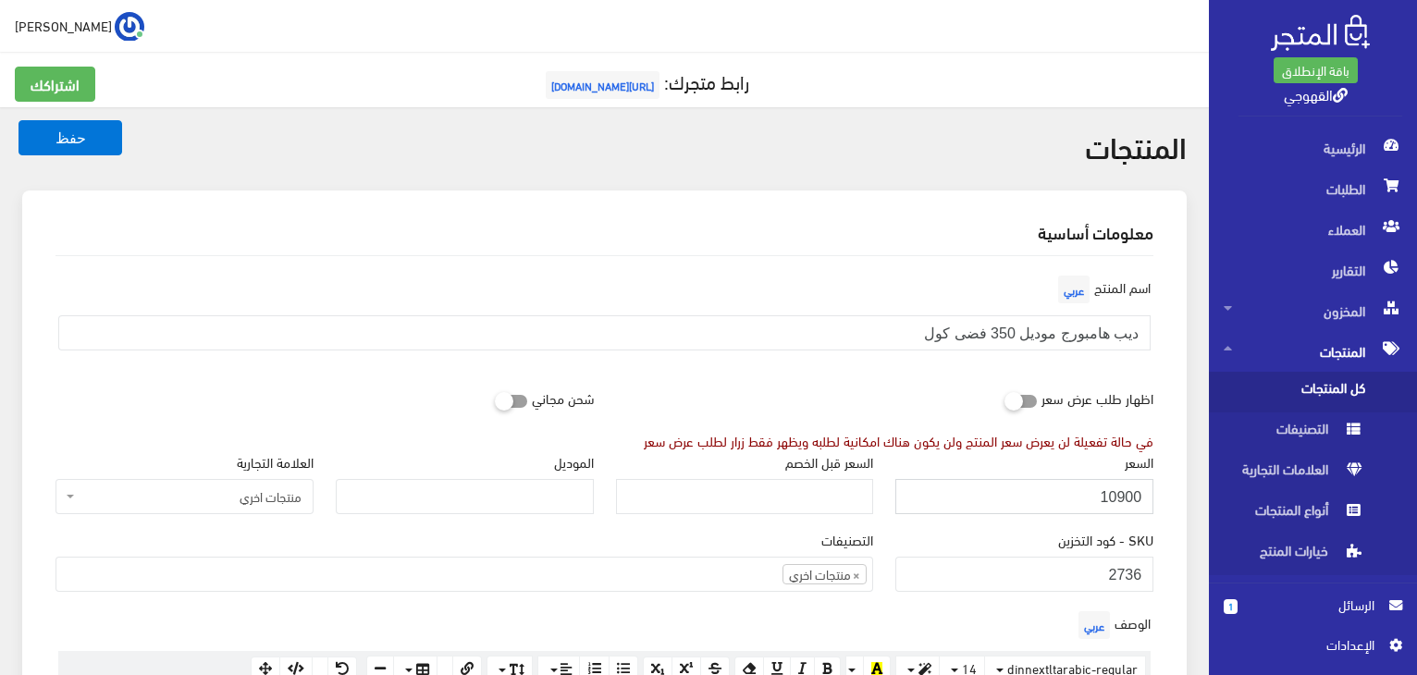
click at [18, 120] on button "حفظ" at bounding box center [70, 137] width 104 height 35
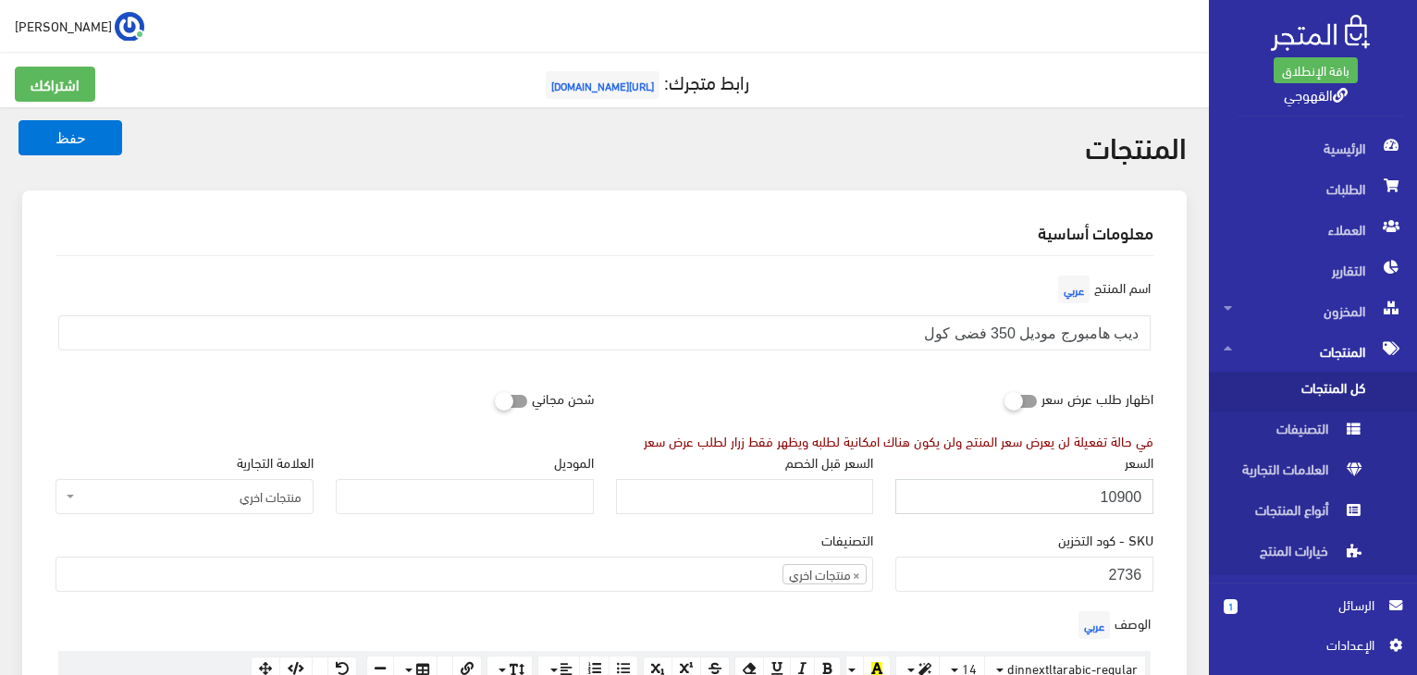
click at [18, 120] on button "حفظ" at bounding box center [70, 137] width 104 height 35
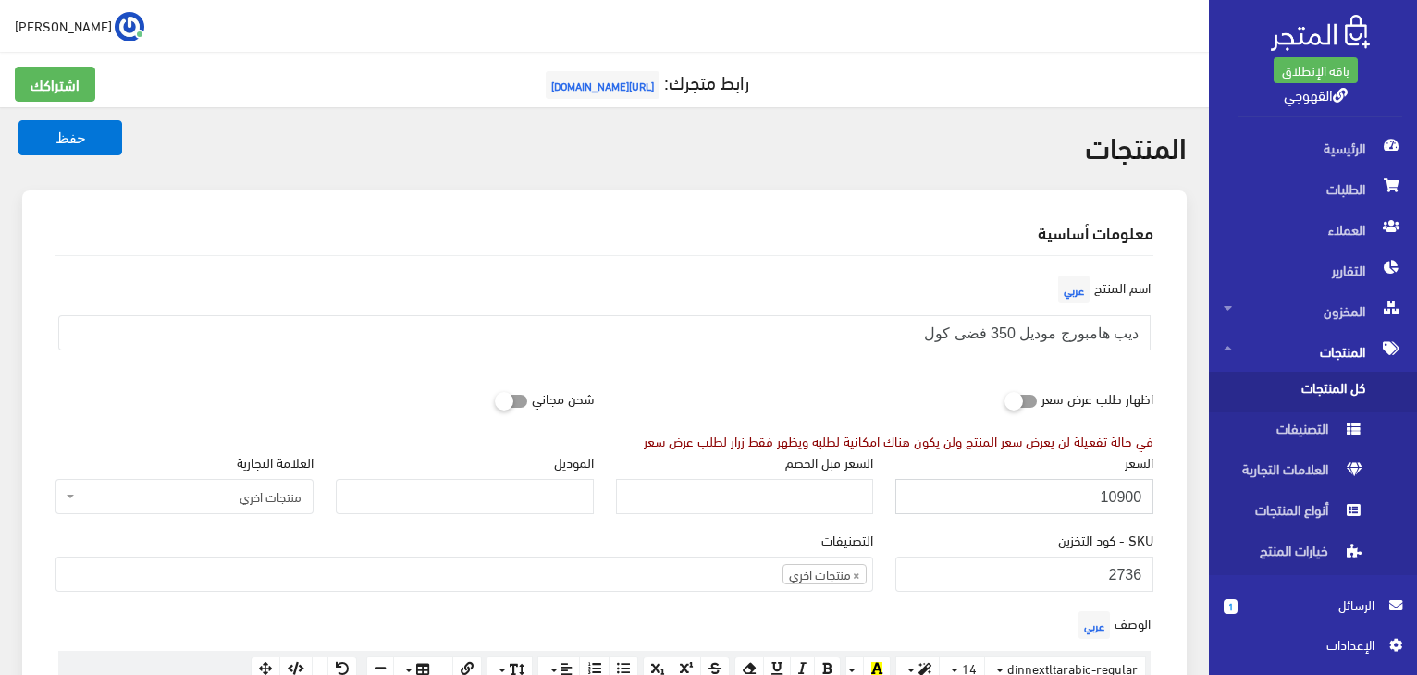
click at [18, 120] on button "حفظ" at bounding box center [70, 137] width 104 height 35
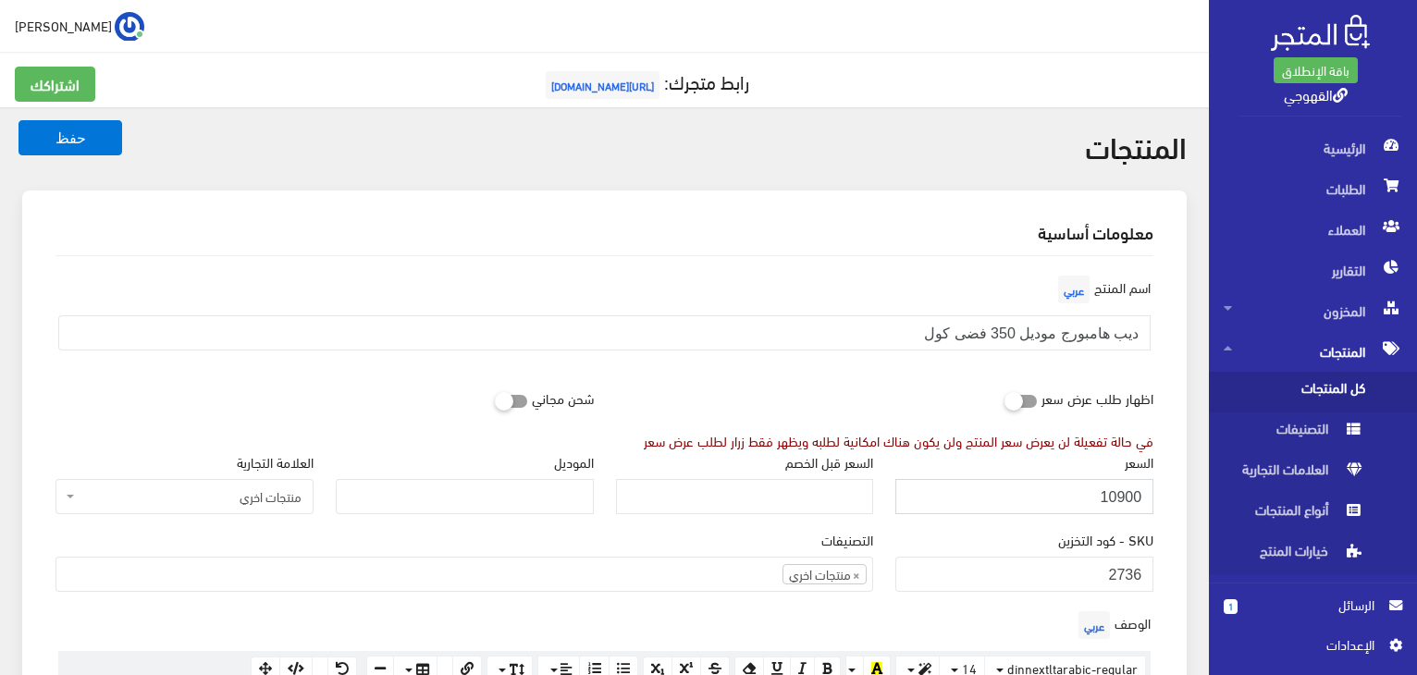
click at [18, 120] on button "حفظ" at bounding box center [70, 137] width 104 height 35
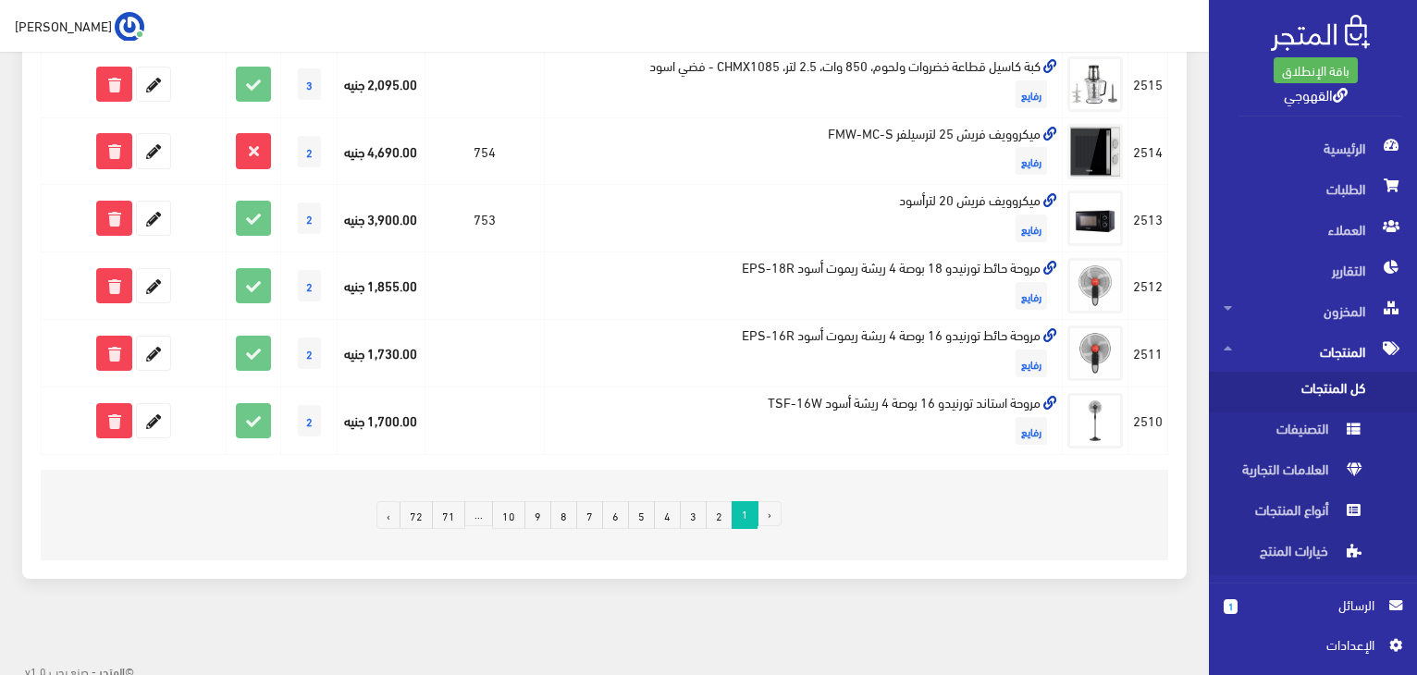
scroll to position [1323, 0]
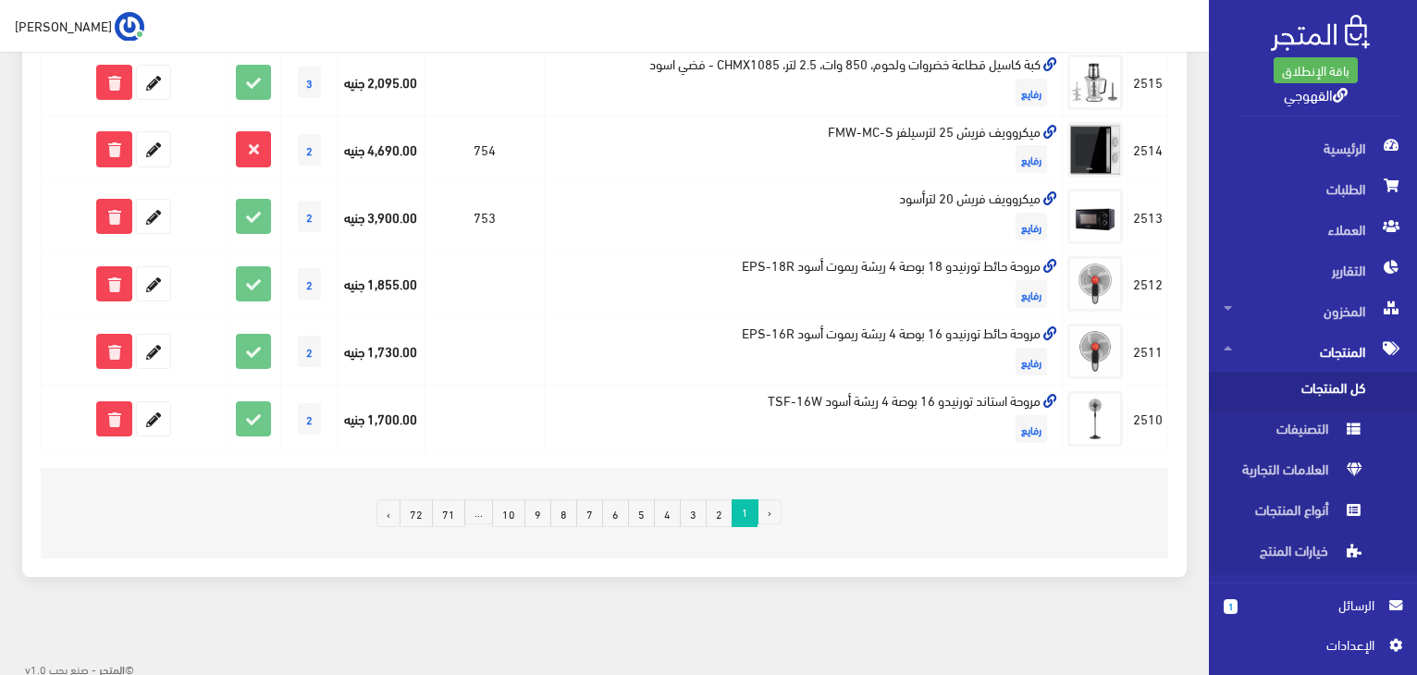
click at [703, 508] on link "3" at bounding box center [693, 513] width 27 height 28
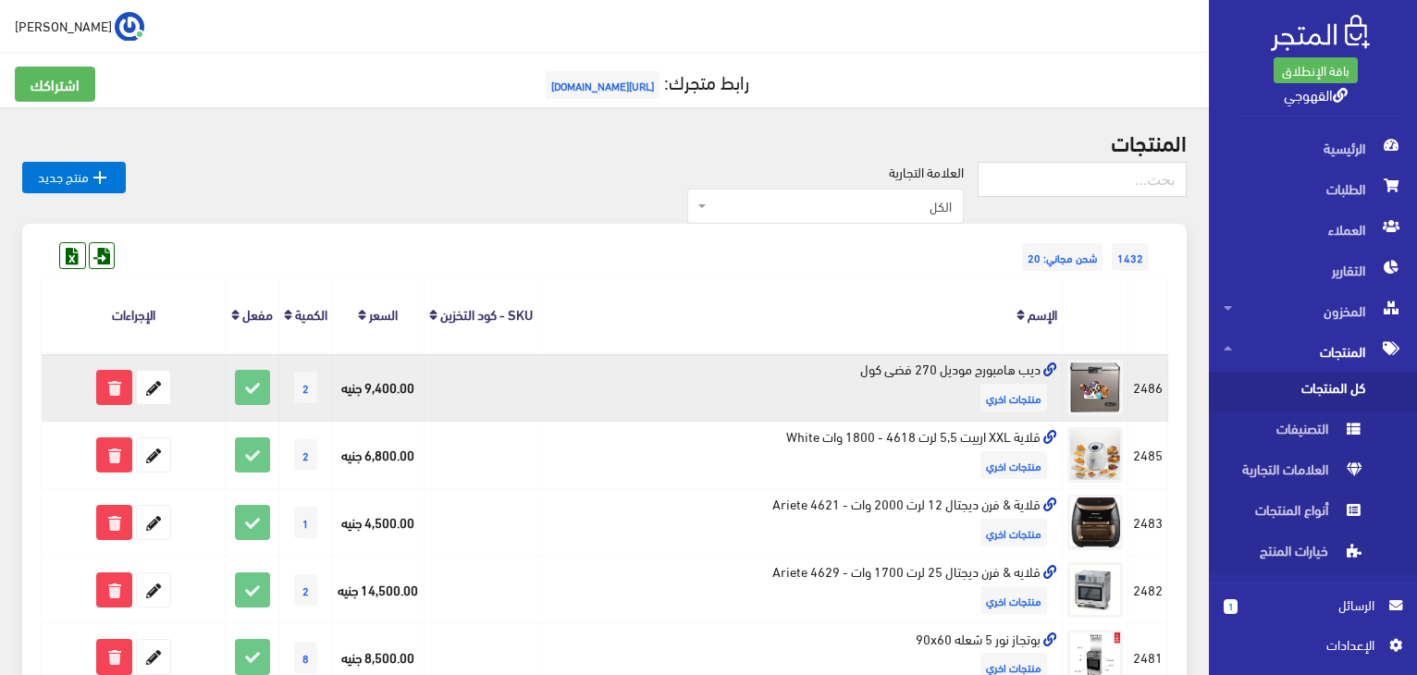
click at [914, 389] on td "ديب هامبورج موديل 270 فضى كول منتجات اخري" at bounding box center [800, 387] width 524 height 68
copy td "ديب هامبورج موديل 270 فضى كول"
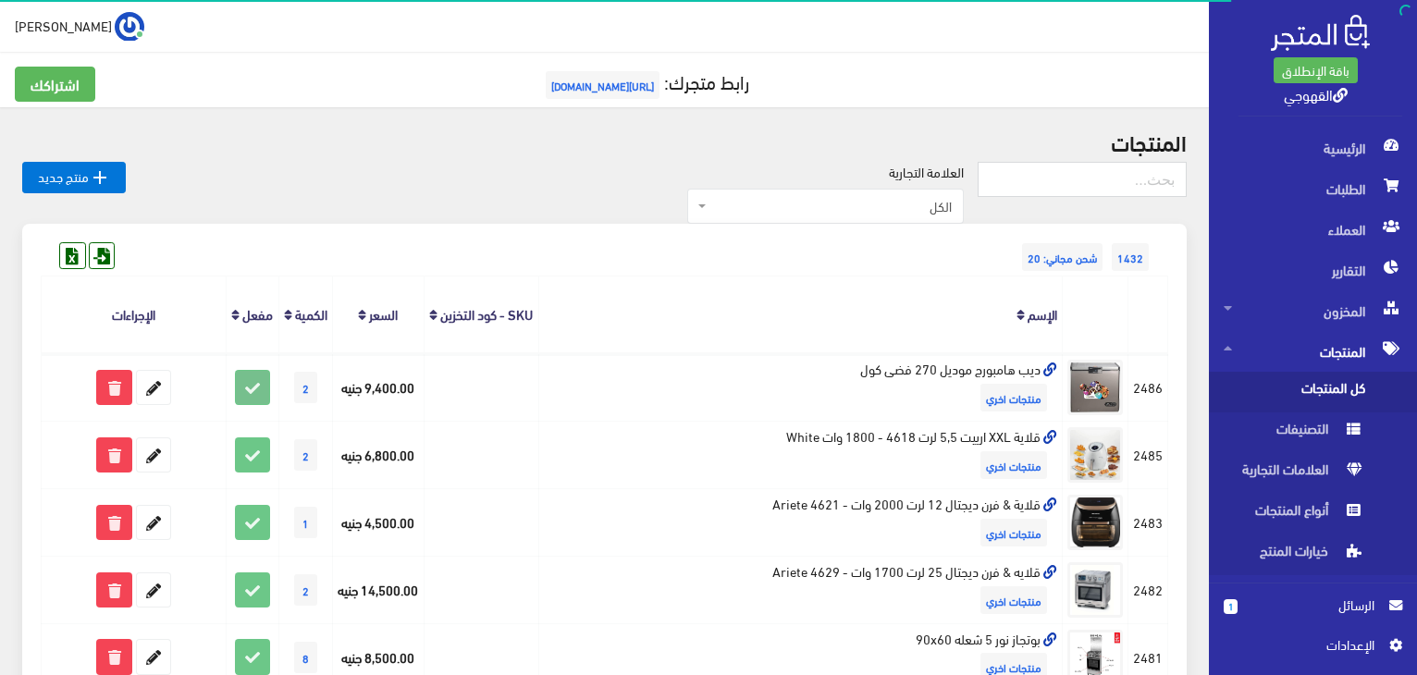
drag, startPoint x: 265, startPoint y: 398, endPoint x: 366, endPoint y: 295, distance: 143.9
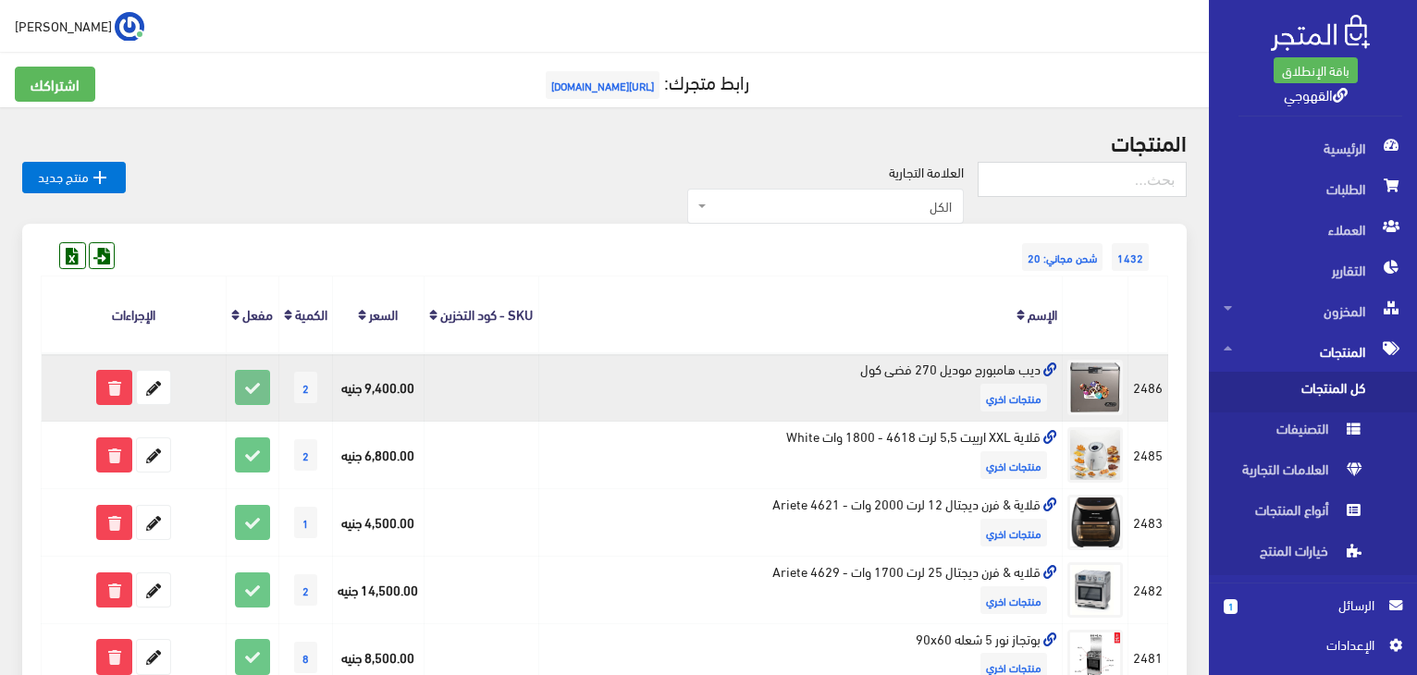
drag, startPoint x: 366, startPoint y: 295, endPoint x: 240, endPoint y: 418, distance: 176.6
click at [240, 404] on icon at bounding box center [252, 387] width 33 height 33
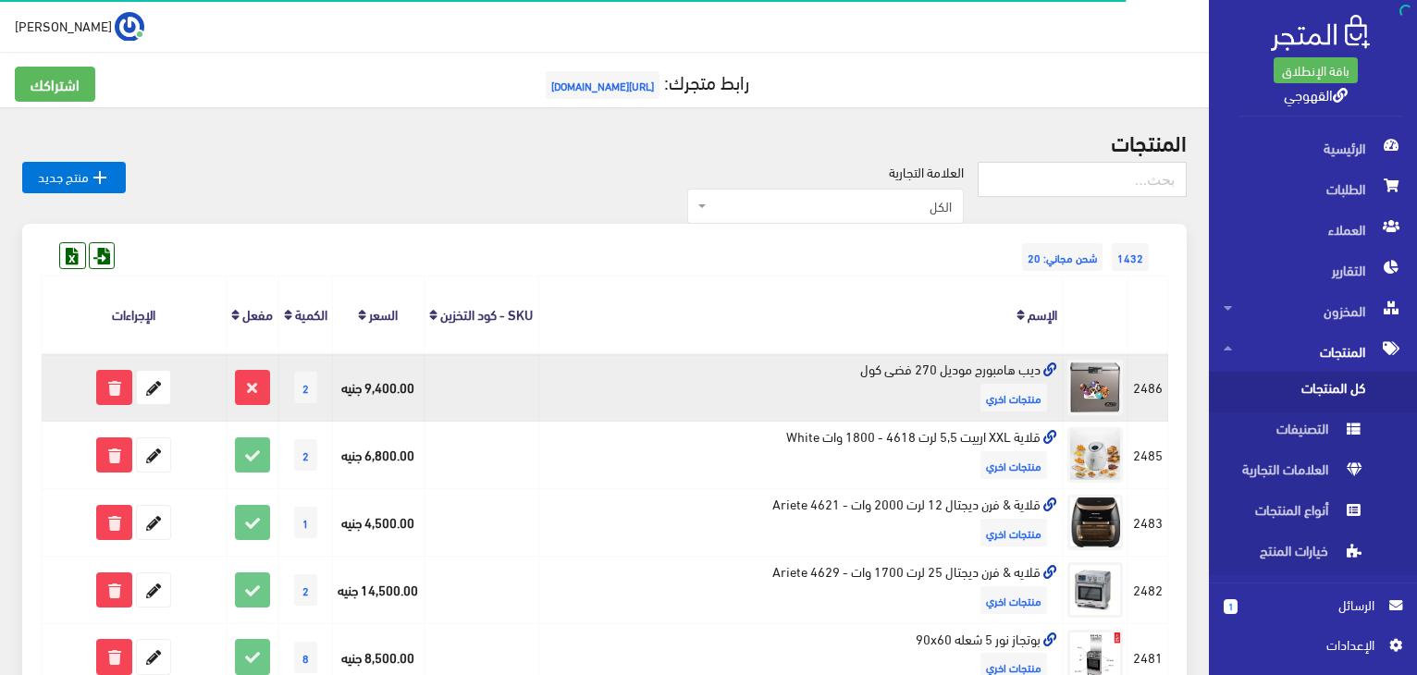
click at [963, 421] on td "ديب هامبورج موديل 270 فضى كول منتجات اخري" at bounding box center [800, 387] width 524 height 68
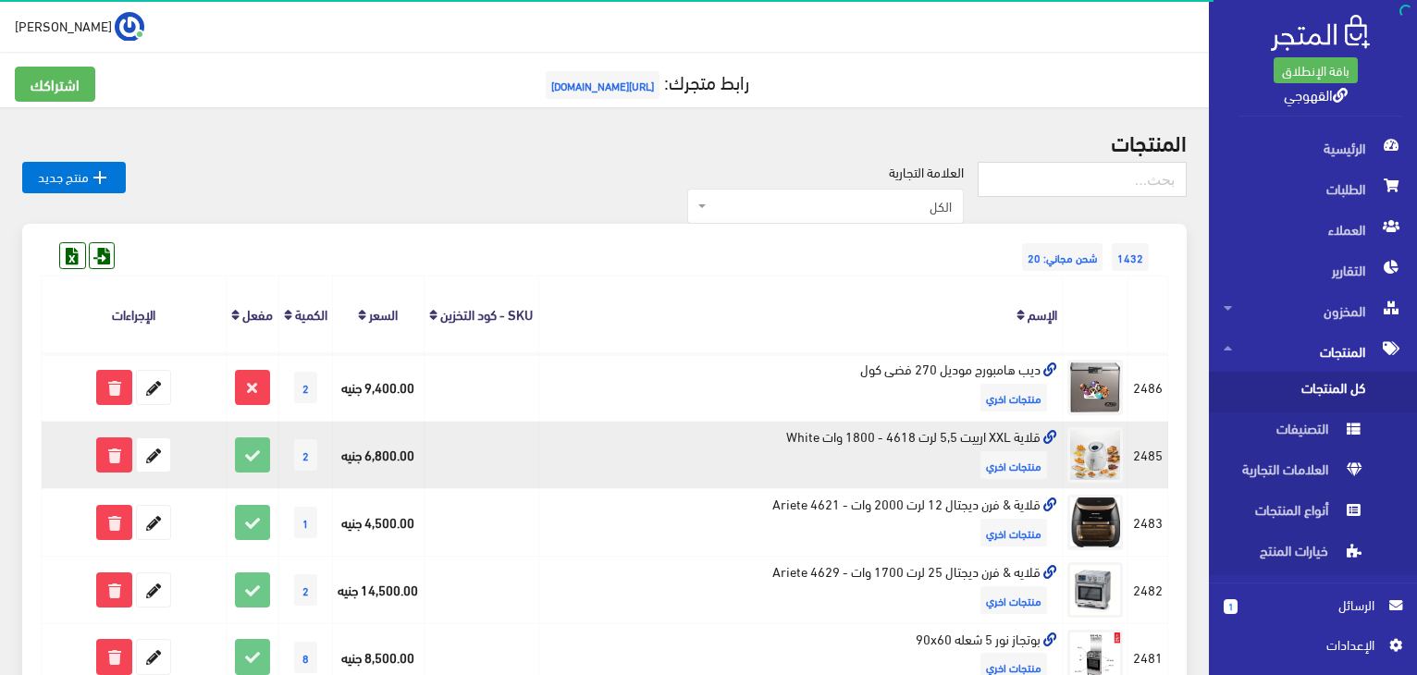
click at [962, 454] on td "قلاية XXL ارييت 5,5 لرت 4618 - 1800 وات White منتجات اخري" at bounding box center [800, 456] width 524 height 68
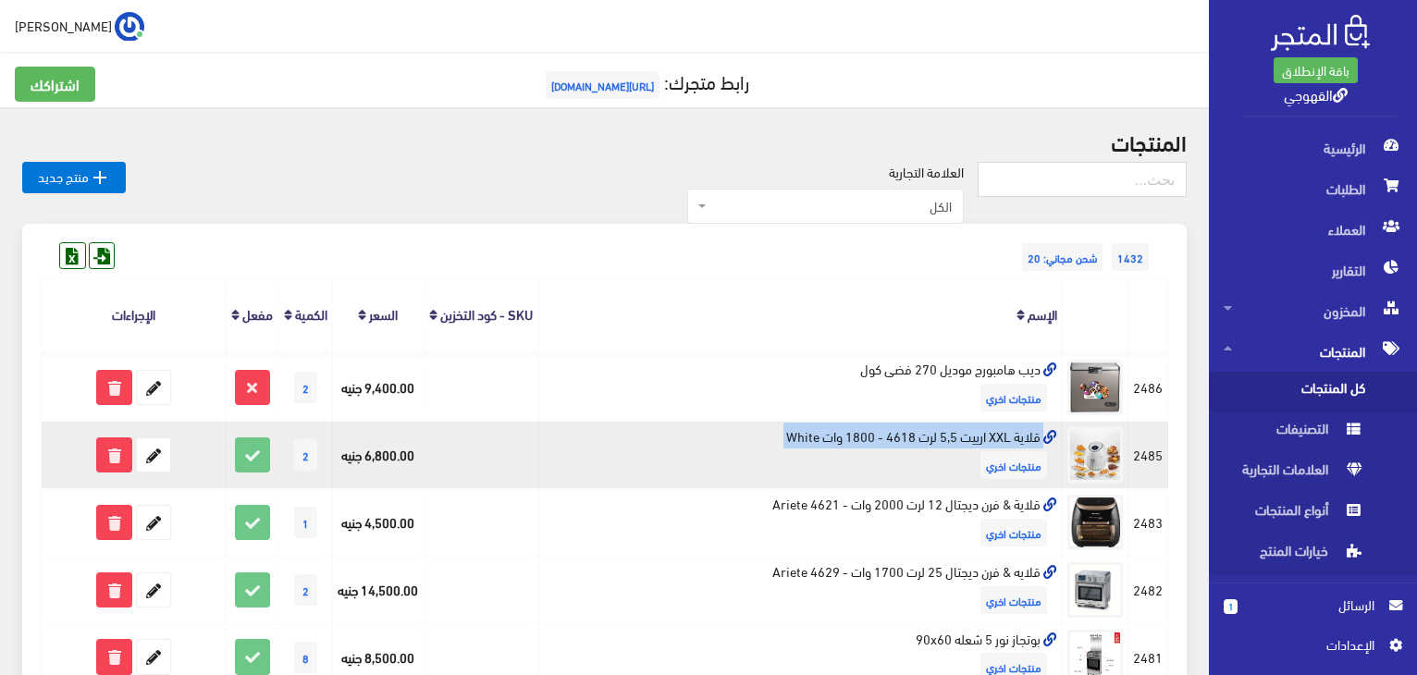
click at [962, 454] on td "قلاية XXL ارييت 5,5 لرت 4618 - 1800 وات White منتجات اخري" at bounding box center [800, 456] width 524 height 68
copy td "قلاية XXL ارييت 5,5 لرت 4618 - 1800 وات White"
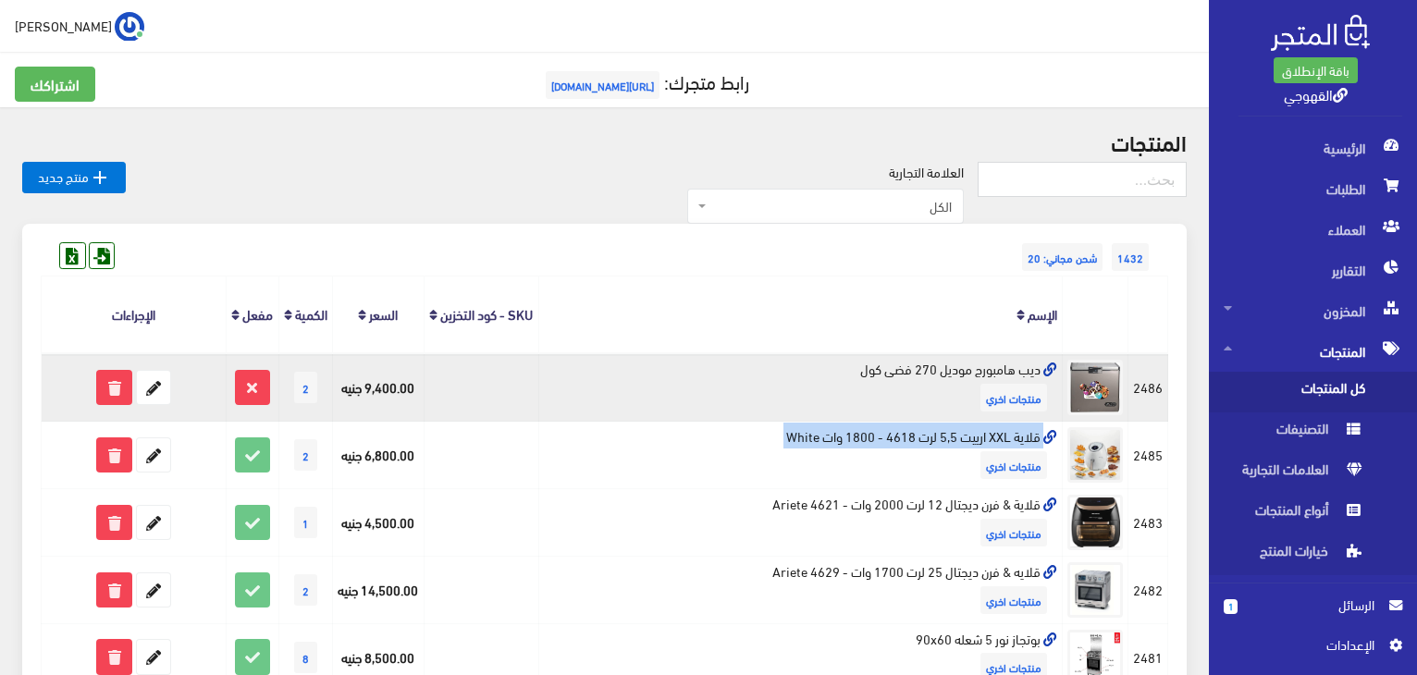
copy td "قلاية XXL ارييت 5,5 لرت 4618 - 1800 وات White"
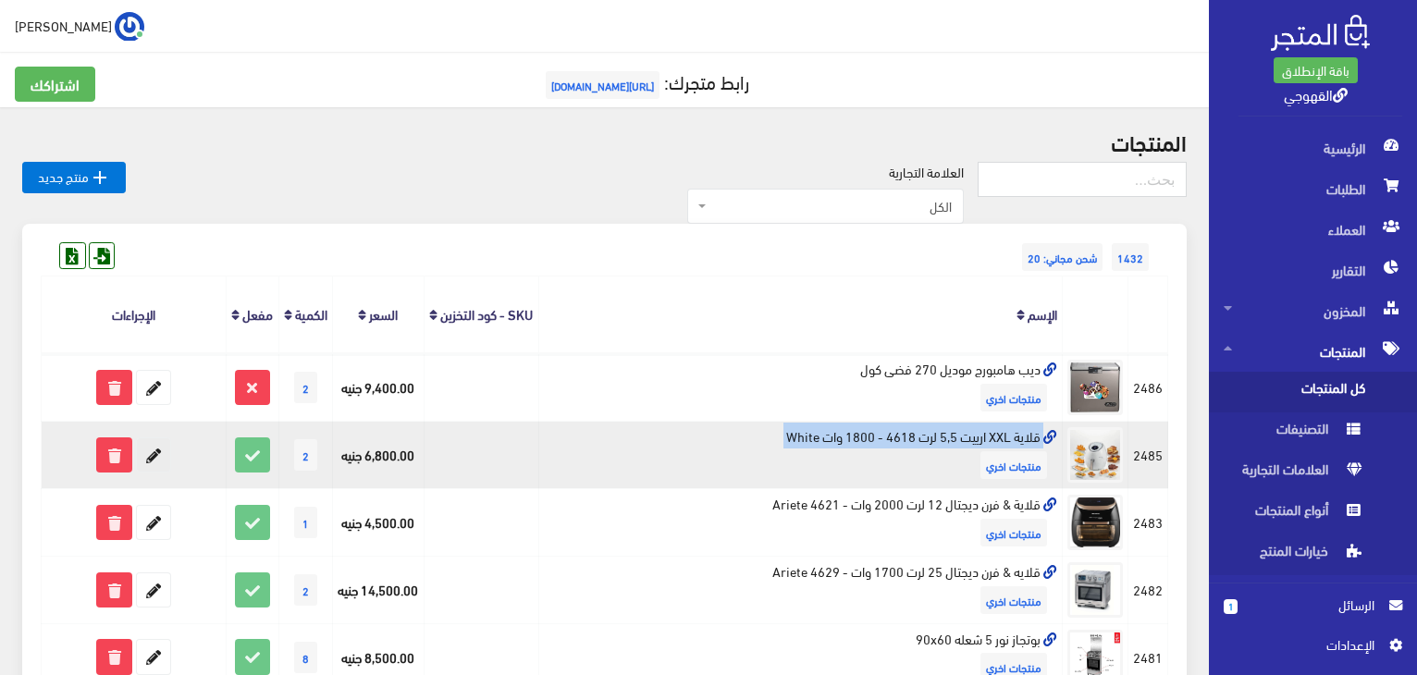
click at [155, 472] on icon at bounding box center [153, 454] width 33 height 33
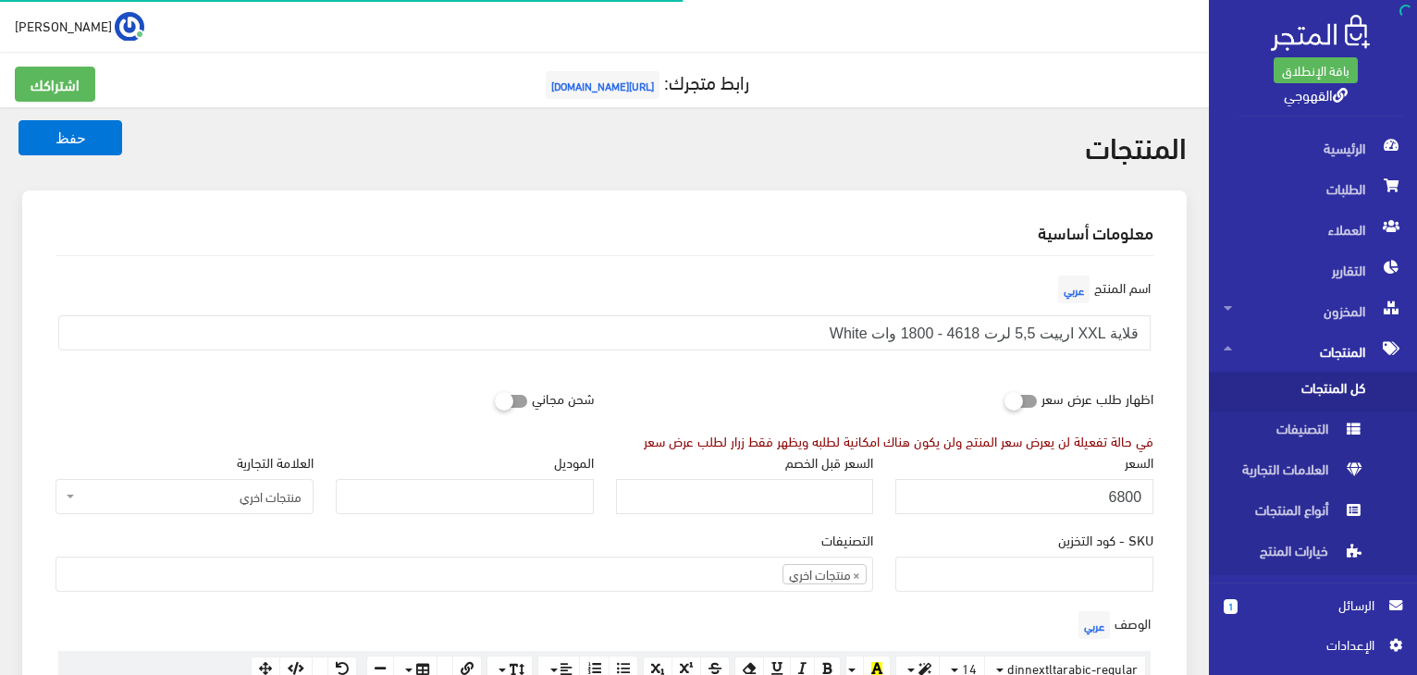
scroll to position [999, 0]
click at [1092, 511] on input "6800" at bounding box center [1024, 496] width 258 height 35
paste input "5462"
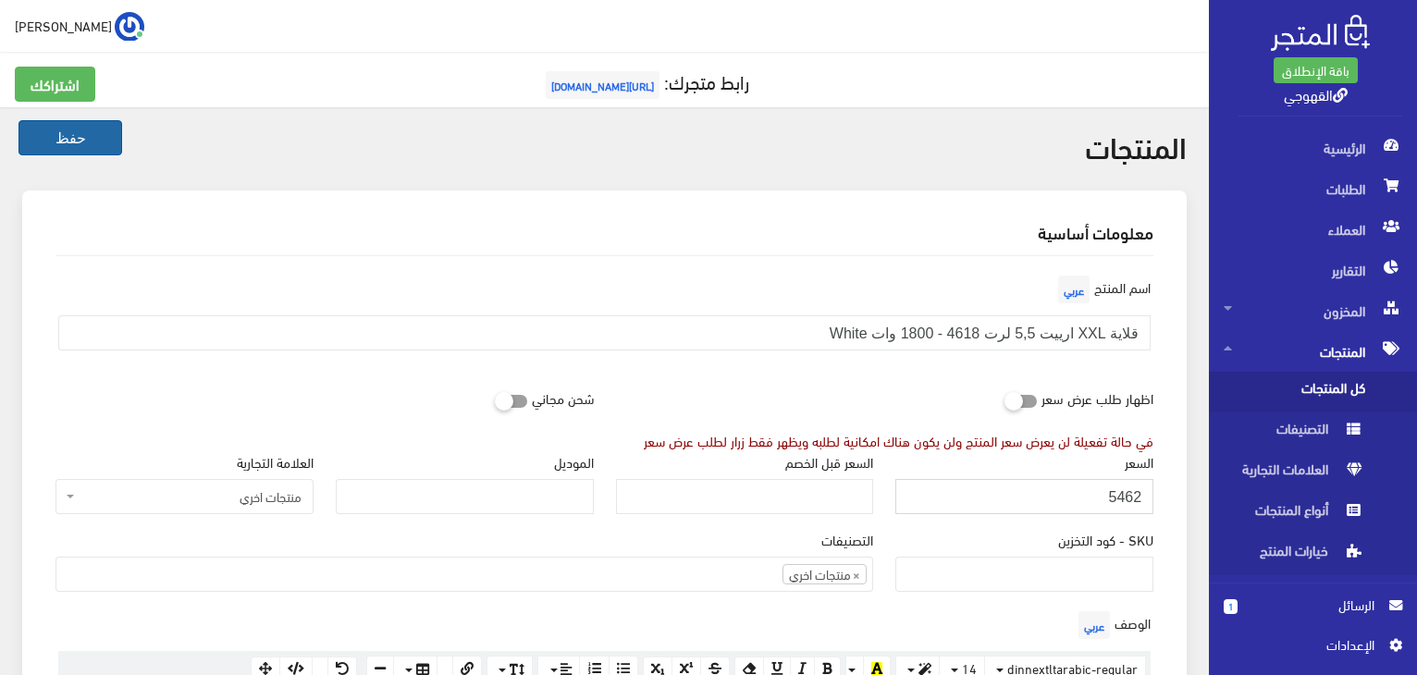
type input "5462"
click at [81, 151] on button "حفظ" at bounding box center [70, 137] width 104 height 35
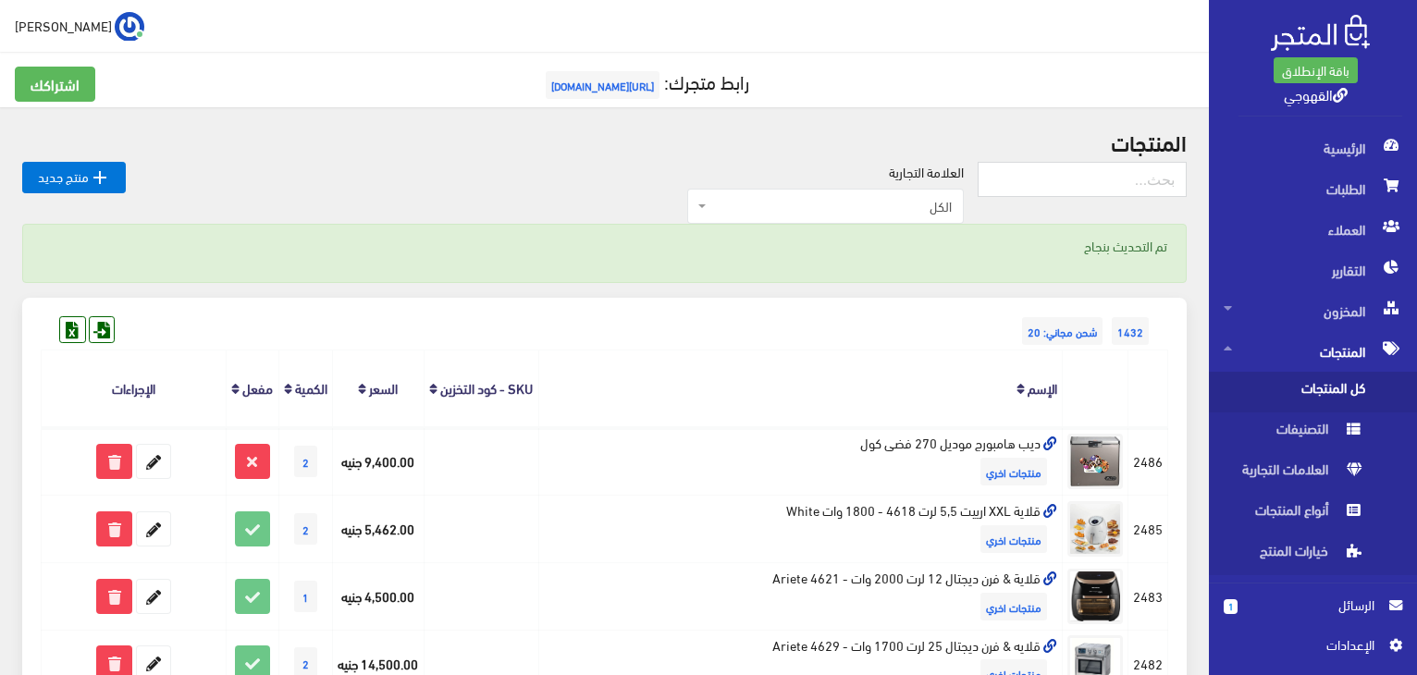
click at [585, 387] on th "الإسم" at bounding box center [800, 389] width 524 height 77
click at [586, 386] on th "الإسم" at bounding box center [800, 389] width 524 height 77
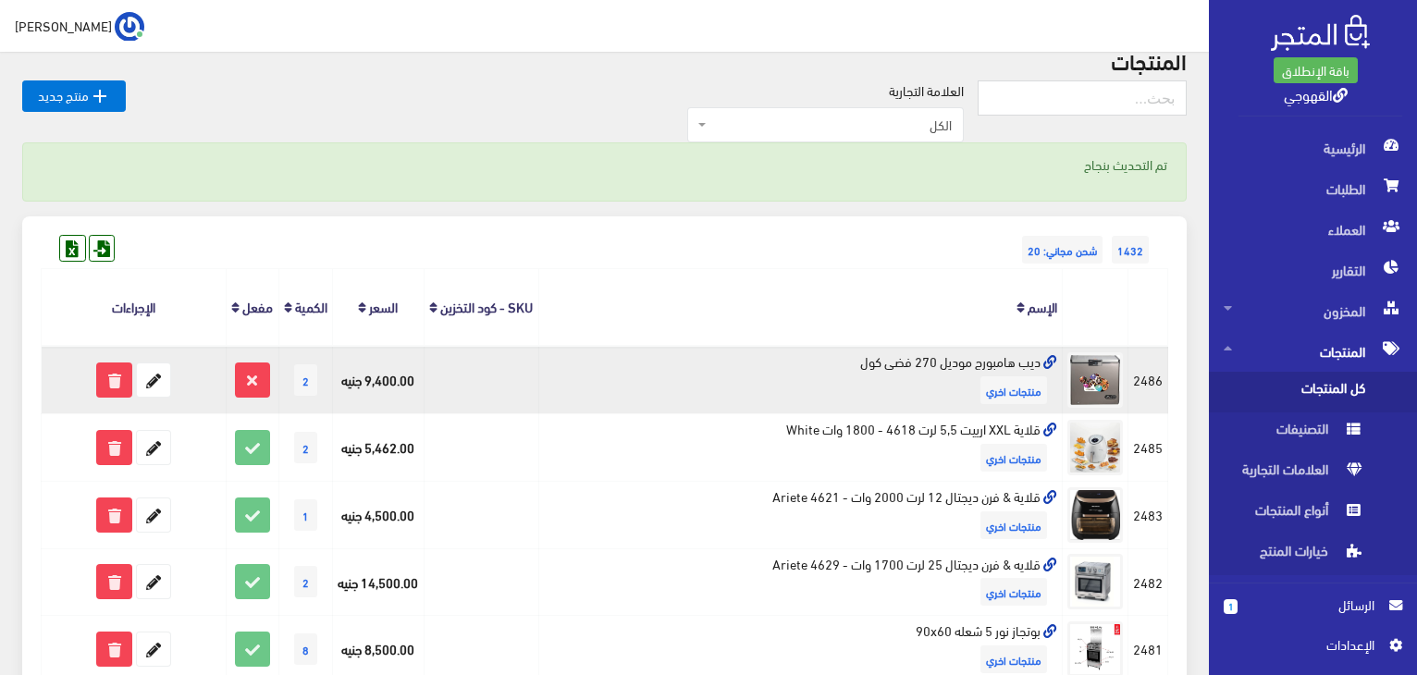
scroll to position [111, 0]
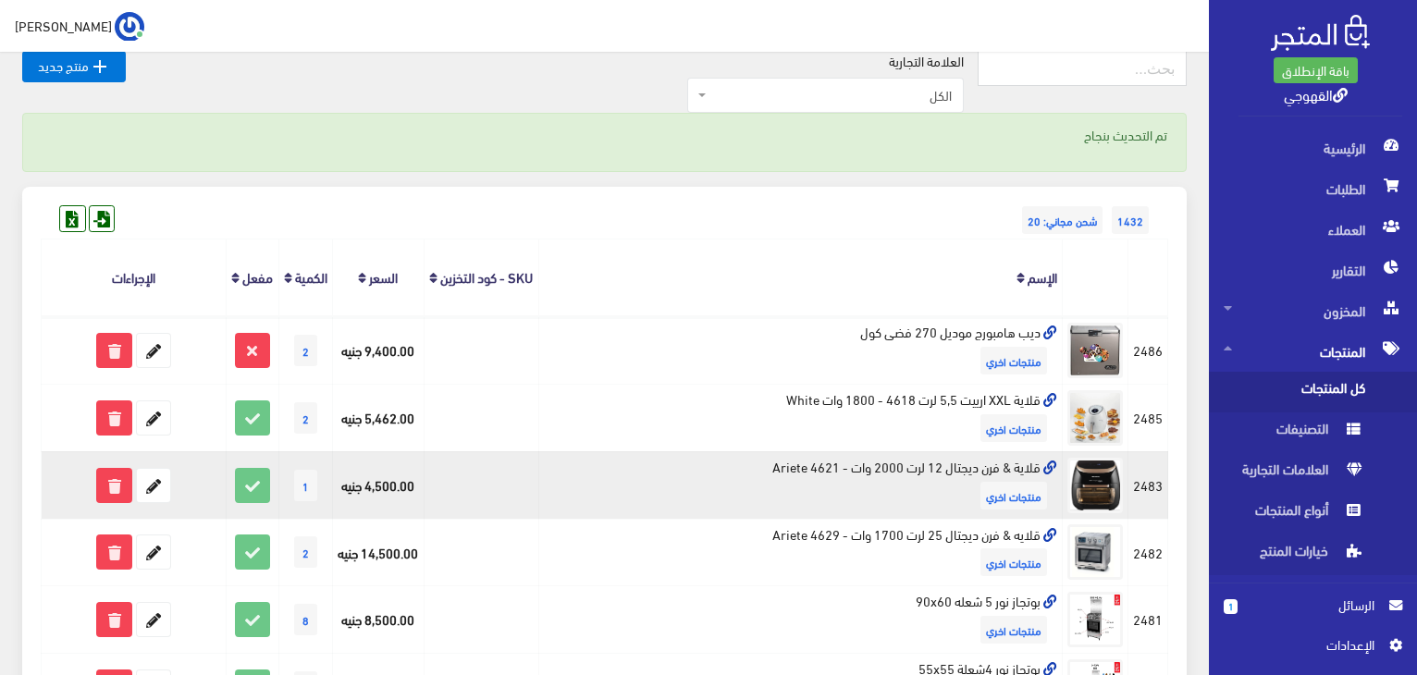
click at [831, 489] on td "قلاية & فرن ديجتال 12 لرت 2000 وات - 4621 Ariete منتجات اخري" at bounding box center [800, 485] width 524 height 68
copy td "قلاية & فرن ديجتال 12 لرت 2000 وات - 4621 Ariete"
click at [157, 502] on icon at bounding box center [153, 485] width 33 height 33
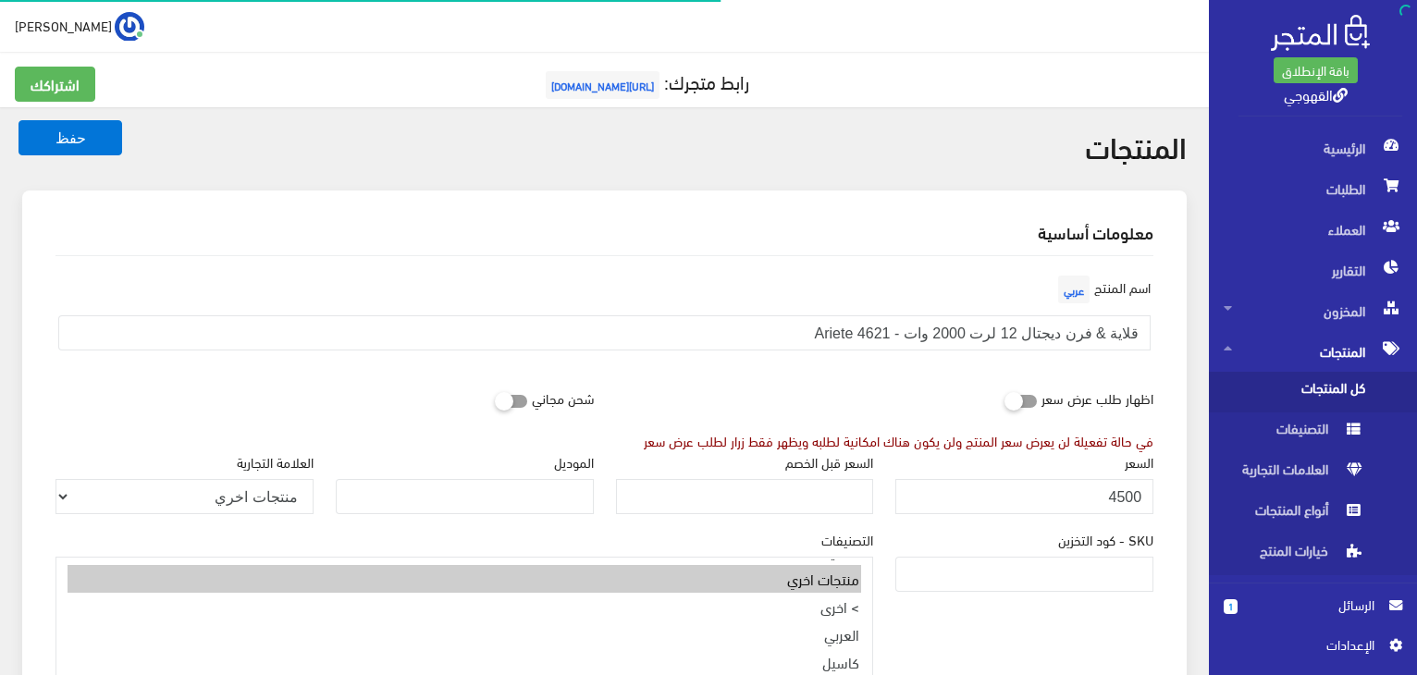
scroll to position [996, 0]
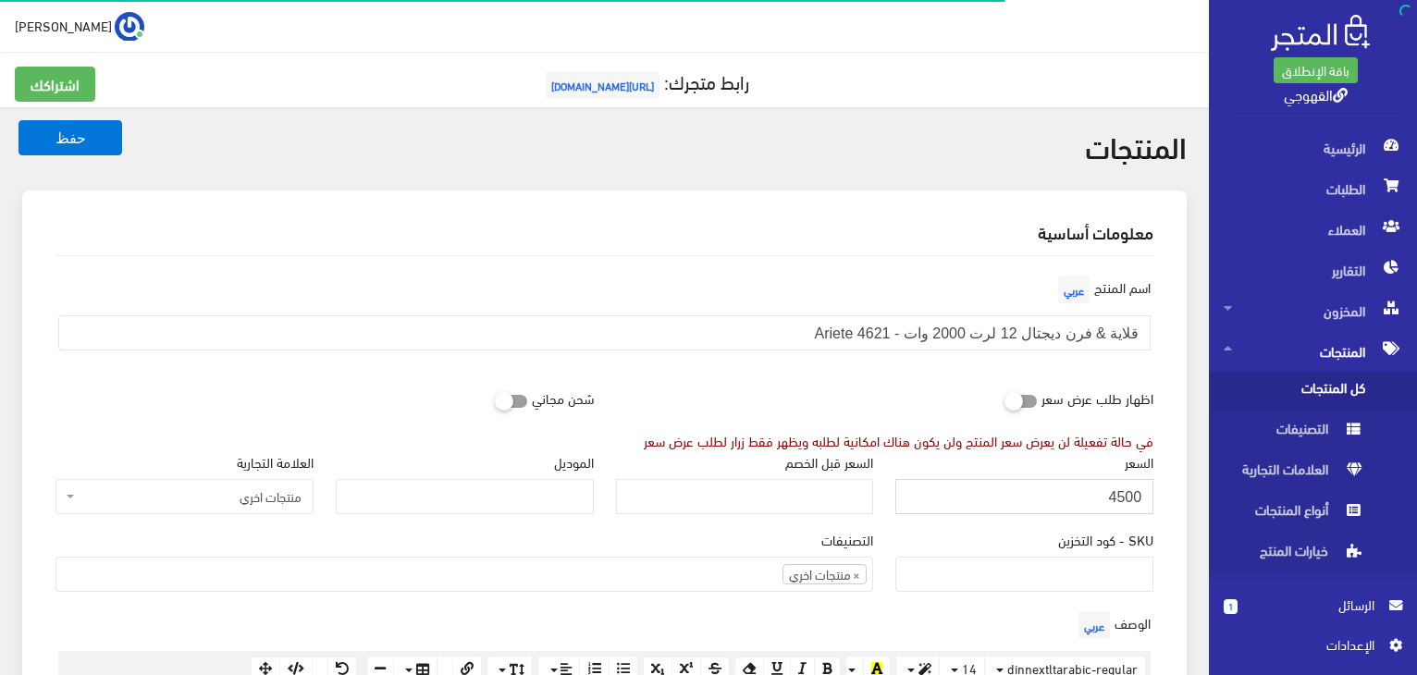
click at [1137, 506] on input "4500" at bounding box center [1024, 496] width 258 height 35
paste input "7554"
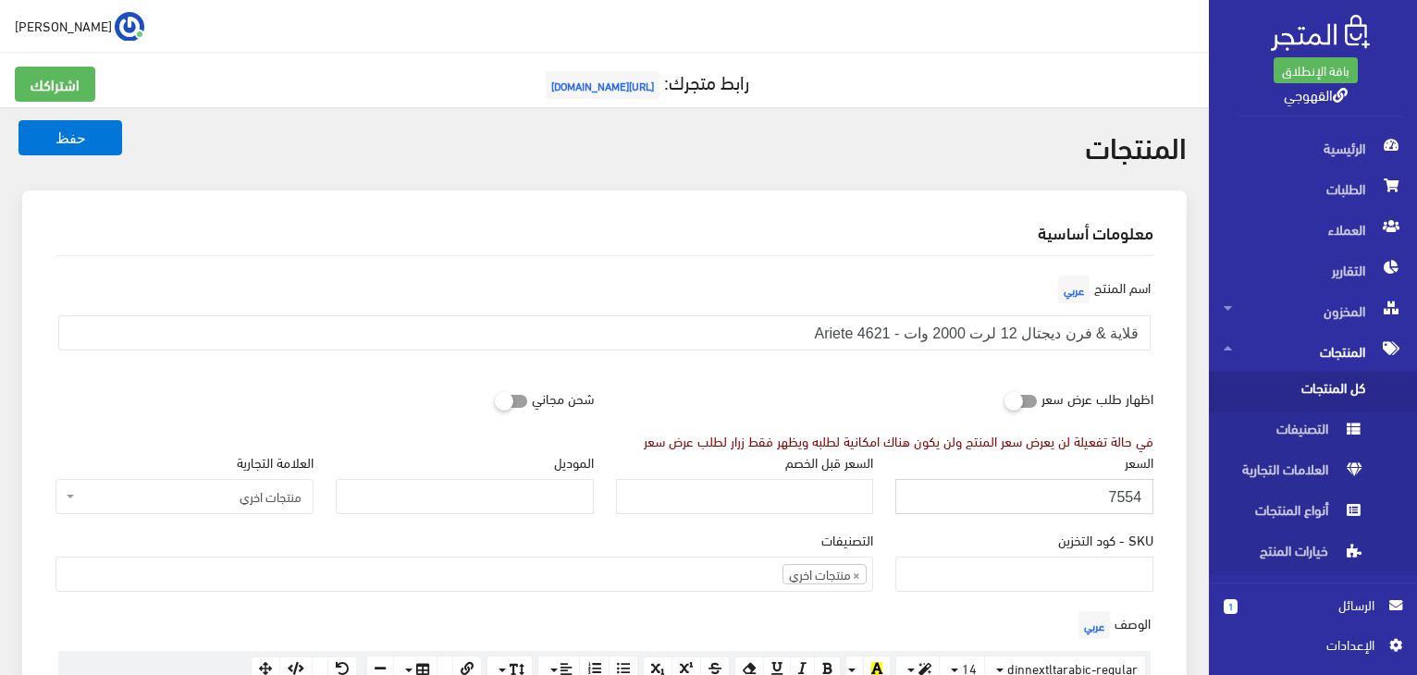
type input "7554"
click at [18, 120] on button "حفظ" at bounding box center [70, 137] width 104 height 35
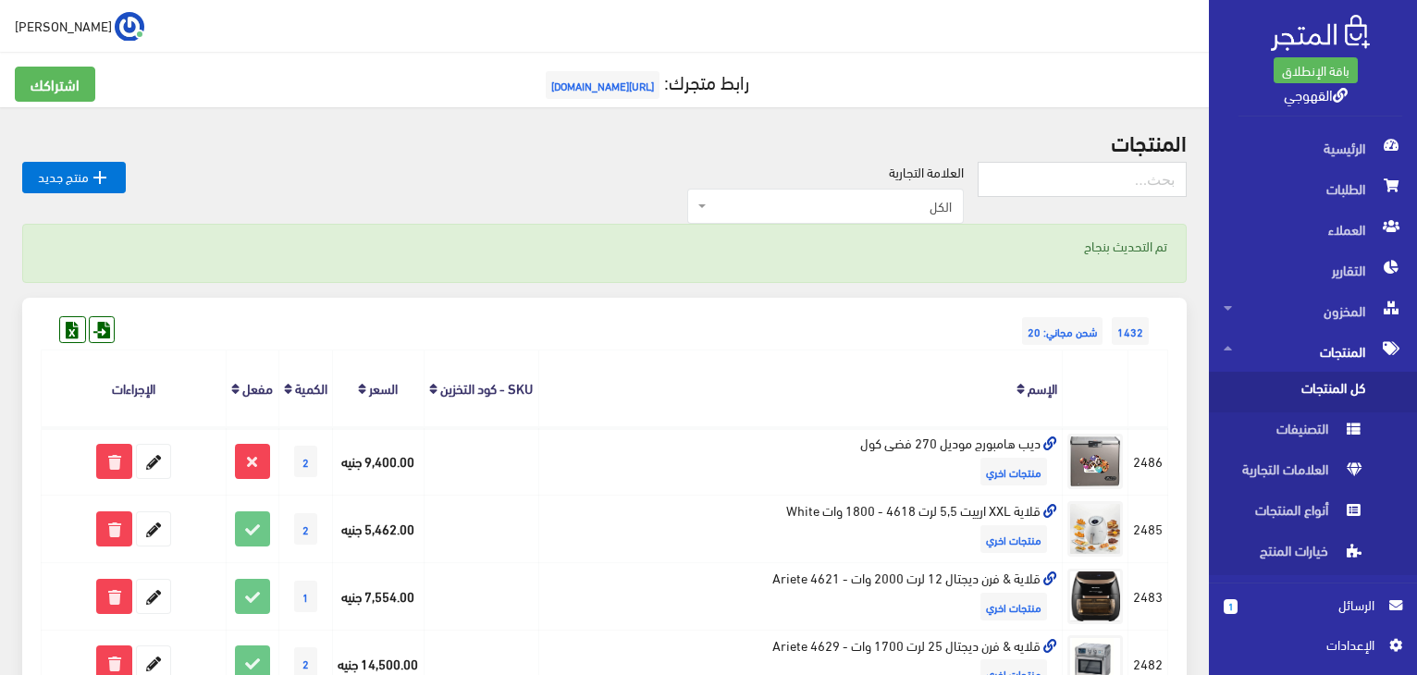
click at [636, 378] on th "الإسم" at bounding box center [800, 389] width 524 height 77
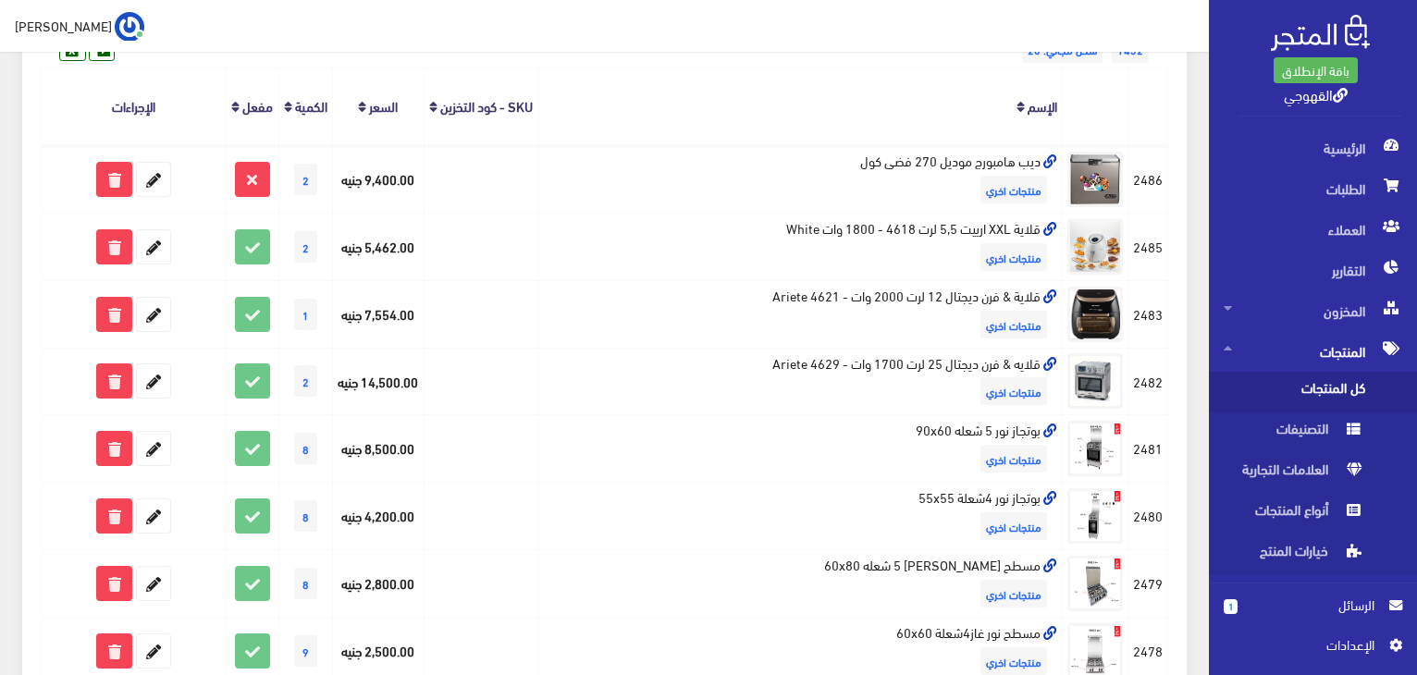
scroll to position [296, 0]
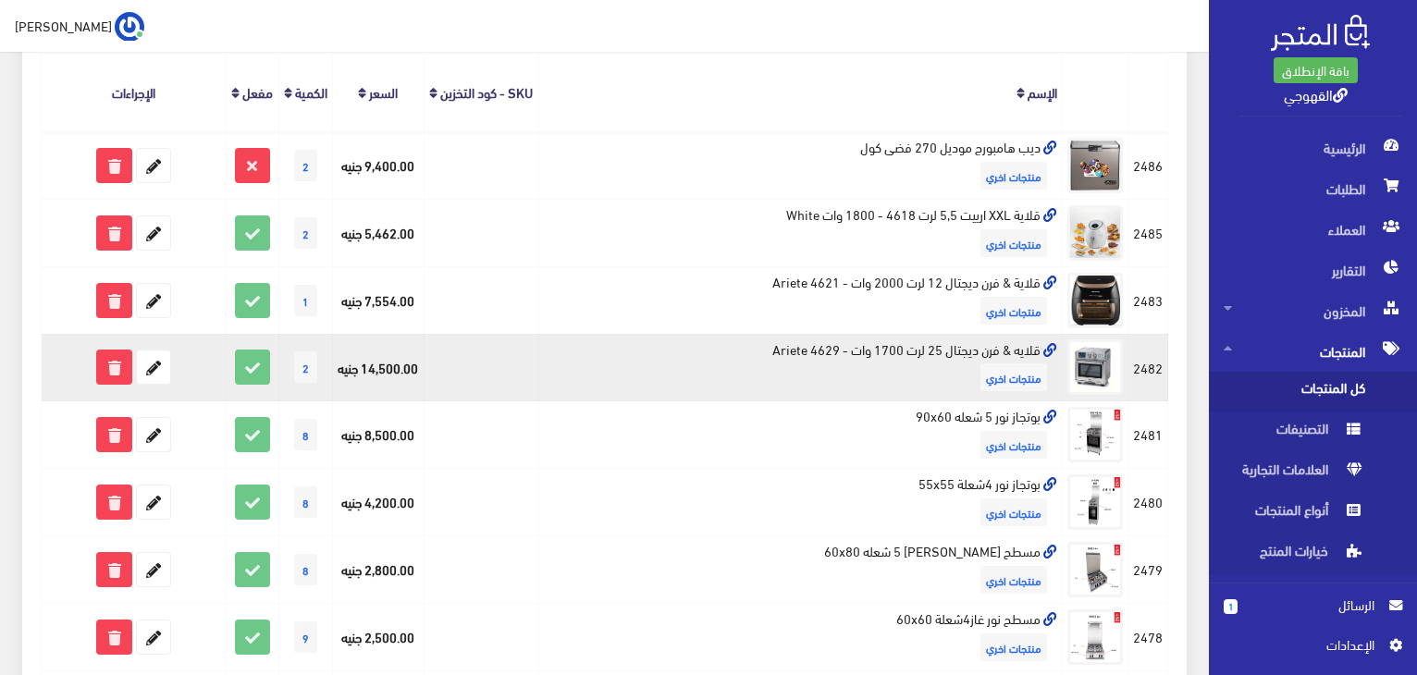
click at [880, 368] on td "قلايه & فرن ديجتال 25 لرت 1700 وات - 4629 Ariete منتجات اخري" at bounding box center [800, 368] width 524 height 68
copy td "قلايه & فرن ديجتال 25 لرت 1700 وات - 4629 Ariete"
click at [158, 384] on icon at bounding box center [153, 367] width 33 height 33
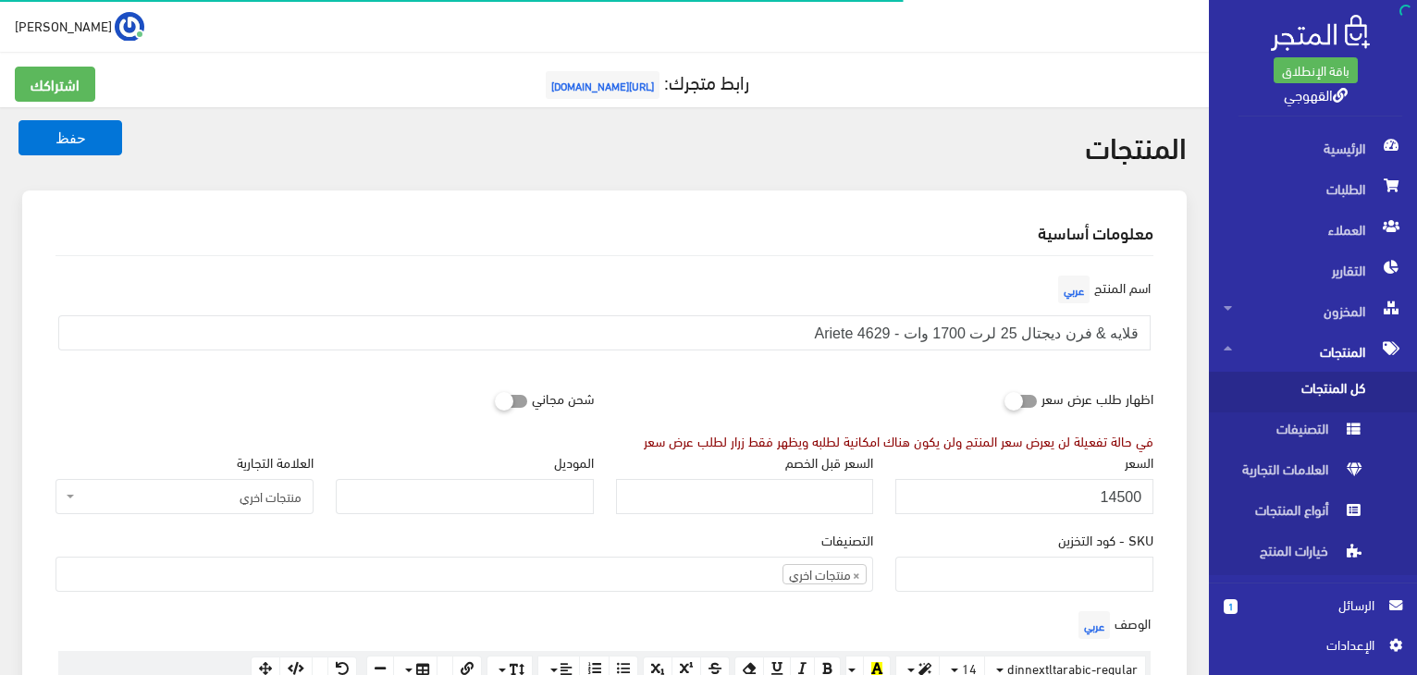
scroll to position [999, 0]
click at [1117, 486] on input "14500" at bounding box center [1024, 496] width 258 height 35
paste input "6569"
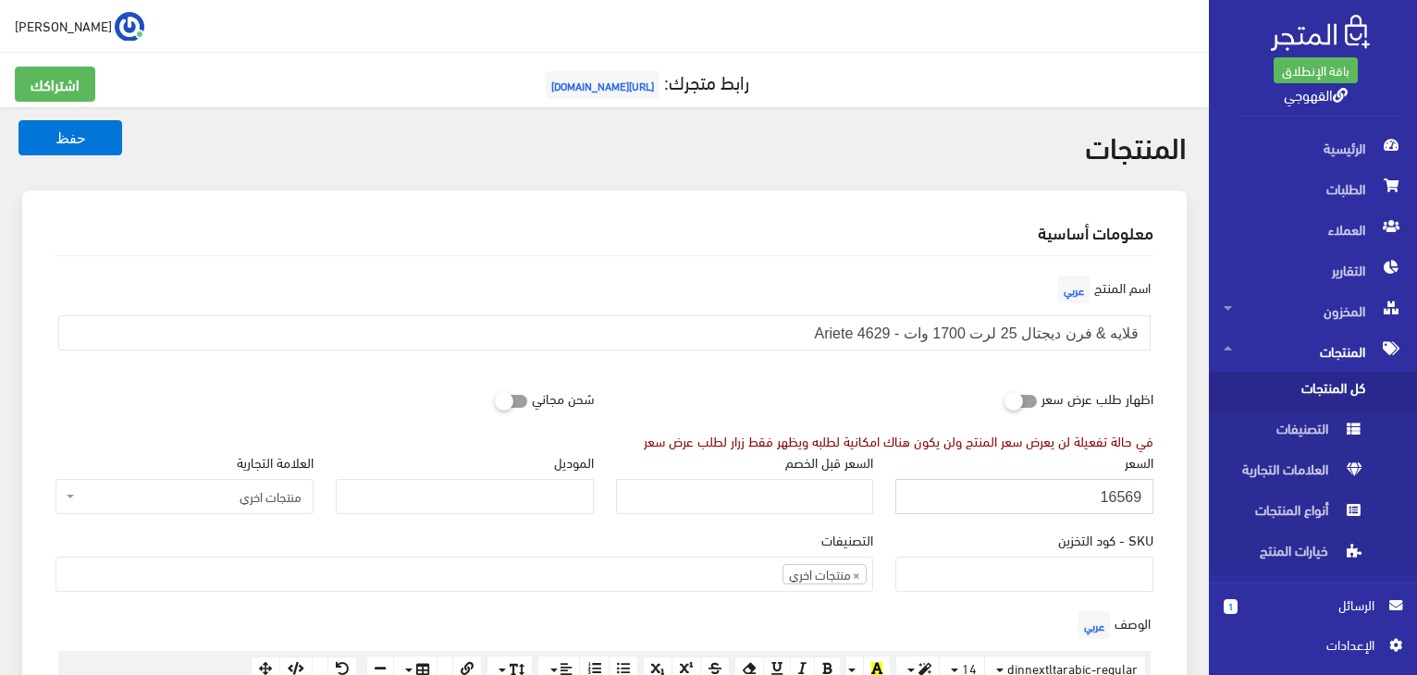
type input "16569"
click at [18, 120] on button "حفظ" at bounding box center [70, 137] width 104 height 35
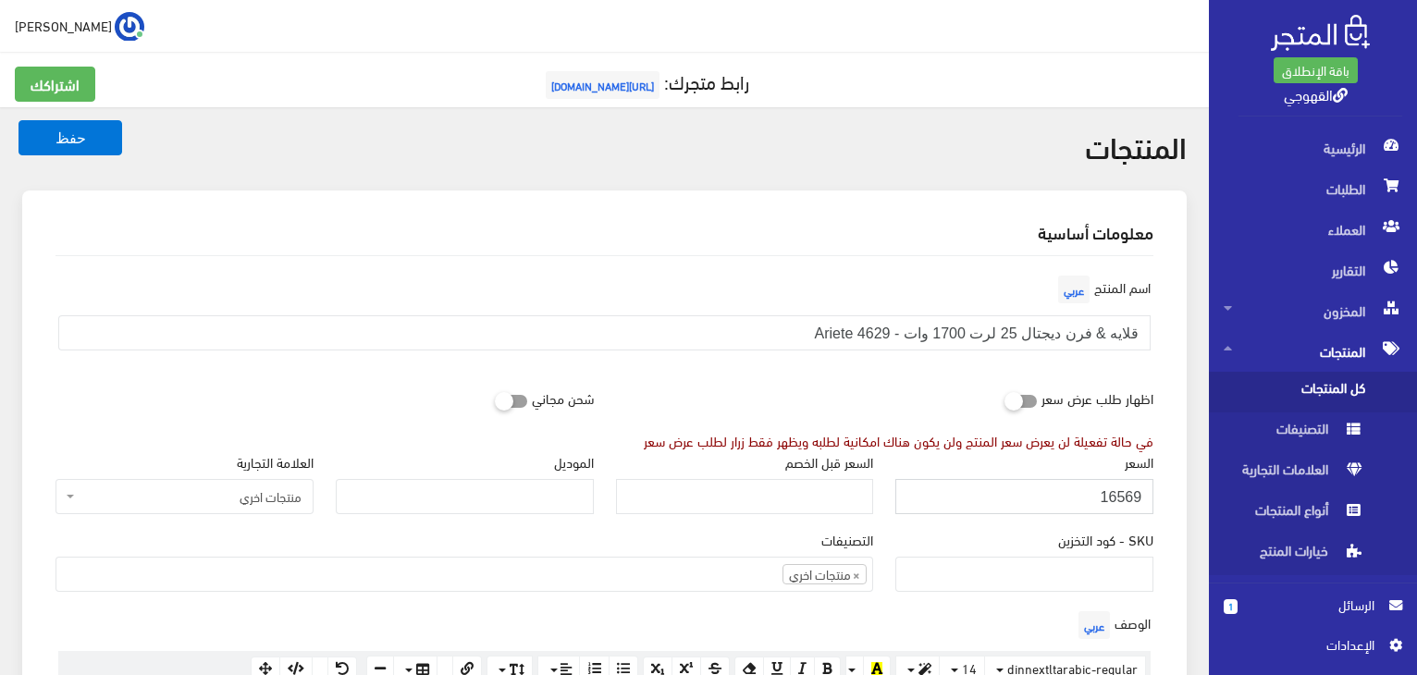
click at [18, 120] on button "حفظ" at bounding box center [70, 137] width 104 height 35
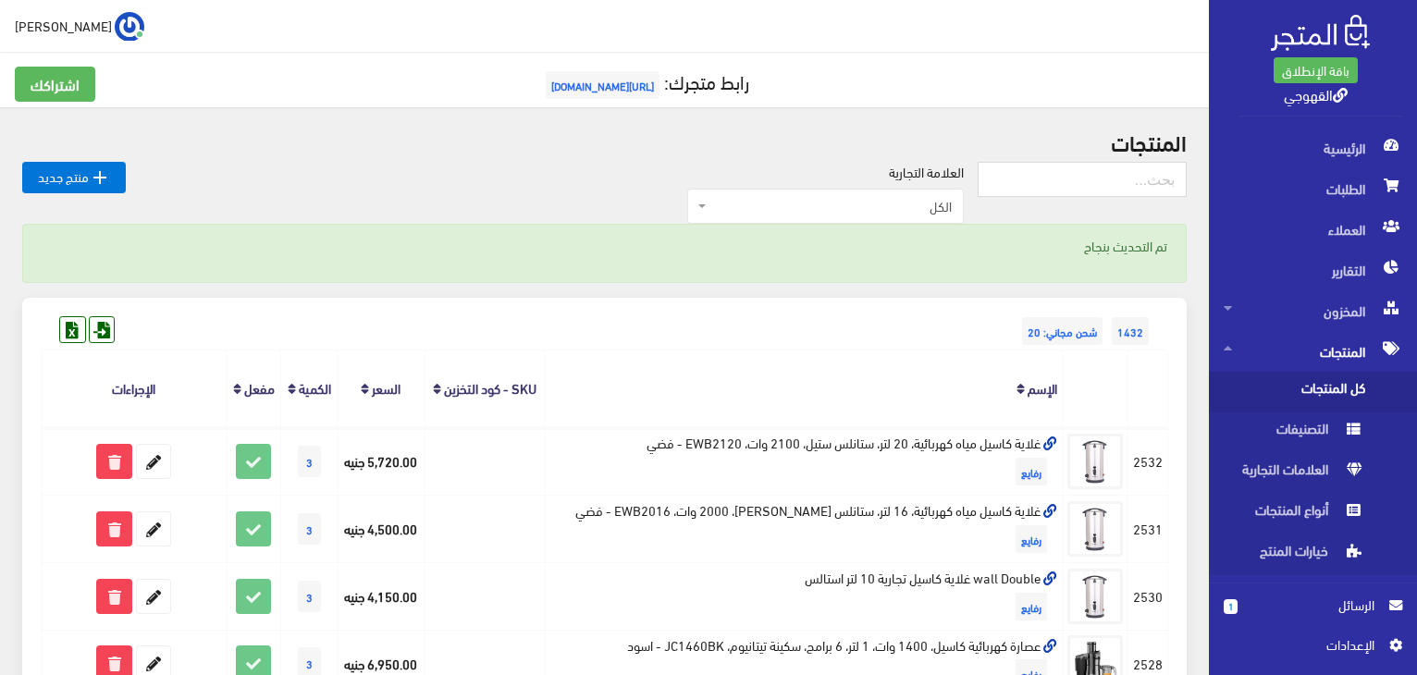
click at [838, 363] on th "الإسم" at bounding box center [804, 389] width 518 height 77
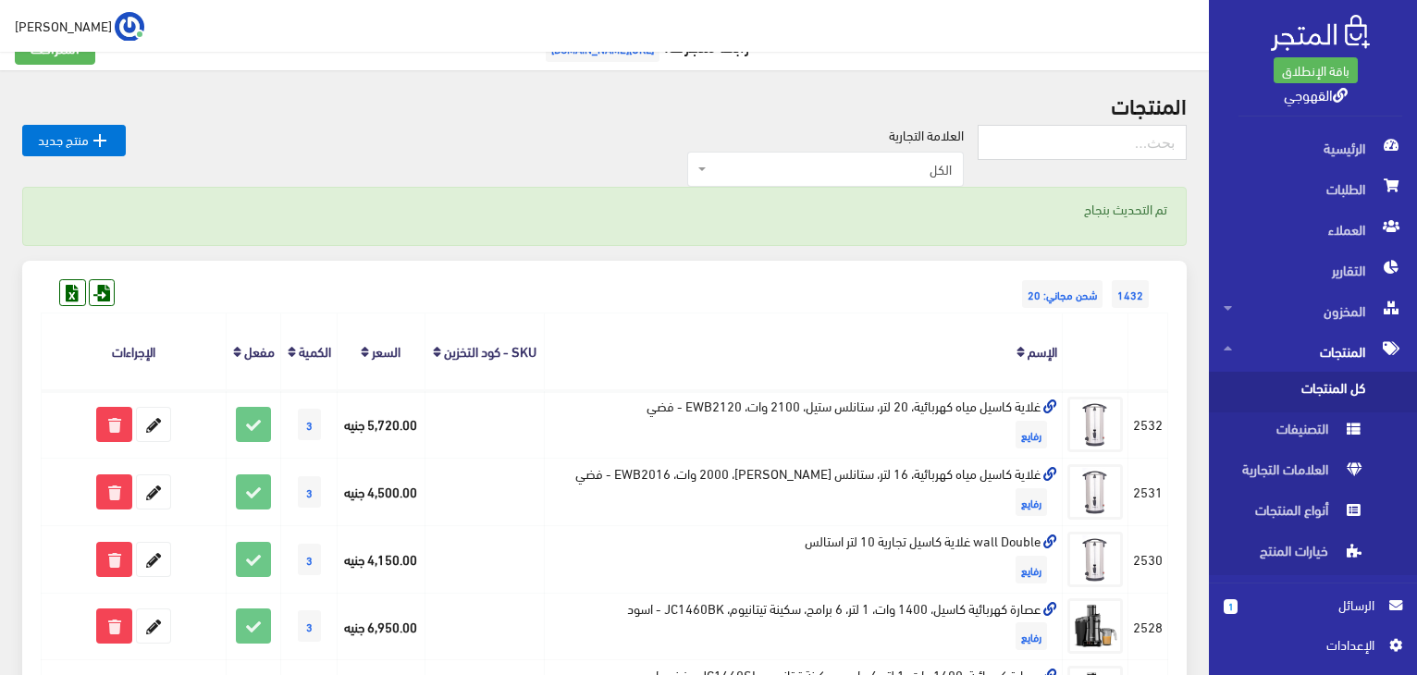
click at [838, 363] on th "الإسم" at bounding box center [804, 352] width 518 height 77
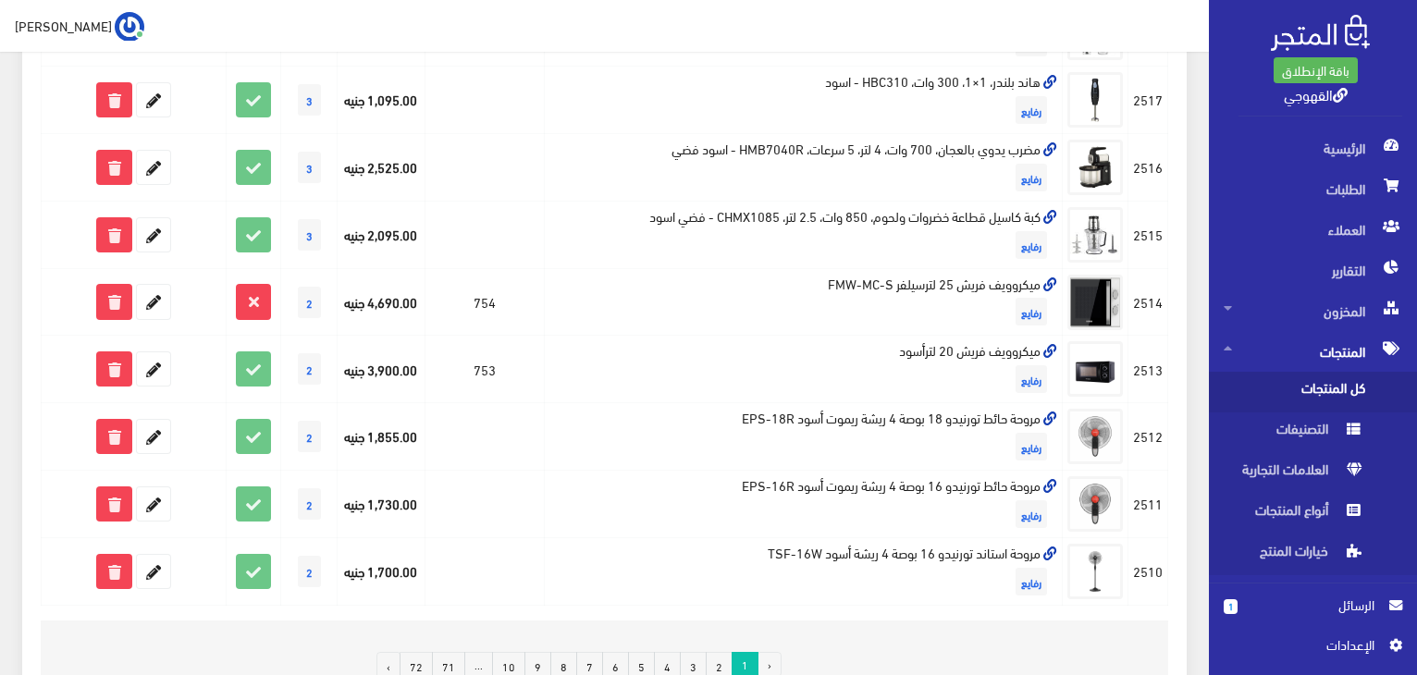
scroll to position [1323, 0]
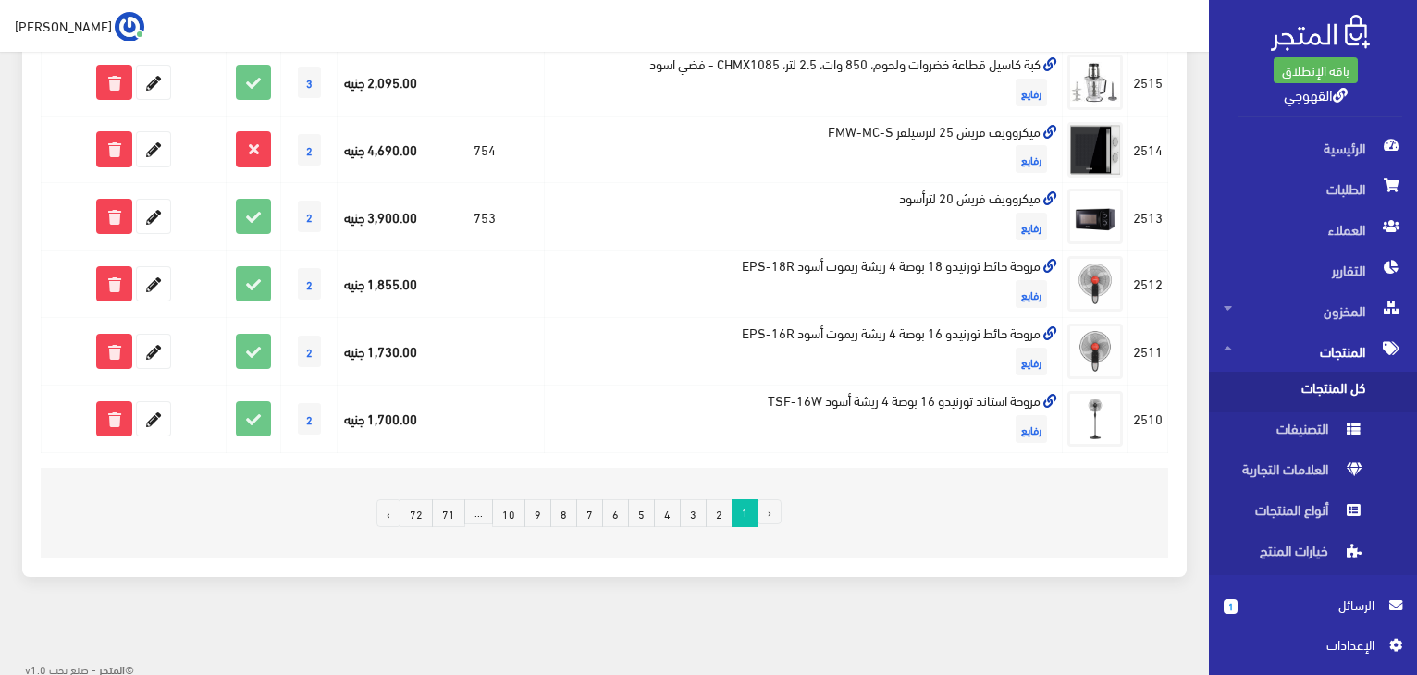
click at [677, 508] on link "4" at bounding box center [667, 513] width 27 height 28
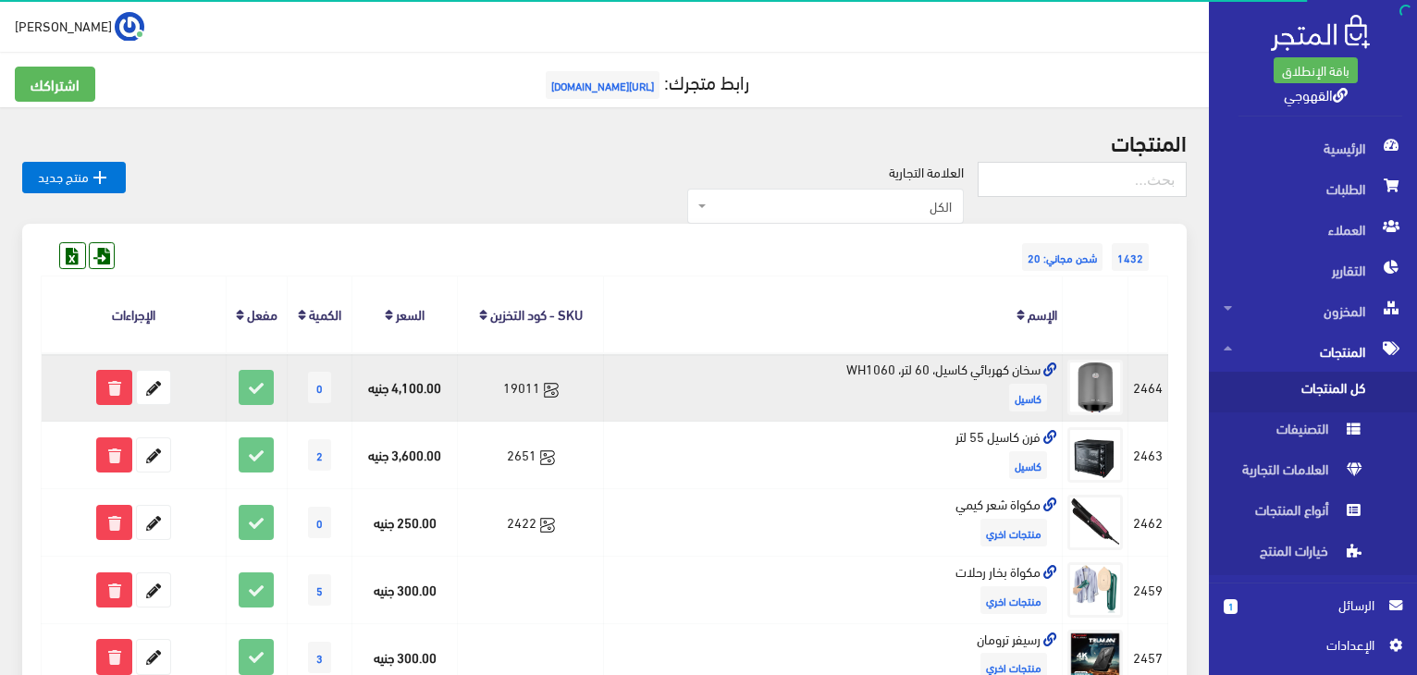
click at [906, 364] on td "سخان كهربائي كاسيل، 60 لتر، WH1060 كاسيل" at bounding box center [833, 387] width 459 height 68
copy td "سخان كهربائي كاسيل، 60 لتر، WH1060"
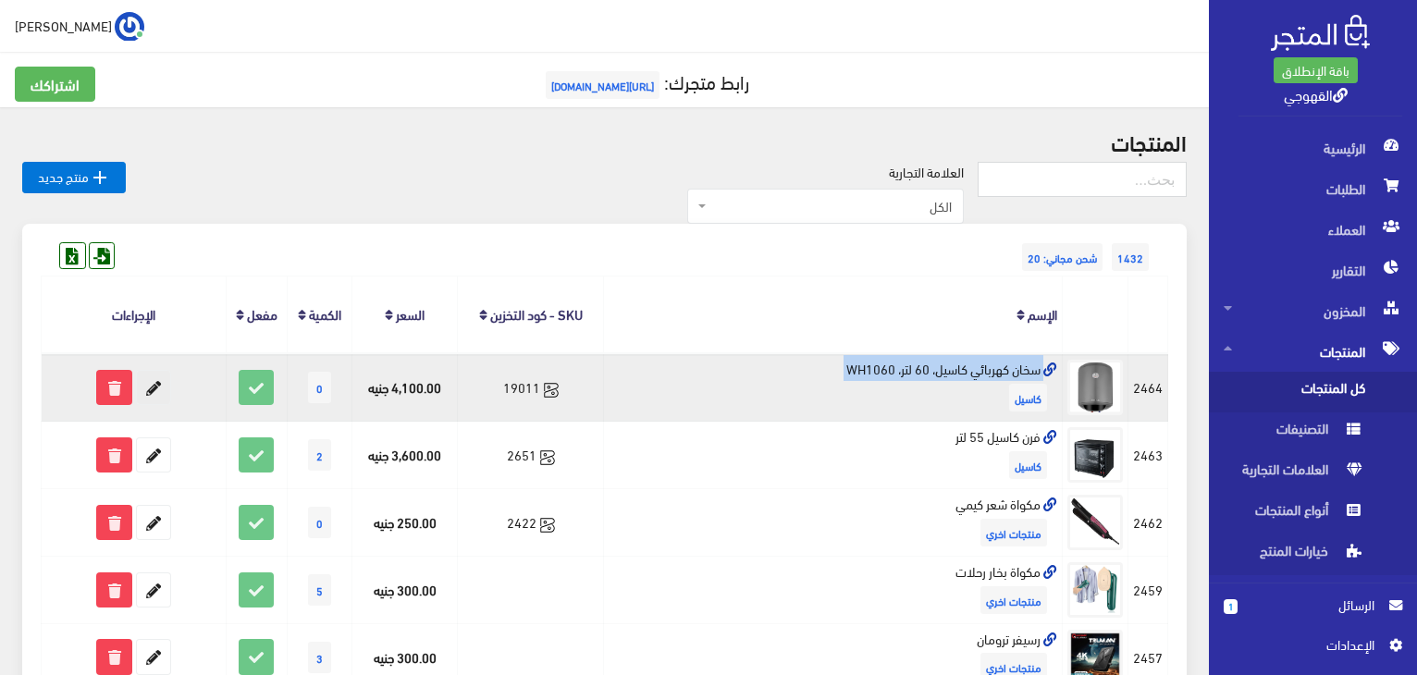
click at [144, 388] on icon at bounding box center [153, 387] width 33 height 33
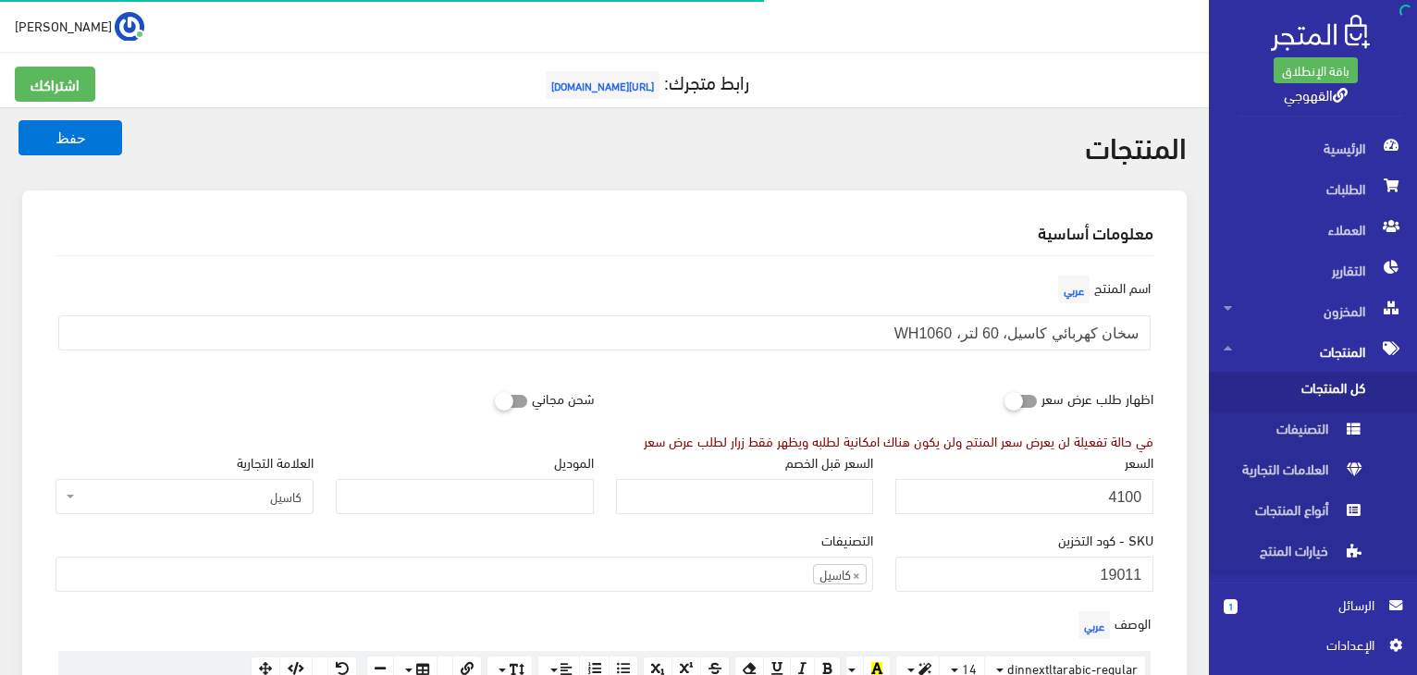
scroll to position [1066, 0]
click at [999, 492] on input "4100" at bounding box center [1024, 496] width 258 height 35
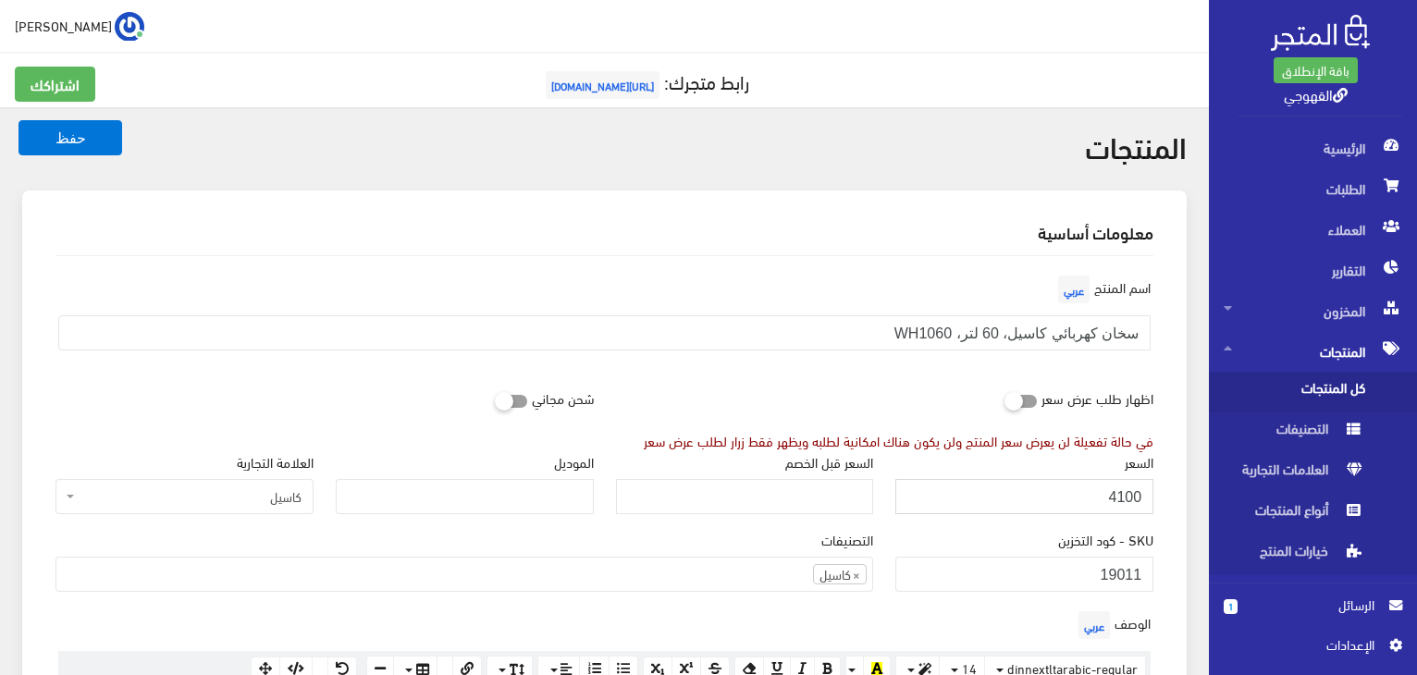
click at [999, 492] on input "4100" at bounding box center [1024, 496] width 258 height 35
paste input "755"
type input "4755"
click at [18, 120] on button "حفظ" at bounding box center [70, 137] width 104 height 35
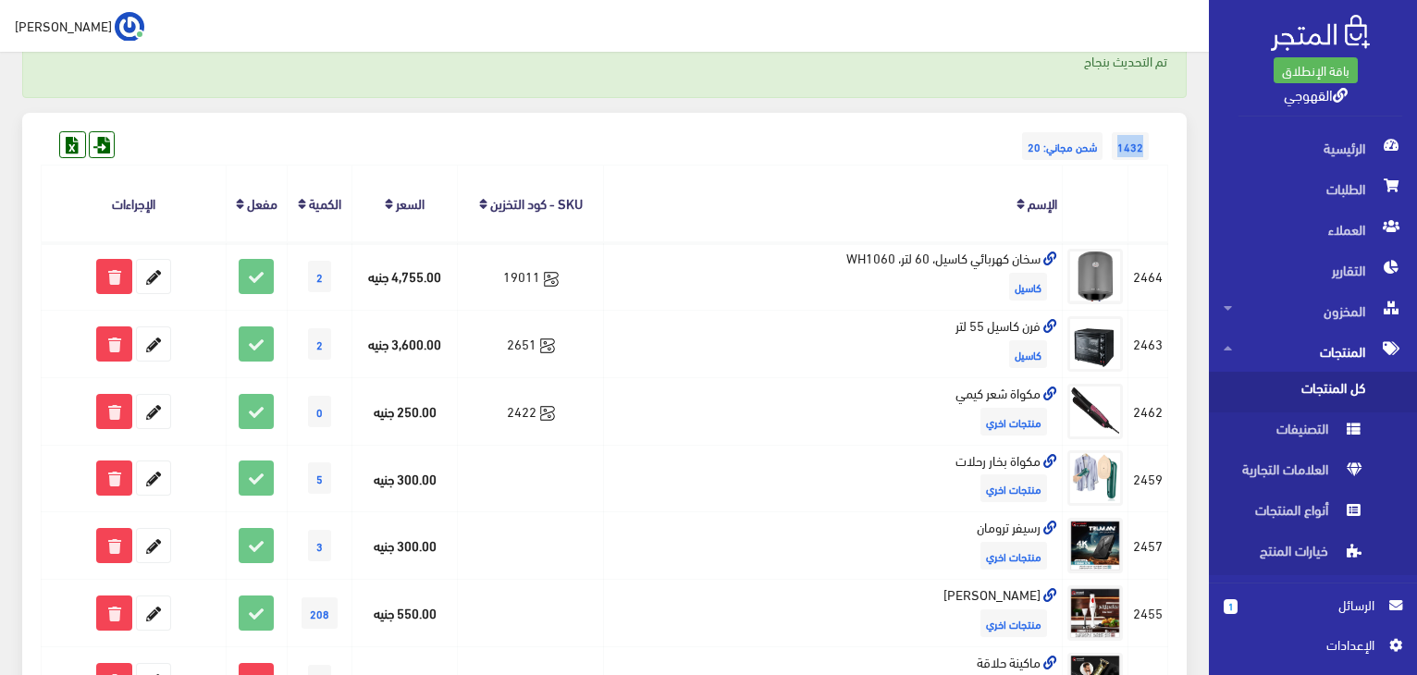
scroll to position [222, 0]
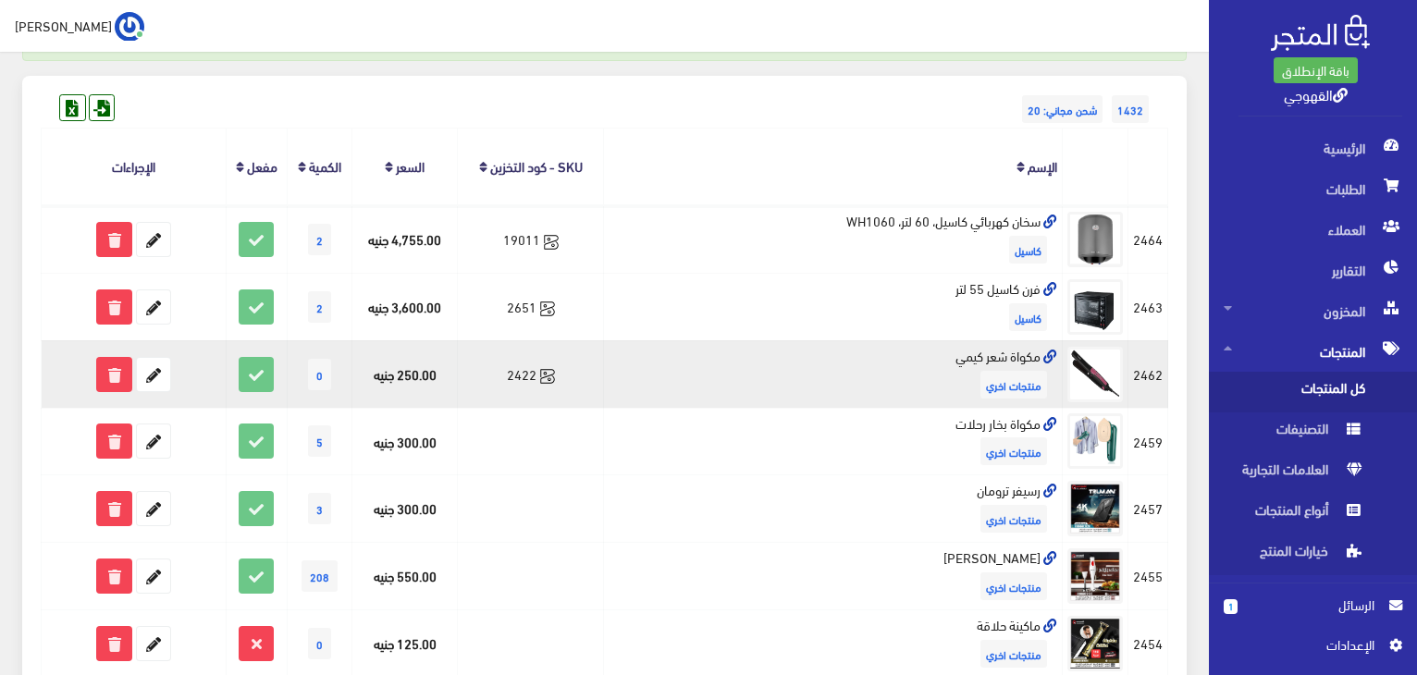
click at [1002, 349] on td "مكواة شعر كيمي منتجات اخري" at bounding box center [833, 374] width 459 height 68
copy td "مكواة شعر كيمي"
click at [265, 375] on icon at bounding box center [256, 374] width 33 height 33
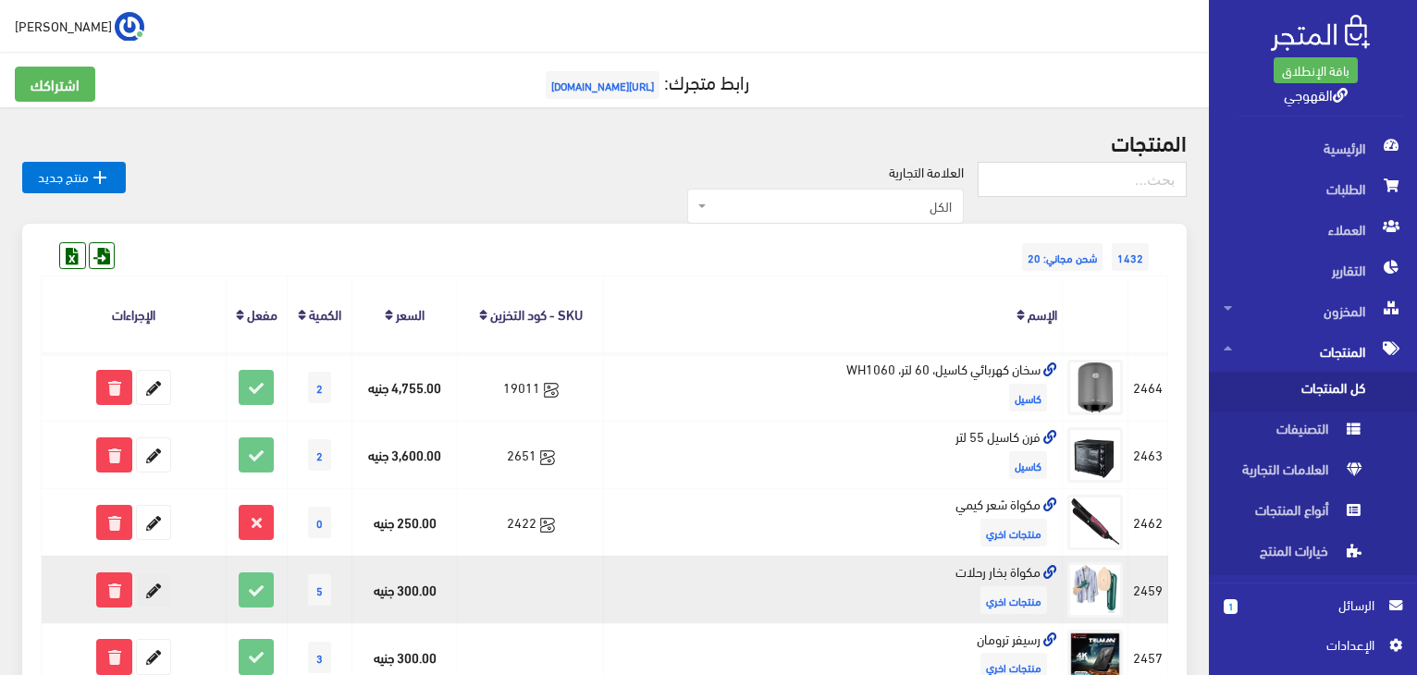
click at [155, 582] on icon at bounding box center [153, 589] width 33 height 33
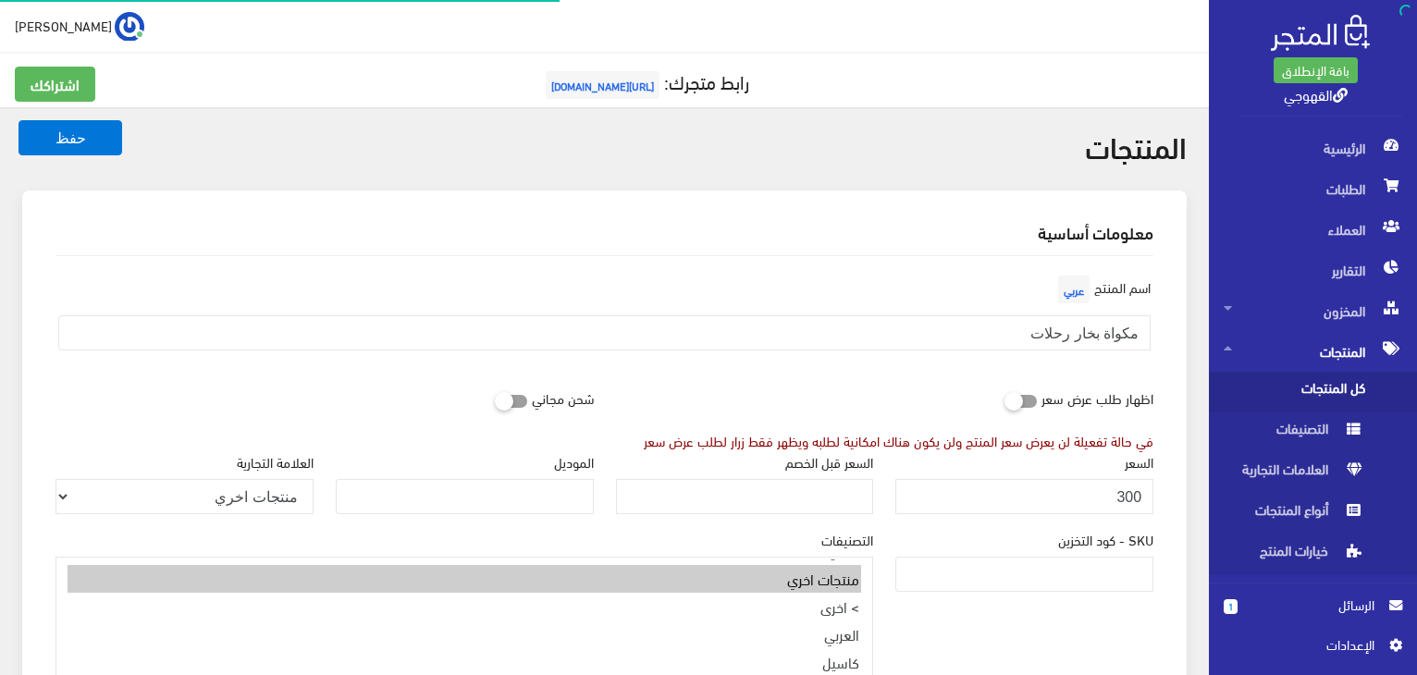
scroll to position [996, 0]
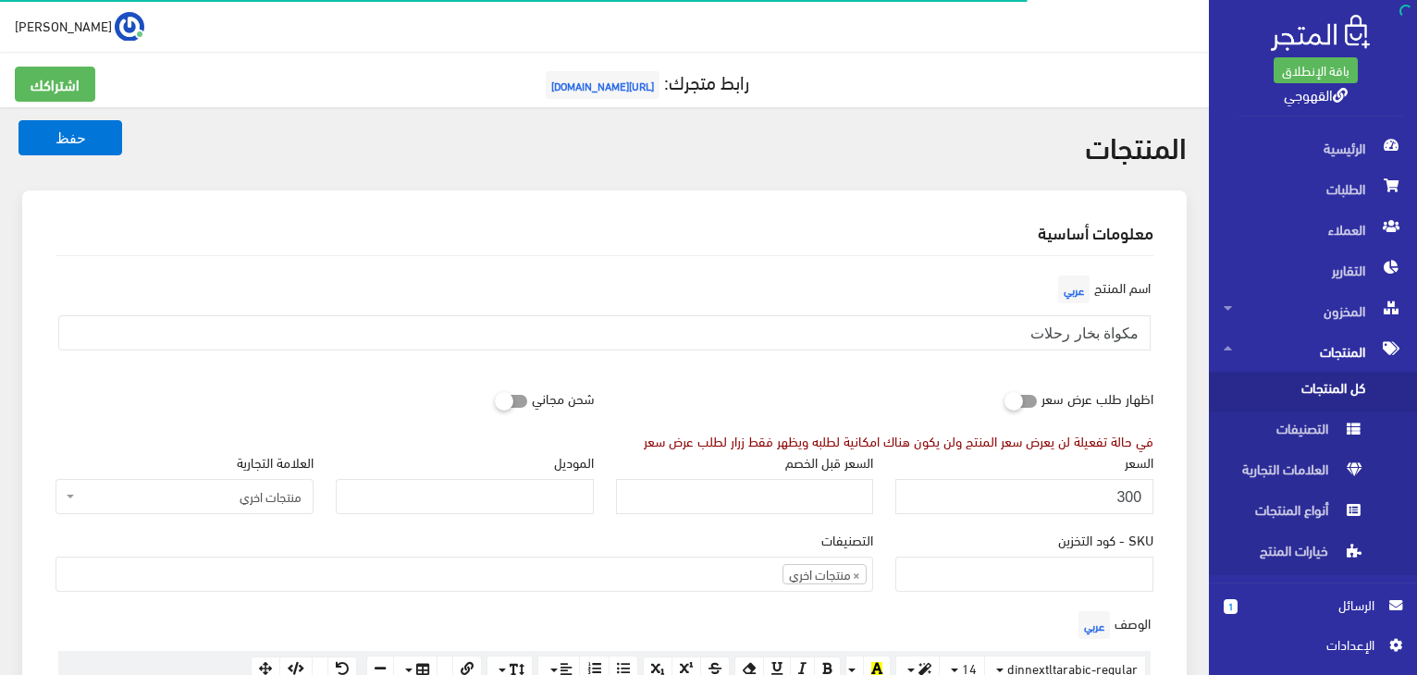
click at [938, 389] on div "اظهار طلب عرض سعر في حالة تفعيلة لن يعرض سعر المنتج ولن يكون هناك امكانية لطلبه…" at bounding box center [885, 415] width 560 height 70
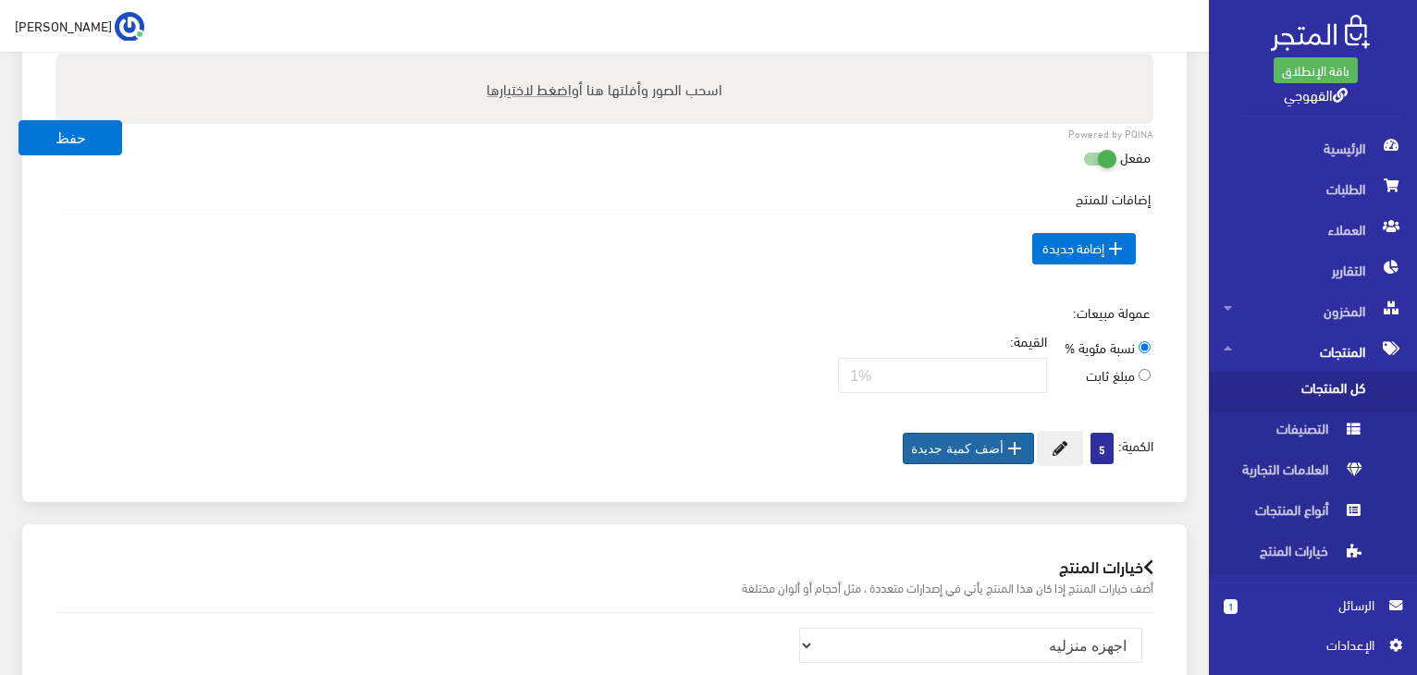
scroll to position [961, 0]
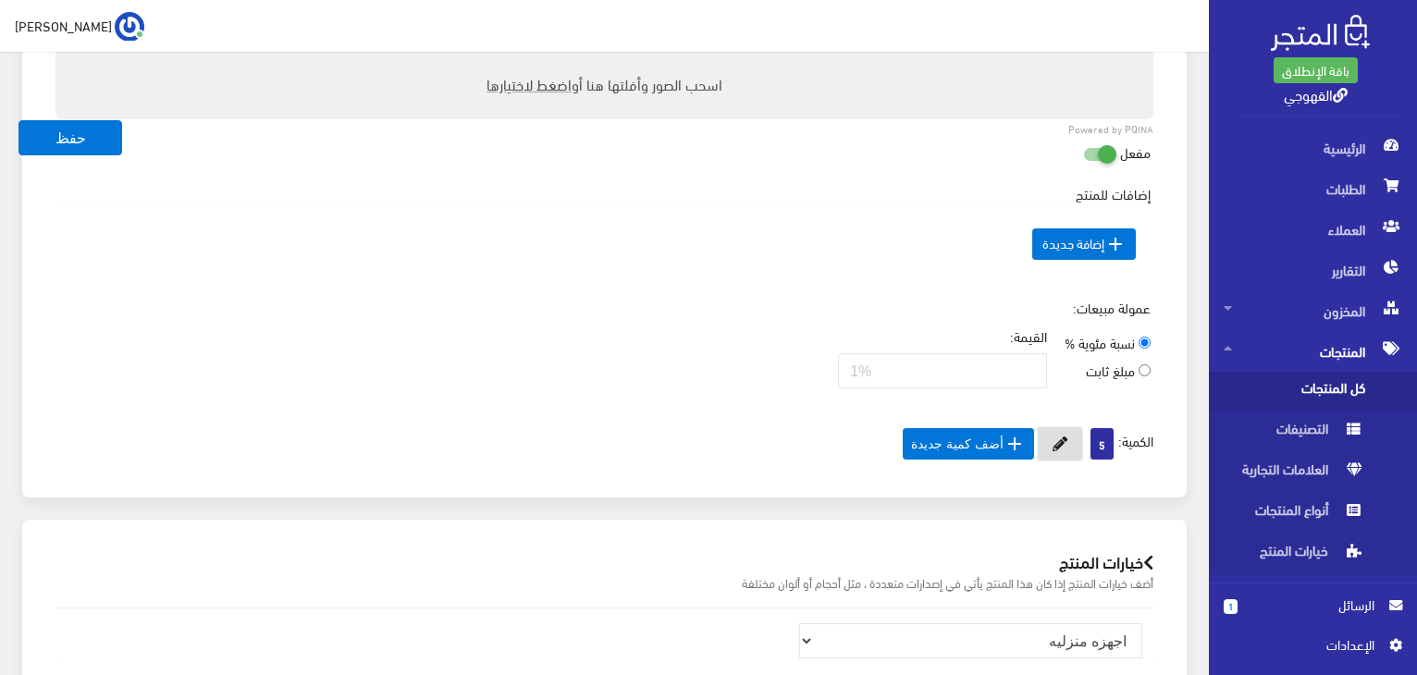
click at [1052, 446] on icon at bounding box center [1059, 444] width 15 height 15
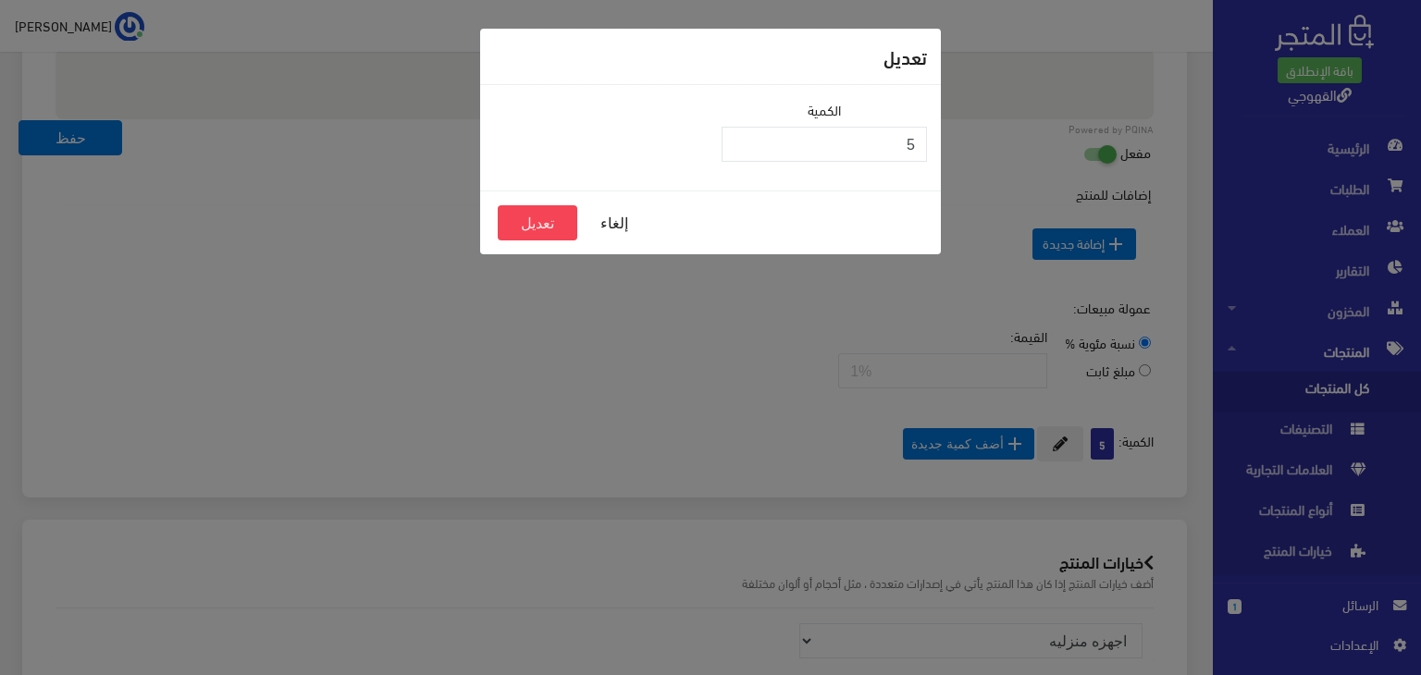
click at [937, 116] on div "الكمية 5" at bounding box center [824, 138] width 228 height 78
click at [909, 141] on input "5" at bounding box center [823, 144] width 205 height 35
type input "0"
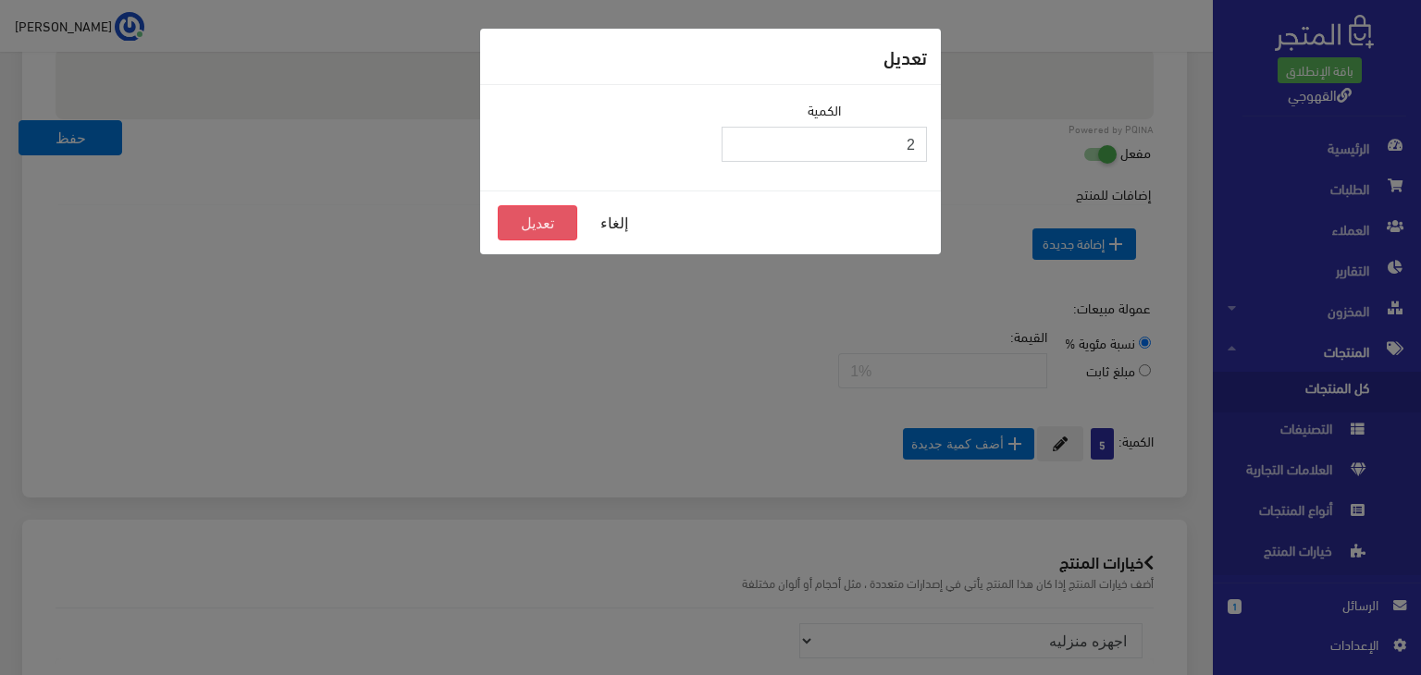
type input "2"
click at [544, 215] on button "تعديل" at bounding box center [538, 222] width 80 height 35
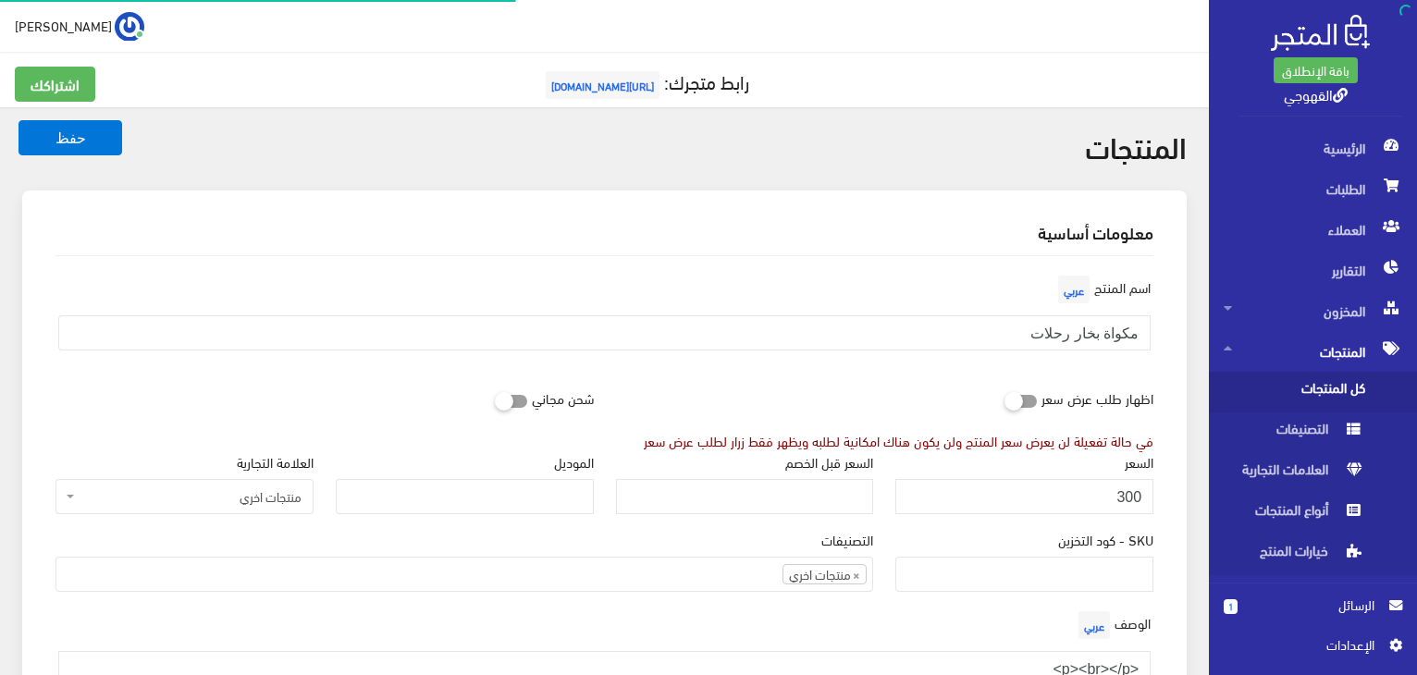
click at [76, 136] on button "حفظ" at bounding box center [70, 137] width 104 height 35
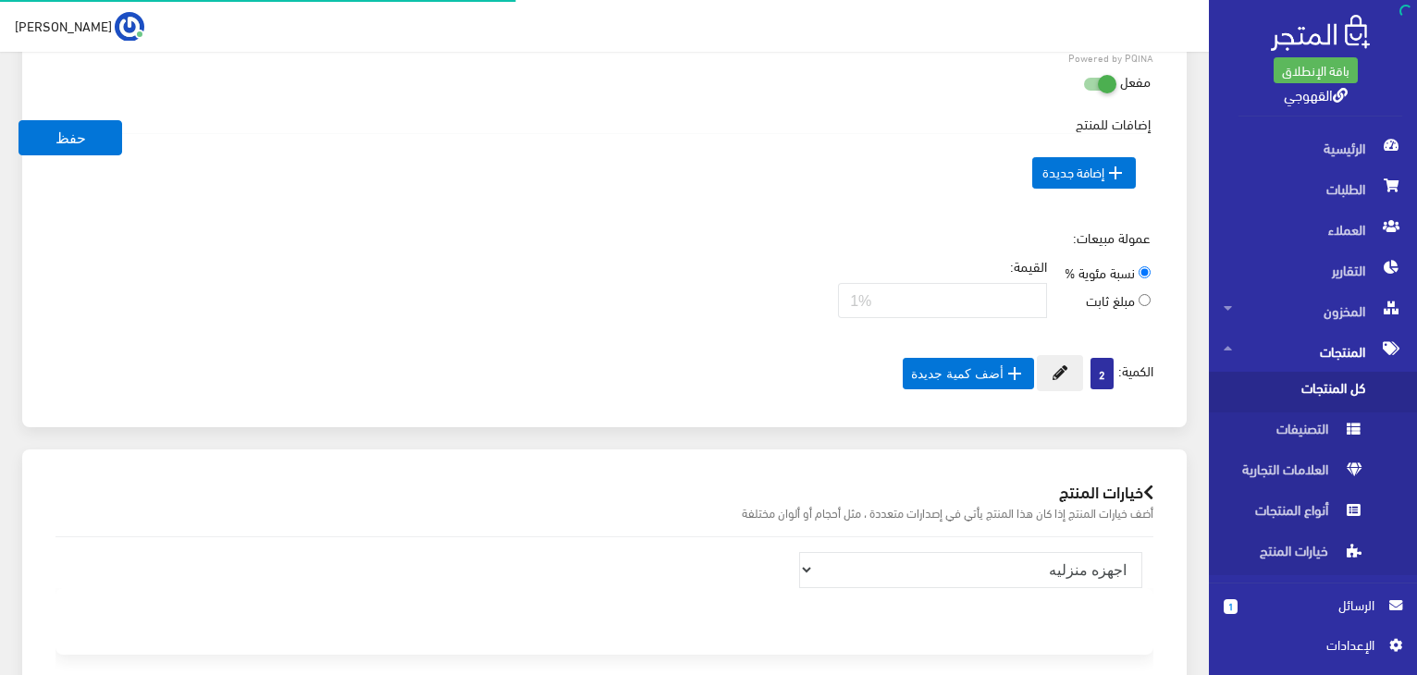
scroll to position [999, 0]
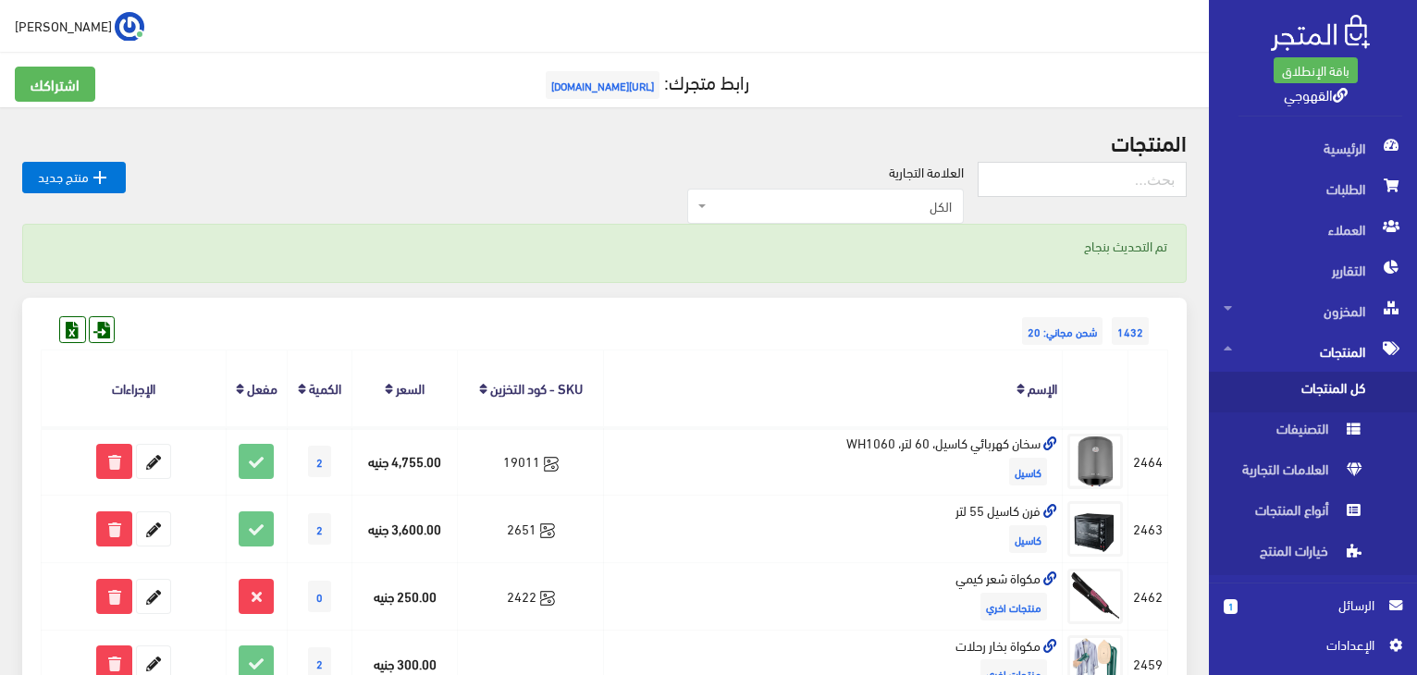
click at [955, 171] on label "العلامة التجارية" at bounding box center [926, 172] width 75 height 20
click at [1155, 141] on h2 "المنتجات" at bounding box center [604, 141] width 1164 height 24
click at [1175, 148] on h2 "المنتجات" at bounding box center [604, 141] width 1164 height 24
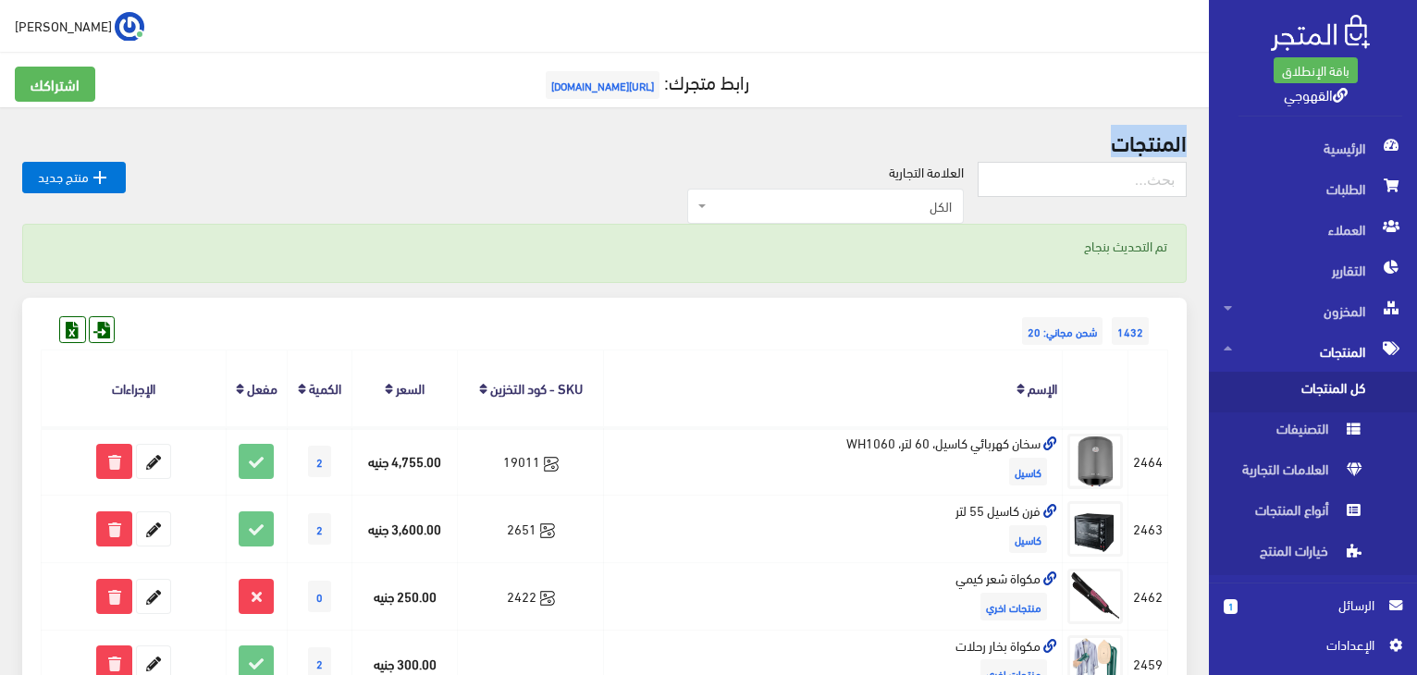
click at [1175, 148] on h2 "المنتجات" at bounding box center [604, 141] width 1164 height 24
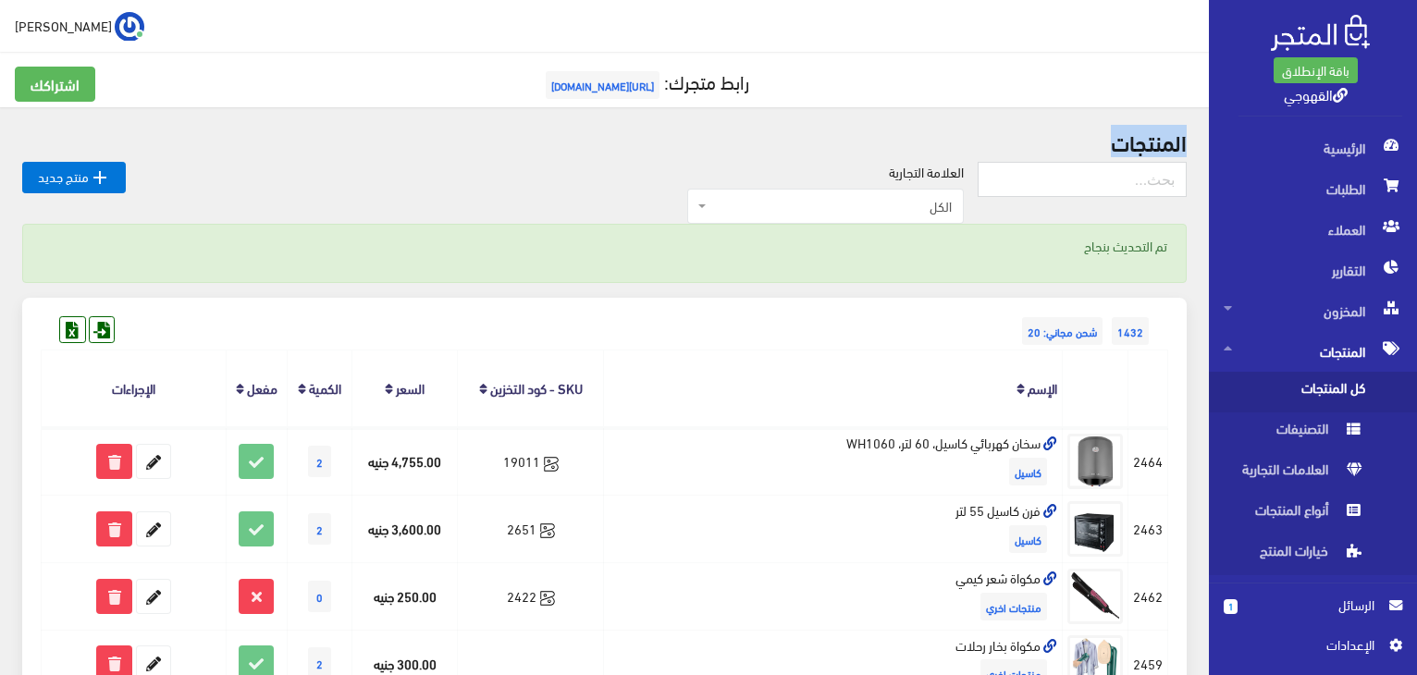
click at [1175, 148] on h2 "المنتجات" at bounding box center [604, 141] width 1164 height 24
click at [958, 184] on div "العلامة التجارية الكل منتجات اخري امبريال فريش كريازي يونيون آير تورنيدو شارب L…" at bounding box center [552, 193] width 852 height 63
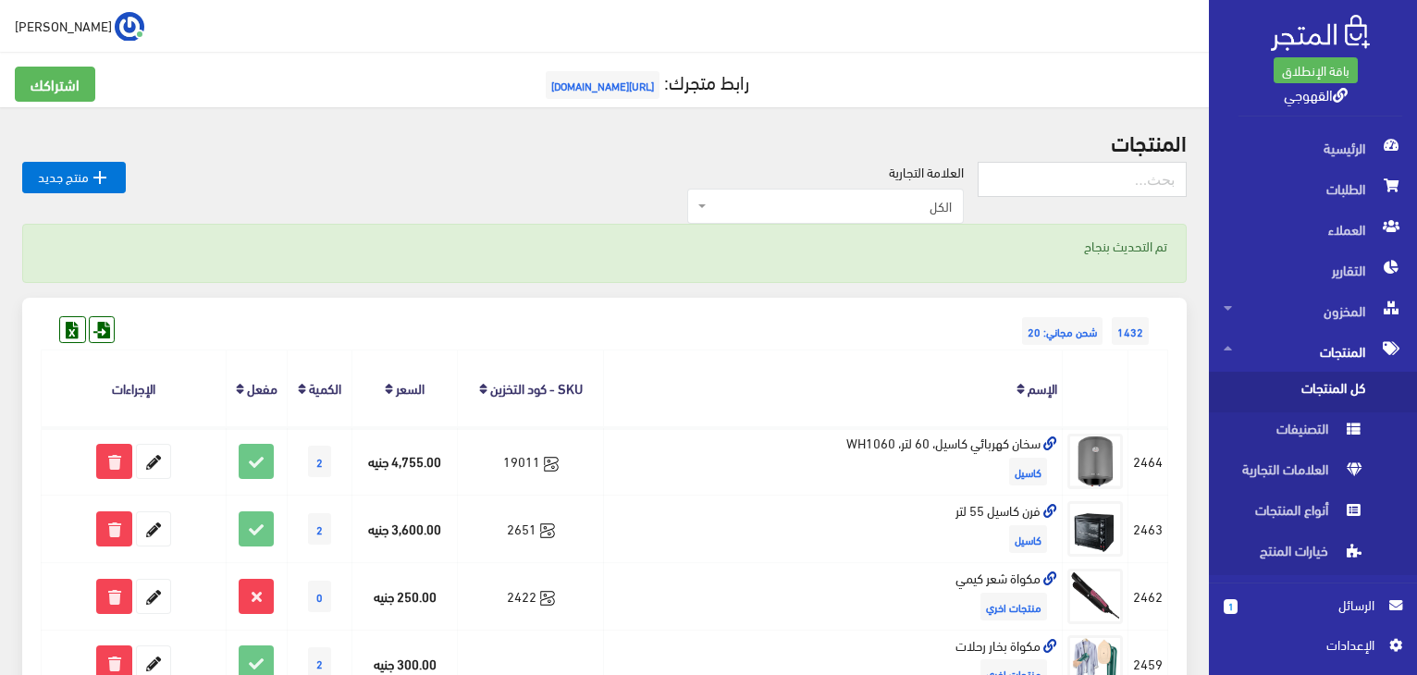
click at [958, 184] on div "العلامة التجارية الكل منتجات اخري امبريال فريش كريازي يونيون آير تورنيدو شارب L…" at bounding box center [552, 193] width 852 height 63
click at [640, 142] on h2 "المنتجات" at bounding box center [604, 141] width 1164 height 24
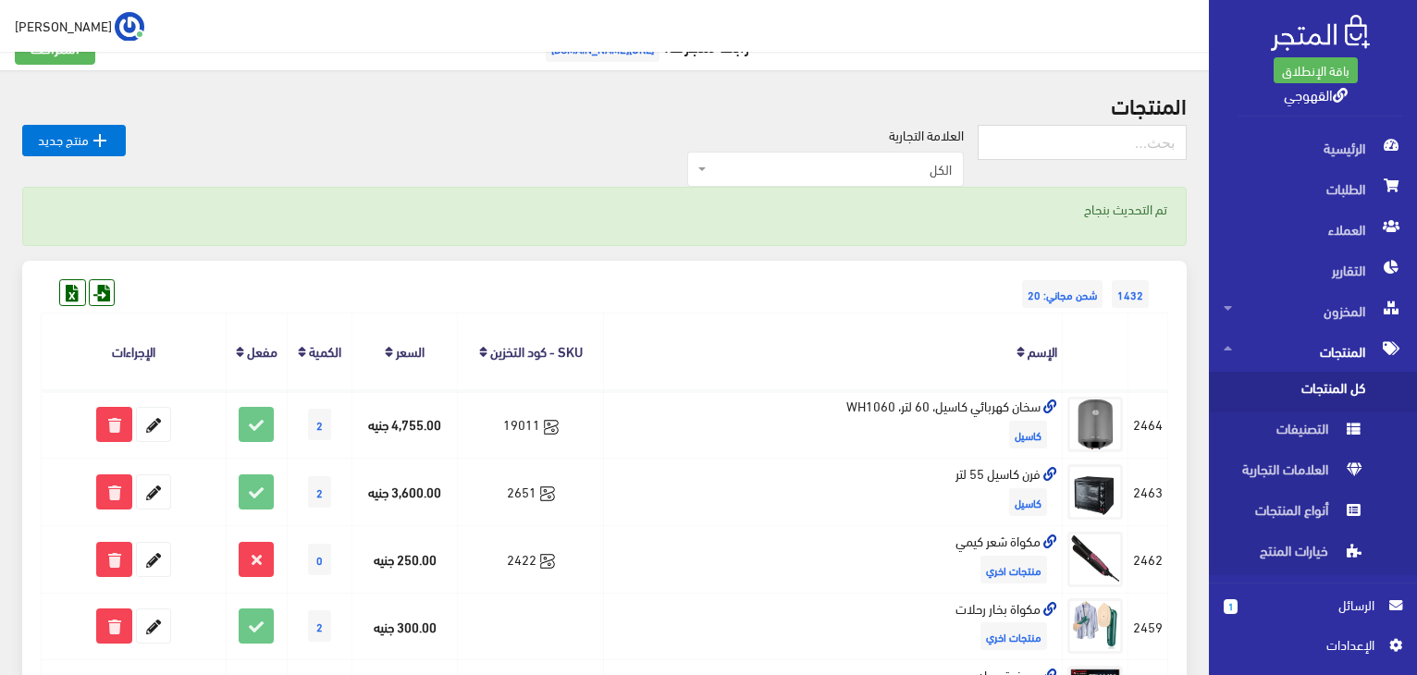
click at [757, 341] on th "الإسم" at bounding box center [833, 352] width 459 height 77
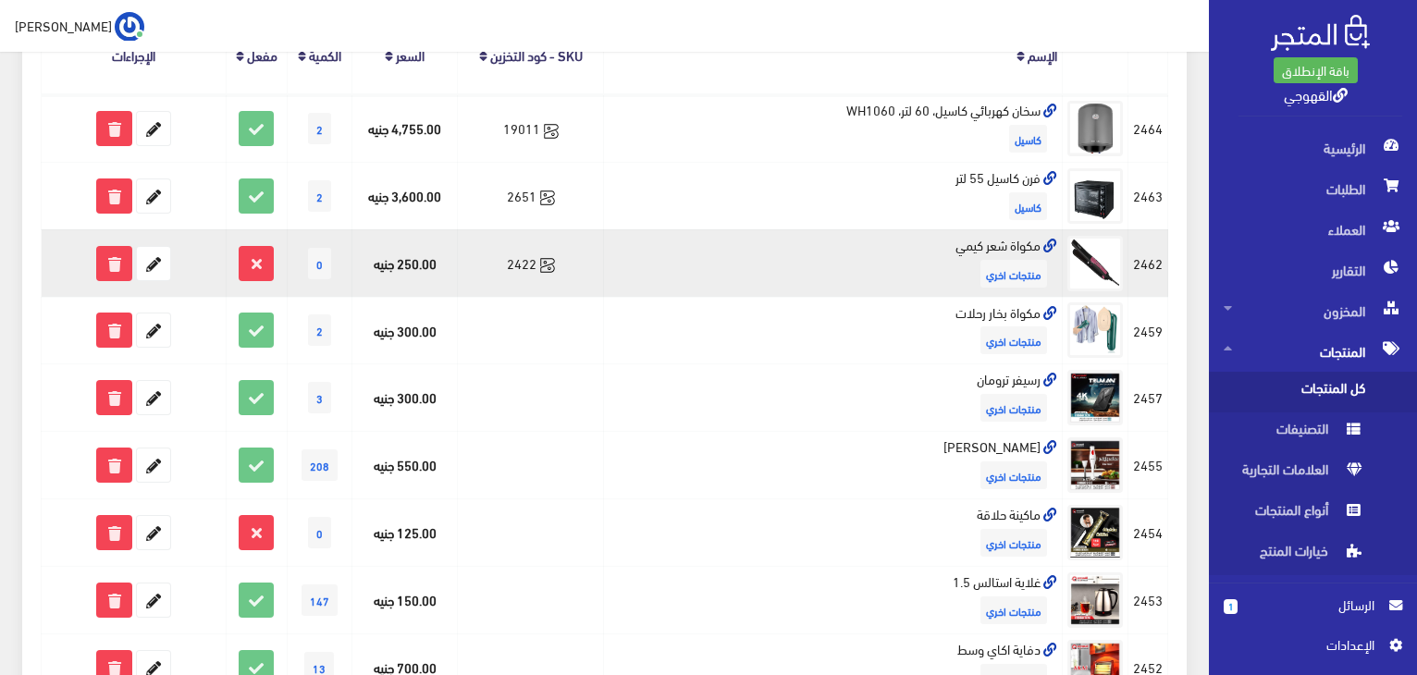
scroll to position [370, 0]
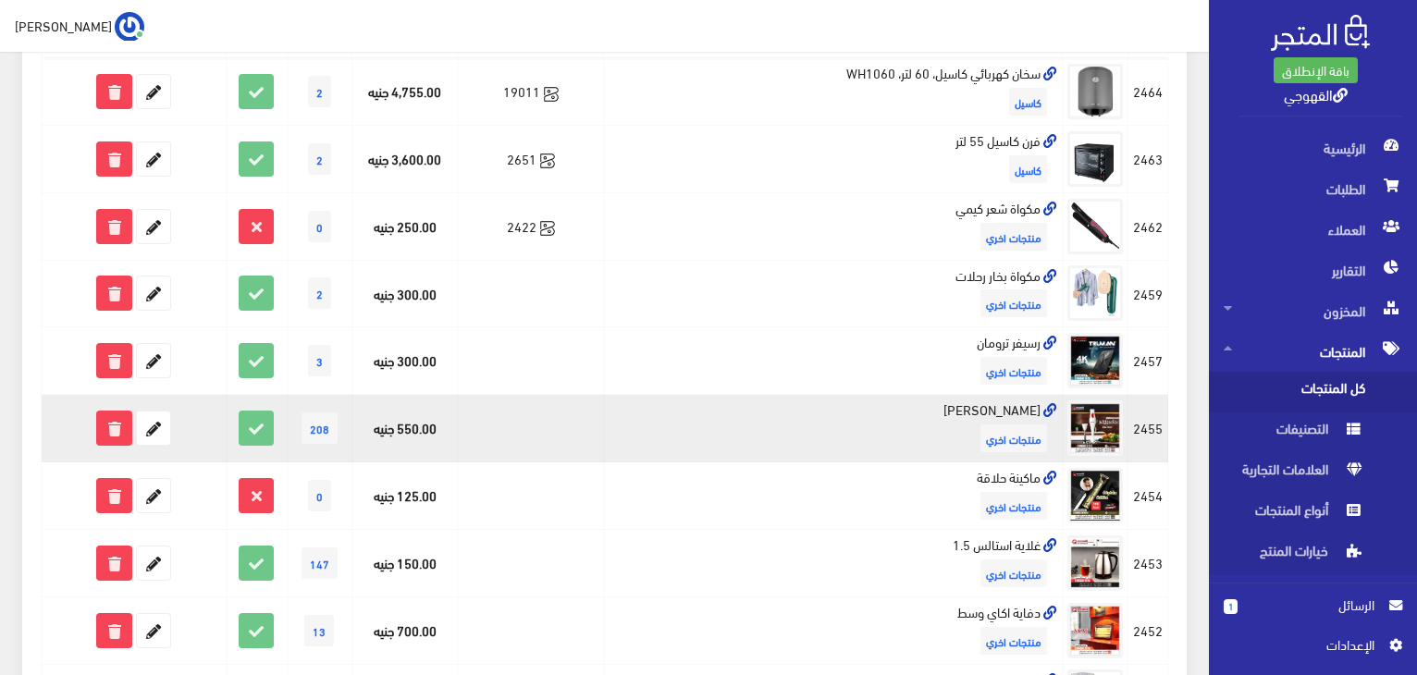
click at [1031, 408] on td "هاند بلندر تايجر منتجات اخري" at bounding box center [833, 429] width 459 height 68
copy td "هاند بلندر تايجر"
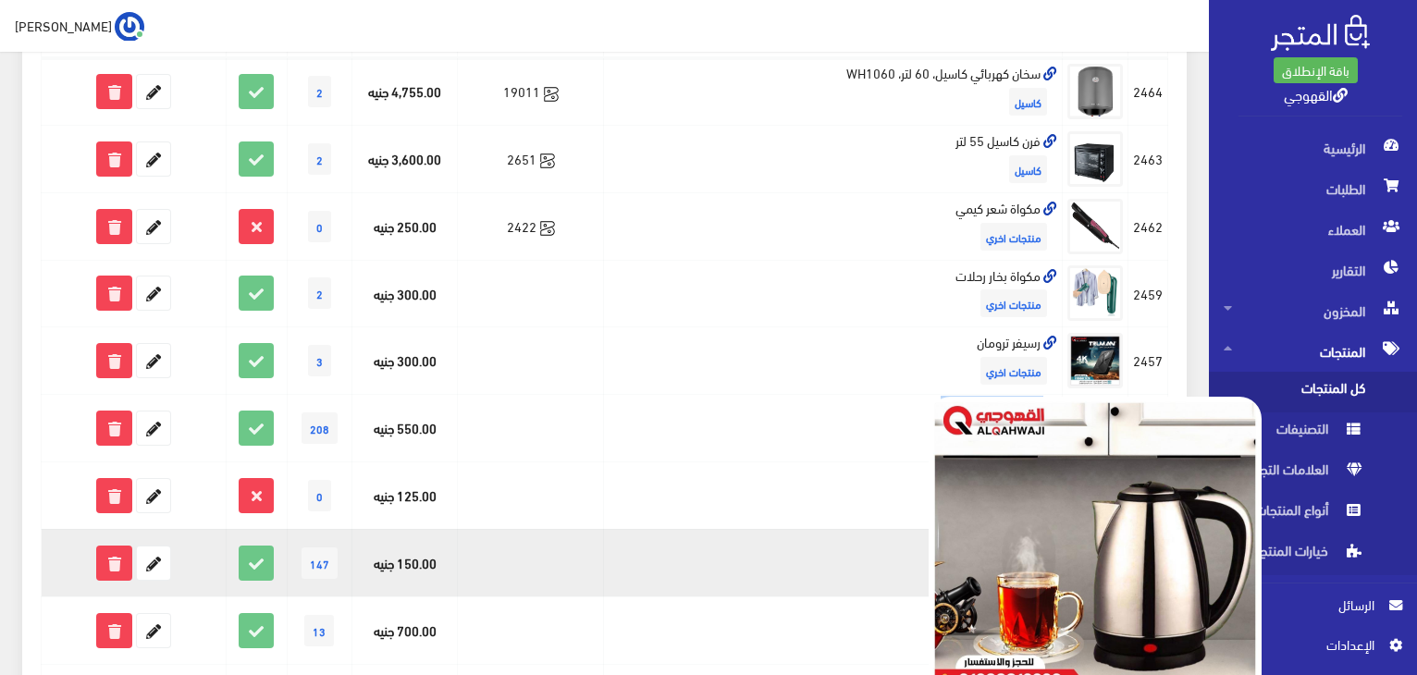
click at [978, 492] on img at bounding box center [1095, 563] width 333 height 333
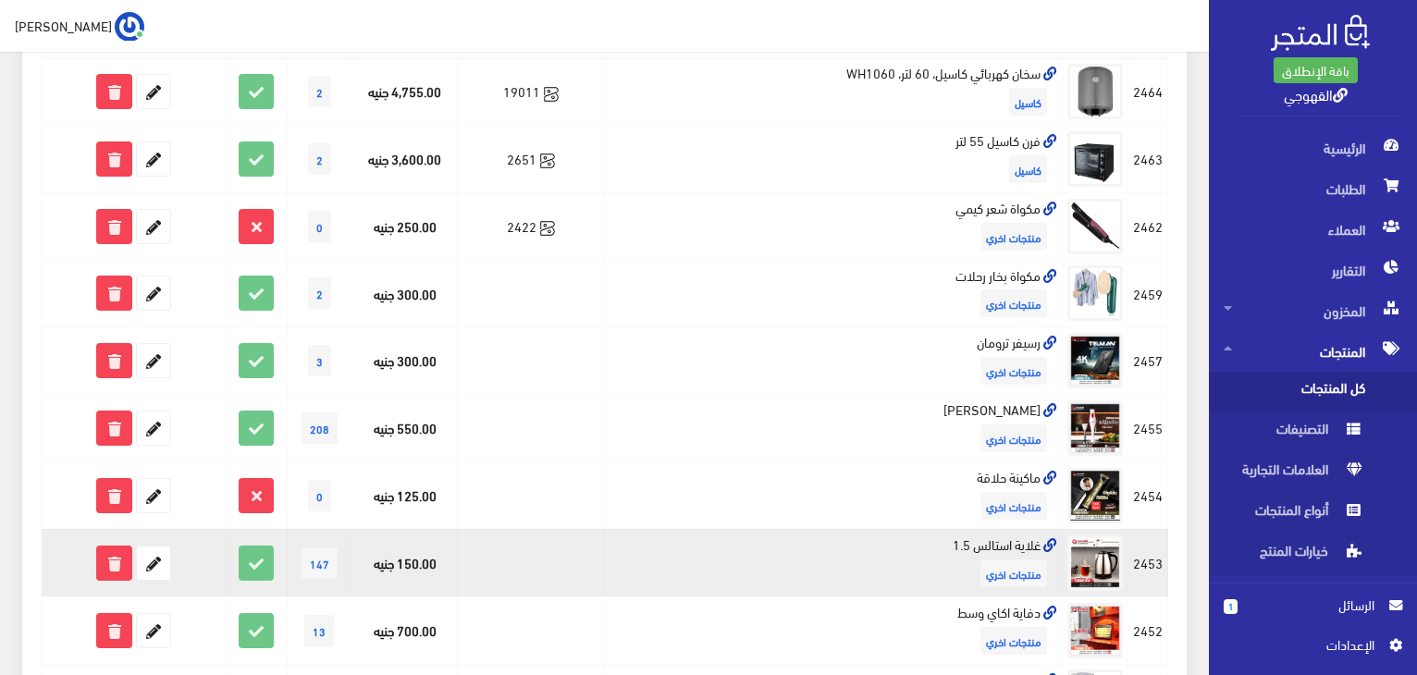
click at [196, 555] on form at bounding box center [133, 563] width 175 height 35
click at [195, 553] on form at bounding box center [133, 563] width 175 height 35
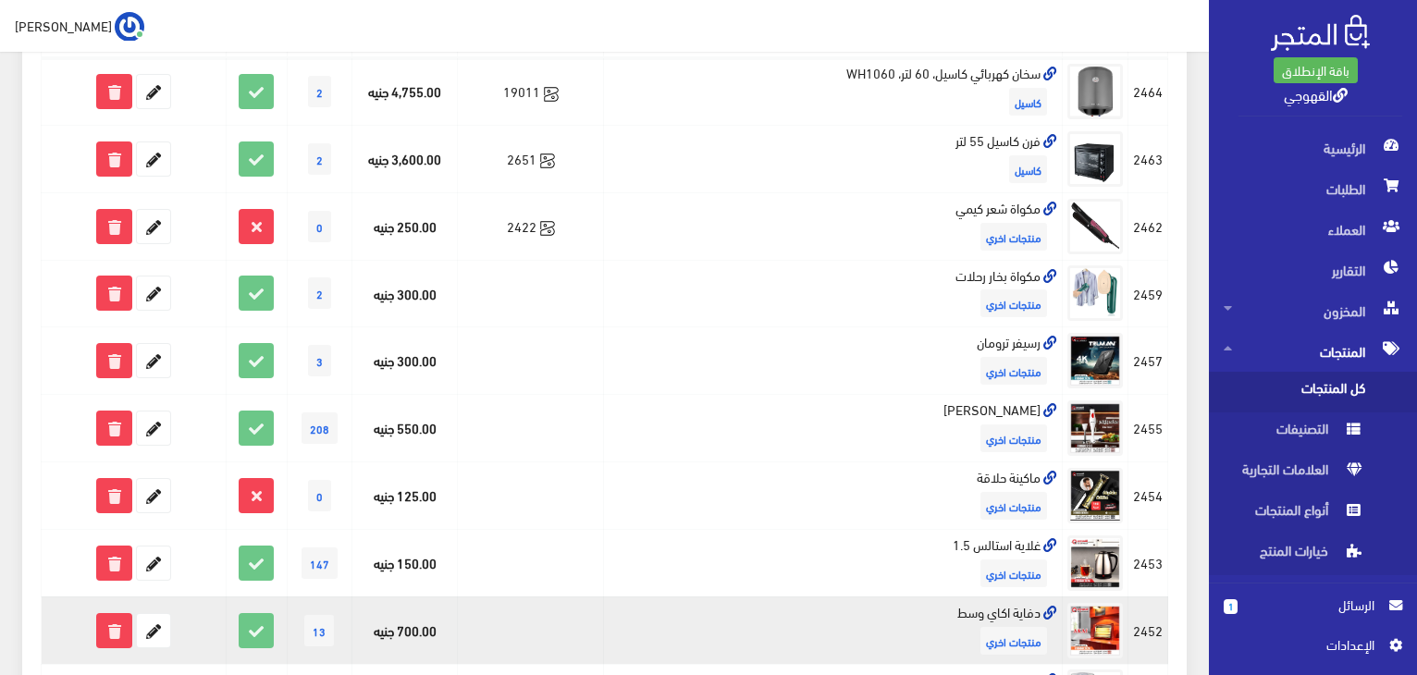
click at [215, 631] on form at bounding box center [133, 630] width 175 height 35
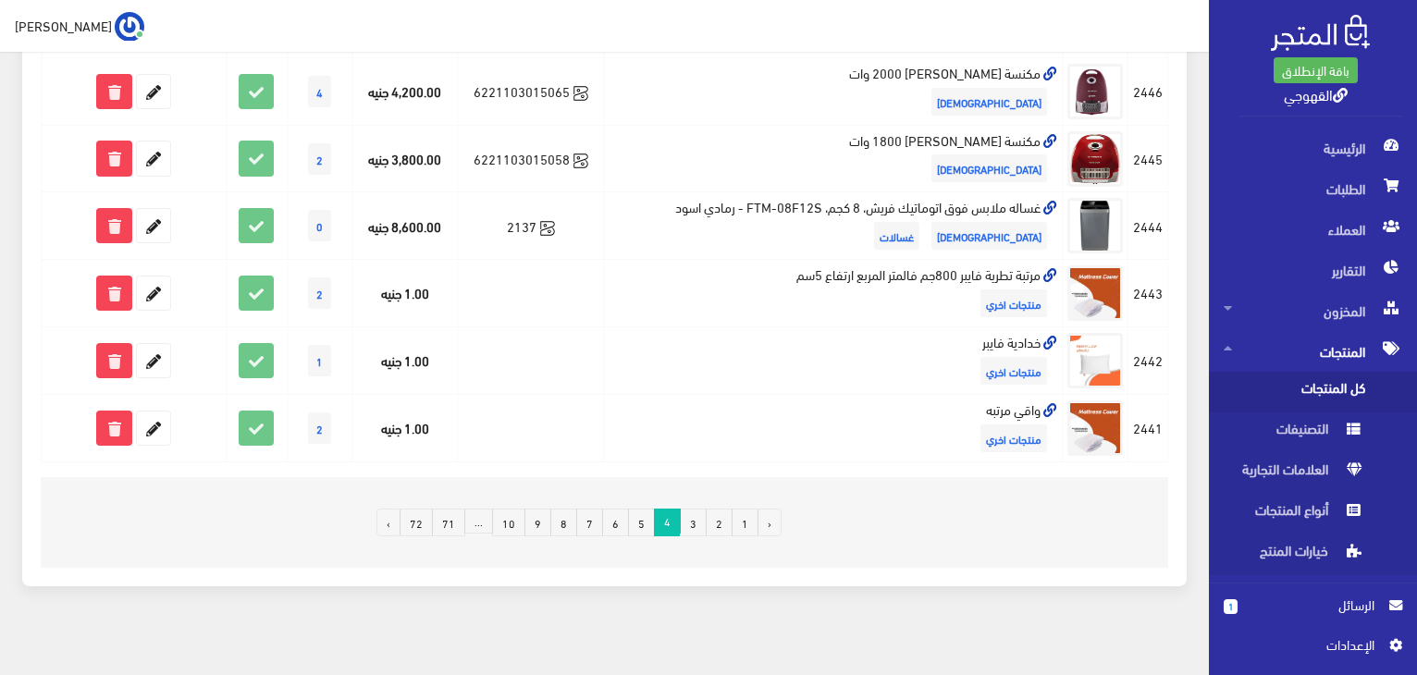
scroll to position [1323, 0]
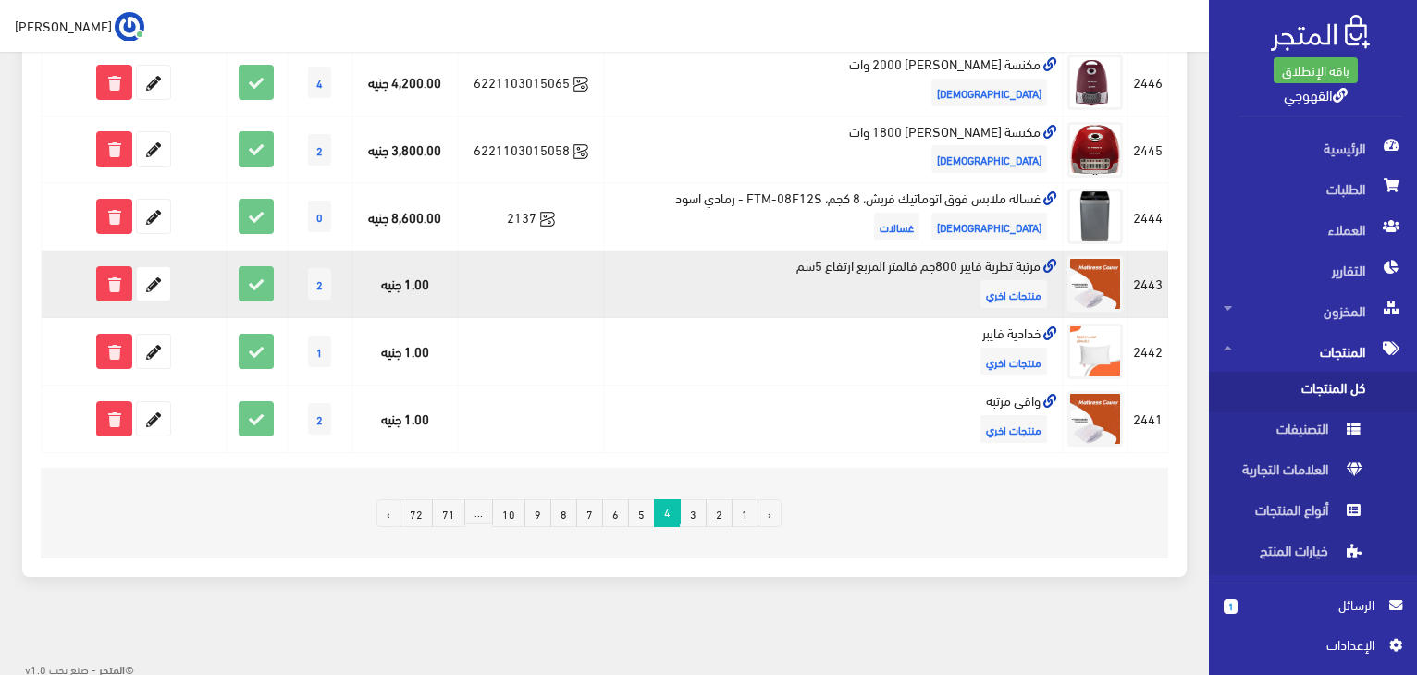
click at [1138, 289] on td "2443" at bounding box center [1148, 285] width 40 height 68
click at [1133, 290] on td "2443" at bounding box center [1148, 285] width 40 height 68
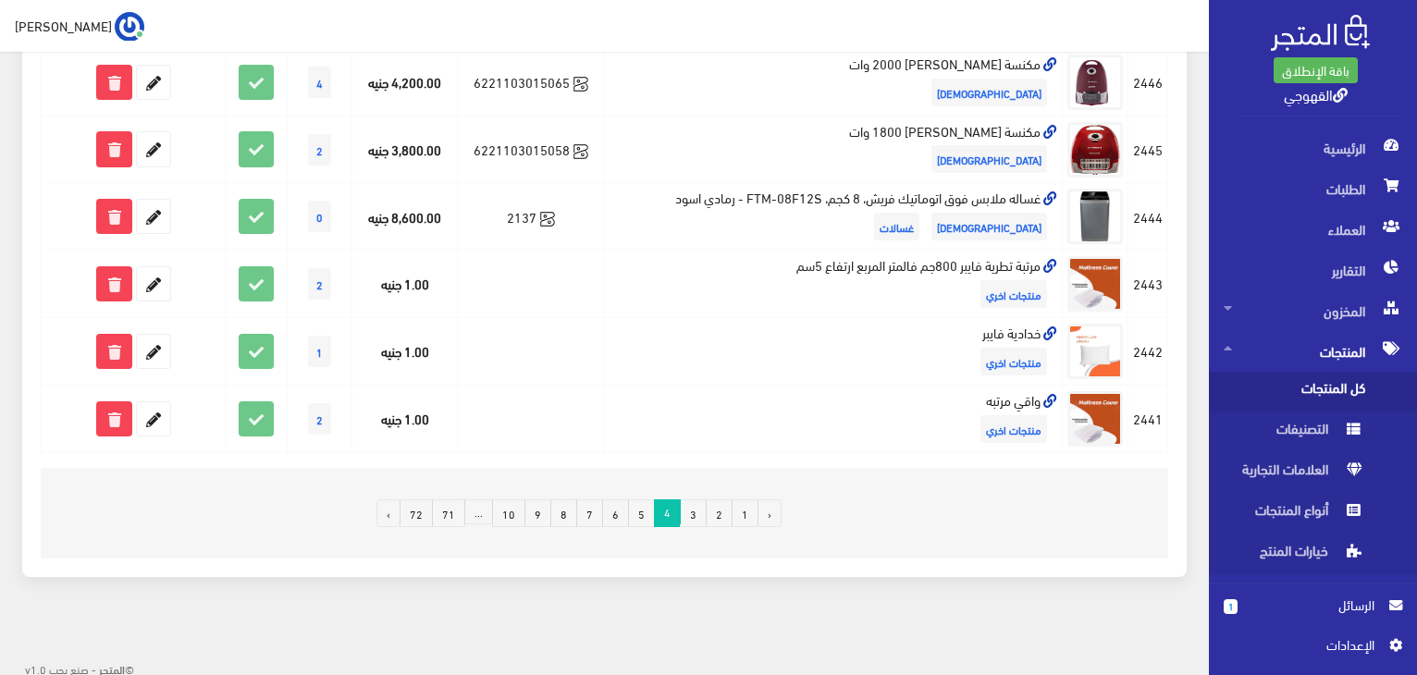
drag, startPoint x: 1128, startPoint y: 277, endPoint x: 1024, endPoint y: 526, distance: 269.8
click at [1024, 526] on div at bounding box center [979, 513] width 374 height 61
click at [653, 503] on link "5" at bounding box center [641, 513] width 27 height 28
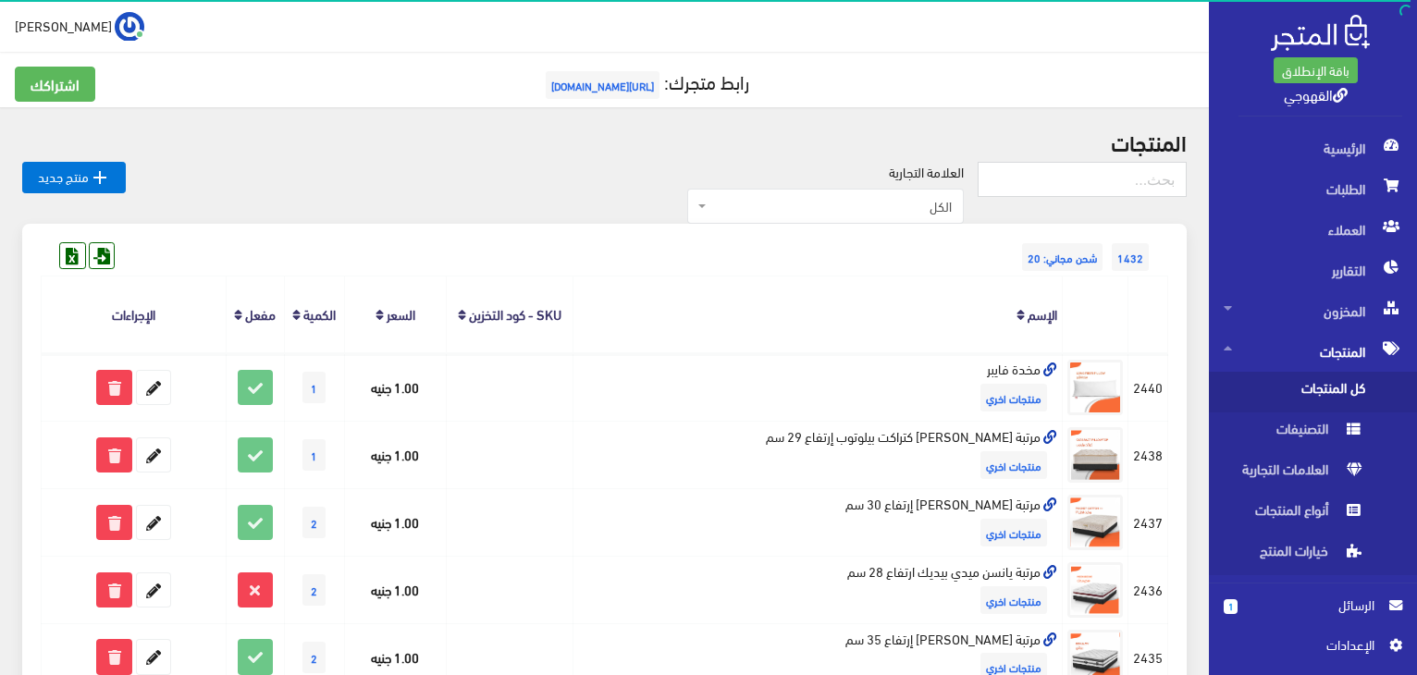
click at [812, 164] on div "العلامة التجارية الكل منتجات اخري امبريال فريش كريازي يونيون آير تورنيدو شارب L…" at bounding box center [552, 193] width 852 height 63
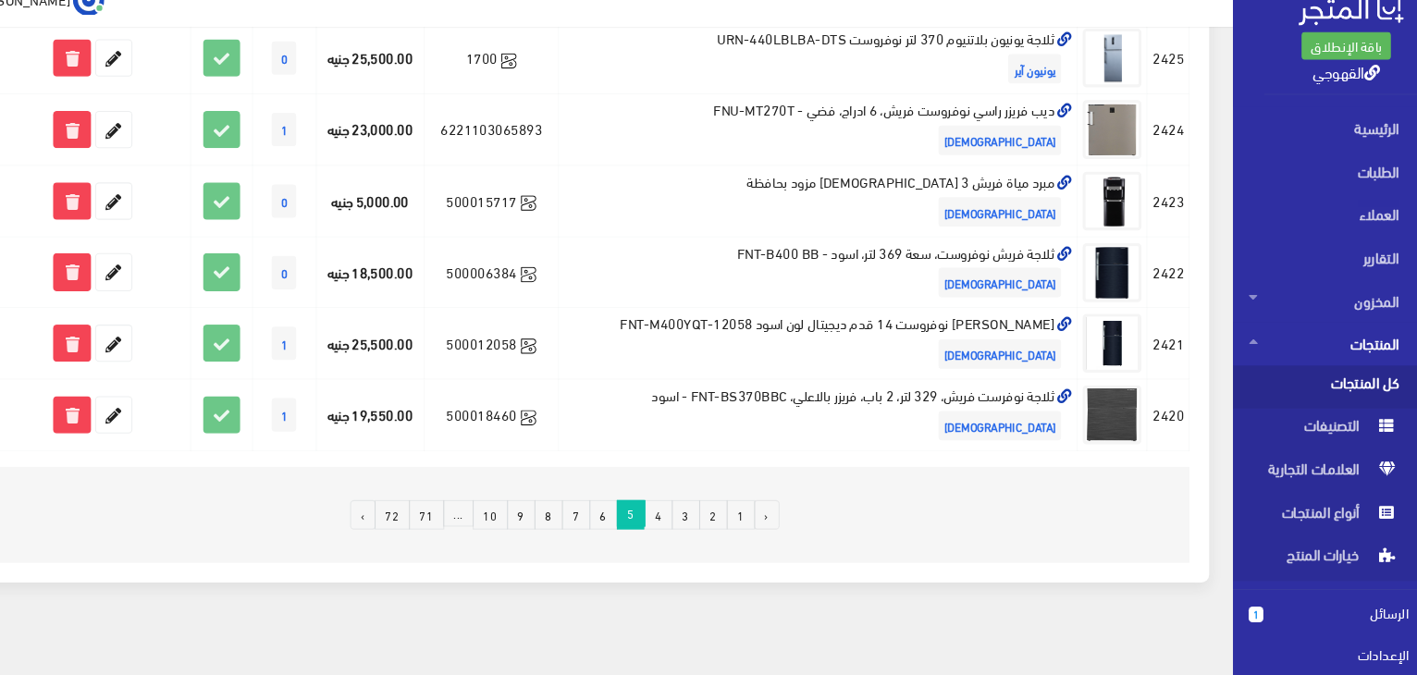
scroll to position [1249, 0]
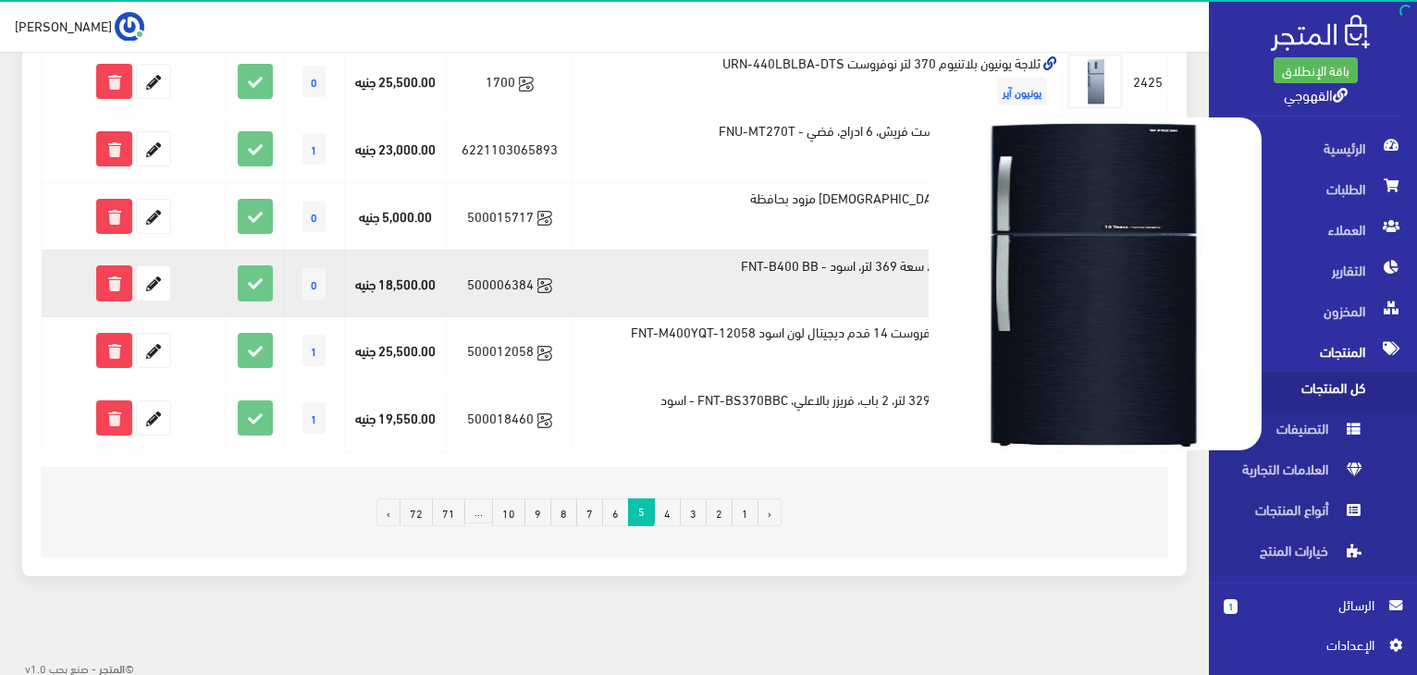
click at [1021, 298] on img at bounding box center [1095, 283] width 333 height 333
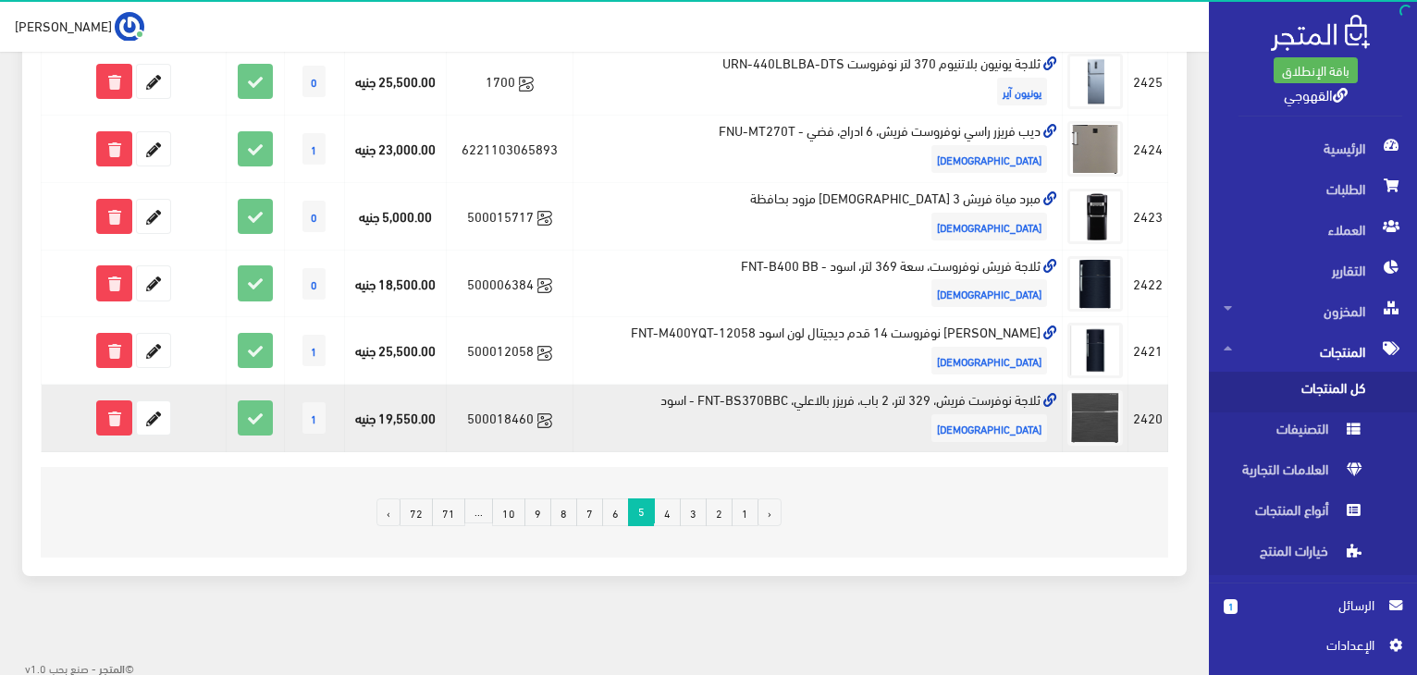
click at [969, 399] on td "ثلاجة نوفرست فريش، 329 لتر، 2 باب، فريزر بالاعلي، FNT-BS370BBC - اسود [DEMOGRAP…" at bounding box center [817, 419] width 489 height 68
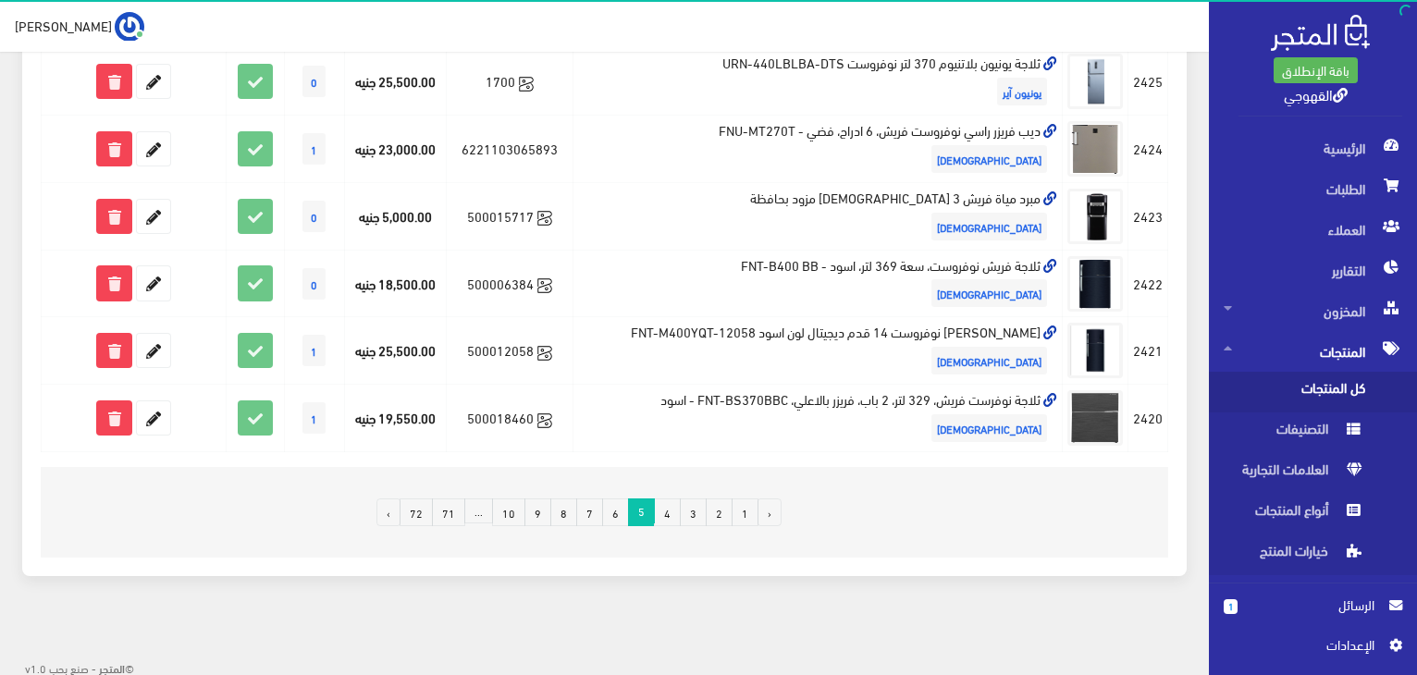
click at [1164, 546] on footer "‹ 1 2 3 4 5 6 7 8 9 10 ... 71 72 ›" at bounding box center [604, 512] width 1127 height 91
click at [1155, 542] on footer "‹ 1 2 3 4 5 6 7 8 9 10 ... 71 72 ›" at bounding box center [604, 512] width 1127 height 91
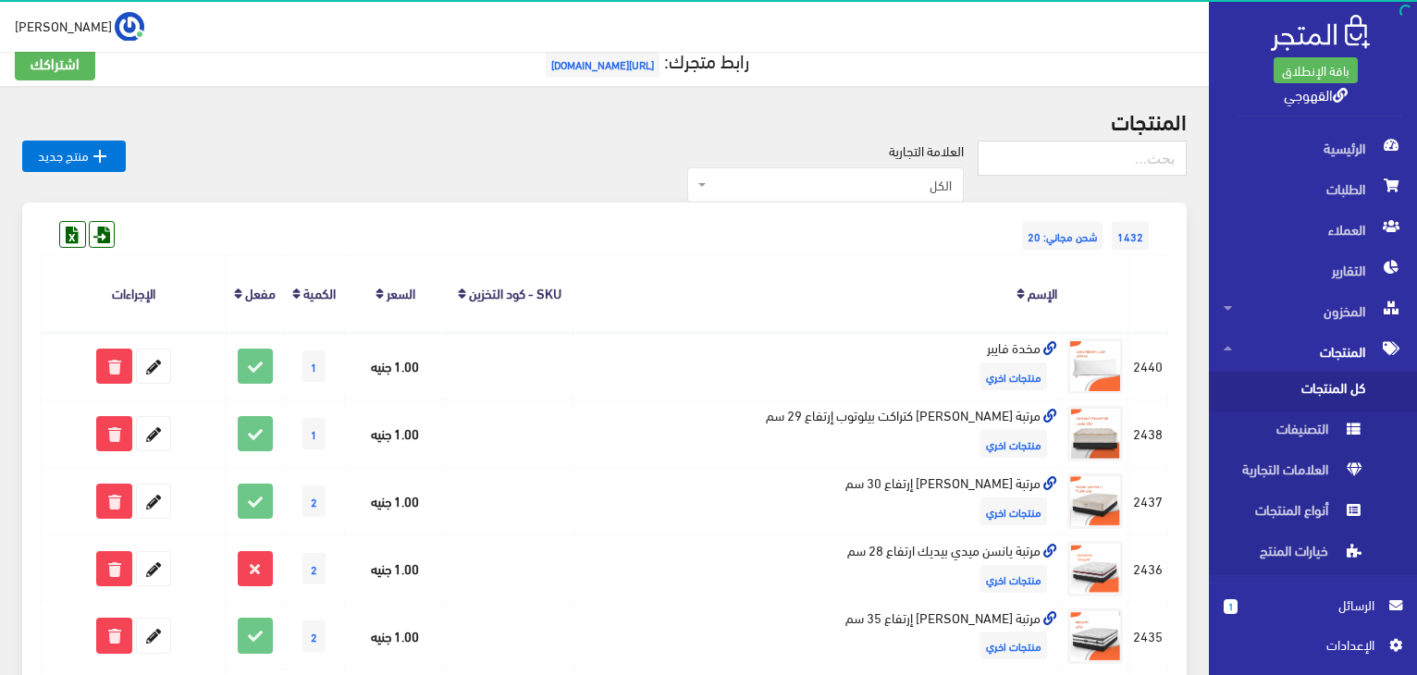
scroll to position [0, 0]
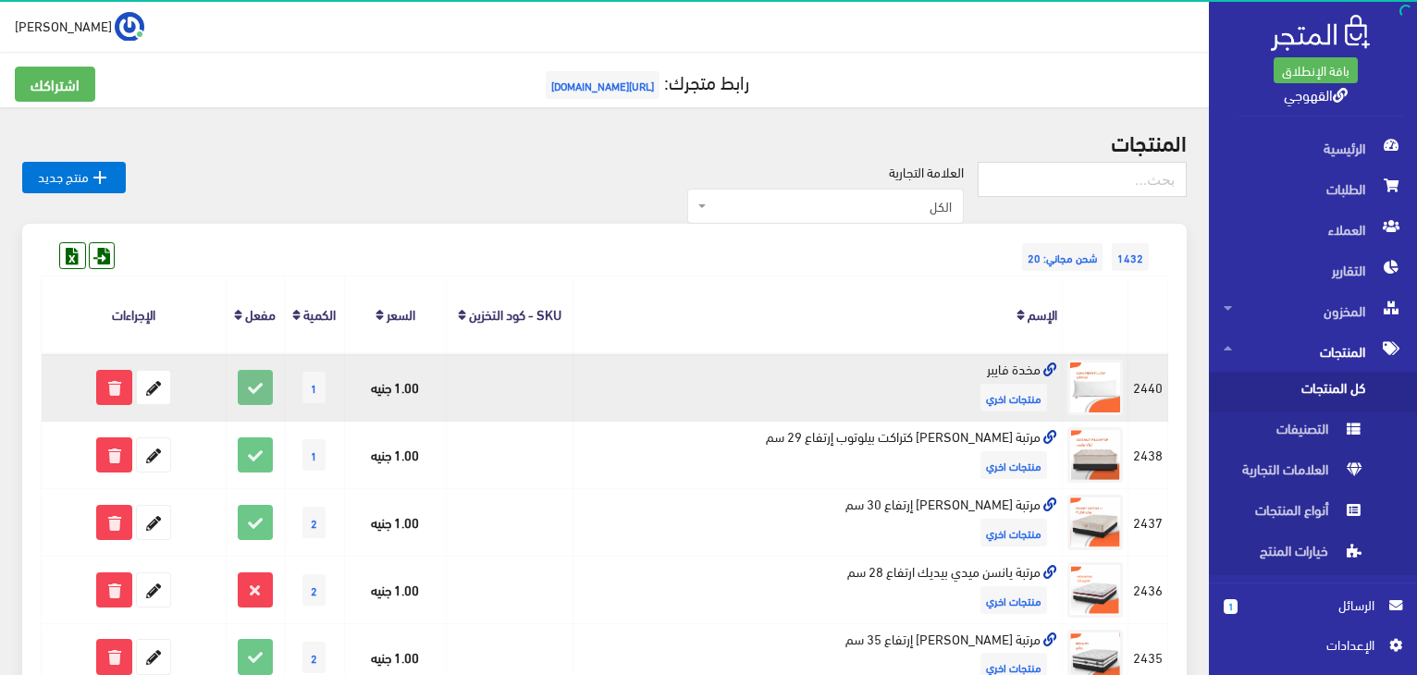
click at [250, 392] on icon at bounding box center [255, 387] width 33 height 33
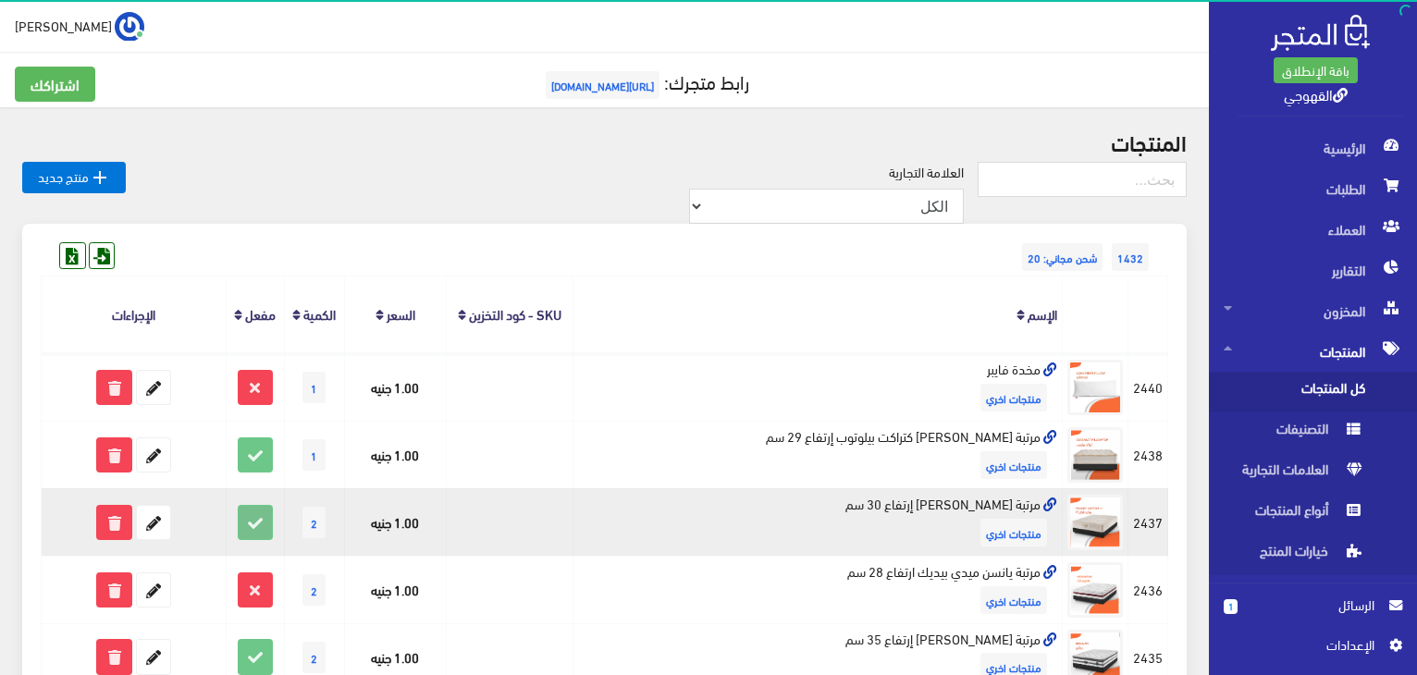
click at [253, 513] on icon at bounding box center [255, 522] width 33 height 33
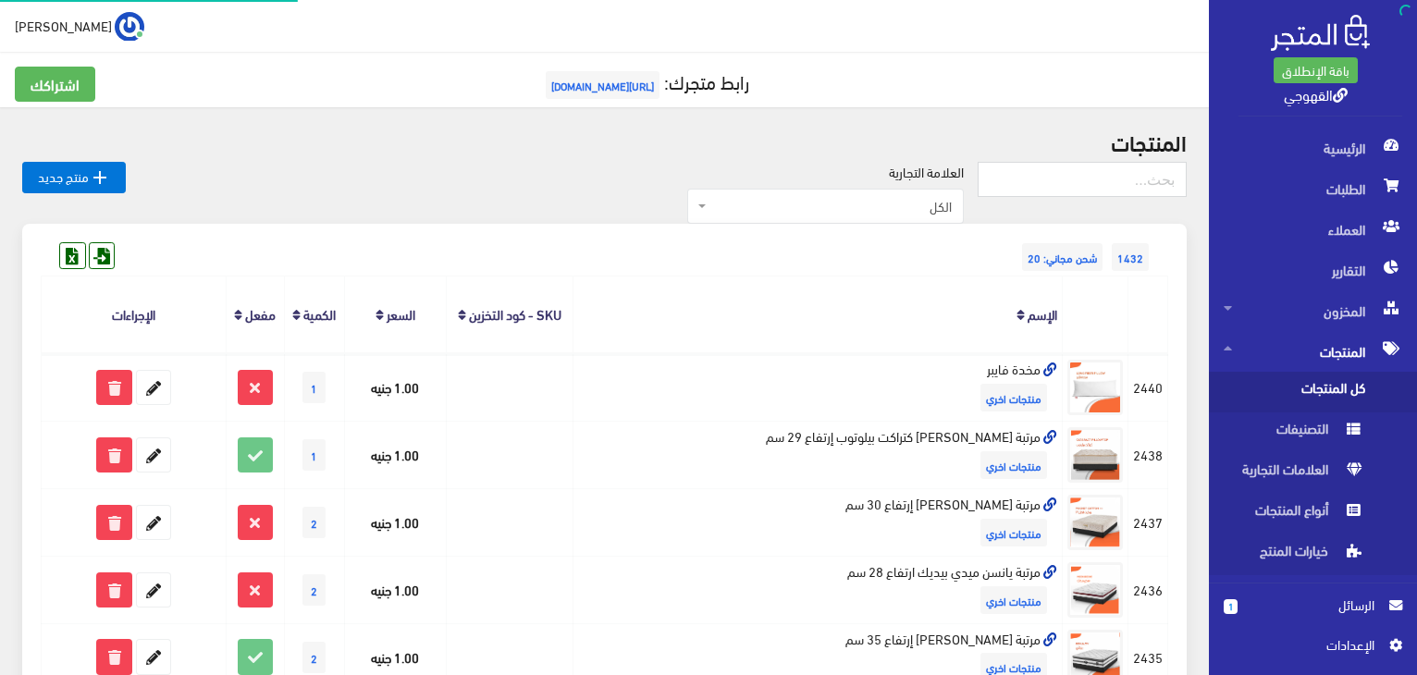
click at [262, 444] on icon at bounding box center [255, 454] width 33 height 33
click at [355, 252] on div "1432 شحن مجاني: 20" at bounding box center [604, 239] width 1127 height 30
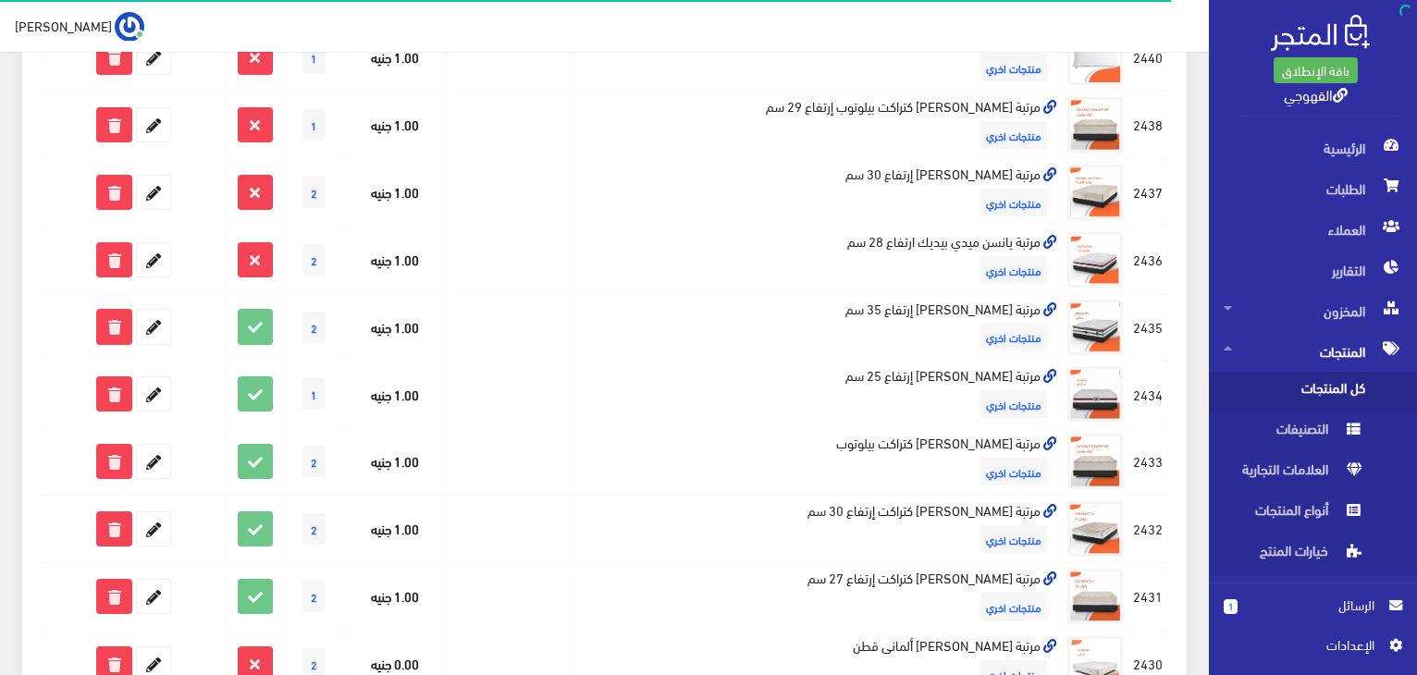
scroll to position [333, 0]
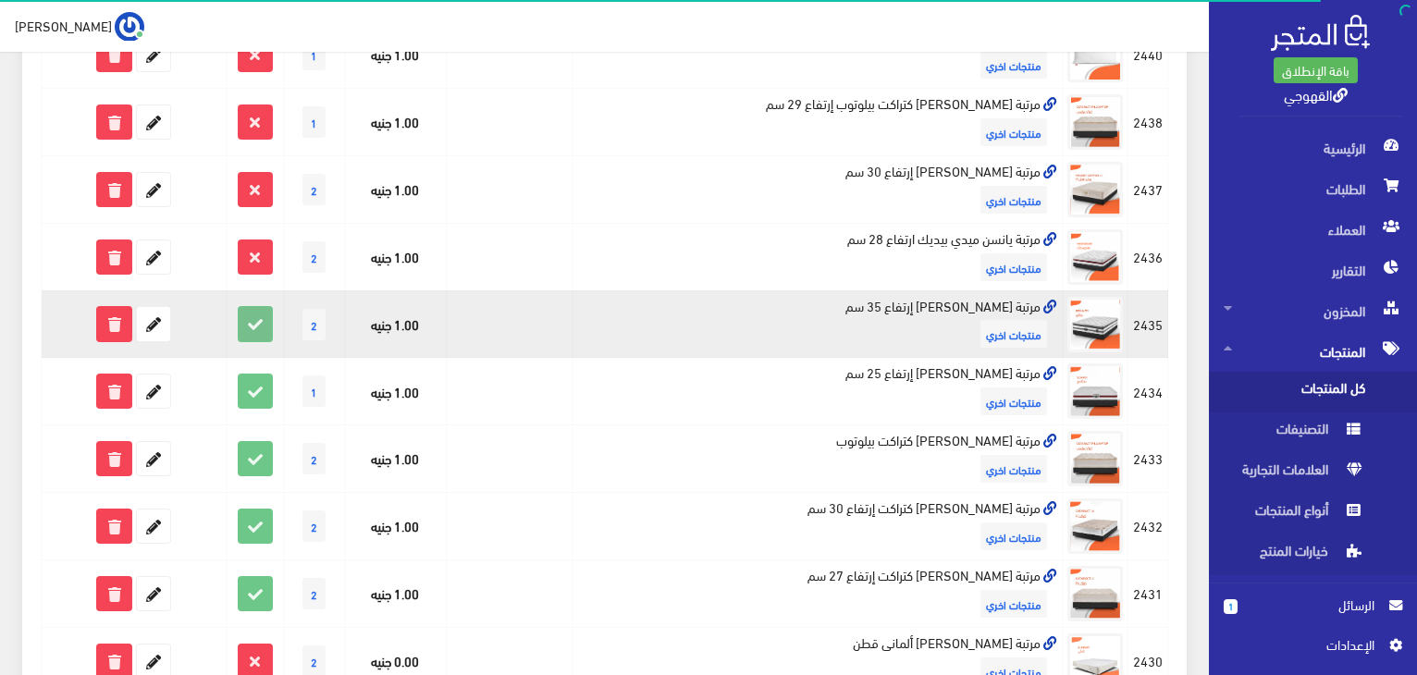
click at [259, 326] on icon at bounding box center [255, 323] width 33 height 33
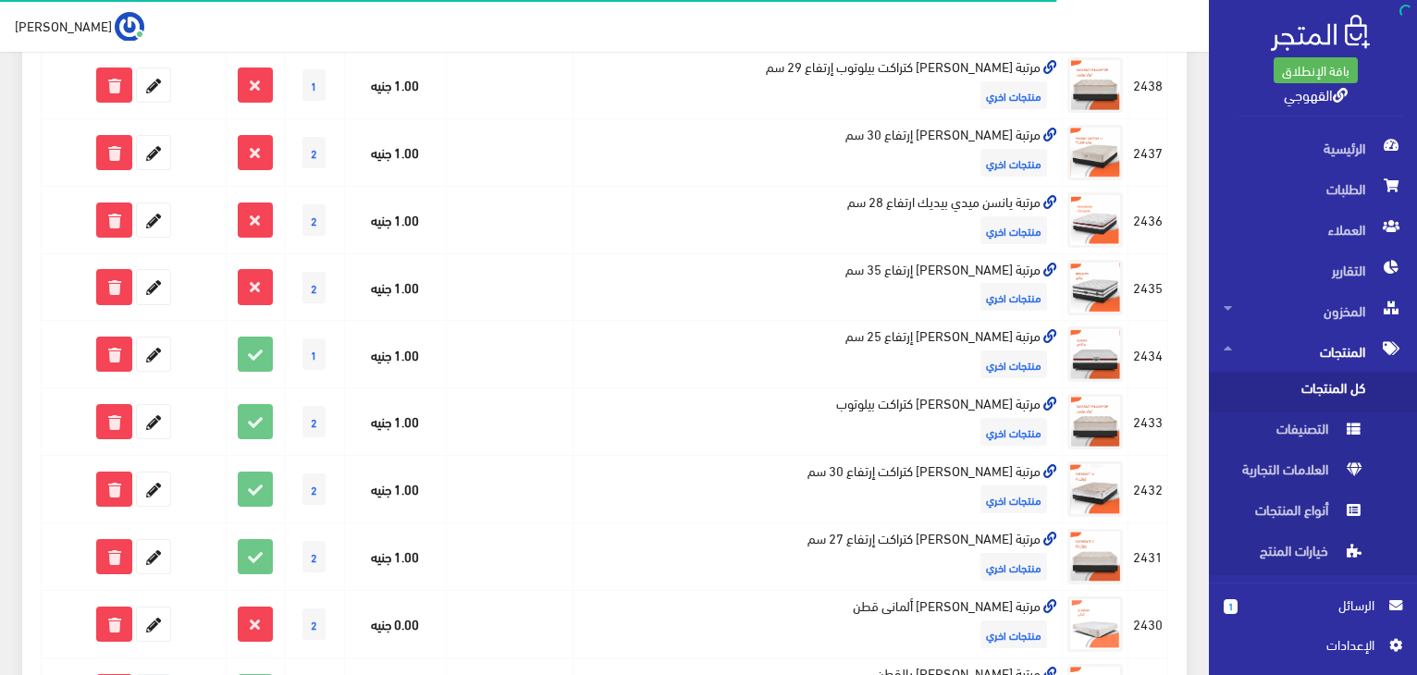
scroll to position [407, 0]
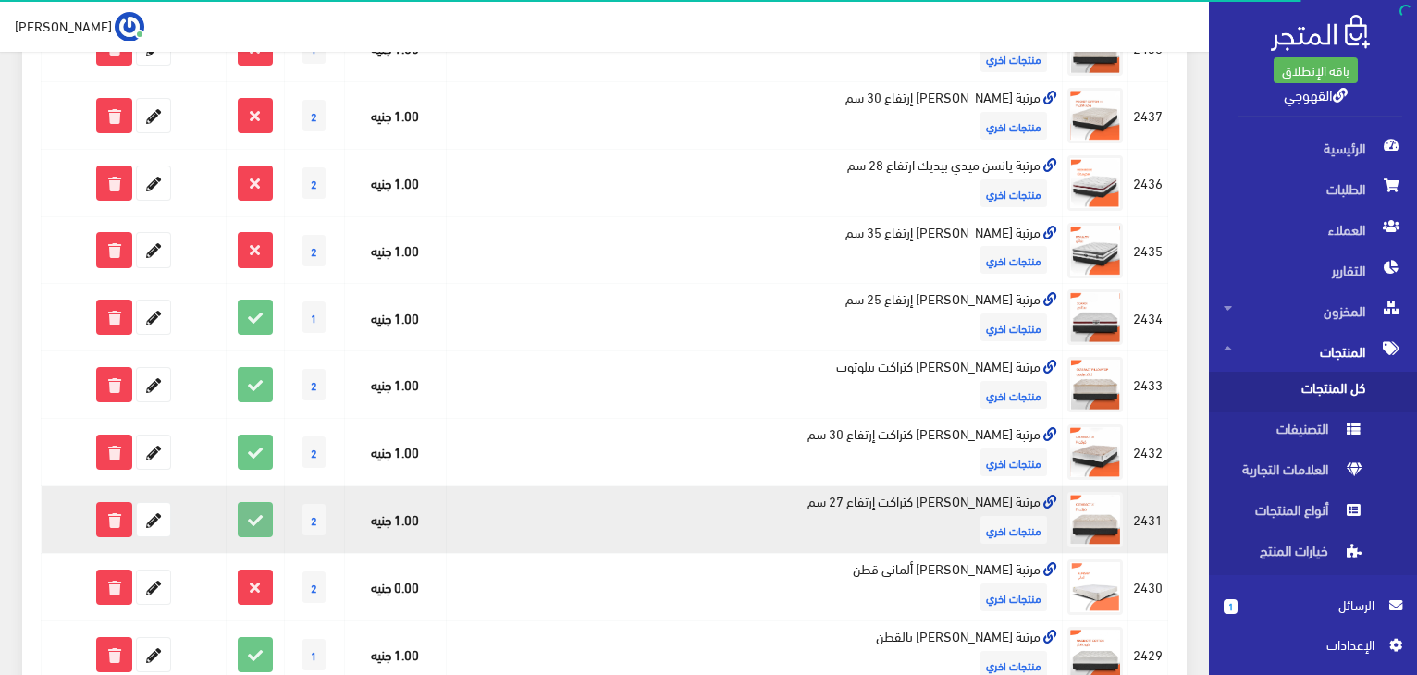
click at [251, 515] on icon at bounding box center [255, 519] width 33 height 33
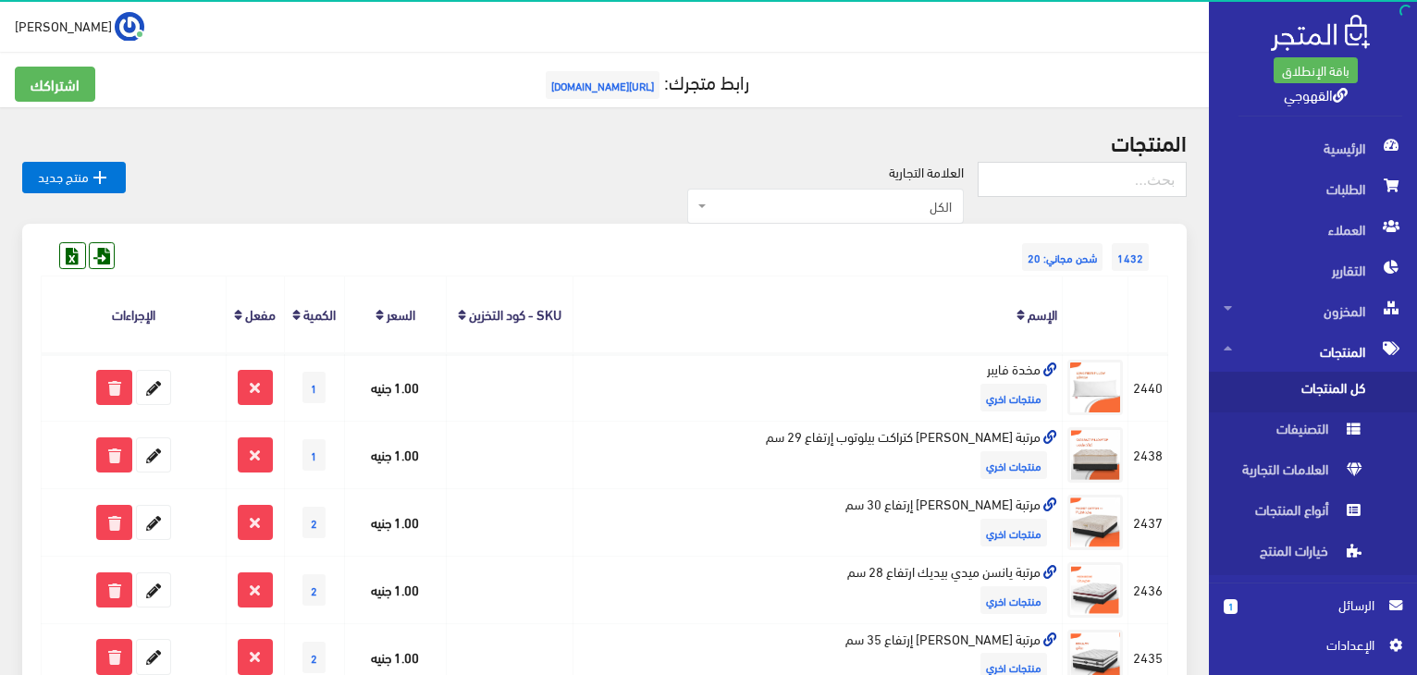
click at [387, 245] on div "1432 شحن مجاني: 20" at bounding box center [604, 239] width 1127 height 30
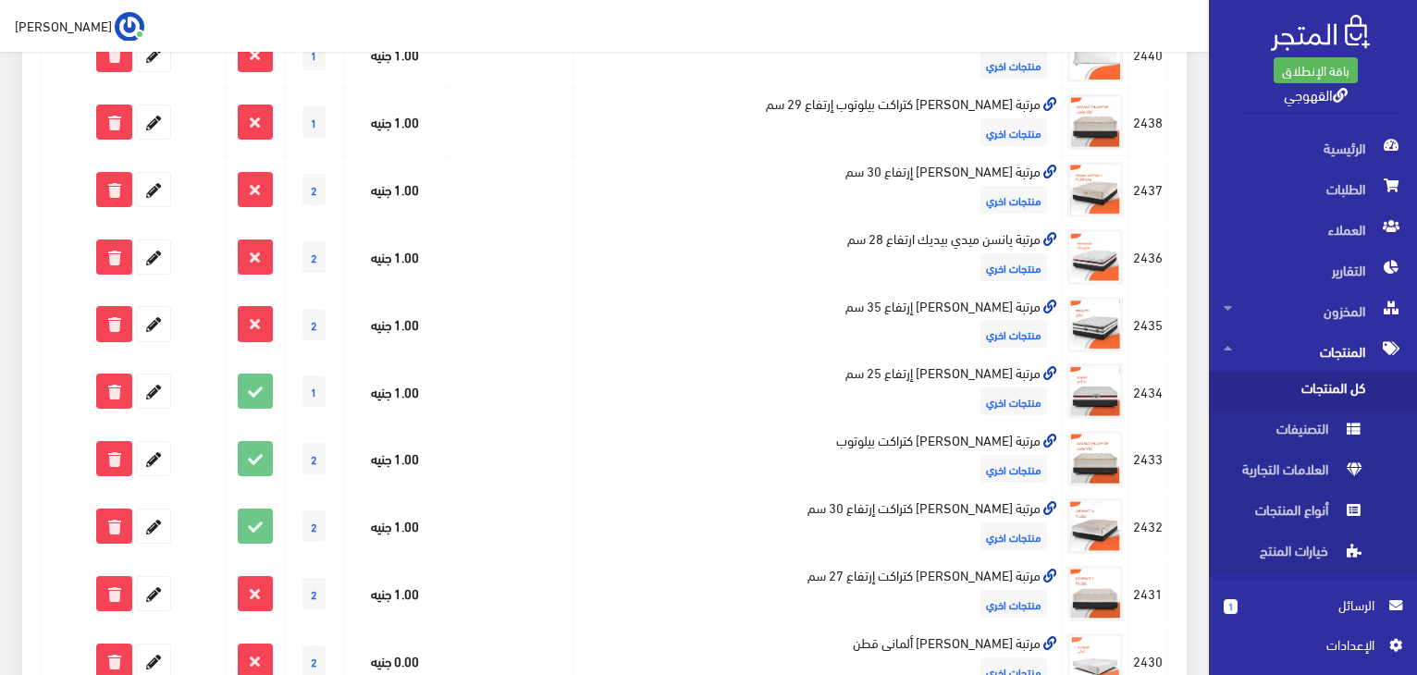
scroll to position [370, 0]
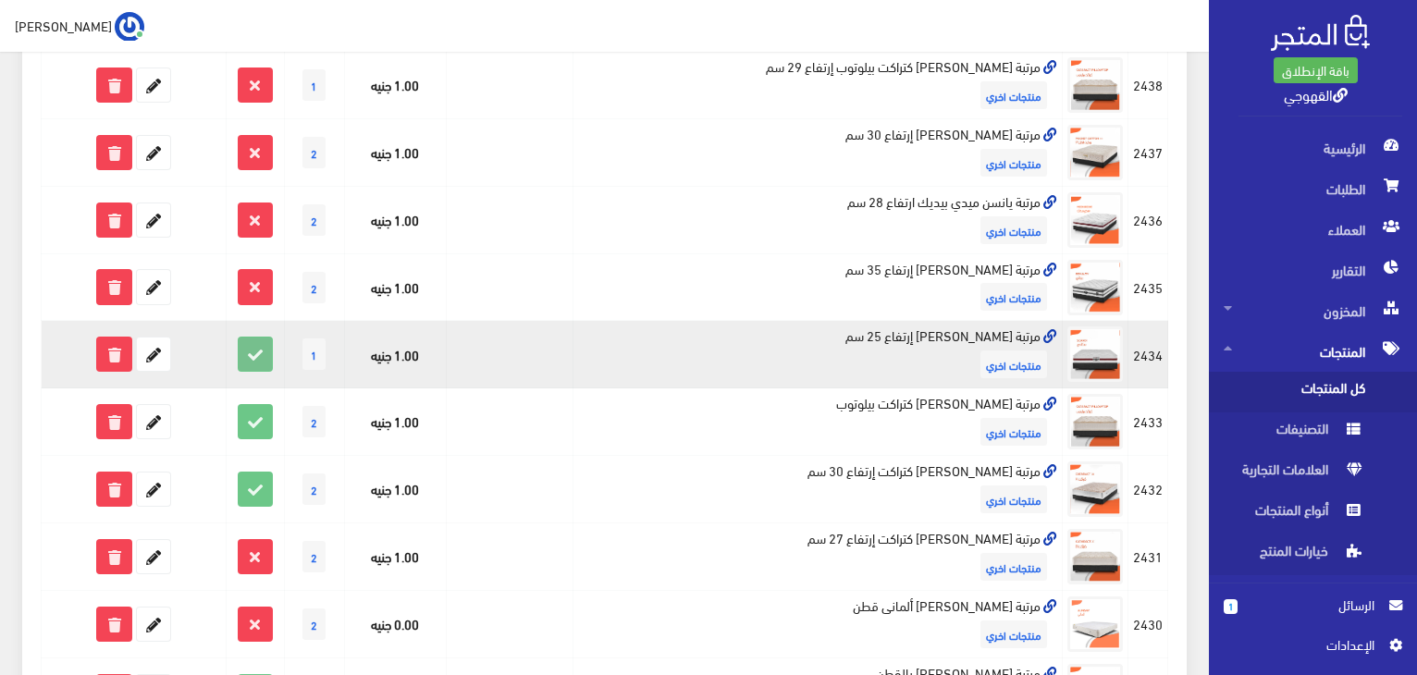
click at [252, 357] on icon at bounding box center [255, 354] width 33 height 33
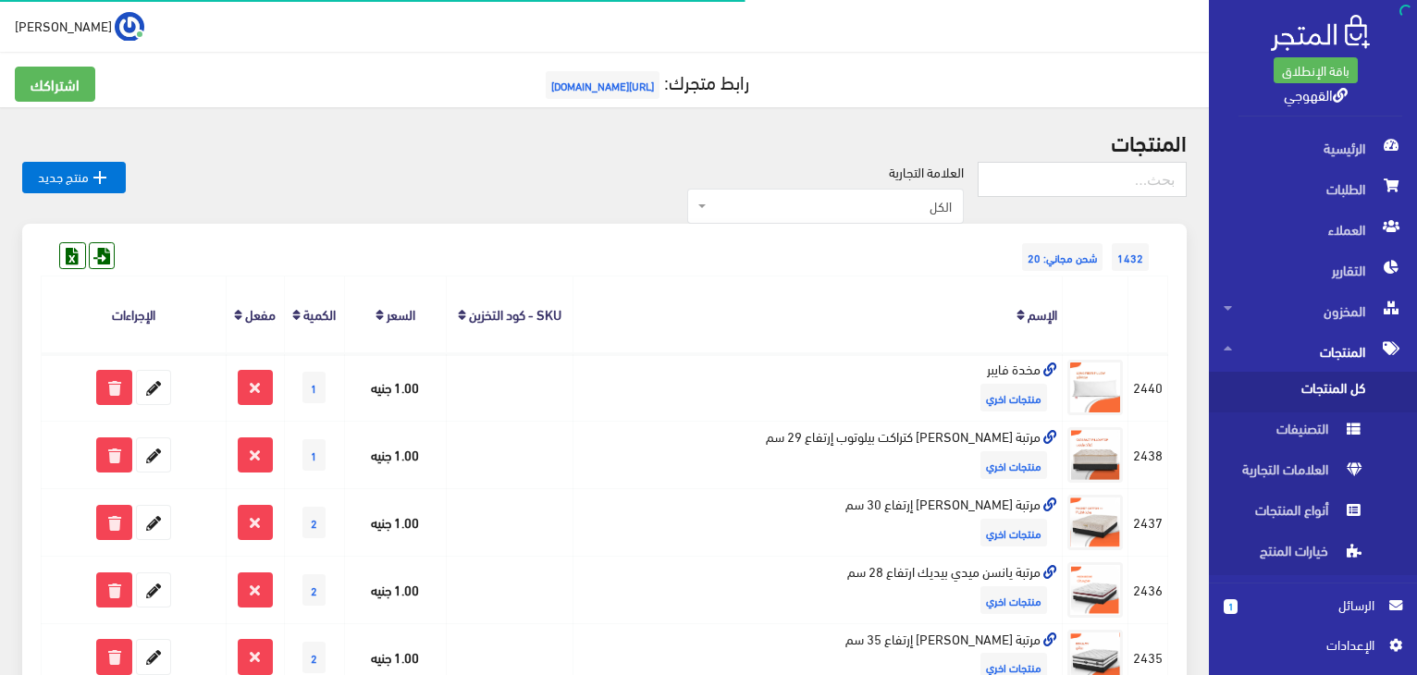
click at [458, 218] on div "العلامة التجارية الكل منتجات اخري امبريال فريش كريازي يونيون آير تورنيدو شارب L…" at bounding box center [552, 193] width 852 height 63
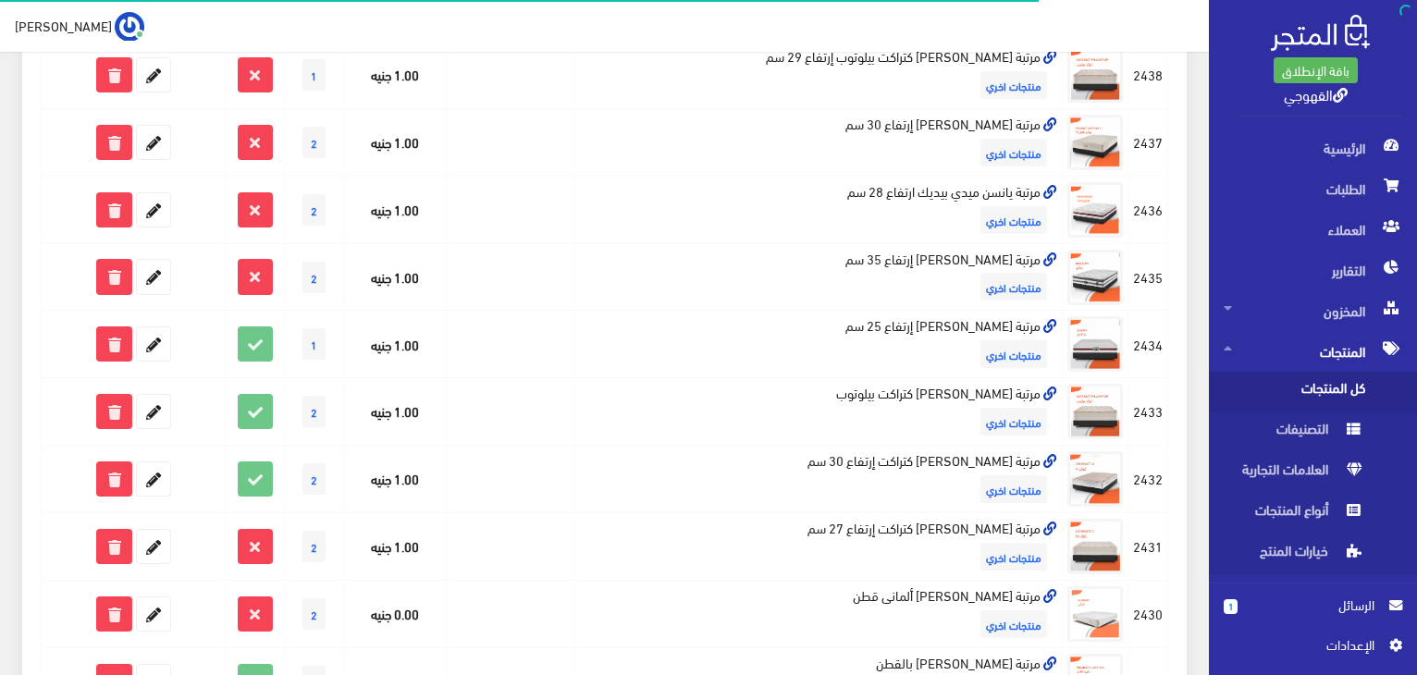
scroll to position [407, 0]
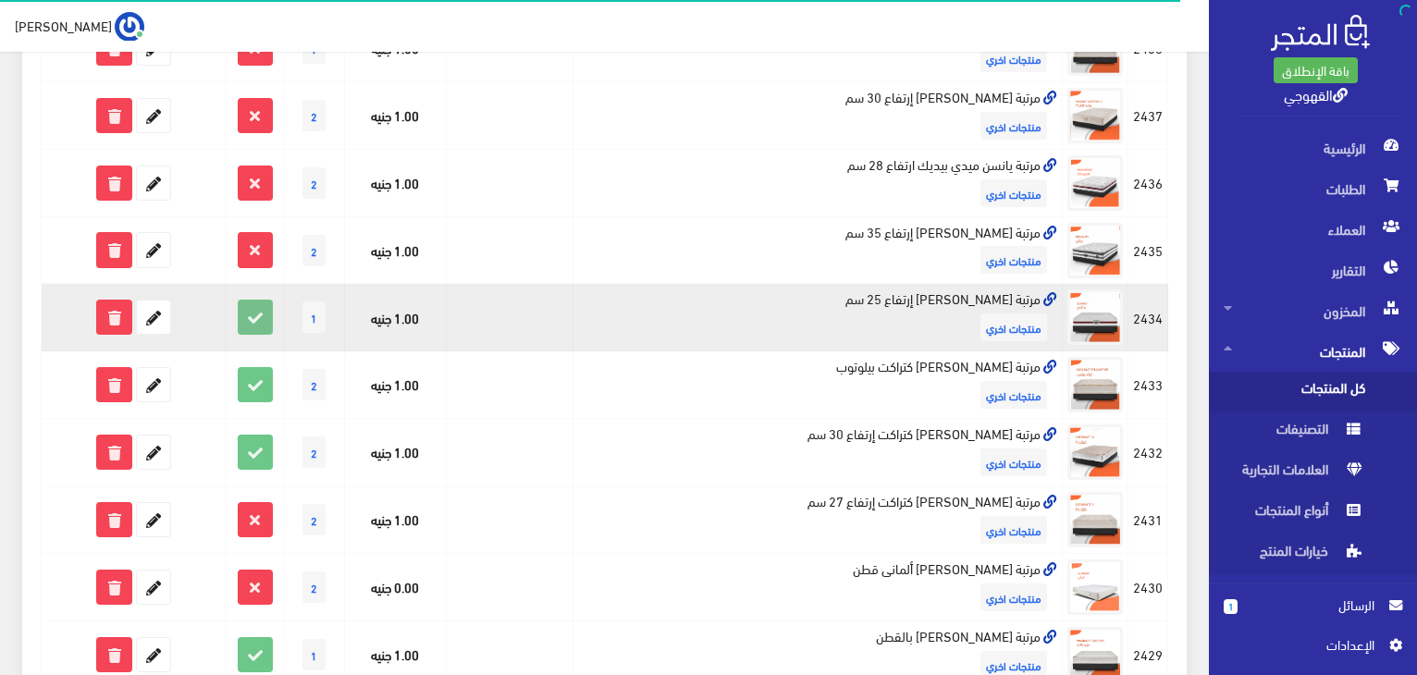
click at [253, 325] on icon at bounding box center [255, 317] width 33 height 33
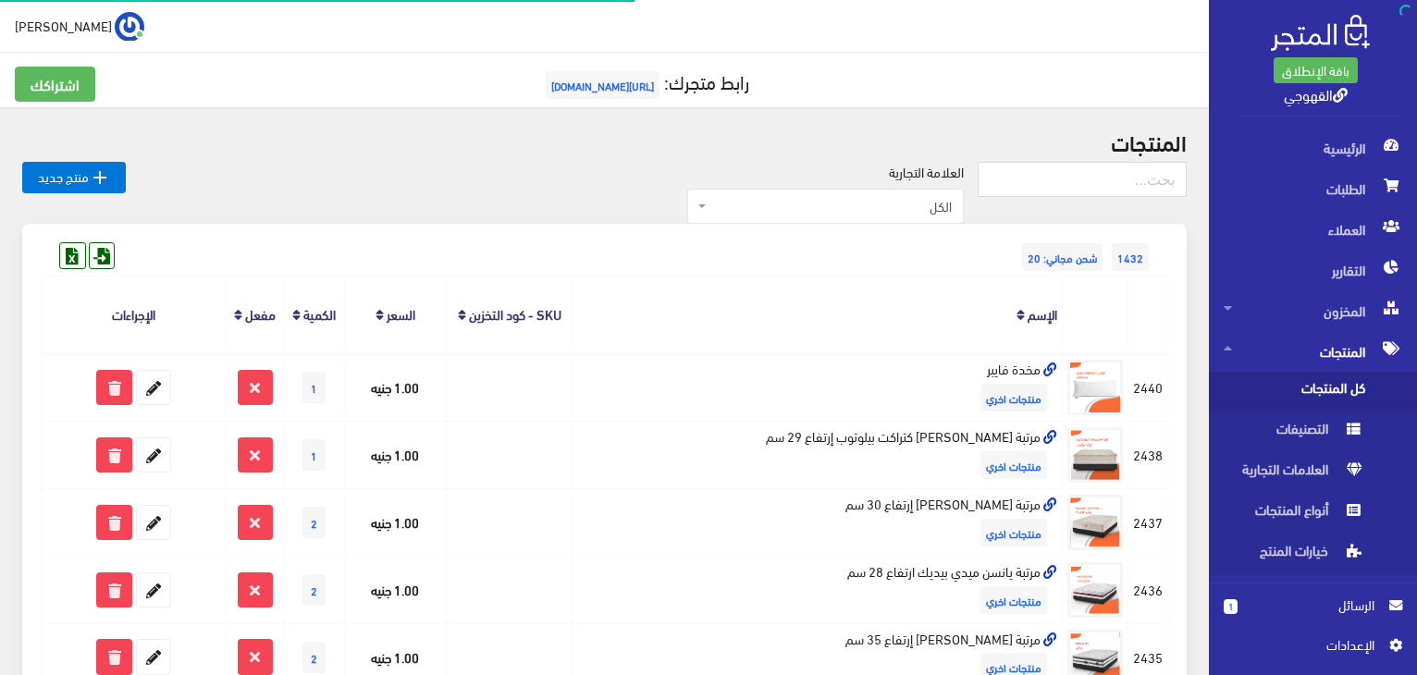
click at [363, 219] on div "العلامة التجارية الكل منتجات اخري امبريال فريش كريازي يونيون آير تورنيدو شارب L…" at bounding box center [552, 193] width 852 height 63
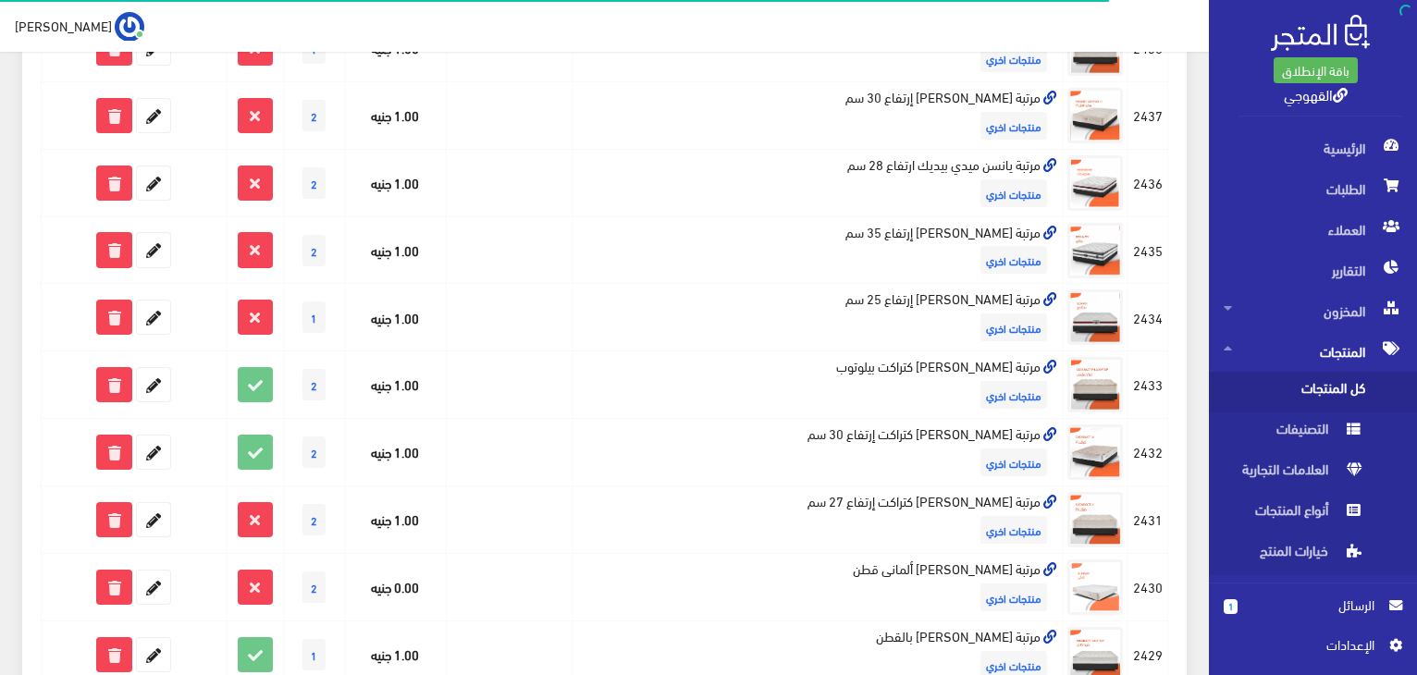
scroll to position [444, 0]
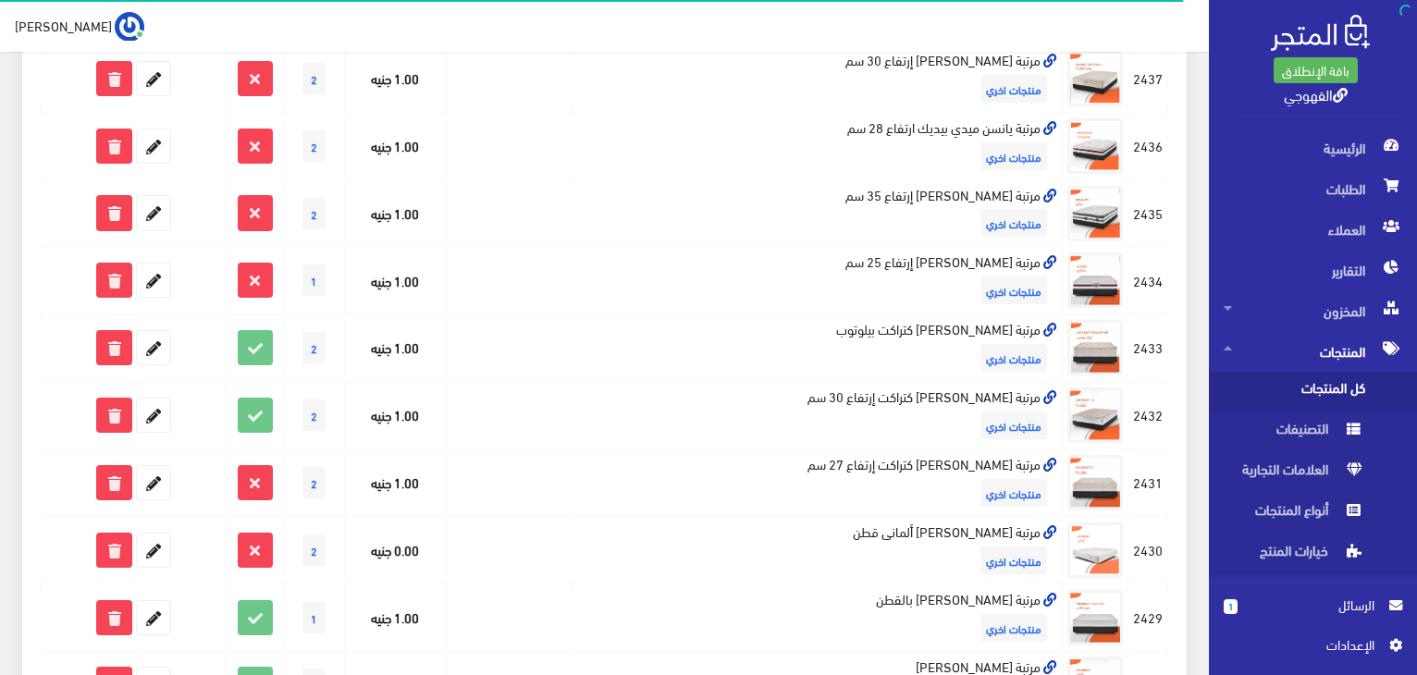
click at [363, 219] on td "1.00 جنيه" at bounding box center [395, 213] width 102 height 68
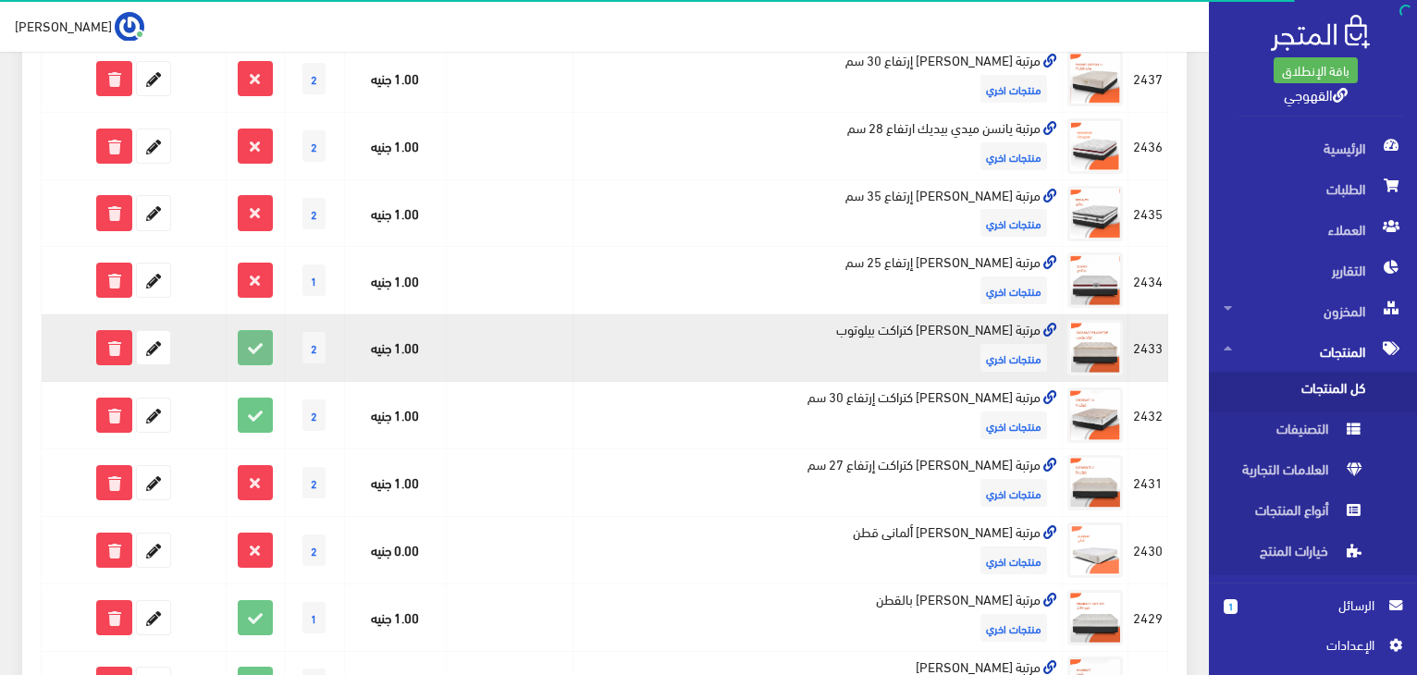
click at [264, 349] on icon at bounding box center [255, 347] width 33 height 33
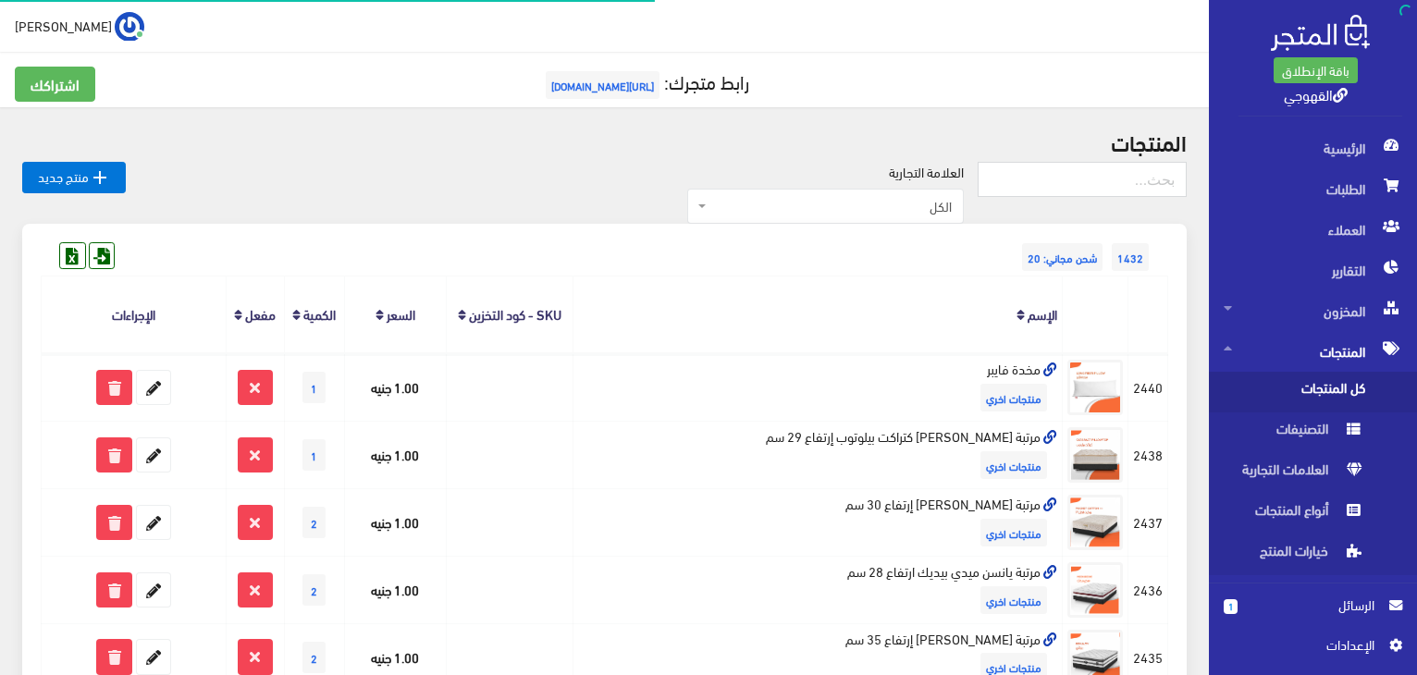
click at [339, 245] on div "1432 شحن مجاني: 20" at bounding box center [604, 239] width 1127 height 30
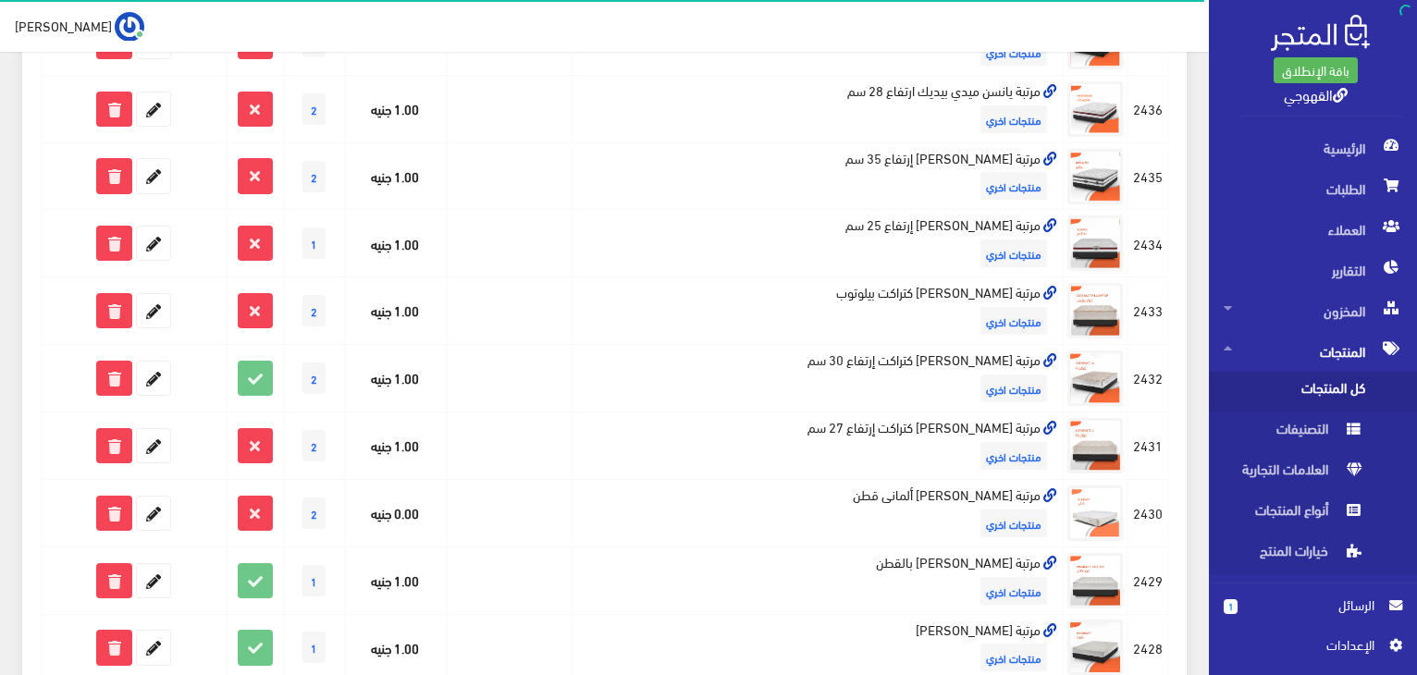
scroll to position [518, 0]
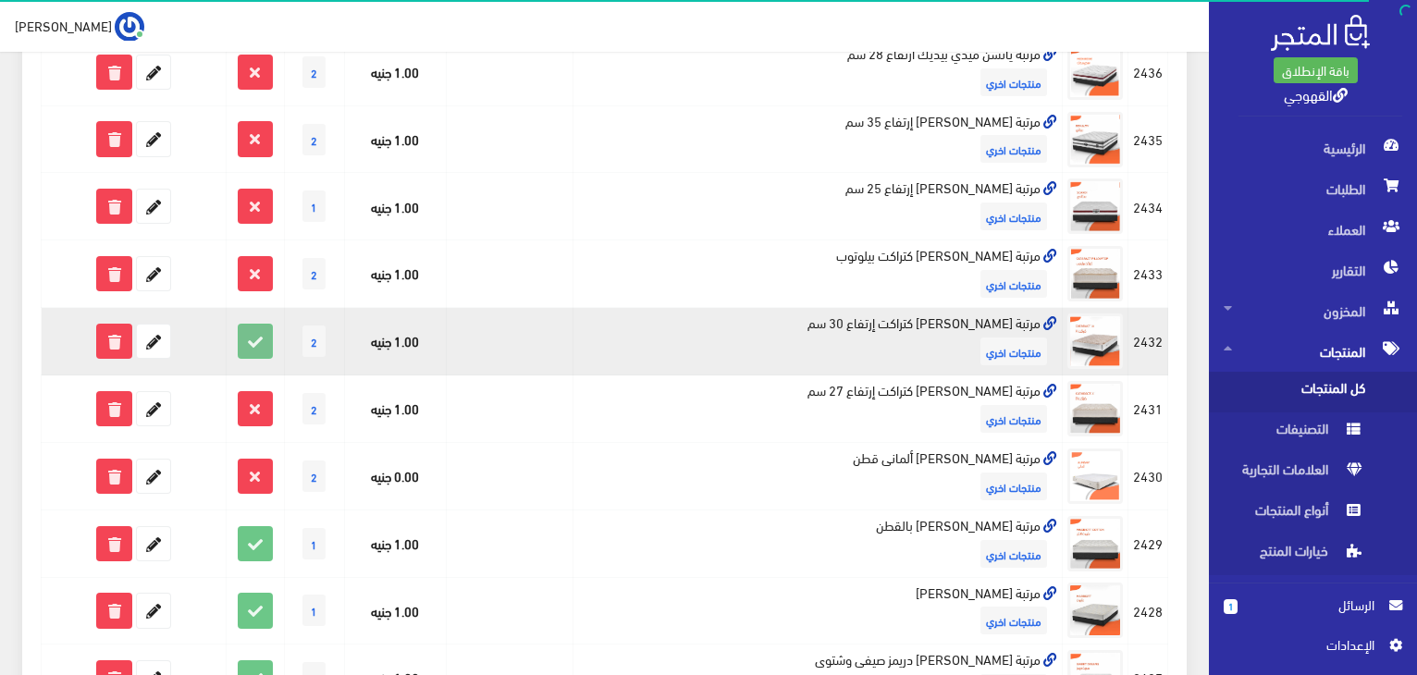
click at [262, 337] on icon at bounding box center [255, 341] width 33 height 33
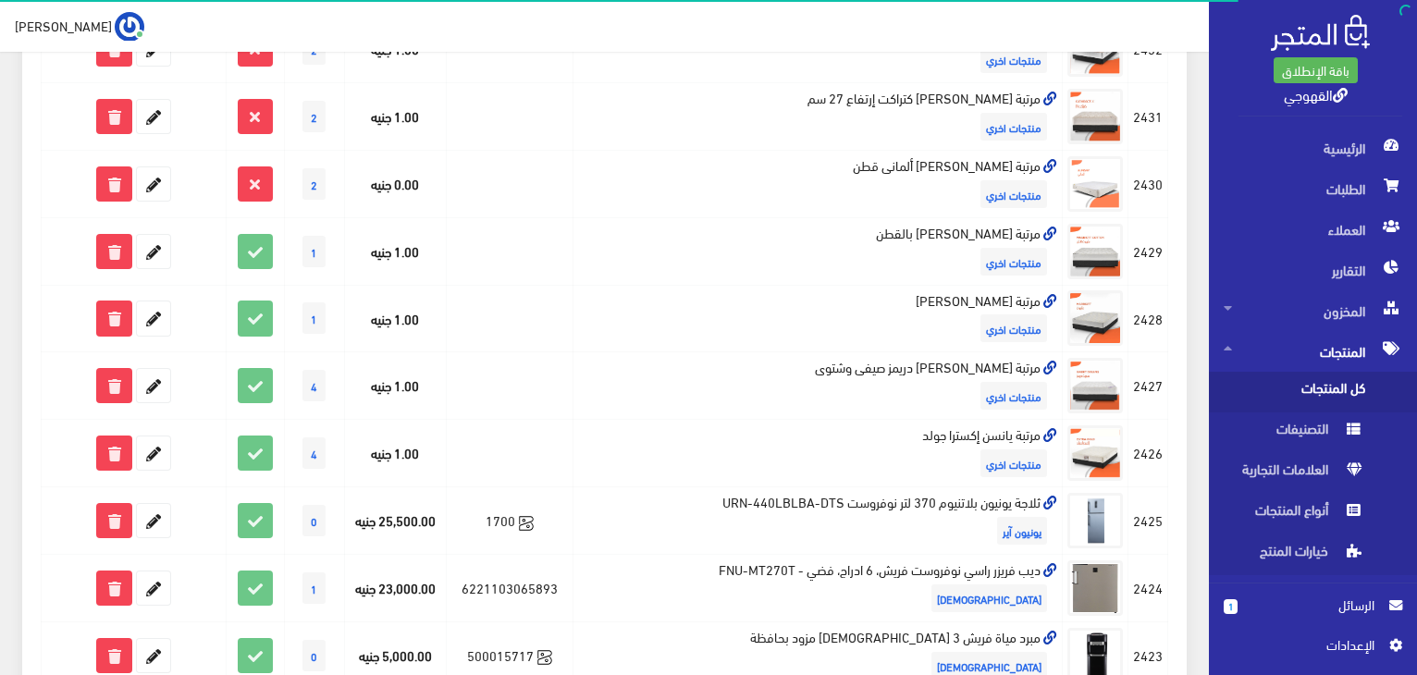
scroll to position [814, 0]
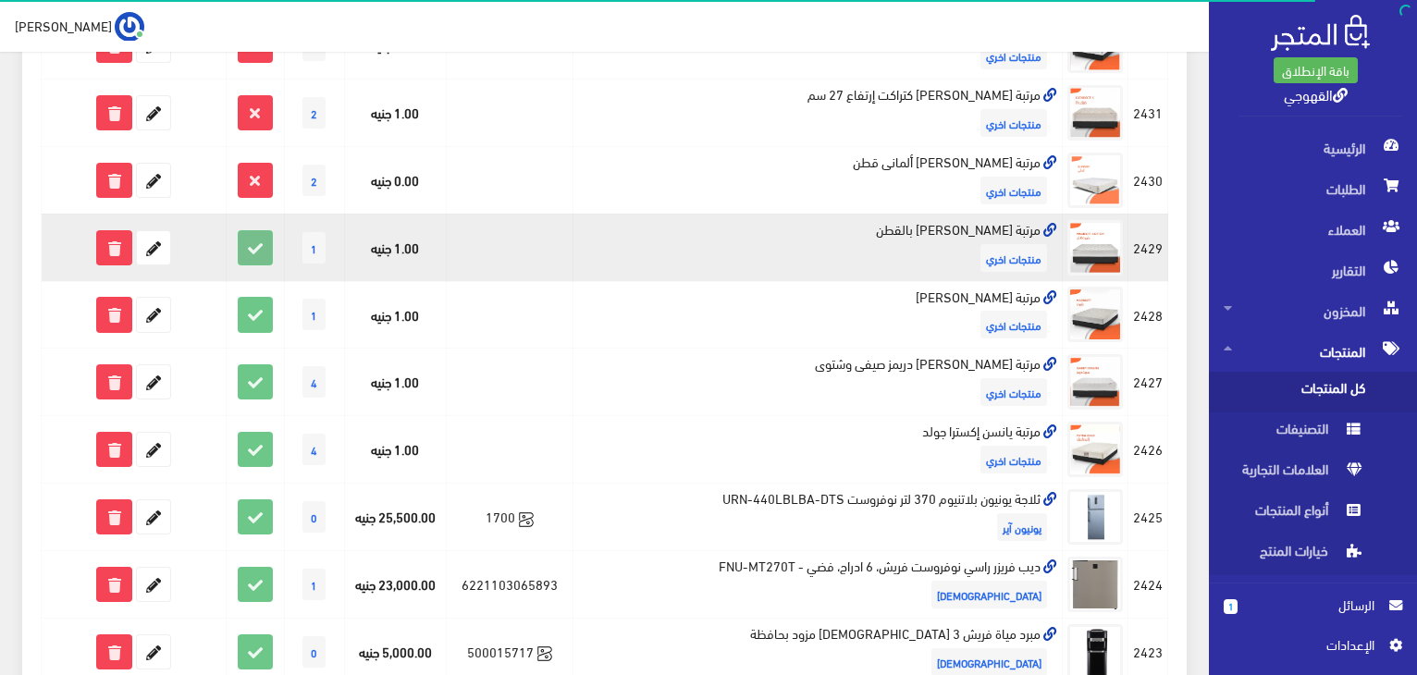
click at [263, 255] on icon at bounding box center [255, 247] width 33 height 33
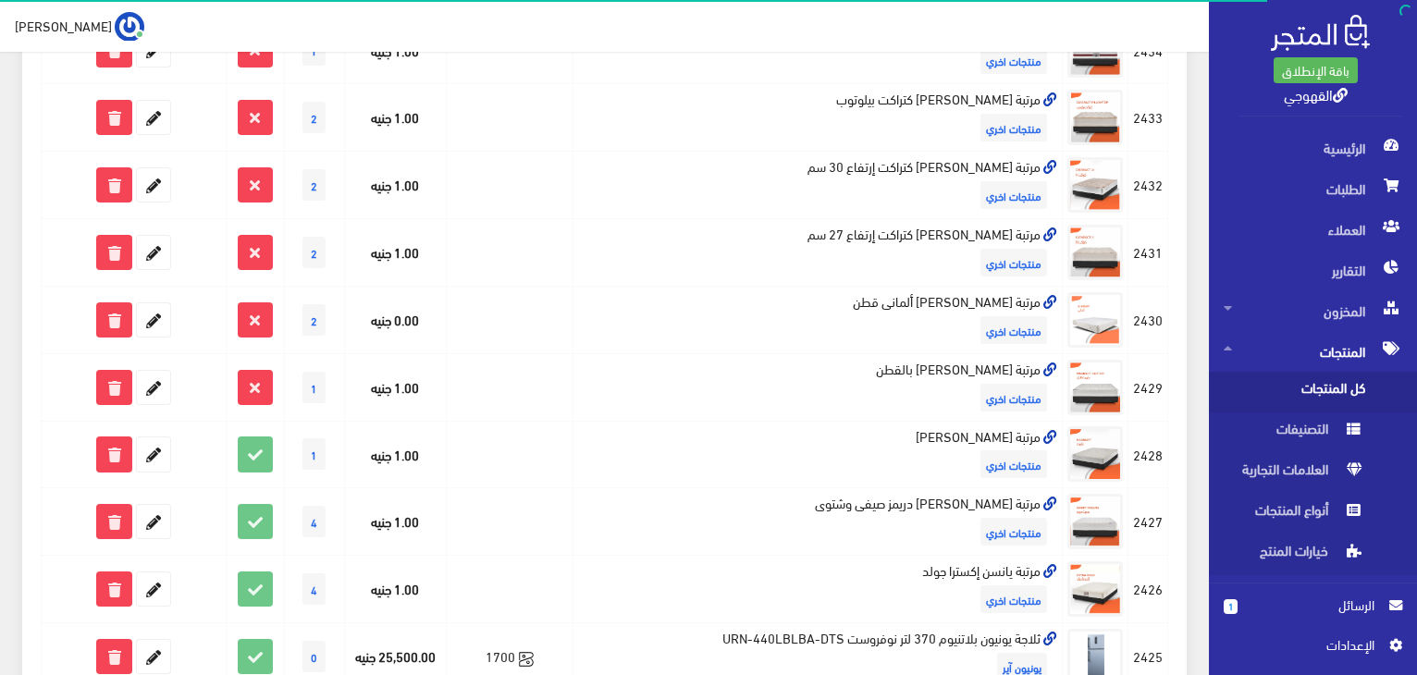
scroll to position [703, 0]
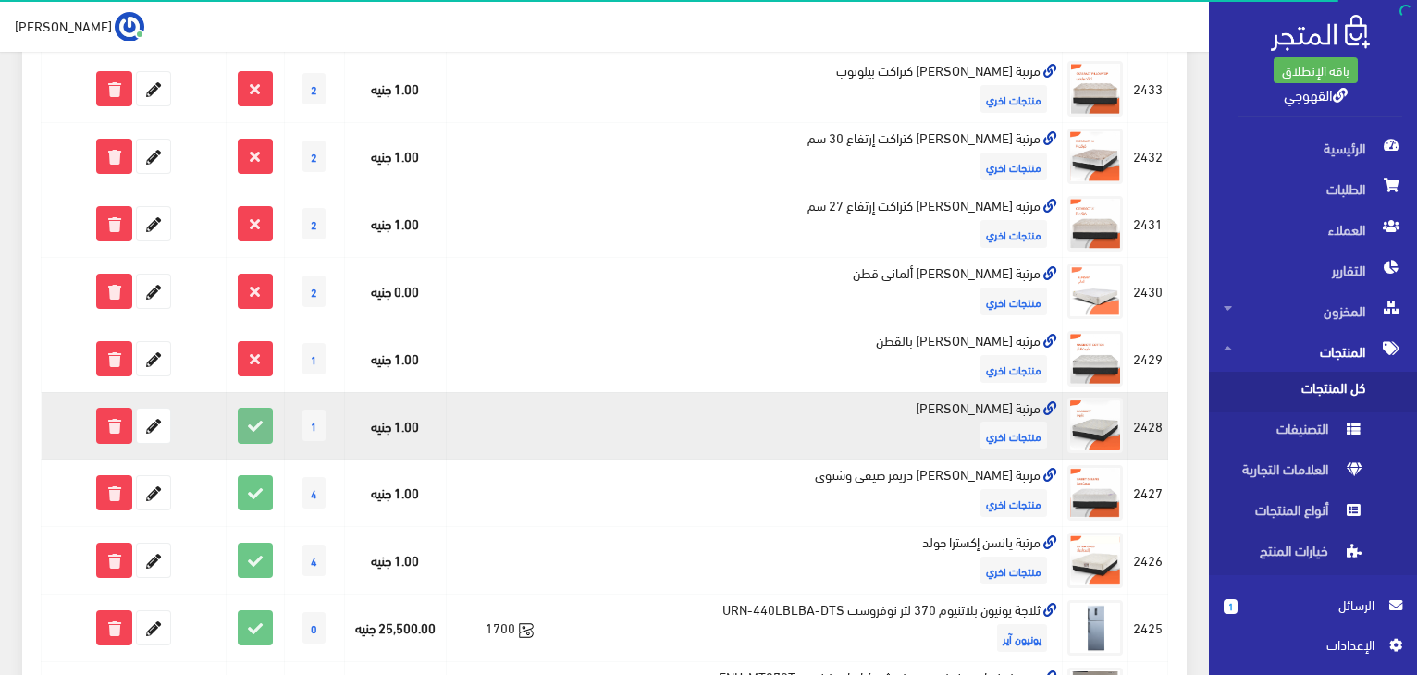
click at [253, 423] on icon at bounding box center [255, 425] width 33 height 33
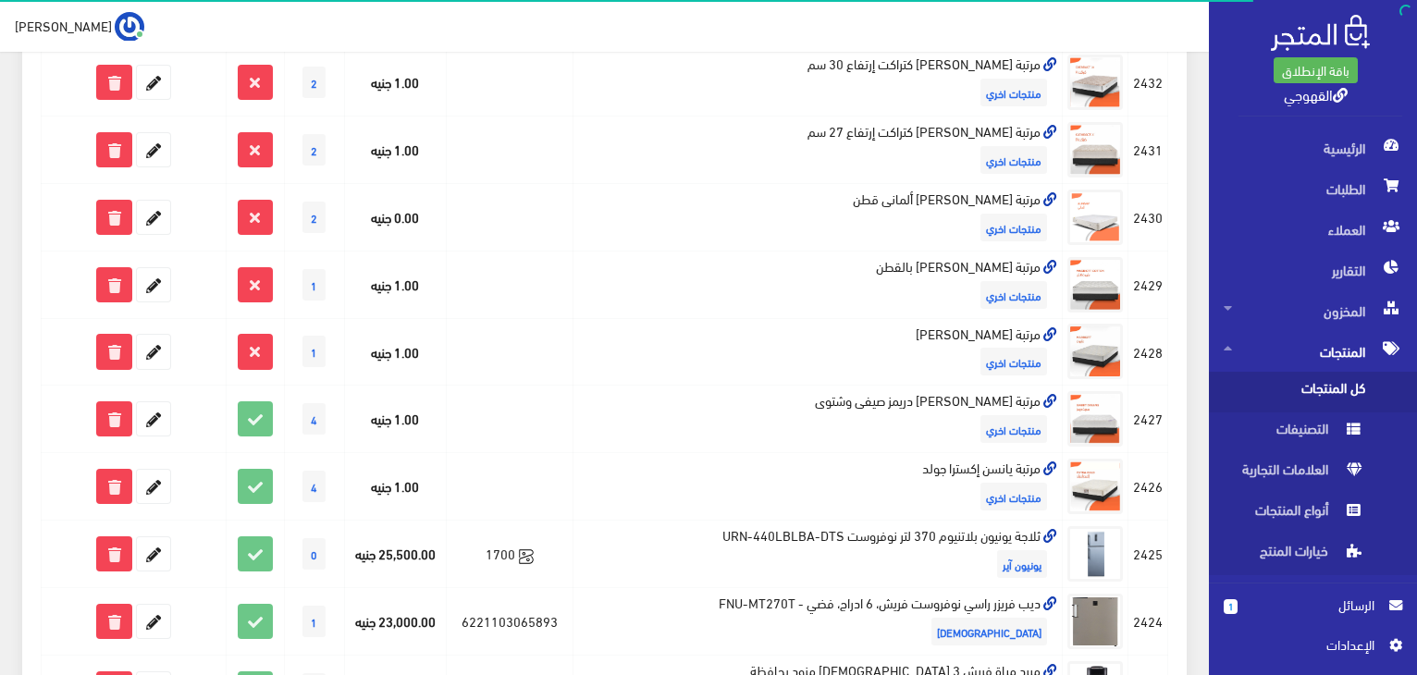
scroll to position [814, 0]
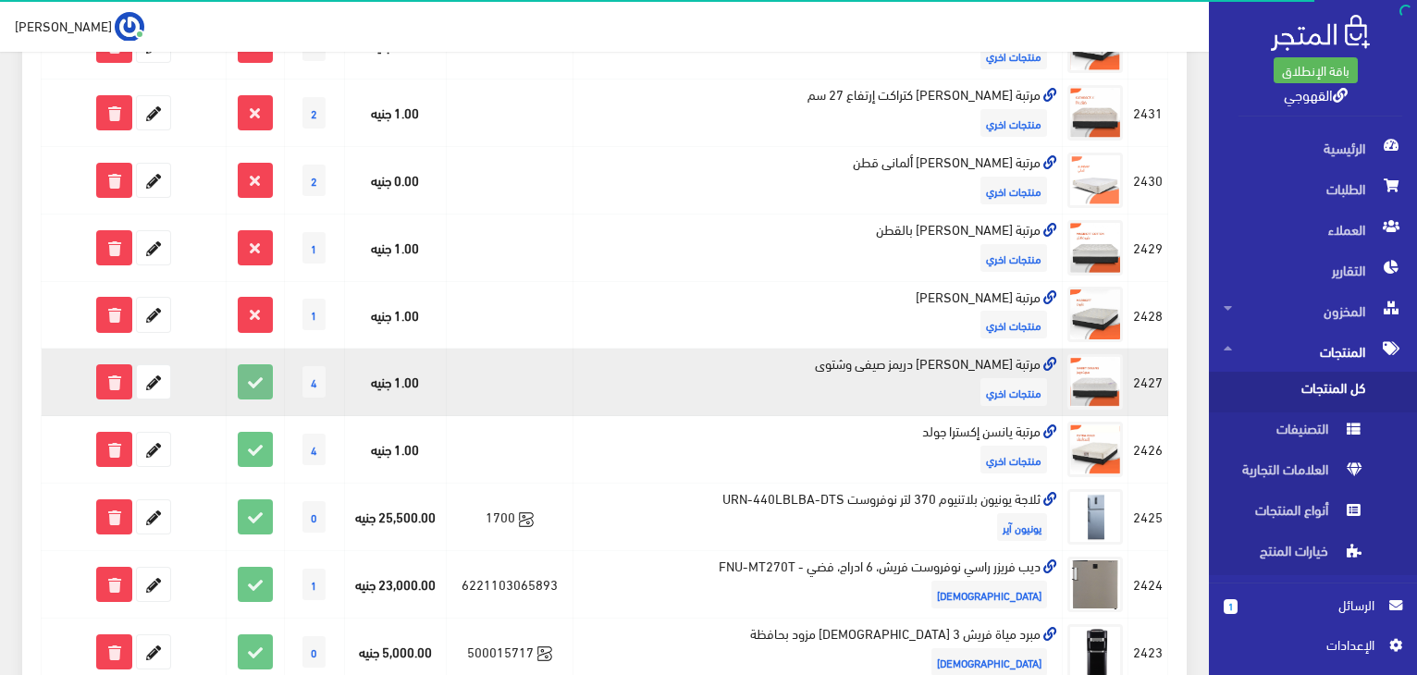
click at [252, 374] on icon at bounding box center [255, 381] width 33 height 33
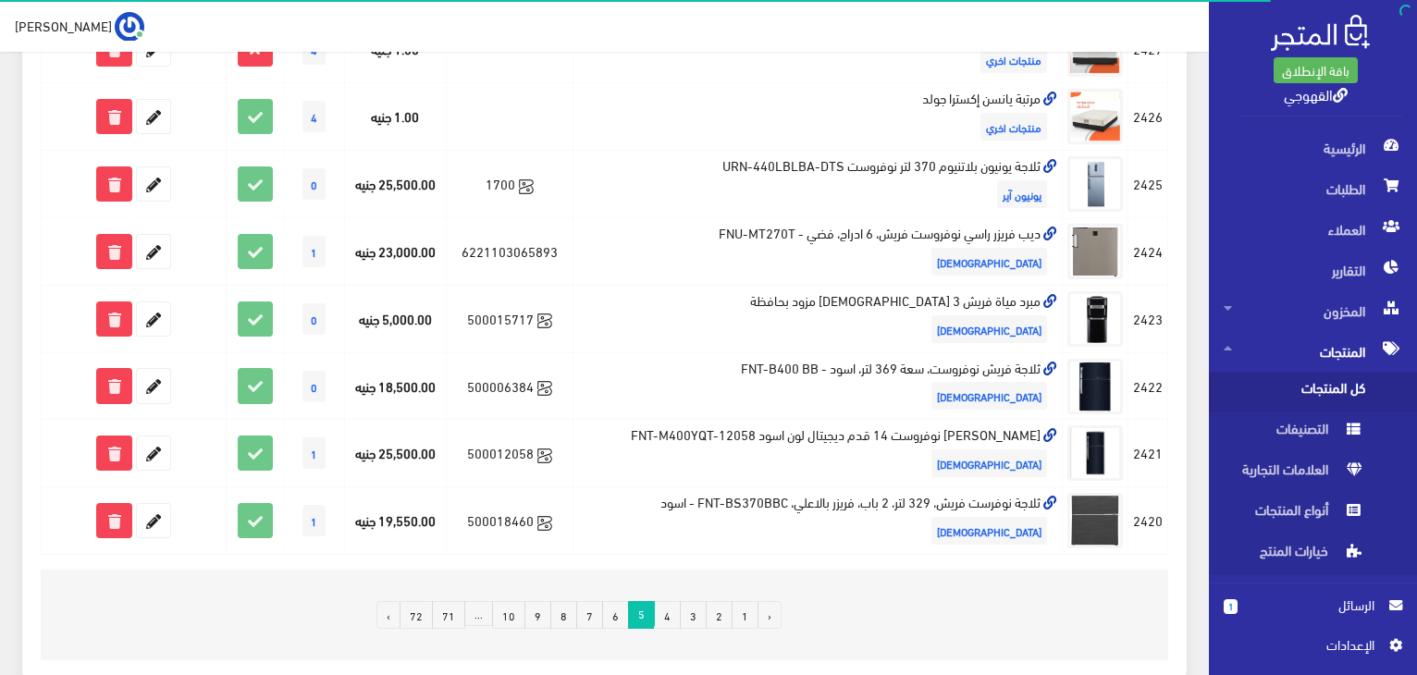
scroll to position [1110, 0]
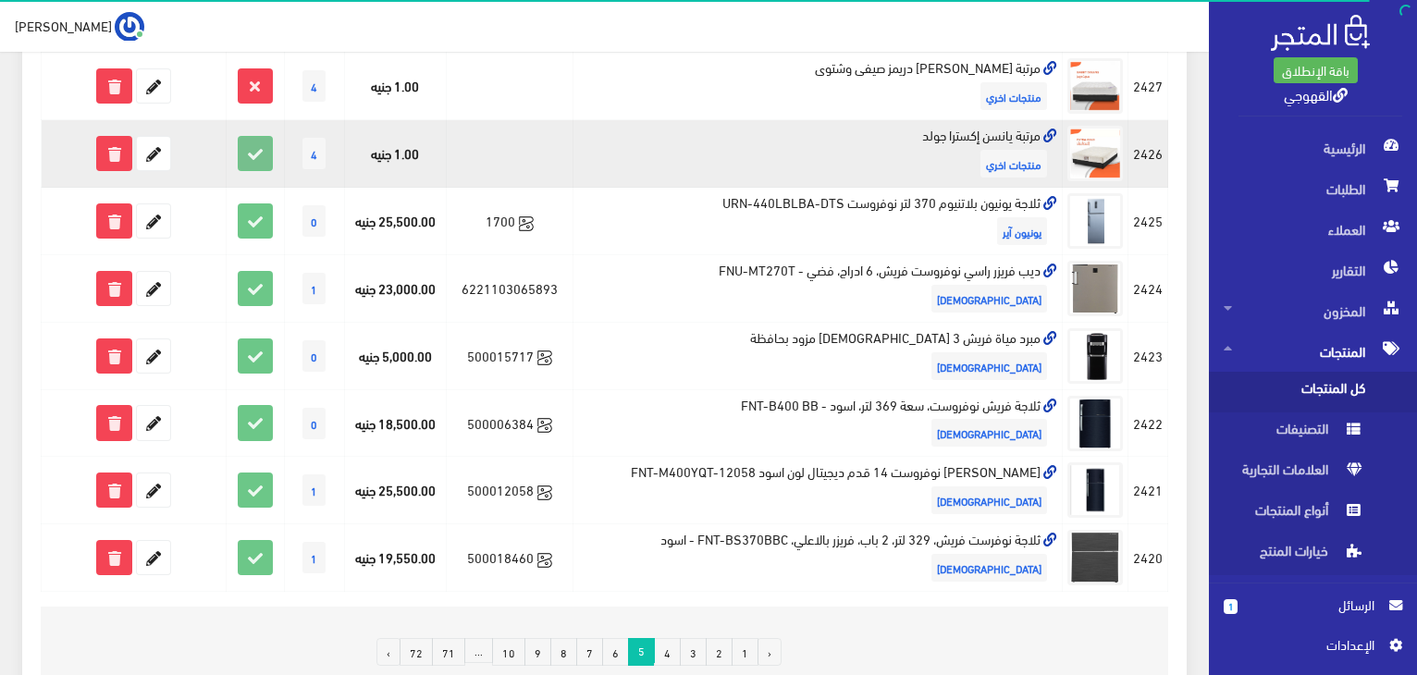
click at [252, 151] on icon at bounding box center [255, 153] width 33 height 33
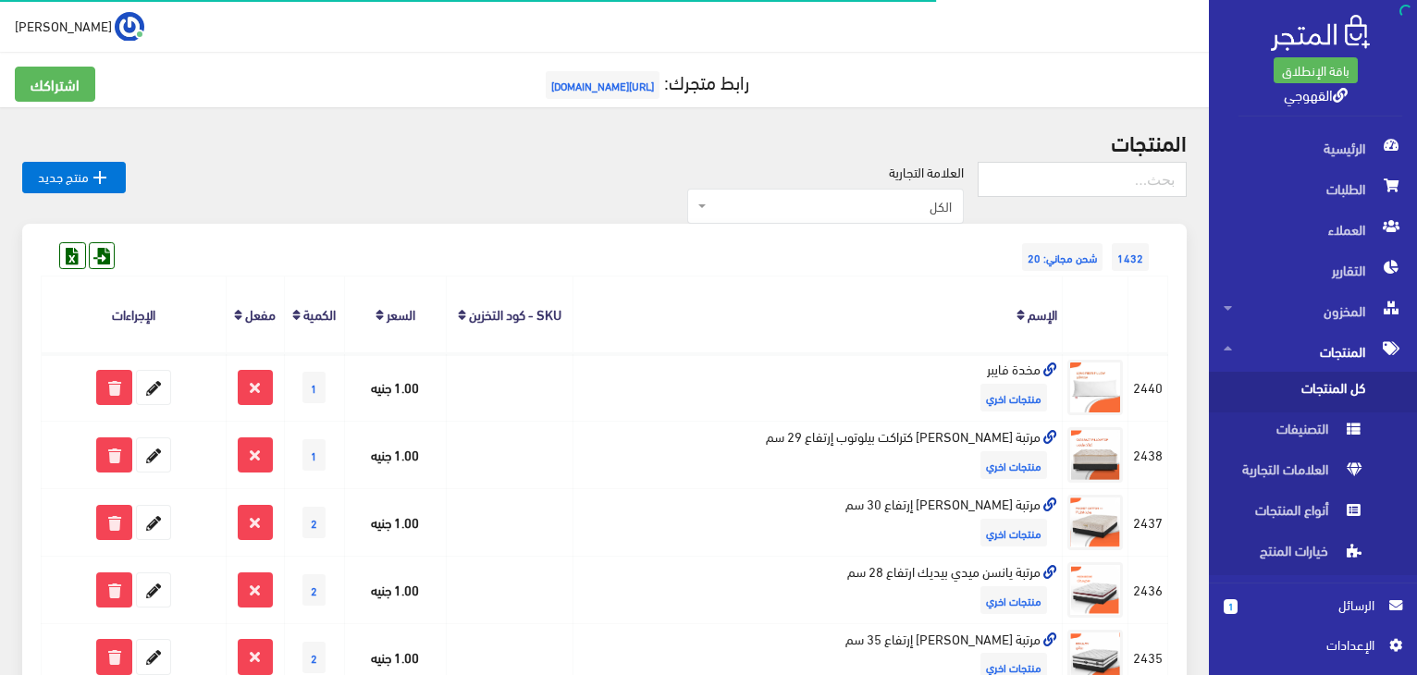
click at [578, 246] on div "1432 شحن مجاني: 20" at bounding box center [604, 239] width 1127 height 30
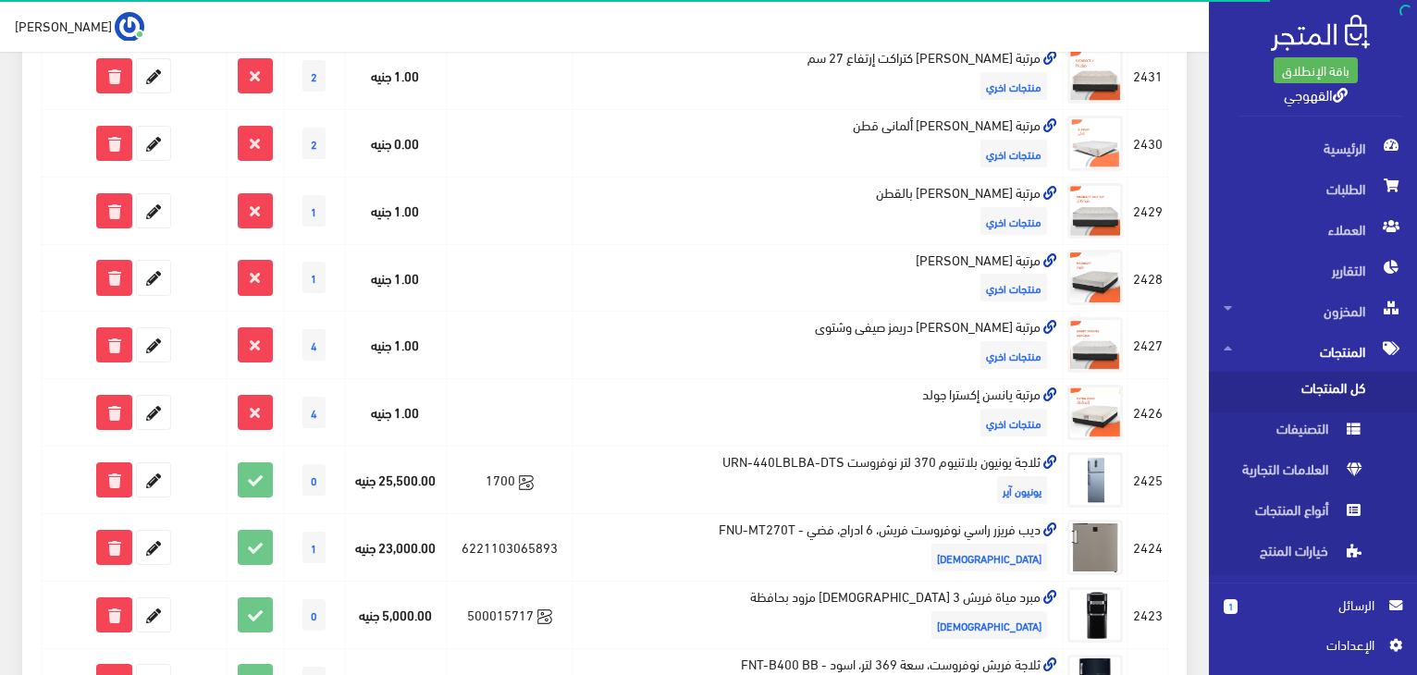
scroll to position [888, 0]
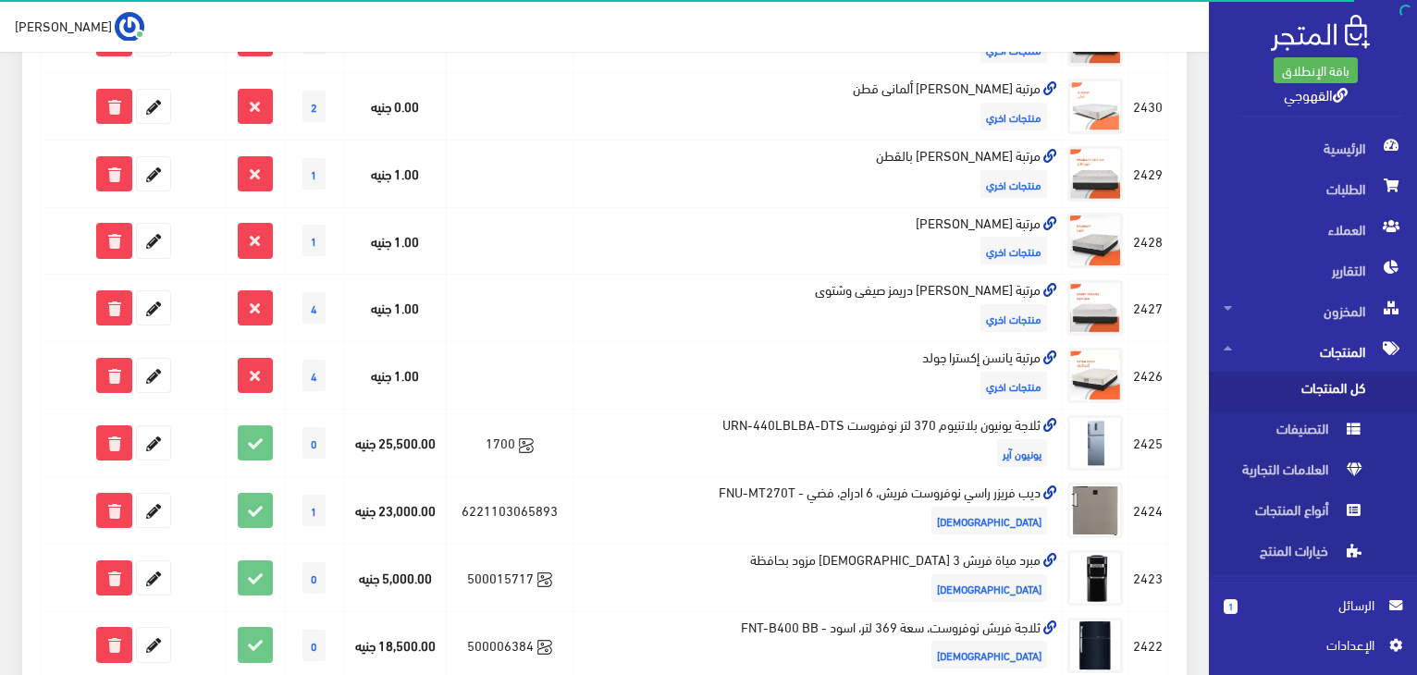
click at [573, 246] on td at bounding box center [510, 241] width 128 height 68
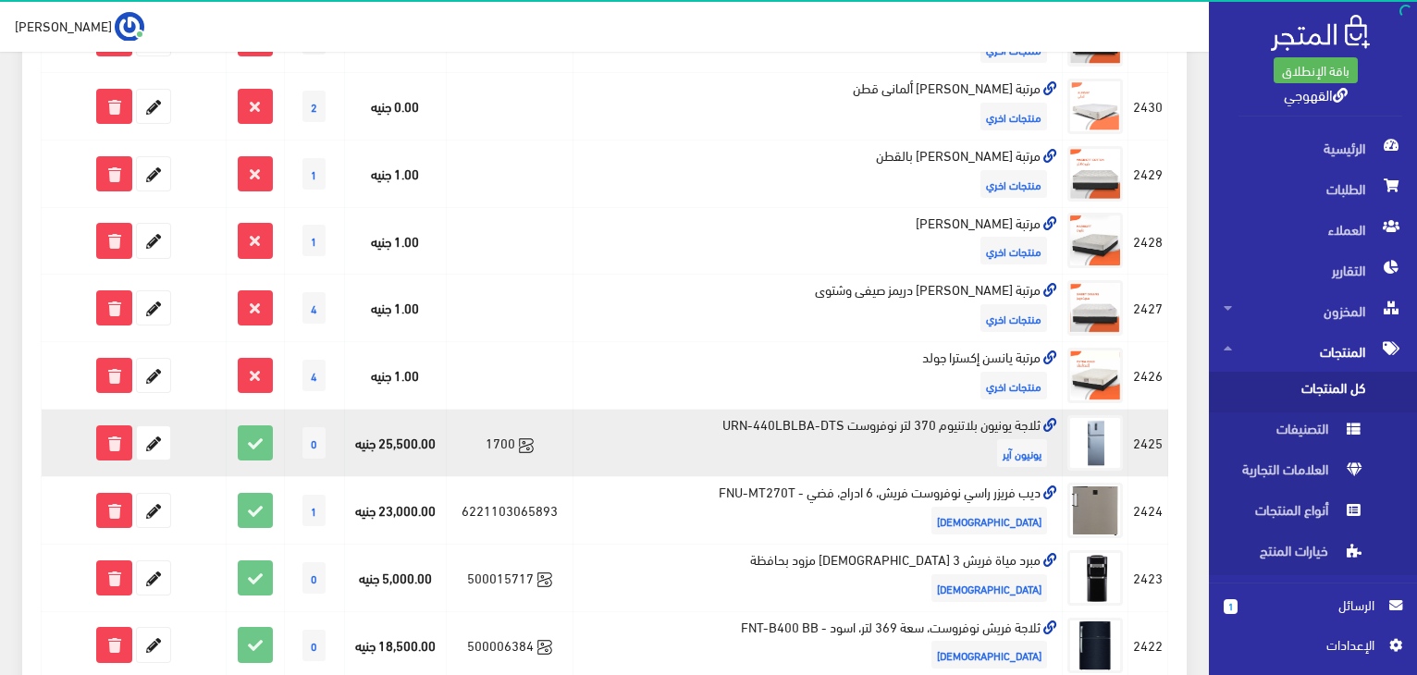
click at [757, 429] on td "ثلاجة يونيون بلاتنيوم 370 لتر نوفروست URN-440LBLBA-DTS يونيون آير" at bounding box center [817, 444] width 489 height 68
copy td "ثلاجة يونيون بلاتنيوم 370 لتر نوفروست URN-440LBLBA-DTS"
